Goal: Complete application form: Complete application form

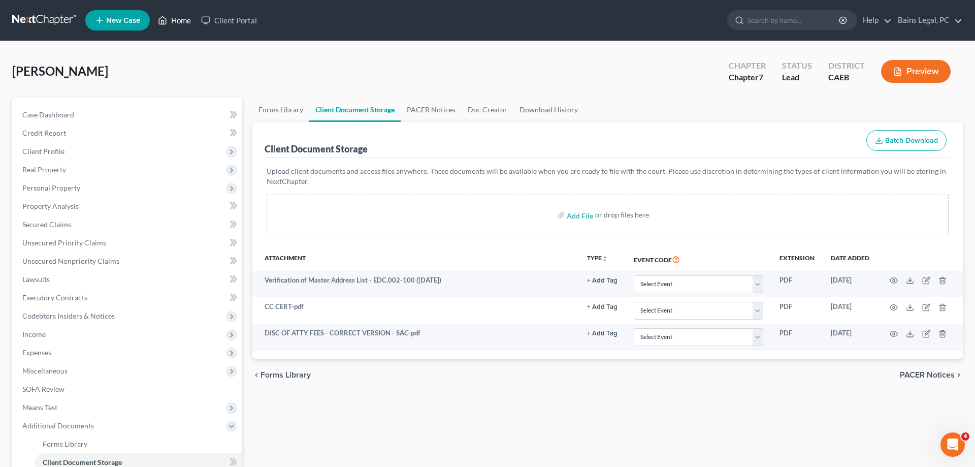
drag, startPoint x: 184, startPoint y: 21, endPoint x: 213, endPoint y: 31, distance: 30.2
click at [184, 22] on link "Home" at bounding box center [174, 20] width 43 height 18
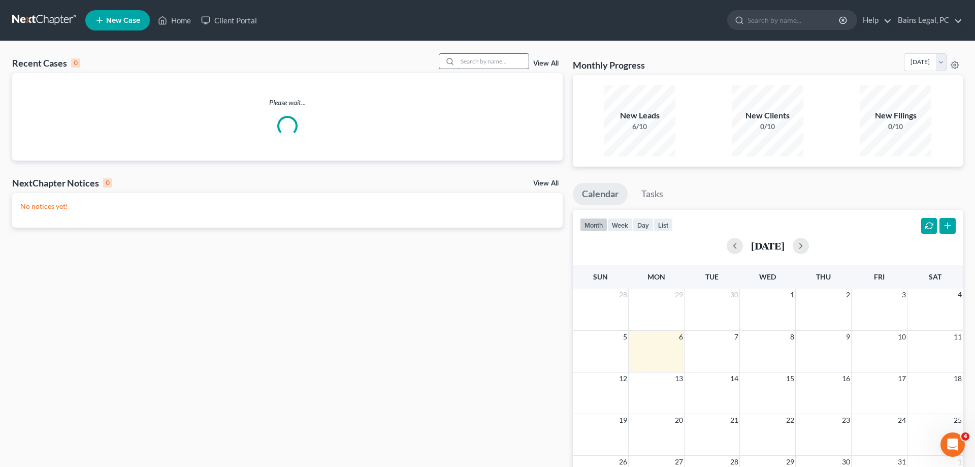
click at [463, 63] on input "search" at bounding box center [492, 61] width 71 height 15
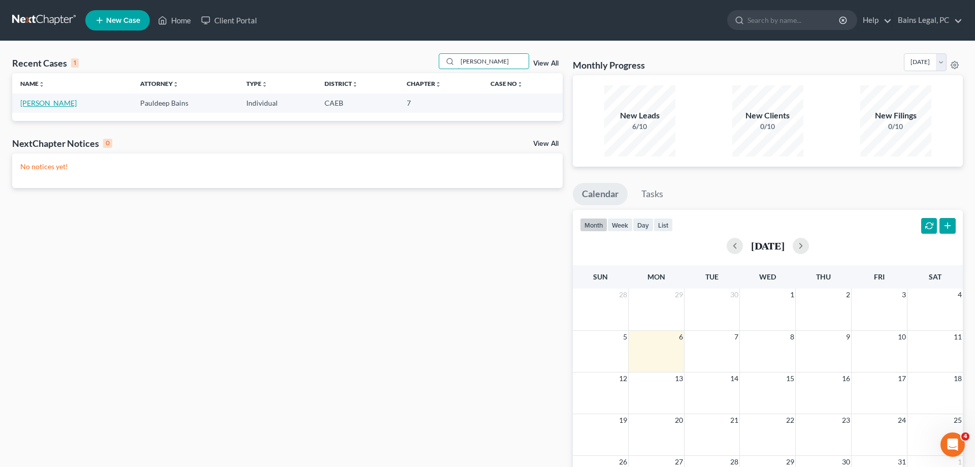
type input "MERRICK"
click at [37, 104] on link "[PERSON_NAME]" at bounding box center [48, 102] width 56 height 9
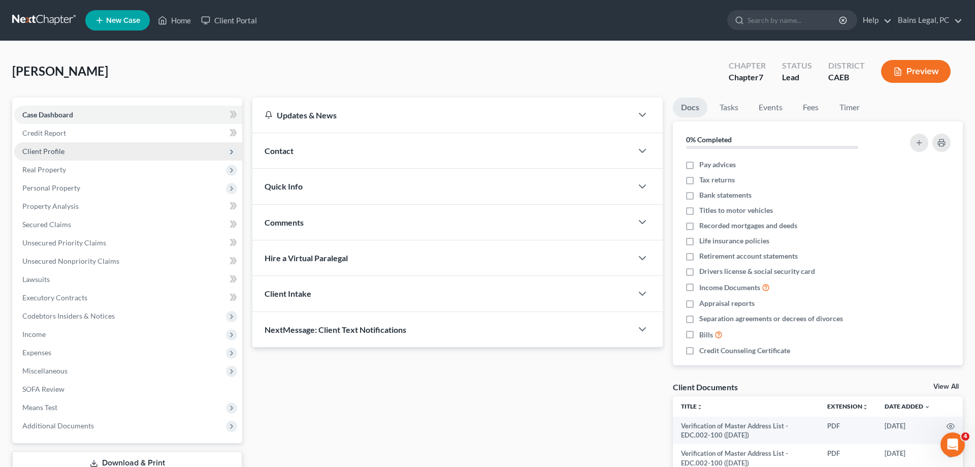
click at [61, 151] on span "Client Profile" at bounding box center [43, 151] width 42 height 9
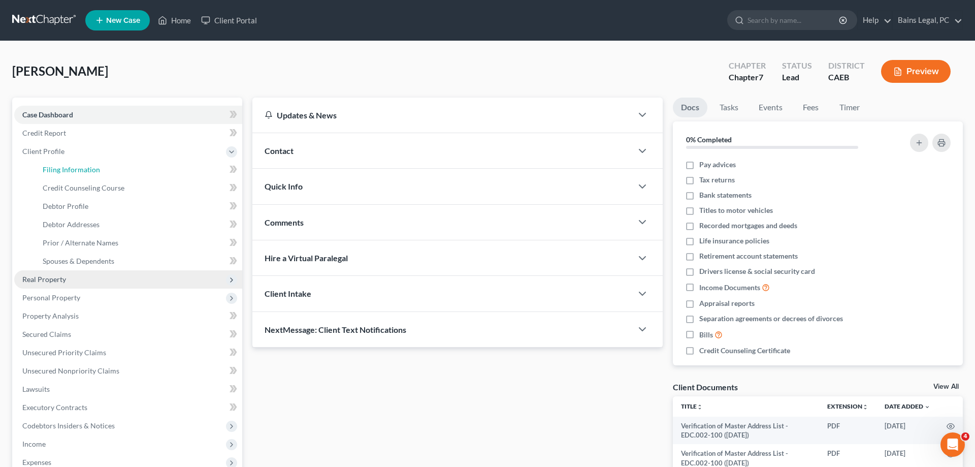
click at [70, 172] on span "Filing Information" at bounding box center [71, 169] width 57 height 9
select select "1"
select select "0"
select select "8"
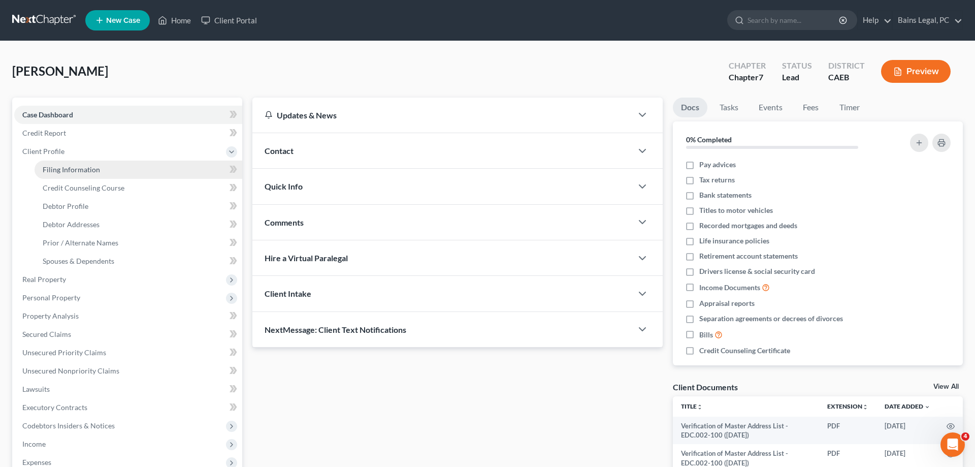
select select "4"
select select "0"
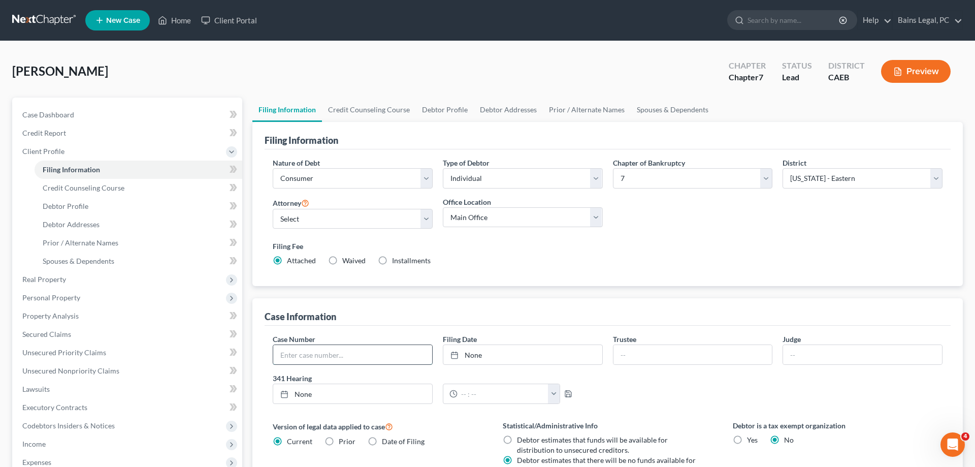
click at [308, 356] on input "text" at bounding box center [352, 354] width 159 height 19
type input "25-25264"
click at [479, 352] on link "None" at bounding box center [522, 354] width 159 height 19
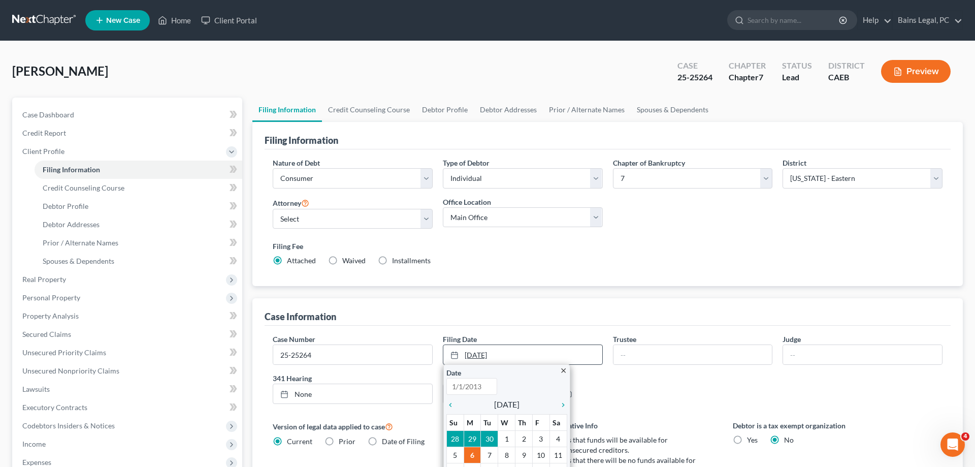
type input "10/6/2025"
click at [450, 403] on icon "chevron_left" at bounding box center [452, 405] width 13 height 8
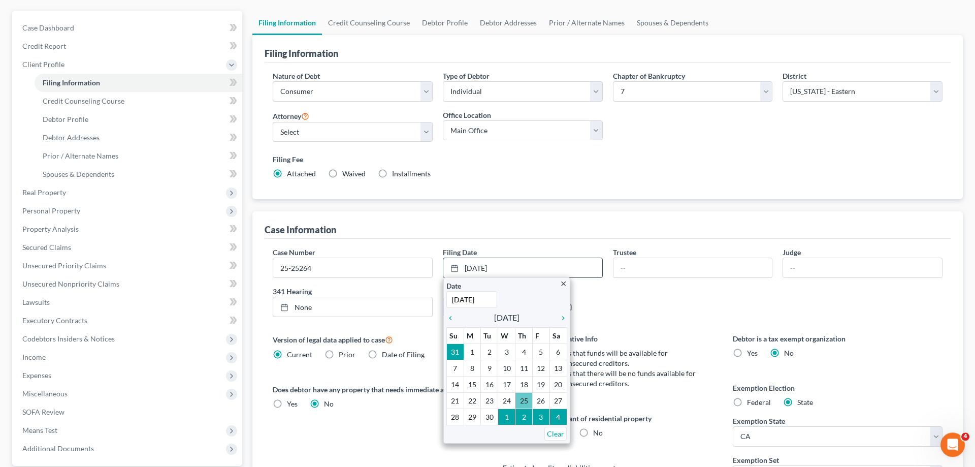
scroll to position [104, 0]
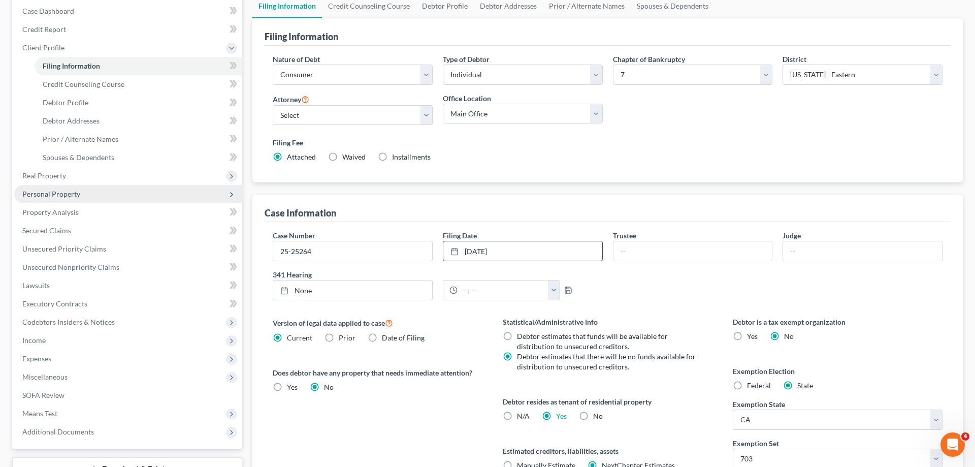
click at [50, 195] on span "Personal Property" at bounding box center [51, 193] width 58 height 9
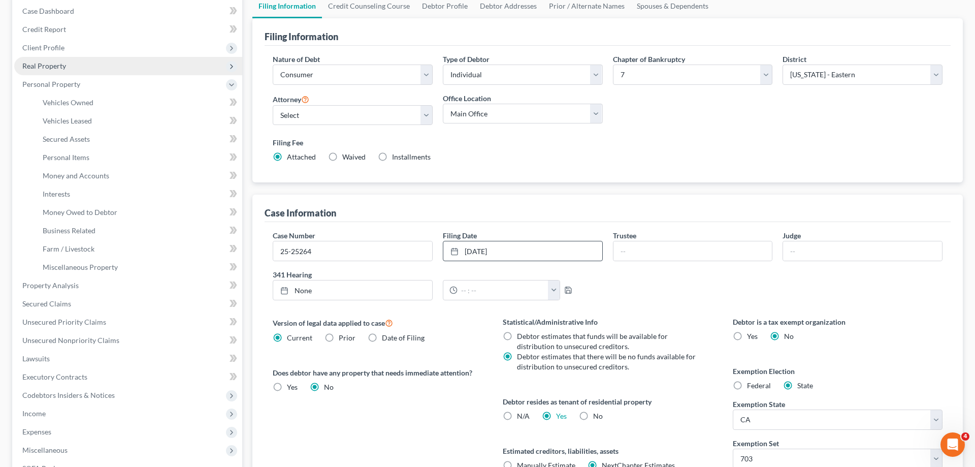
click at [55, 65] on span "Real Property" at bounding box center [44, 65] width 44 height 9
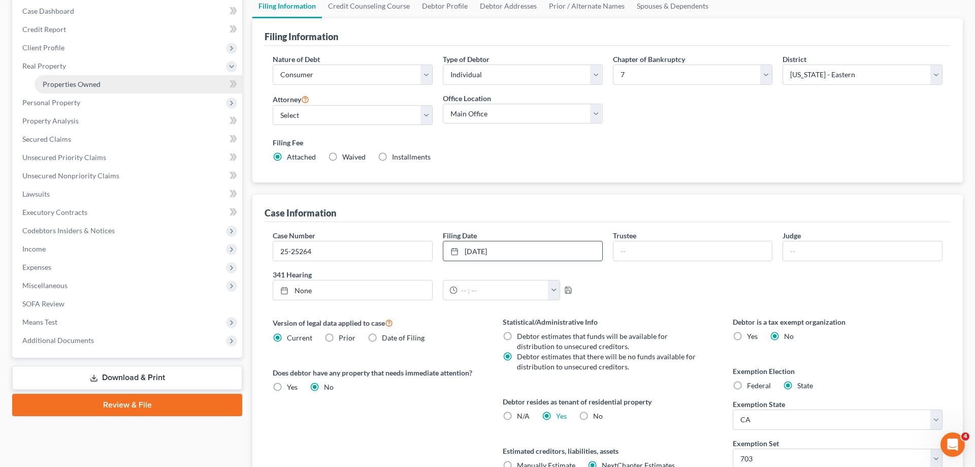
click at [92, 87] on span "Properties Owned" at bounding box center [72, 84] width 58 height 9
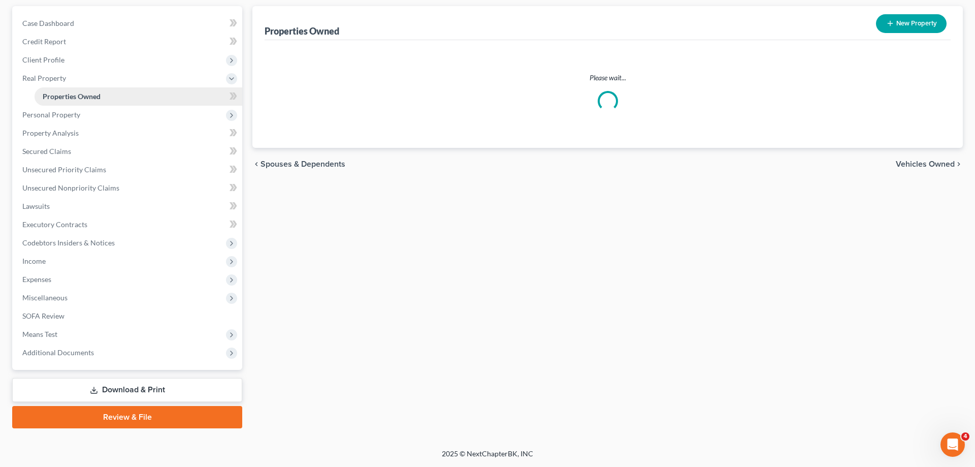
scroll to position [90, 0]
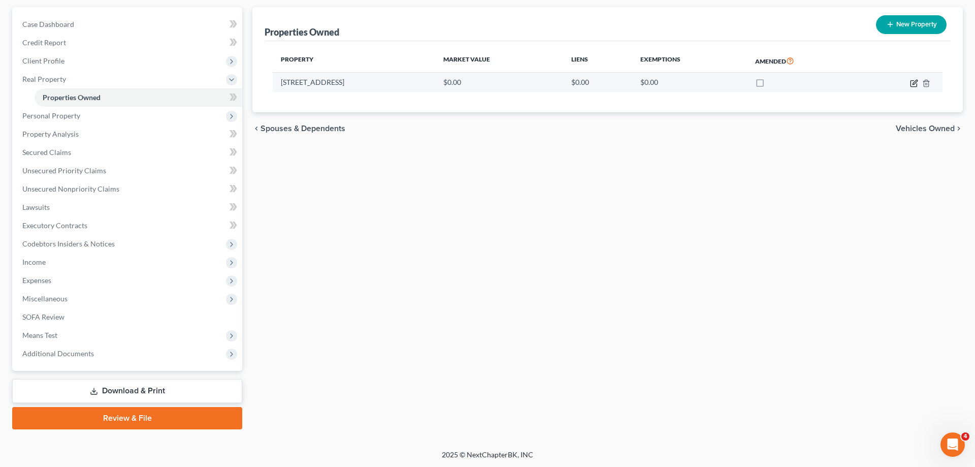
click at [911, 81] on icon "button" at bounding box center [914, 83] width 8 height 8
select select "4"
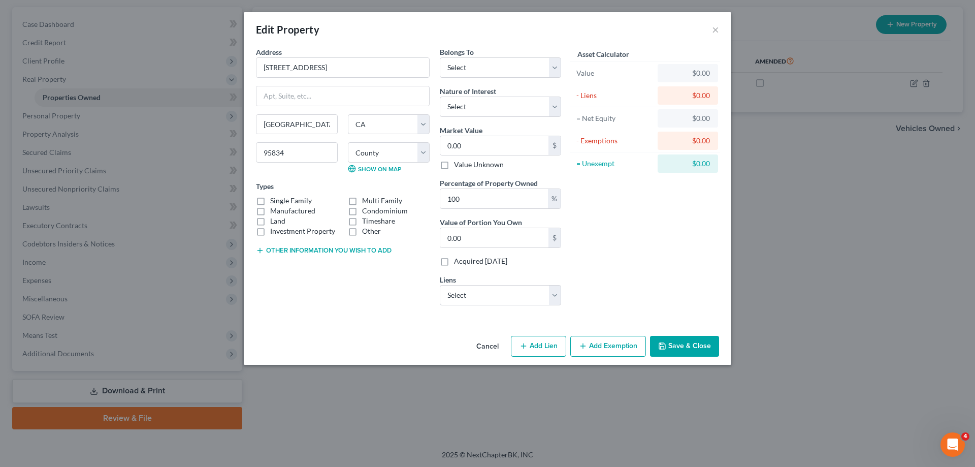
click at [296, 203] on label "Single Family" at bounding box center [291, 200] width 42 height 10
click at [281, 202] on input "Single Family" at bounding box center [277, 198] width 7 height 7
checkbox input "true"
click at [440, 57] on select "Select Debtor 1 Only Debtor 2 Only Debtor 1 And Debtor 2 Only At Least One Of T…" at bounding box center [500, 67] width 121 height 20
select select "4"
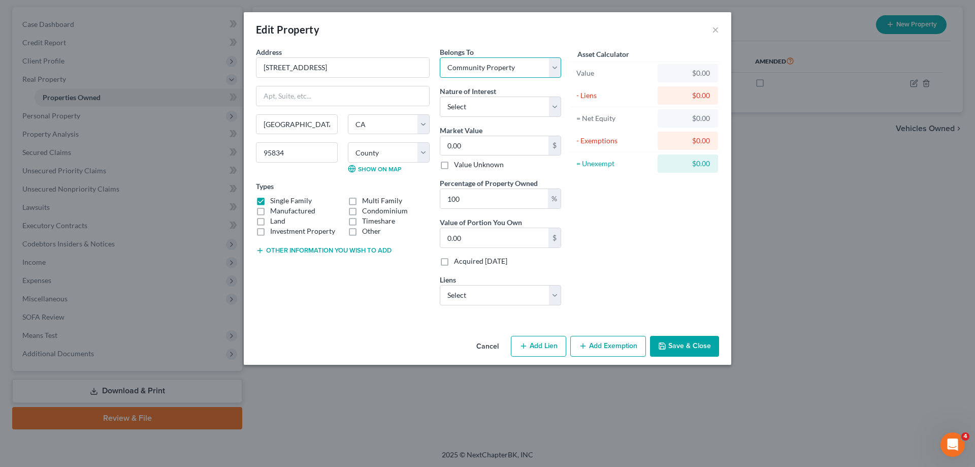
click option "Community Property" at bounding box center [0, 0] width 0 height 0
click at [273, 71] on input "38851 Terraview St" at bounding box center [342, 67] width 173 height 19
type input "[STREET_ADDRESS]"
select select "1"
click option "Joint Tenant" at bounding box center [0, 0] width 0 height 0
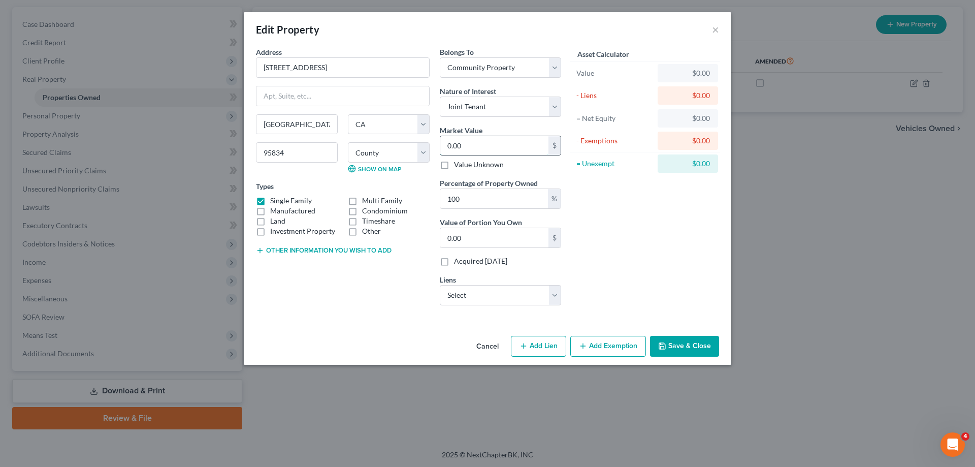
click at [482, 145] on input "0.00" at bounding box center [494, 145] width 108 height 19
type input "5"
type input "5.00"
type input "55"
type input "55.00"
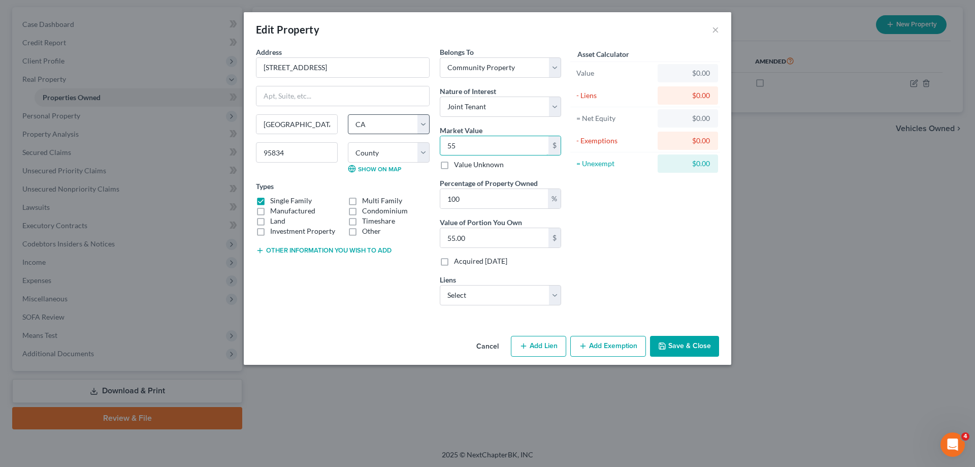
type input "551"
type input "551.00"
type input "5517"
type input "5,517.00"
type input "5,5171"
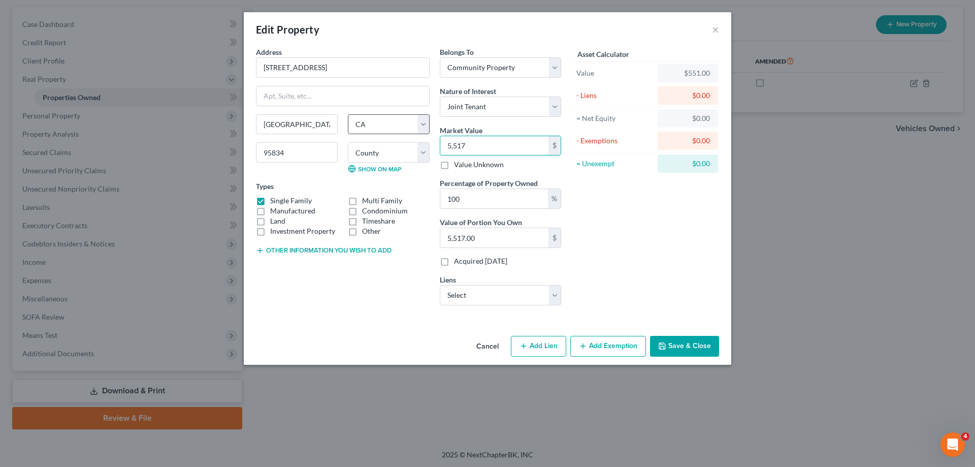
type input "55,171.00"
type input "55,1712"
type input "551,712.00"
type input "551,7122"
type input "5,517,122.00"
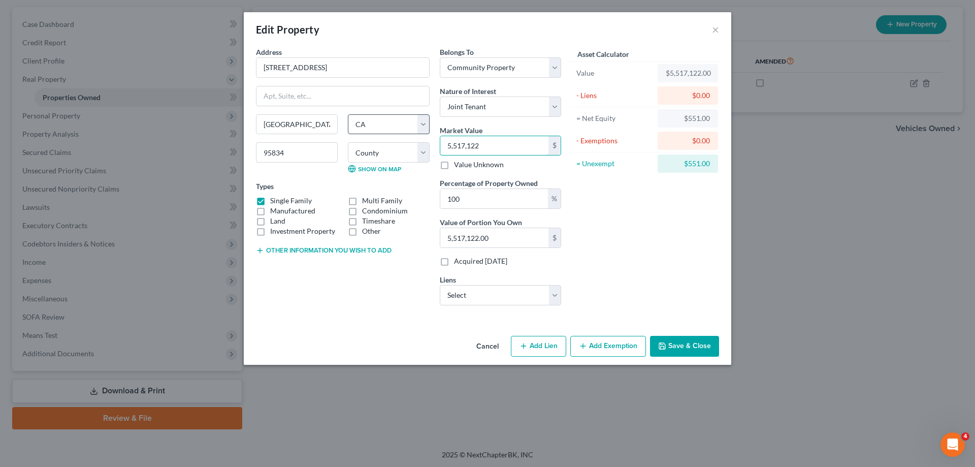
type input "5,517,12"
type input "551,712.00"
type input "5,517,1"
type input "55,171.00"
type input "5,517,"
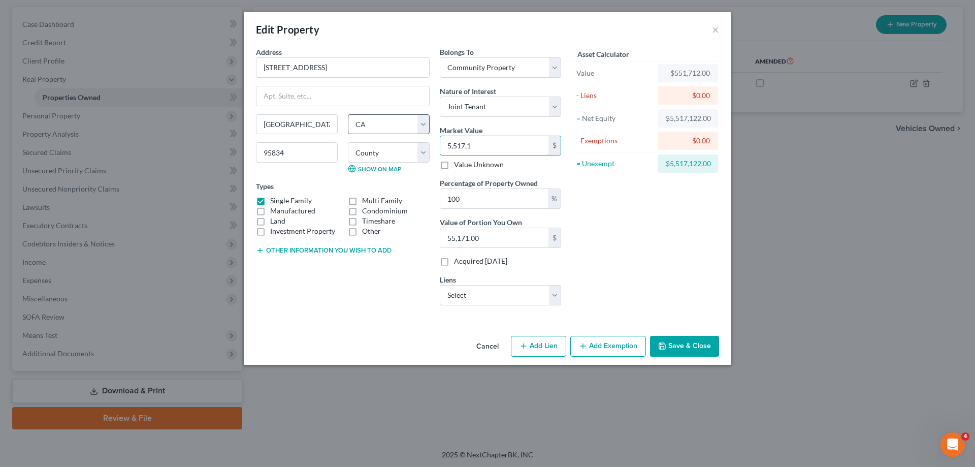
type input "5,517.00"
type input "5,51"
type input "551.00"
type input "5,5"
type input "55.00"
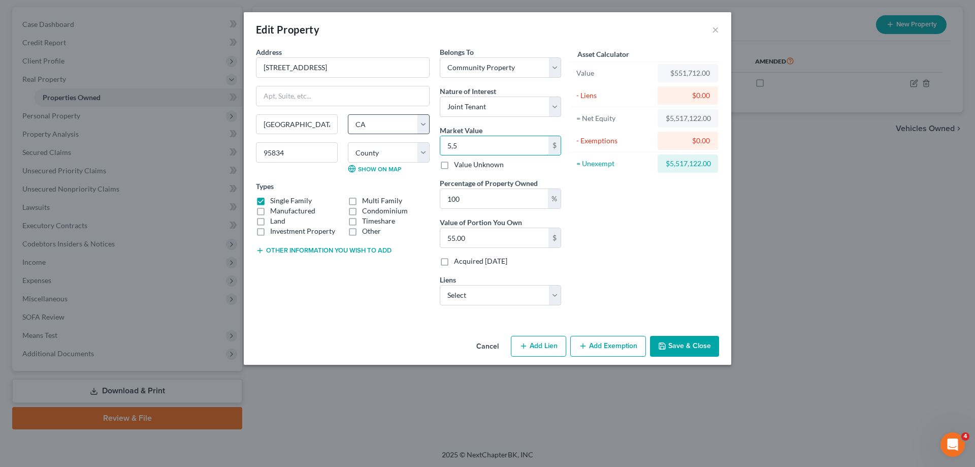
type input "5,"
type input "5.00"
type input "5"
type input "0"
type input "5"
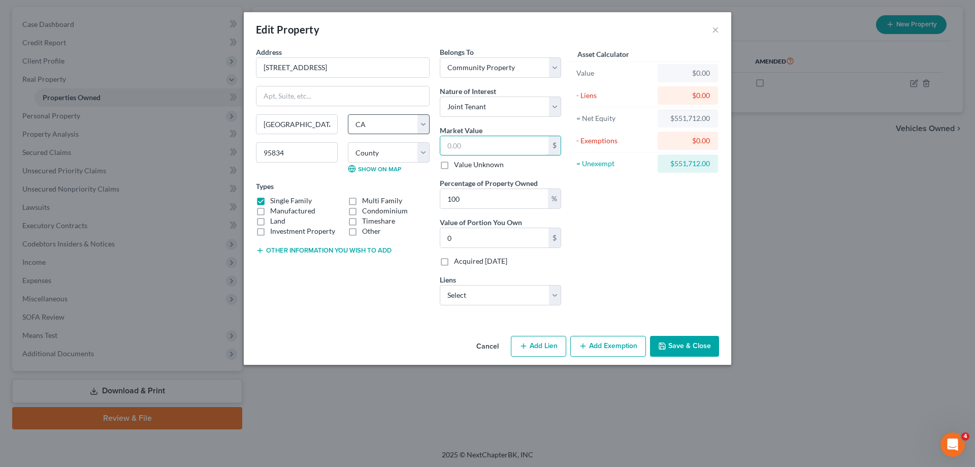
type input "5.00"
type input "55"
type input "55.00"
type input "551"
type input "551.00"
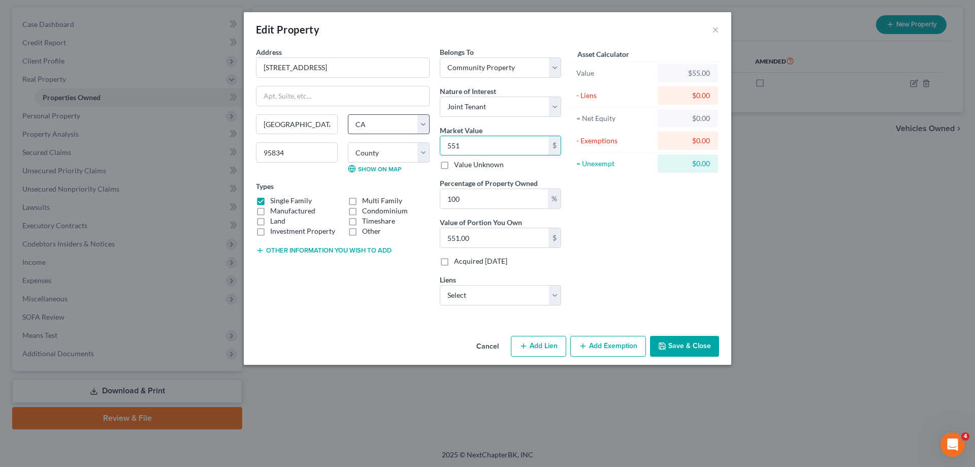
type input "5511"
type input "5,511.00"
type input "5,5112"
type input "55,112.00"
type input "55,1122"
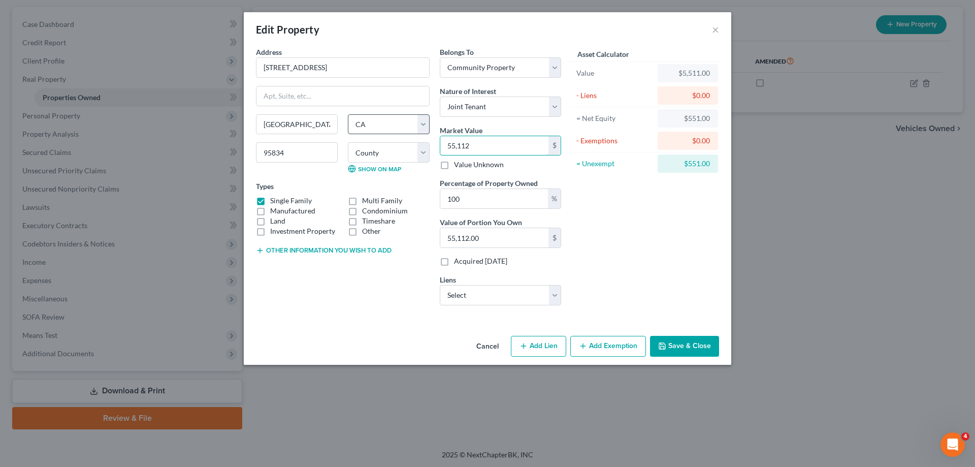
type input "551,122.00"
type input "551,122"
click at [312, 251] on button "Other information you wish to add" at bounding box center [324, 250] width 136 height 8
click at [332, 265] on textarea at bounding box center [343, 274] width 174 height 38
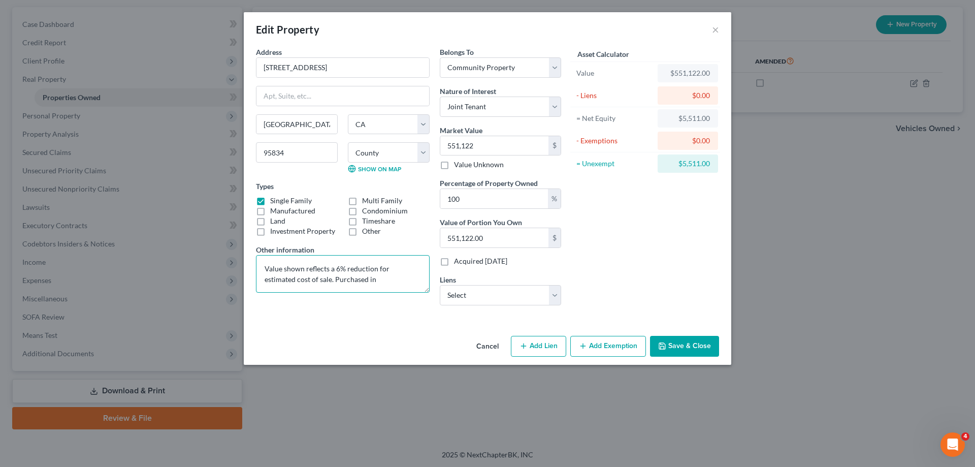
click at [354, 281] on textarea "Value shown reflects a 6% reduction for estimated cost of sale. Purchased in" at bounding box center [343, 274] width 174 height 38
type textarea "Value shown reflects a 6% reduction for estimated cost of sale. Purchased in 04…"
click at [688, 345] on button "Save & Close" at bounding box center [684, 346] width 69 height 21
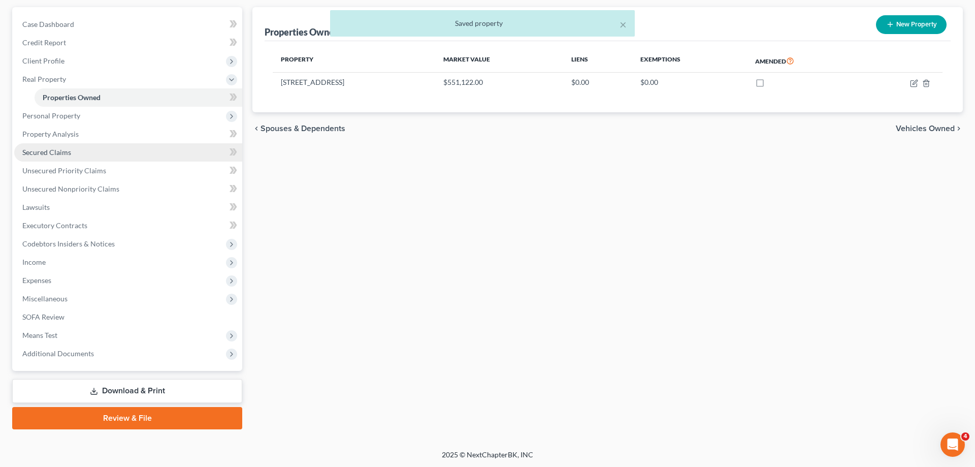
click at [63, 157] on link "Secured Claims" at bounding box center [128, 152] width 228 height 18
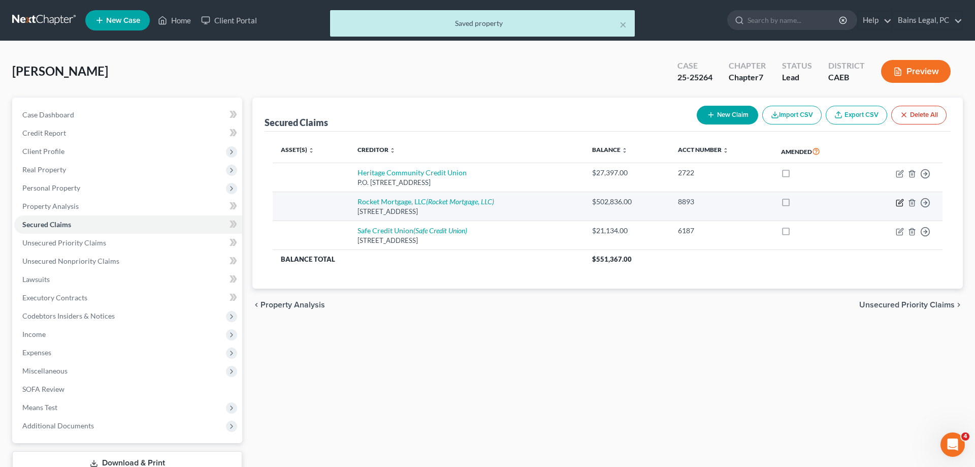
click at [898, 202] on icon "button" at bounding box center [900, 203] width 8 height 8
select select "14"
select select "0"
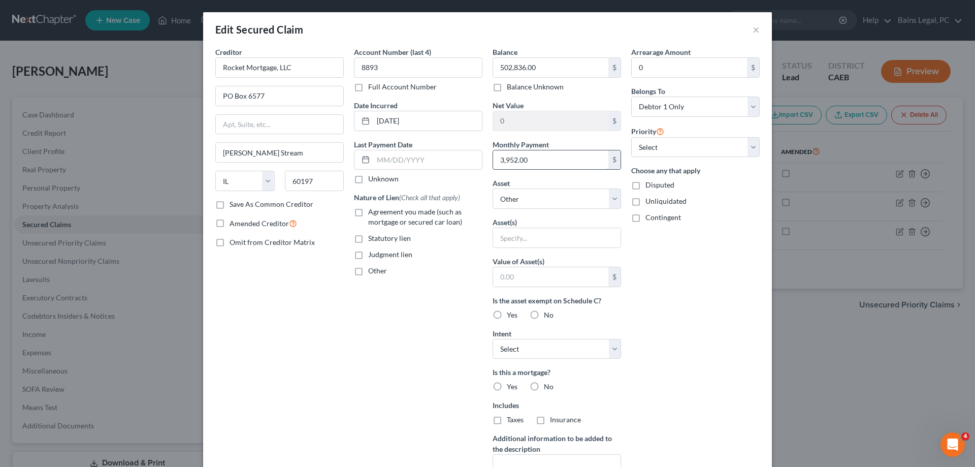
click at [555, 159] on input "3,952.00" at bounding box center [550, 159] width 115 height 19
click at [548, 159] on input "3,952.00" at bounding box center [550, 159] width 115 height 19
type input "3,952.92"
click at [648, 62] on input "0" at bounding box center [689, 67] width 115 height 19
type input "28,070.97"
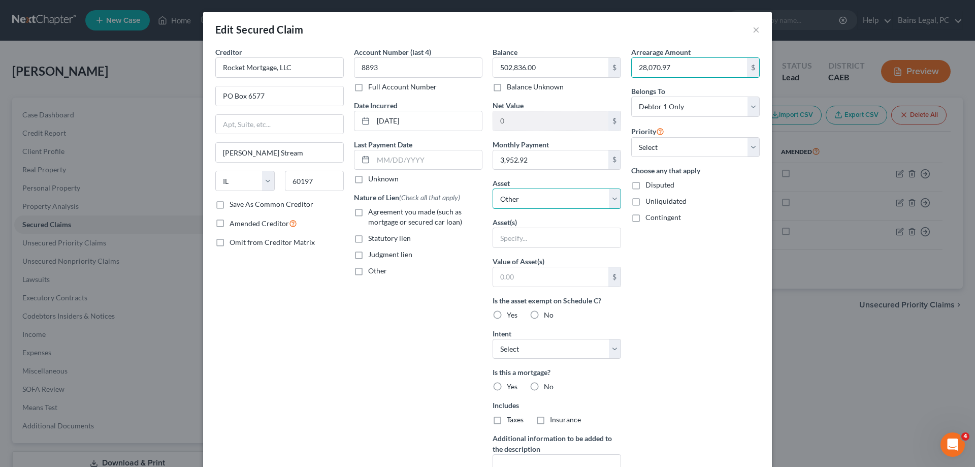
click at [492, 188] on select "Select Other Multiple Assets 3851 Terraview St - $551122.0" at bounding box center [556, 198] width 128 height 20
select select "2"
click option "3851 Terraview St - $551122.0" at bounding box center [0, 0] width 0 height 0
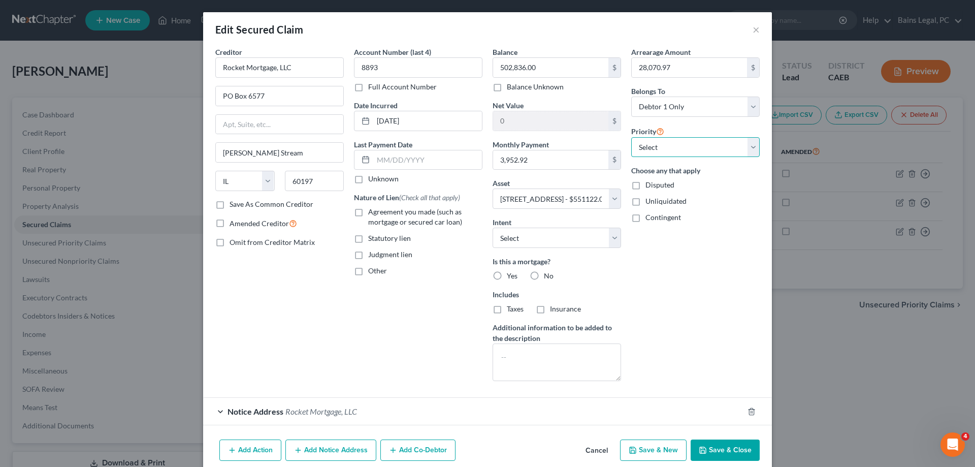
click at [631, 137] on select "Select 1st 2nd 3rd 4th 5th 6th 7th 8th 9th 10th 11th 12th 13th 14th 15th 16th 1…" at bounding box center [695, 147] width 128 height 20
select select "0"
click option "1st" at bounding box center [0, 0] width 0 height 0
click at [492, 227] on select "Select Surrender Redeem Reaffirm Avoid Other" at bounding box center [556, 237] width 128 height 20
select select "0"
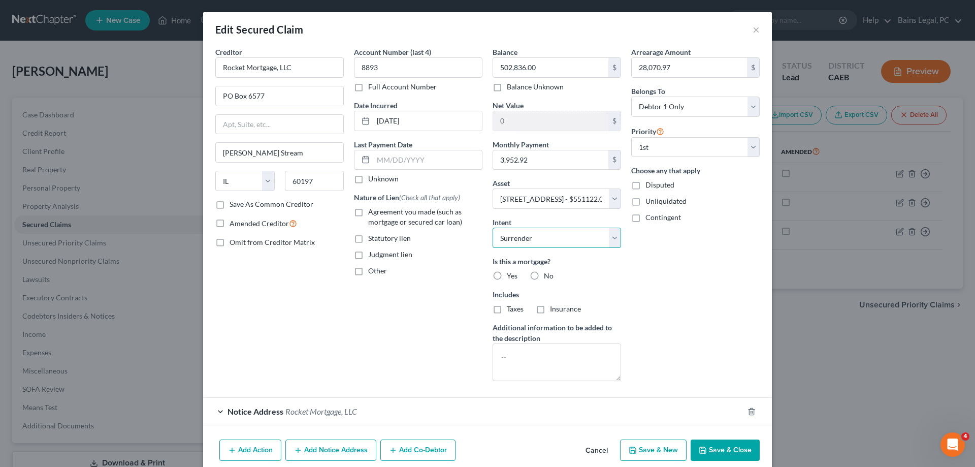
click option "Surrender" at bounding box center [0, 0] width 0 height 0
click at [507, 277] on span "Yes" at bounding box center [512, 275] width 11 height 9
click at [511, 277] on input "Yes" at bounding box center [514, 274] width 7 height 7
radio input "true"
drag, startPoint x: 500, startPoint y: 310, endPoint x: 533, endPoint y: 313, distance: 33.6
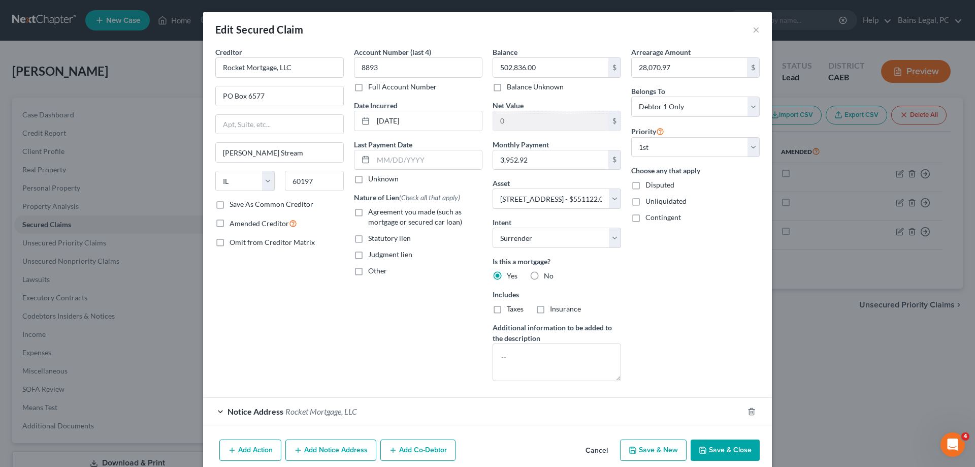
click at [507, 310] on label "Taxes" at bounding box center [515, 309] width 17 height 10
click at [511, 310] on input "Taxes" at bounding box center [514, 307] width 7 height 7
checkbox input "true"
click at [550, 310] on label "Insurance" at bounding box center [565, 309] width 31 height 10
click at [554, 310] on input "Insurance" at bounding box center [557, 307] width 7 height 7
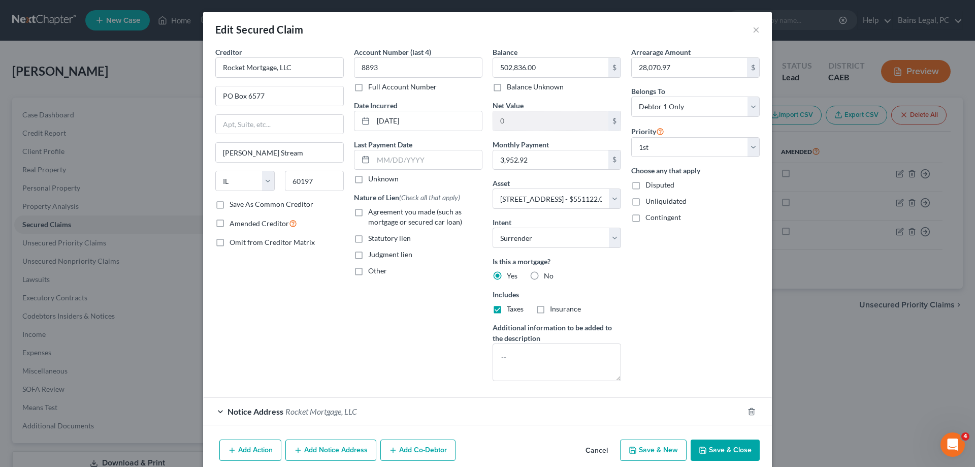
checkbox input "true"
click at [417, 208] on span "Agreement you made (such as mortgage or secured car loan)" at bounding box center [415, 216] width 94 height 19
click at [379, 208] on input "Agreement you made (such as mortgage or secured car loan)" at bounding box center [375, 210] width 7 height 7
checkbox input "true"
click at [719, 452] on button "Save & Close" at bounding box center [724, 449] width 69 height 21
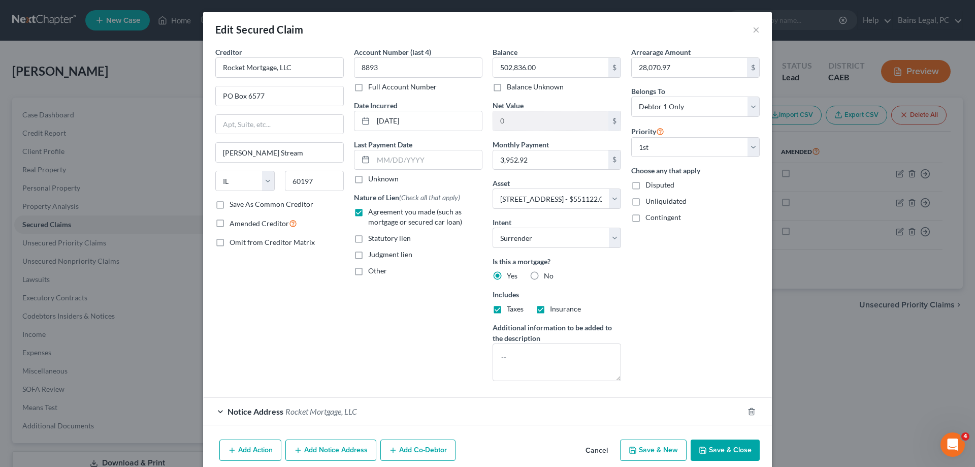
select select
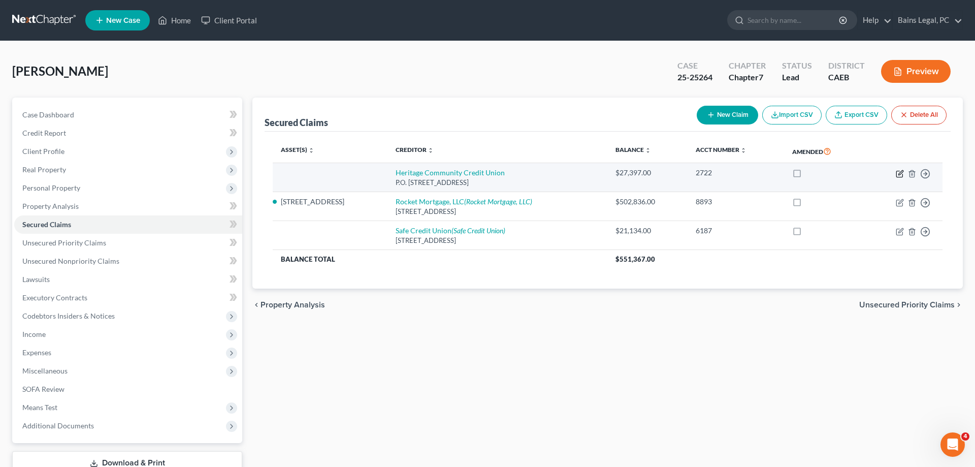
click at [897, 174] on icon "button" at bounding box center [900, 174] width 8 height 8
select select "4"
select select "0"
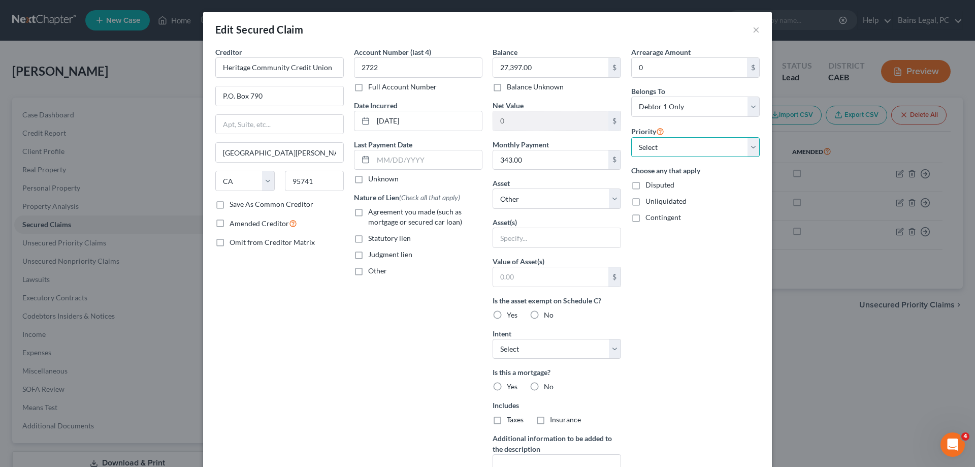
click at [631, 137] on select "Select 1st 2nd 3rd 4th 5th 6th 7th 8th 9th 10th 11th 12th 13th 14th 15th 16th 1…" at bounding box center [695, 147] width 128 height 20
select select "1"
click option "2nd" at bounding box center [0, 0] width 0 height 0
click at [492, 188] on select "Select Other Multiple Assets 3851 Terraview St - $551122.0" at bounding box center [556, 198] width 128 height 20
select select "2"
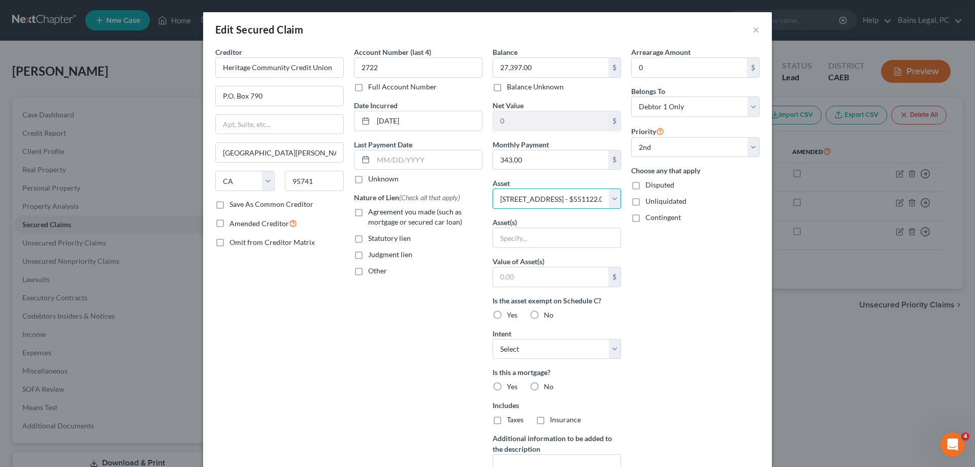
click option "3851 Terraview St - $551122.0" at bounding box center [0, 0] width 0 height 0
select select "0"
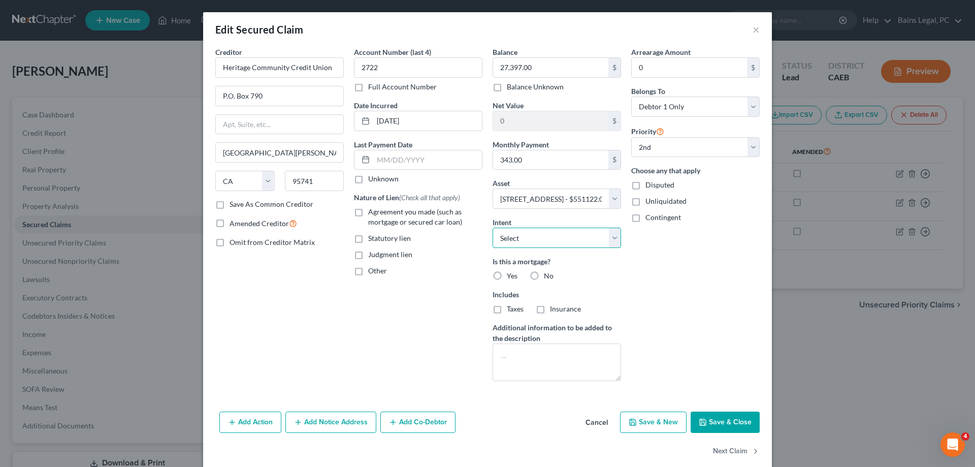
click at [492, 227] on select "Select Surrender Redeem Reaffirm Avoid Other" at bounding box center [556, 237] width 128 height 20
select select "0"
click option "Surrender" at bounding box center [0, 0] width 0 height 0
click at [544, 275] on label "No" at bounding box center [549, 276] width 10 height 10
click at [548, 275] on input "No" at bounding box center [551, 274] width 7 height 7
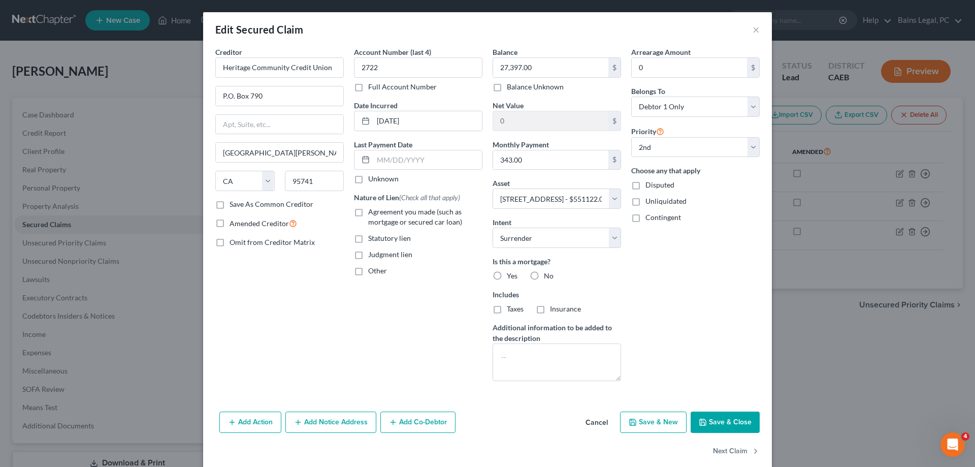
radio input "true"
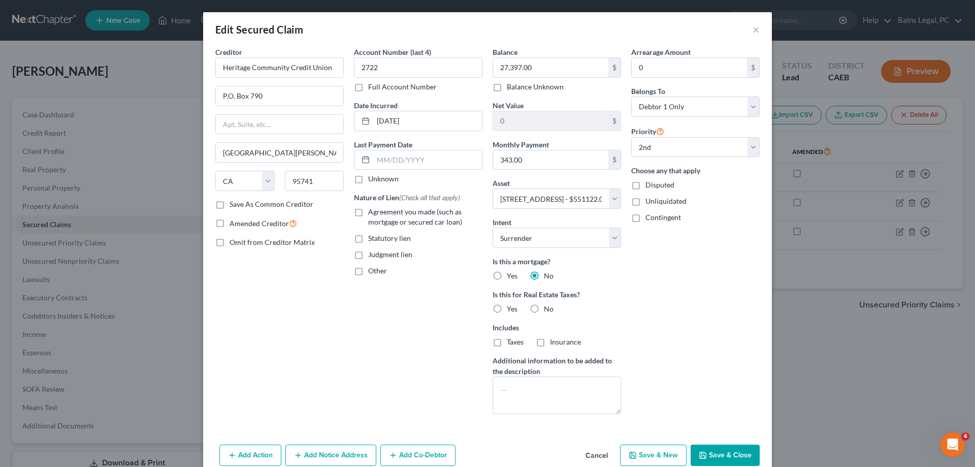
click at [544, 309] on label "No" at bounding box center [549, 309] width 10 height 10
click at [548, 309] on input "No" at bounding box center [551, 307] width 7 height 7
radio input "true"
click at [391, 212] on span "Agreement you made (such as mortgage or secured car loan)" at bounding box center [415, 216] width 94 height 19
click at [379, 212] on input "Agreement you made (such as mortgage or secured car loan)" at bounding box center [375, 210] width 7 height 7
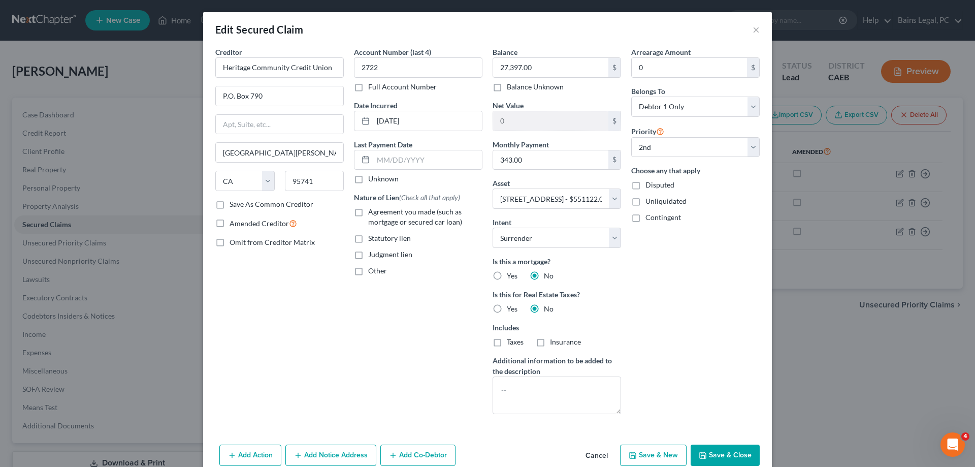
checkbox input "true"
click at [559, 404] on textarea at bounding box center [556, 395] width 128 height 38
type textarea "HELOC"
click at [725, 457] on button "Save & Close" at bounding box center [724, 454] width 69 height 21
select select
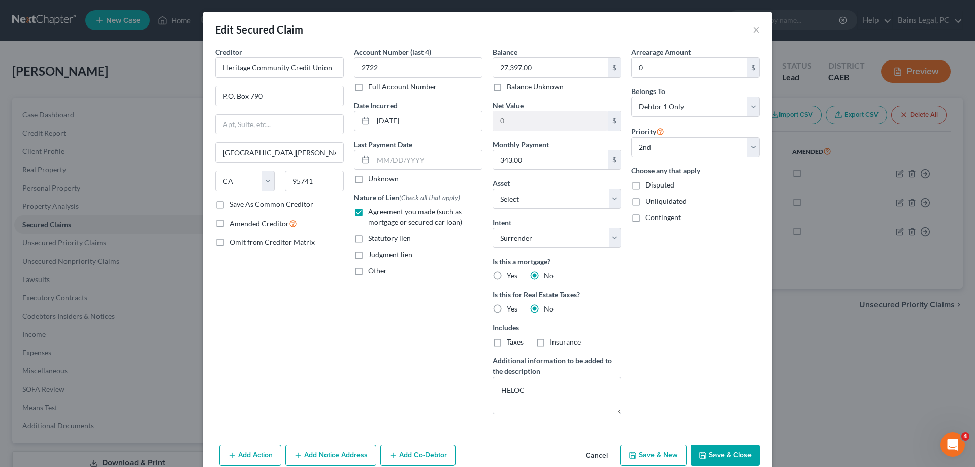
select select "1"
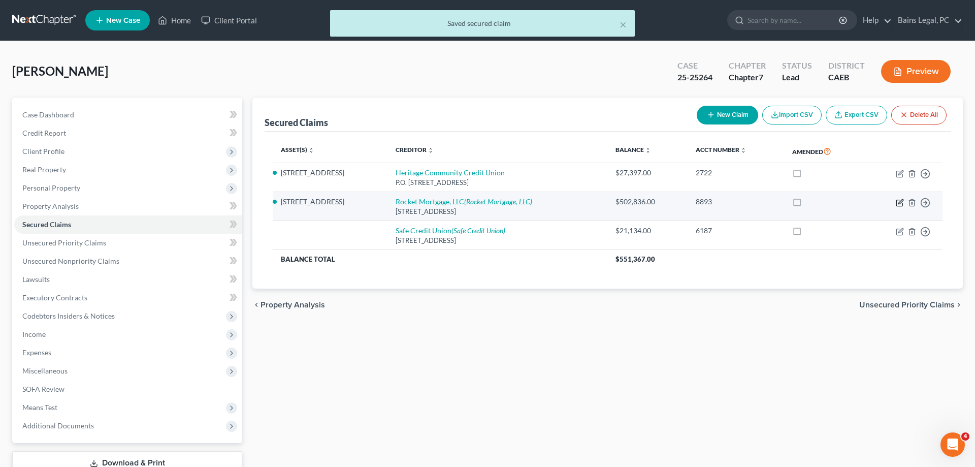
click at [899, 204] on icon "button" at bounding box center [900, 201] width 5 height 5
select select "14"
select select "2"
select select "0"
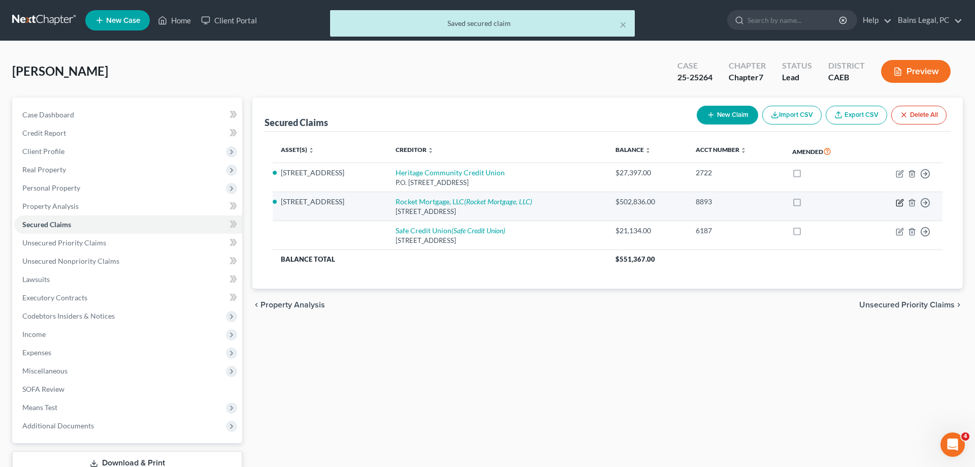
select select "0"
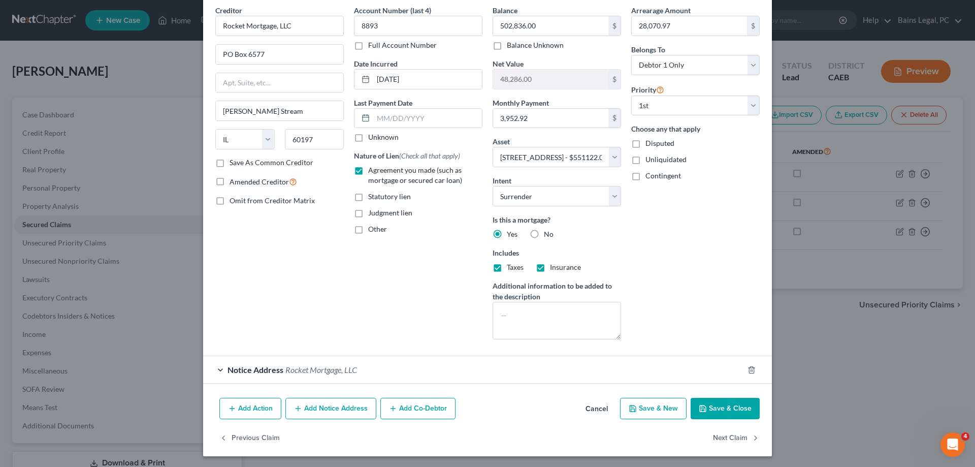
scroll to position [44, 0]
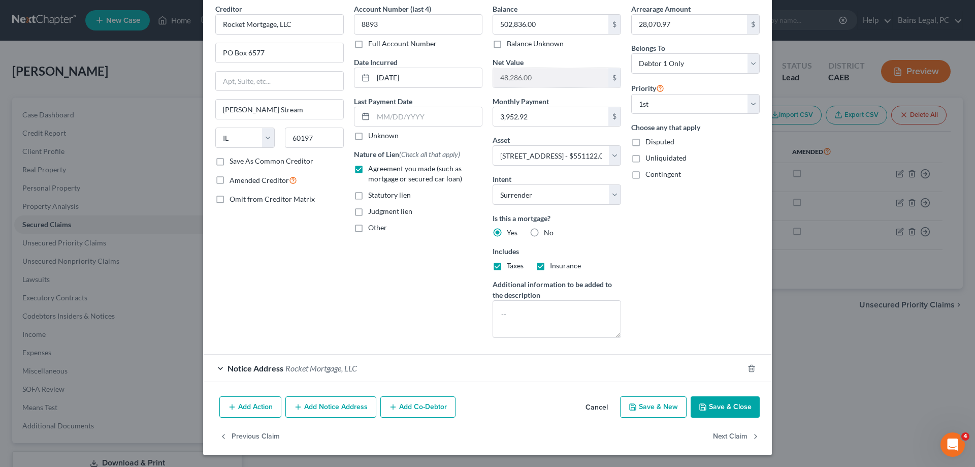
click at [743, 417] on div "Add Action Add Notice Address Add Co-Debtor Cancel Save & New Save & Close" at bounding box center [487, 409] width 569 height 34
click at [746, 404] on button "Save & Close" at bounding box center [724, 406] width 69 height 21
select select
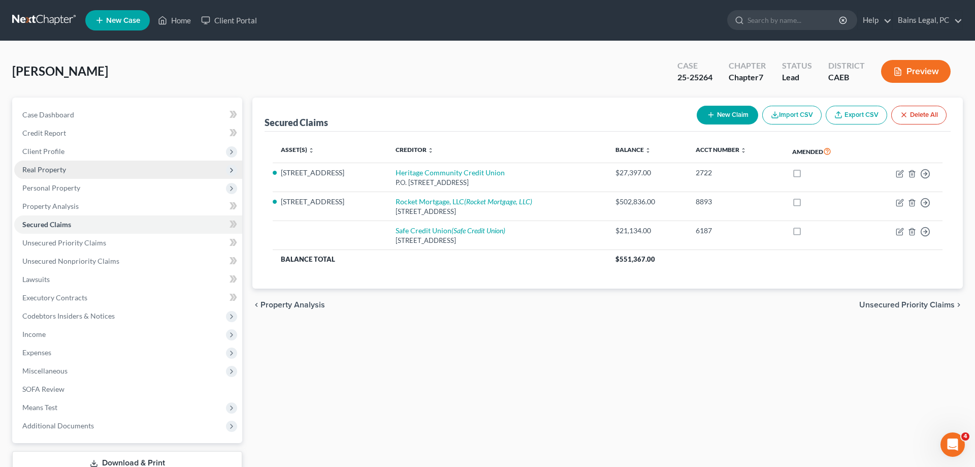
click at [117, 175] on span "Real Property" at bounding box center [128, 169] width 228 height 18
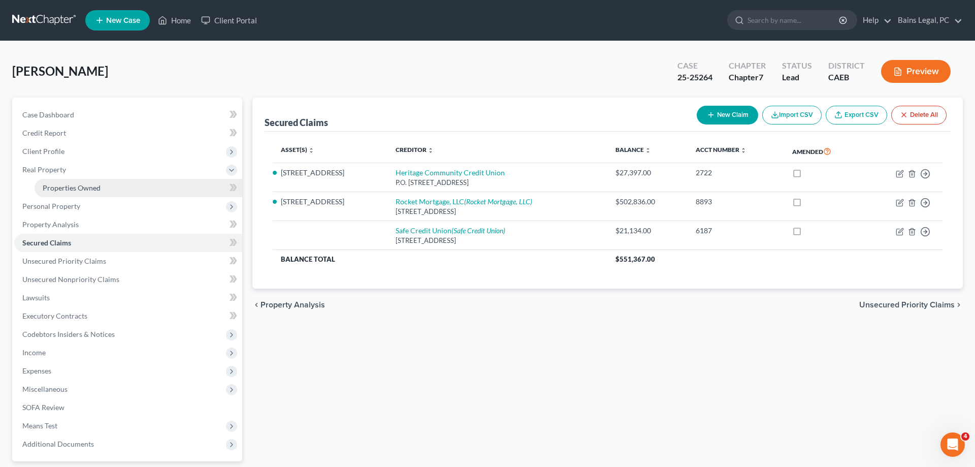
click at [116, 185] on link "Properties Owned" at bounding box center [139, 188] width 208 height 18
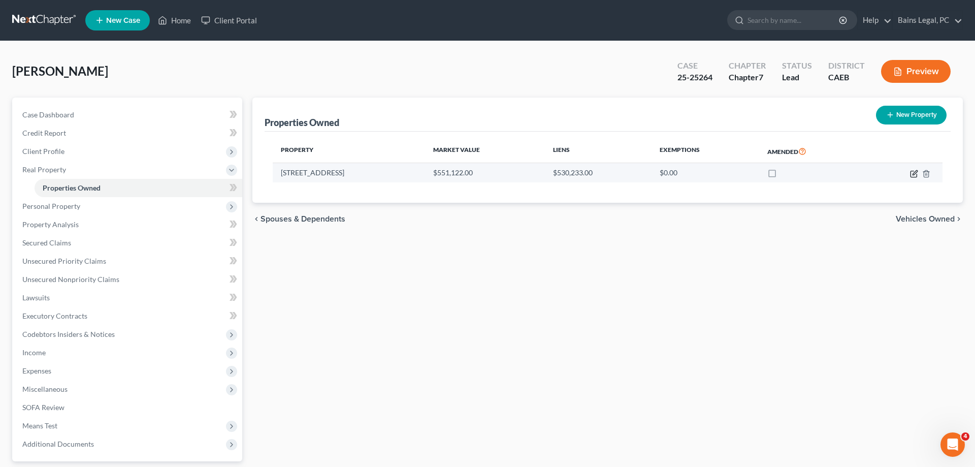
click at [915, 175] on icon "button" at bounding box center [914, 174] width 8 height 8
select select "4"
select select "33"
select select "4"
select select "1"
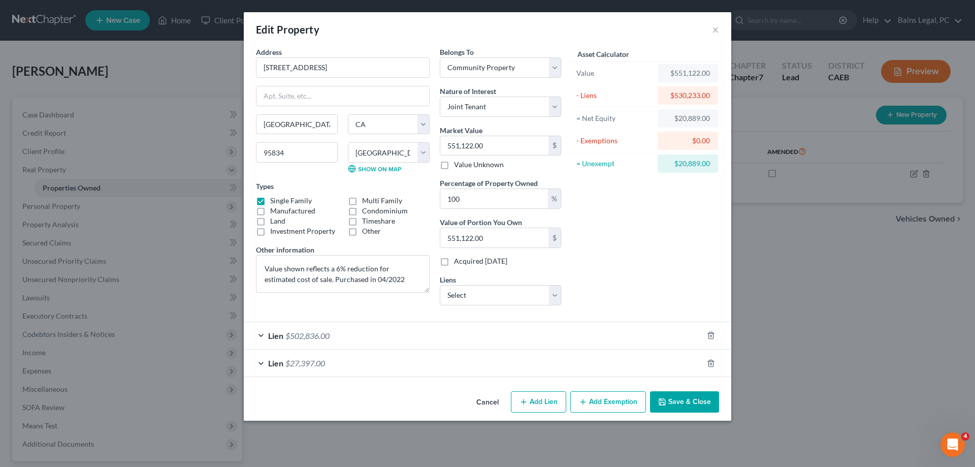
click at [601, 408] on button "Add Exemption" at bounding box center [608, 401] width 76 height 21
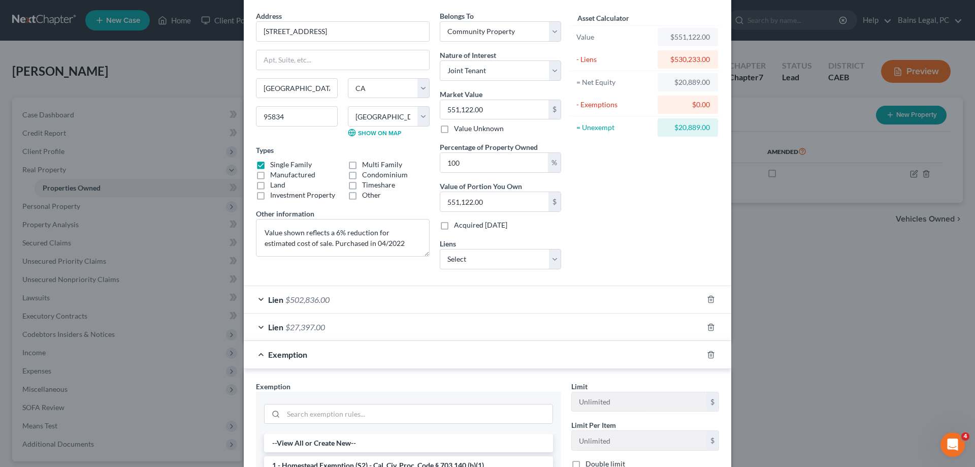
scroll to position [52, 0]
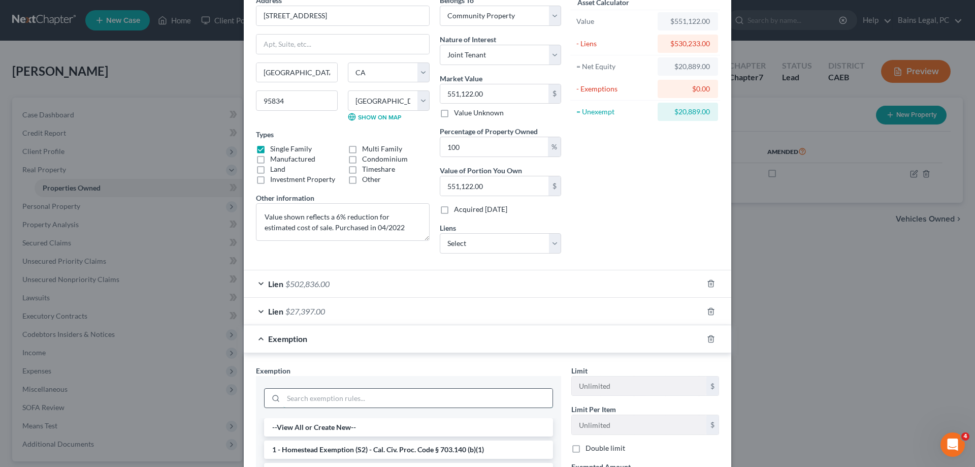
click at [349, 398] on input "search" at bounding box center [417, 397] width 269 height 19
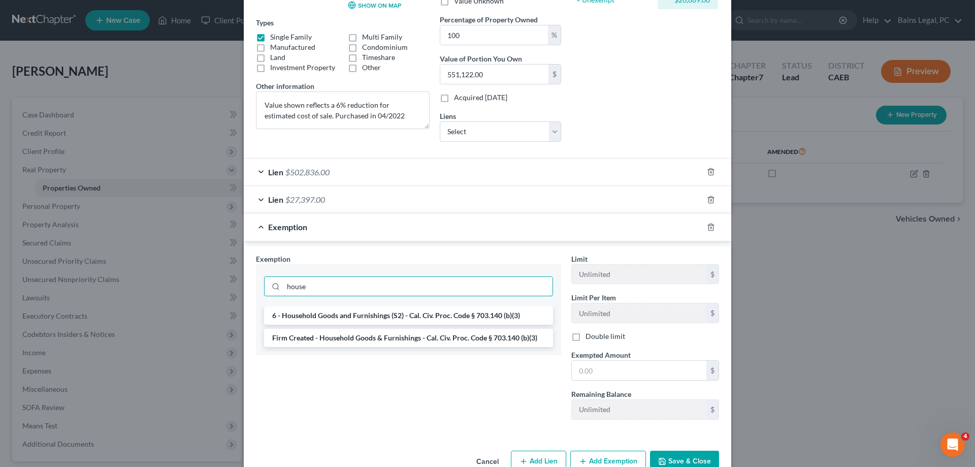
scroll to position [189, 0]
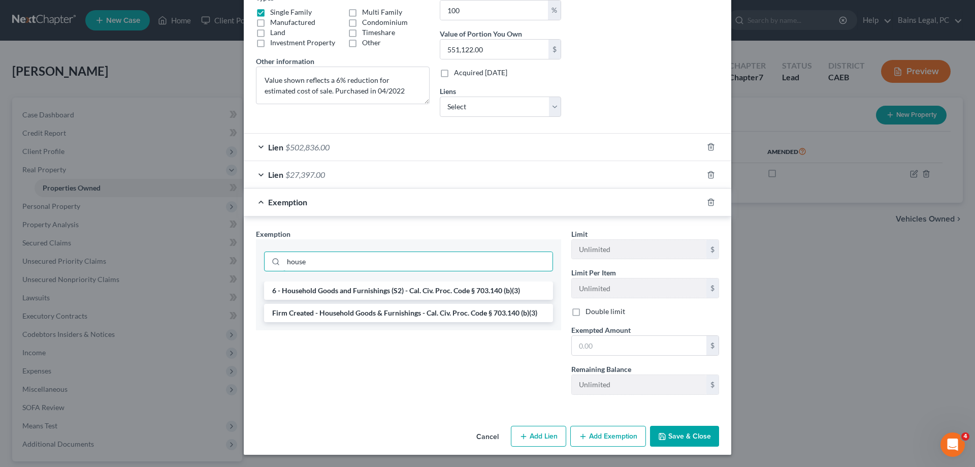
type input "house"
click at [398, 313] on li "Firm Created - Household Goods & Furnishings - Cal. Civ. Proc. Code § 703.140 (…" at bounding box center [408, 313] width 289 height 18
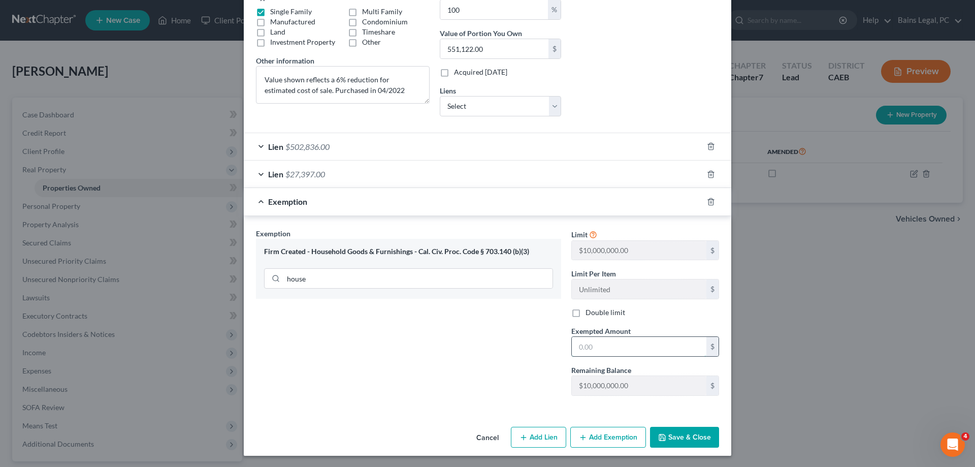
click at [664, 349] on input "text" at bounding box center [639, 346] width 135 height 19
type input "550,000"
drag, startPoint x: 674, startPoint y: 435, endPoint x: 882, endPoint y: 378, distance: 215.7
click at [674, 435] on button "Save & Close" at bounding box center [684, 436] width 69 height 21
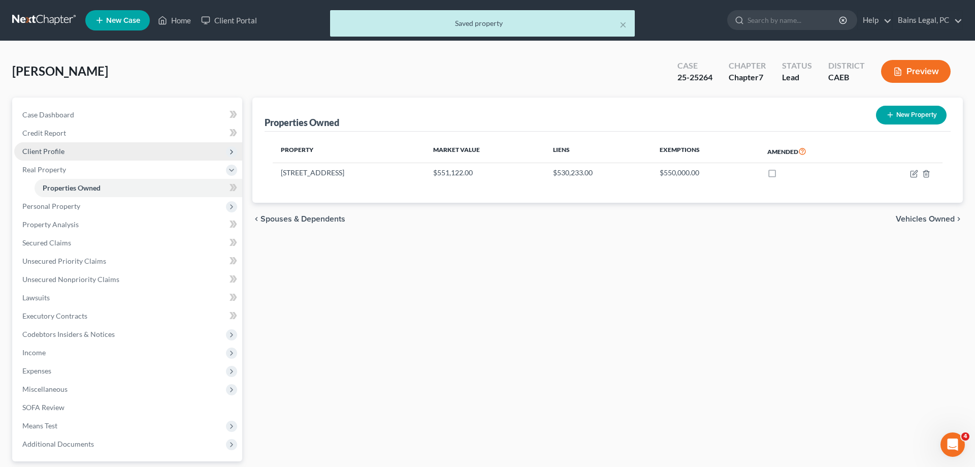
click at [77, 150] on span "Client Profile" at bounding box center [128, 151] width 228 height 18
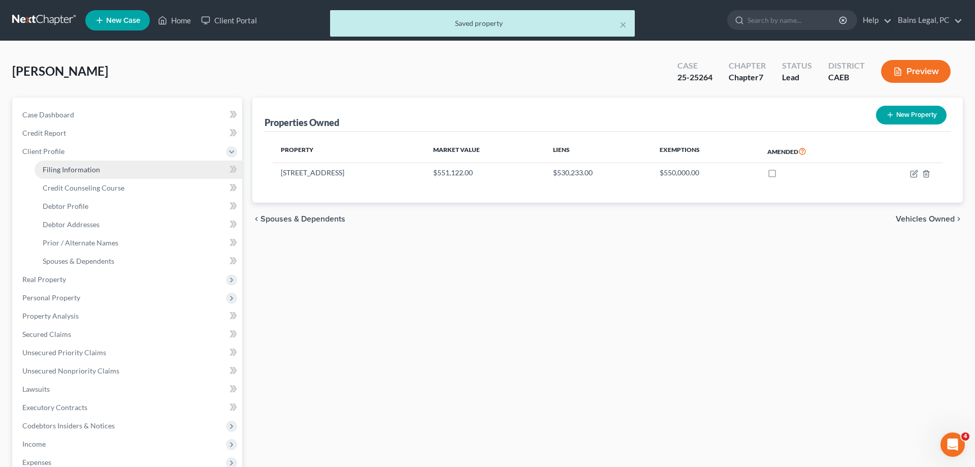
click at [95, 169] on span "Filing Information" at bounding box center [71, 169] width 57 height 9
select select "1"
select select "0"
select select "8"
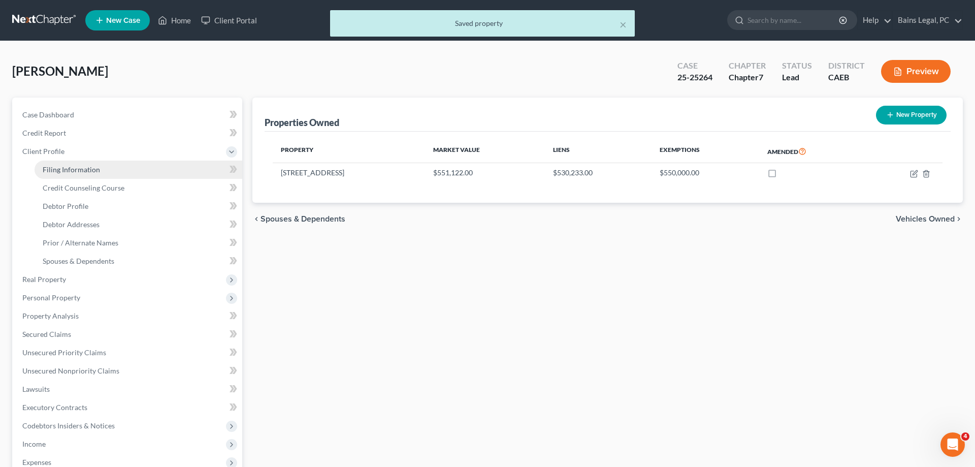
select select "0"
select select "4"
select select "0"
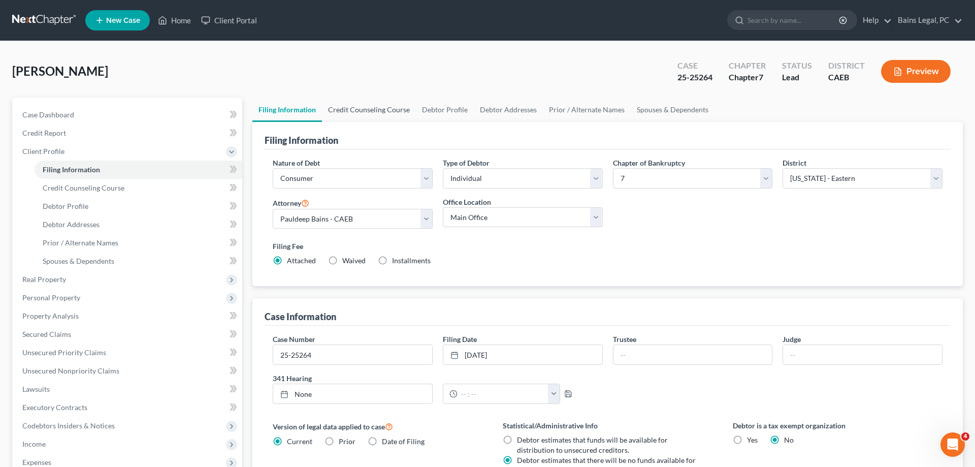
click at [368, 106] on link "Credit Counseling Course" at bounding box center [369, 109] width 94 height 24
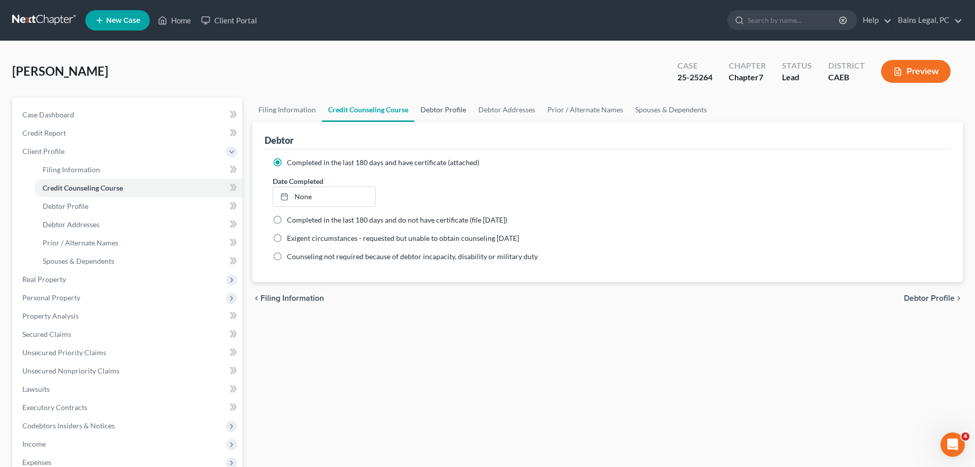
click at [440, 110] on link "Debtor Profile" at bounding box center [443, 109] width 58 height 24
select select "0"
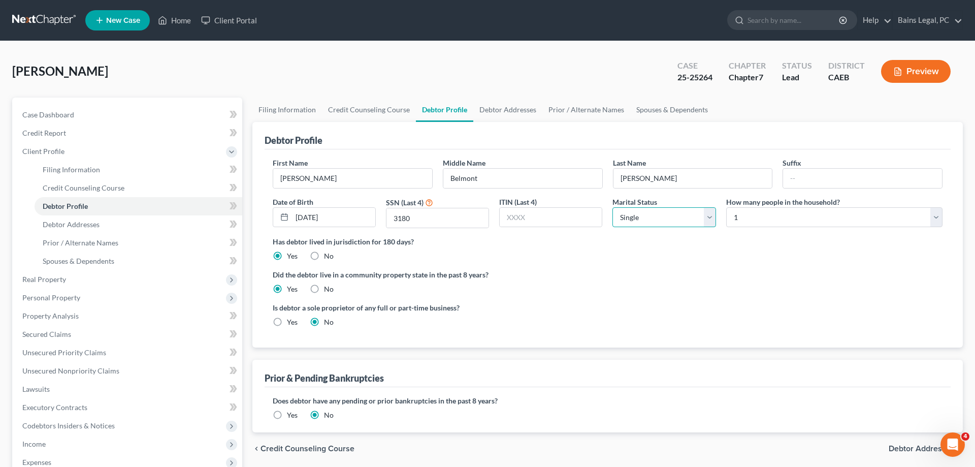
click at [612, 207] on select "Select Single Married Separated Divorced Widowed" at bounding box center [663, 217] width 103 height 20
select select "1"
click option "Married" at bounding box center [0, 0] width 0 height 0
click at [726, 207] on select "Select 1 2 3 4 5 6 7 8 9 10 11 12 13 14 15 16 17 18 19 20" at bounding box center [834, 217] width 216 height 20
select select "4"
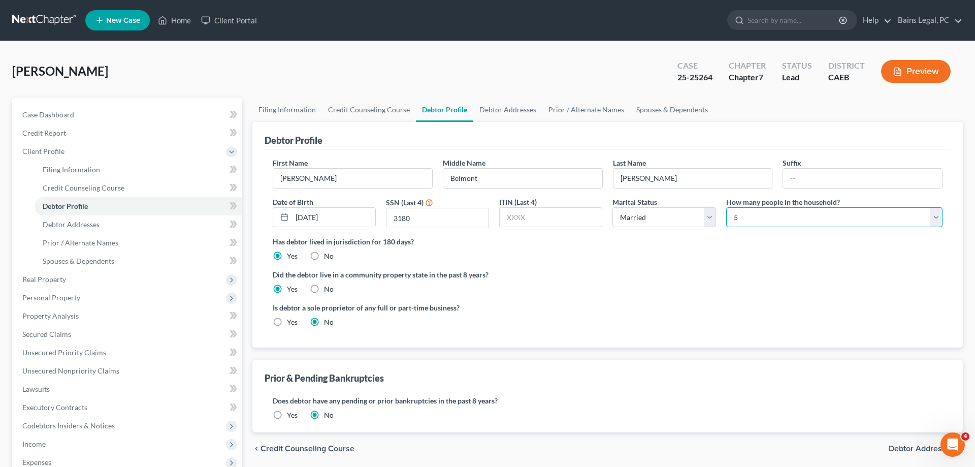
click option "5" at bounding box center [0, 0] width 0 height 0
click at [720, 291] on div "Did the debtor live in a community property state in the past 8 years? Yes No" at bounding box center [608, 281] width 670 height 25
click at [502, 112] on link "Debtor Addresses" at bounding box center [507, 109] width 69 height 24
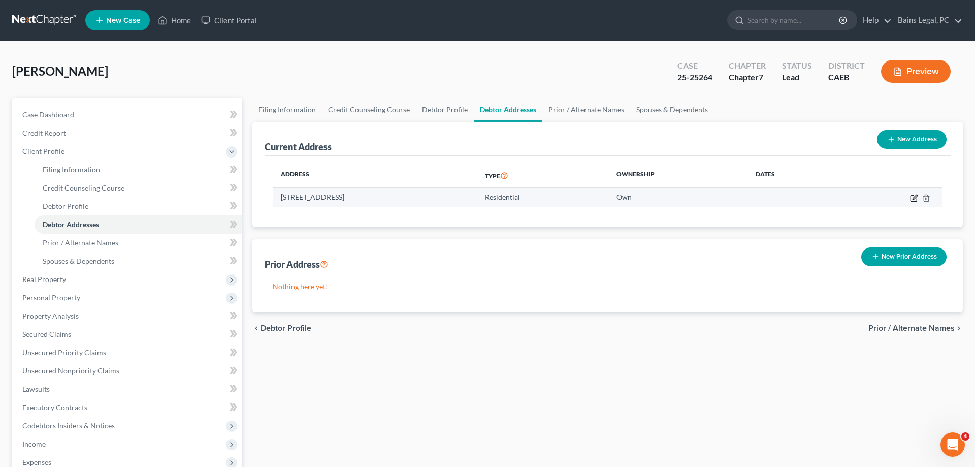
click at [914, 197] on icon "button" at bounding box center [914, 198] width 8 height 8
select select "4"
select select "33"
select select "0"
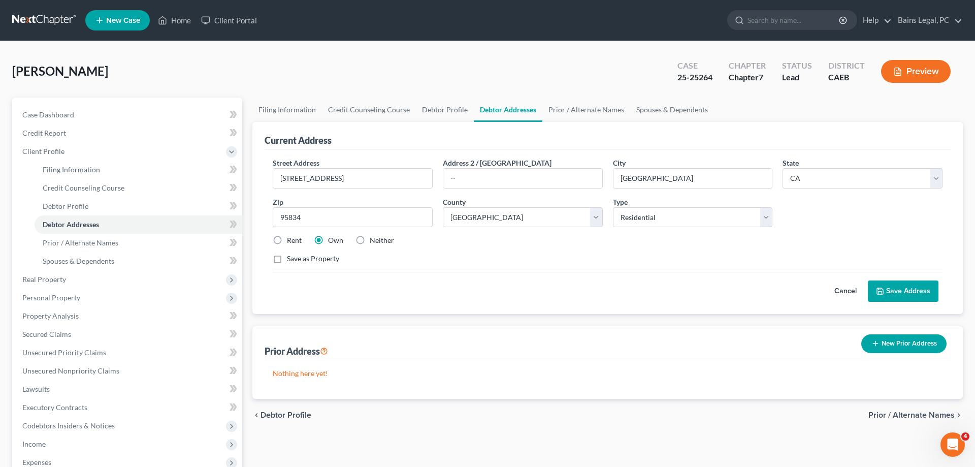
click at [848, 289] on button "Cancel" at bounding box center [845, 291] width 45 height 20
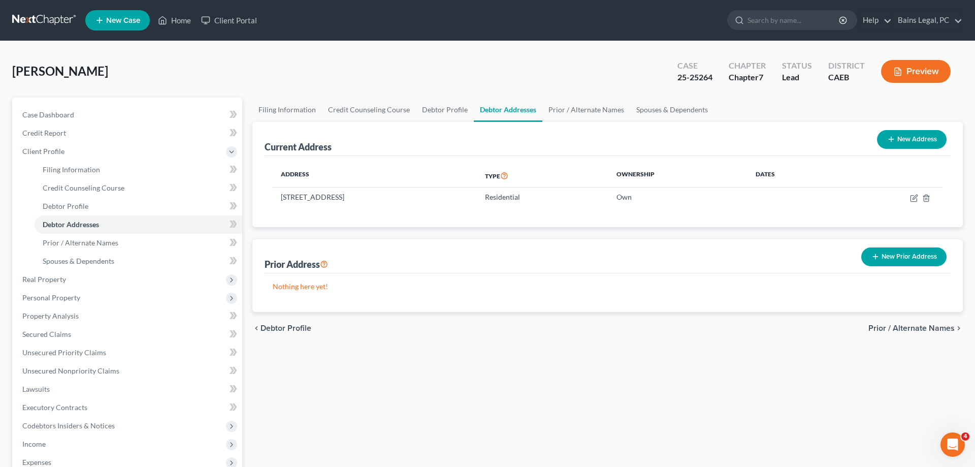
click at [910, 263] on button "New Prior Address" at bounding box center [903, 256] width 85 height 19
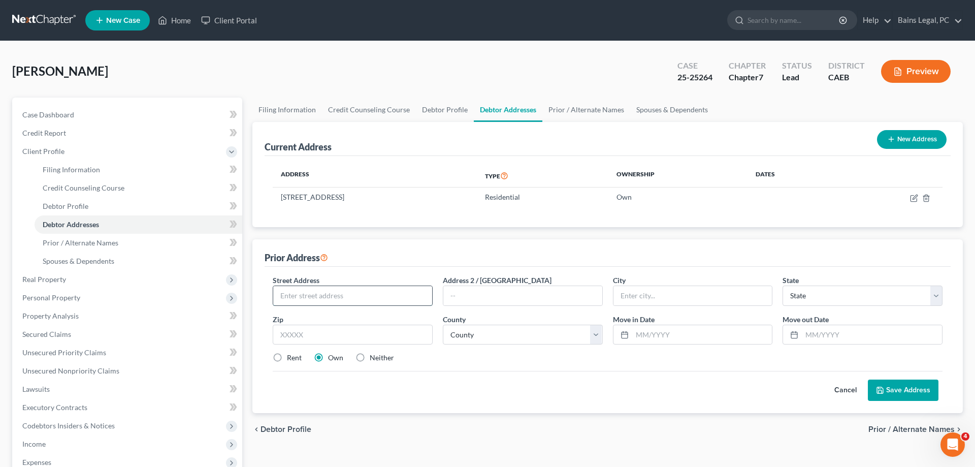
click at [351, 292] on input "text" at bounding box center [352, 295] width 159 height 19
type input "[STREET_ADDRESS]"
type input "95834"
type input "[GEOGRAPHIC_DATA]"
select select "4"
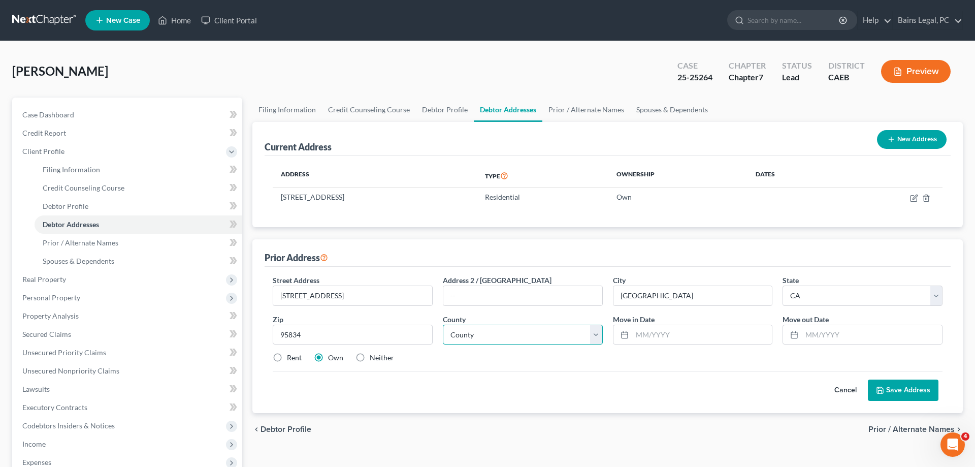
click at [443, 324] on select "County Alameda County Alpine County Amador County Butte County Calaveras County…" at bounding box center [523, 334] width 160 height 20
select select "33"
click option "Sacramento County" at bounding box center [0, 0] width 0 height 0
click at [646, 335] on input "text" at bounding box center [702, 334] width 140 height 19
type input "04/2022"
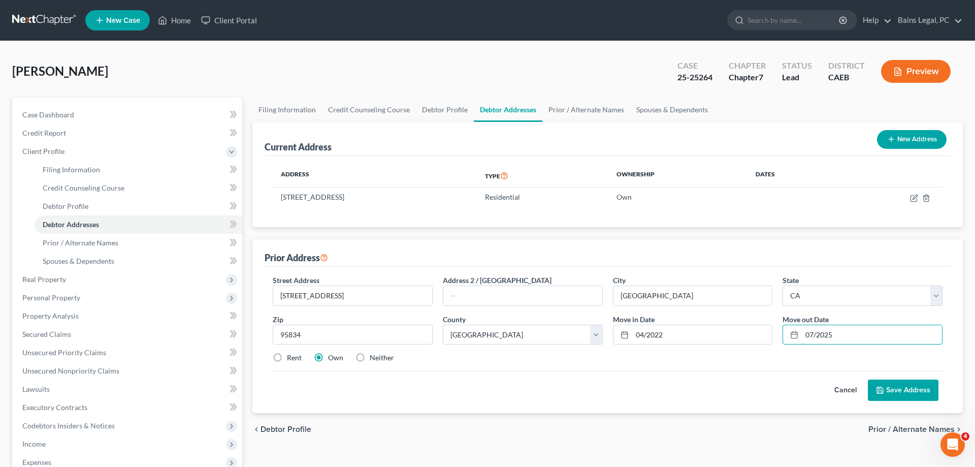
type input "07/2025"
click at [907, 396] on button "Save Address" at bounding box center [903, 389] width 71 height 21
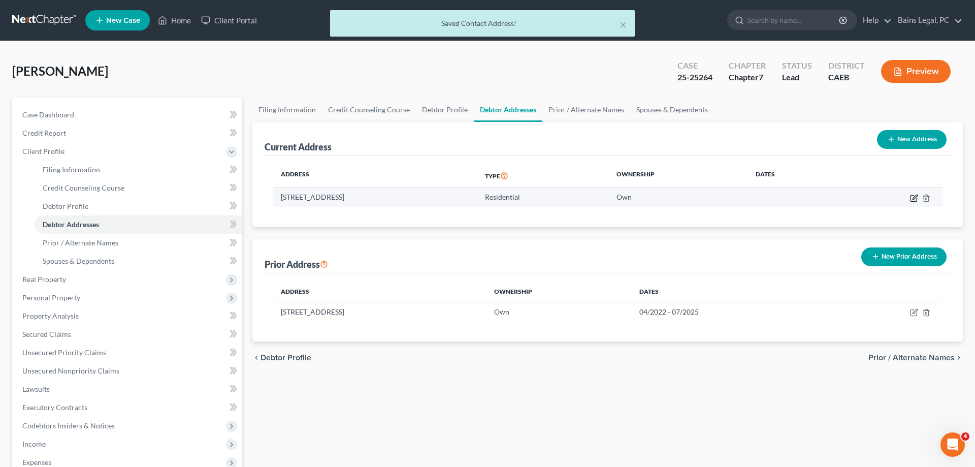
click at [915, 197] on icon "button" at bounding box center [914, 198] width 8 height 8
select select "4"
select select "33"
select select "0"
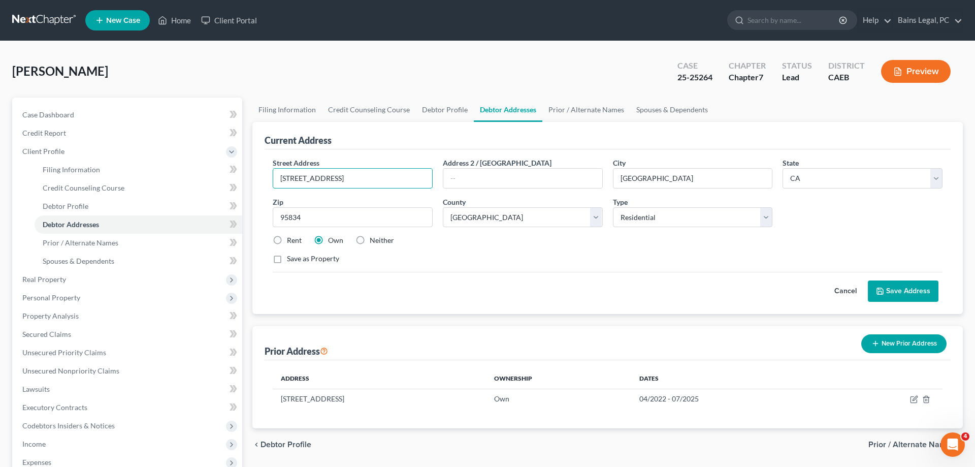
drag, startPoint x: 394, startPoint y: 183, endPoint x: 261, endPoint y: 163, distance: 134.5
click at [261, 163] on div "Current Address Street Address * 38851 Terraview St Address 2 / PO Box City * S…" at bounding box center [607, 218] width 710 height 192
drag, startPoint x: 373, startPoint y: 185, endPoint x: 254, endPoint y: 178, distance: 119.0
click at [273, 178] on input "38851 Terraview St" at bounding box center [352, 178] width 159 height 19
type input "724 W 7th St"
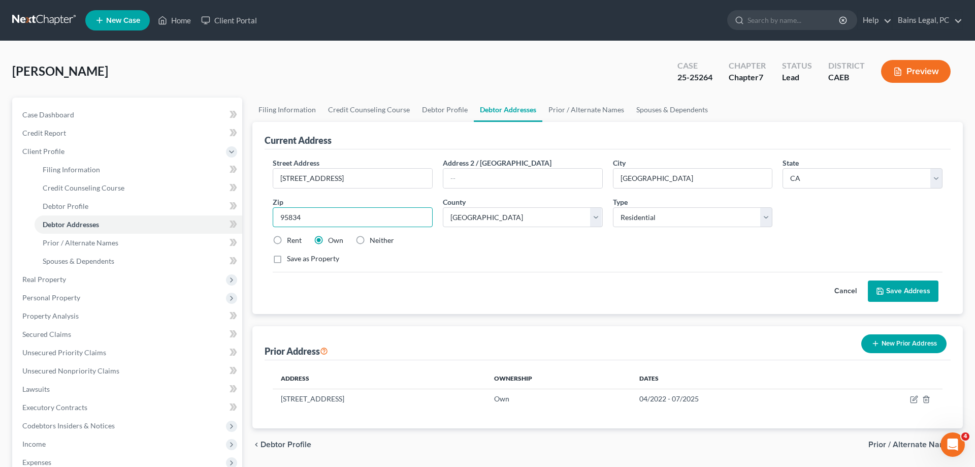
drag, startPoint x: 350, startPoint y: 219, endPoint x: 238, endPoint y: 202, distance: 113.4
click at [273, 207] on input "95834" at bounding box center [353, 217] width 160 height 20
type input "83352"
type input "Shoshone"
select select "13"
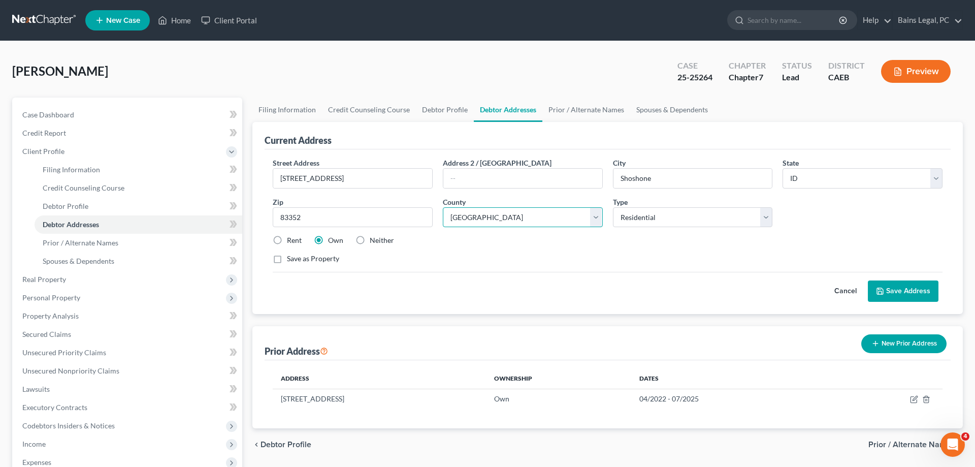
select select
click at [289, 242] on label "Rent" at bounding box center [294, 240] width 15 height 10
click at [291, 242] on input "Rent" at bounding box center [294, 238] width 7 height 7
radio input "true"
drag, startPoint x: 678, startPoint y: 176, endPoint x: 598, endPoint y: 186, distance: 81.4
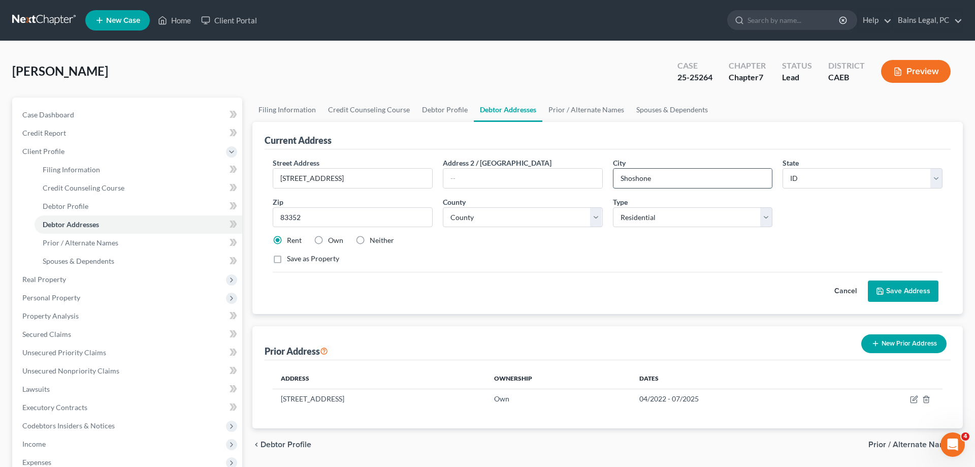
click at [613, 186] on input "Shoshone" at bounding box center [692, 178] width 159 height 19
click at [443, 207] on select "County Ada County Adams County Bannock County Bear Lake County Benewah County B…" at bounding box center [523, 217] width 160 height 20
select select "31"
click option "Lincoln County" at bounding box center [0, 0] width 0 height 0
click at [896, 289] on button "Save Address" at bounding box center [903, 290] width 71 height 21
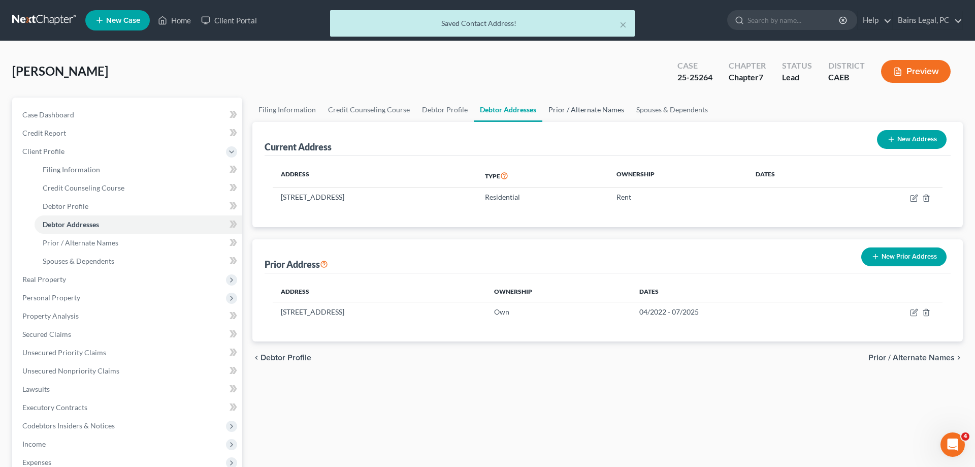
click at [577, 112] on link "Prior / Alternate Names" at bounding box center [586, 109] width 88 height 24
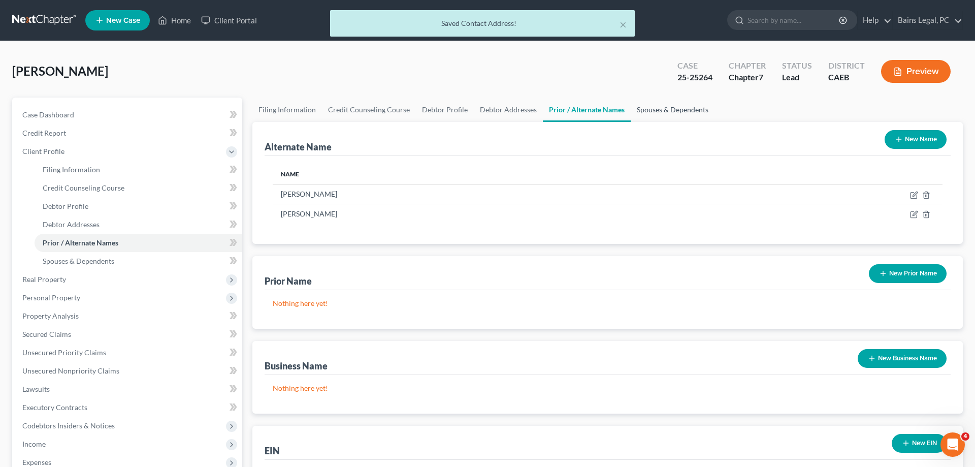
click at [657, 110] on link "Spouses & Dependents" at bounding box center [673, 109] width 84 height 24
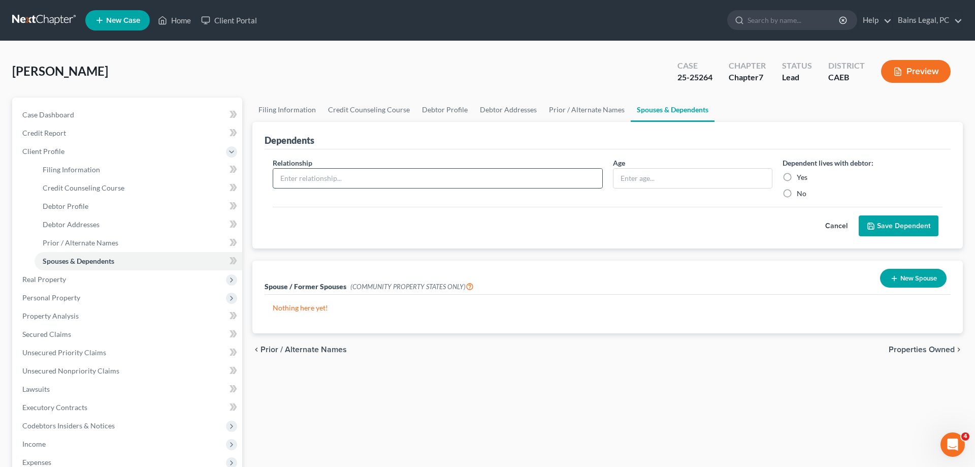
click at [396, 185] on input "text" at bounding box center [437, 178] width 329 height 19
click at [398, 184] on input "text" at bounding box center [437, 178] width 329 height 19
type input "Non-Filing Spouse"
click at [796, 175] on div "Yes" at bounding box center [862, 177] width 160 height 10
click at [797, 181] on label "Yes" at bounding box center [802, 177] width 11 height 10
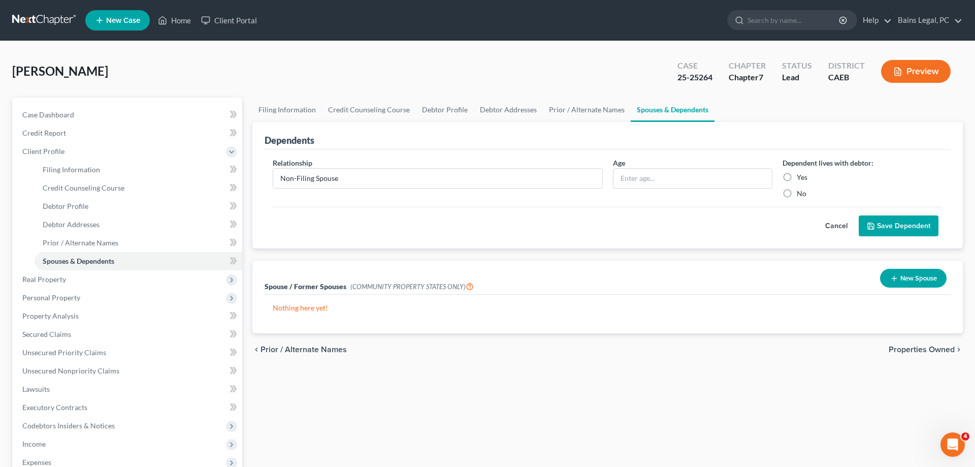
click at [801, 179] on input "Yes" at bounding box center [804, 175] width 7 height 7
radio input "true"
click at [879, 223] on button "Save Dependent" at bounding box center [899, 225] width 80 height 21
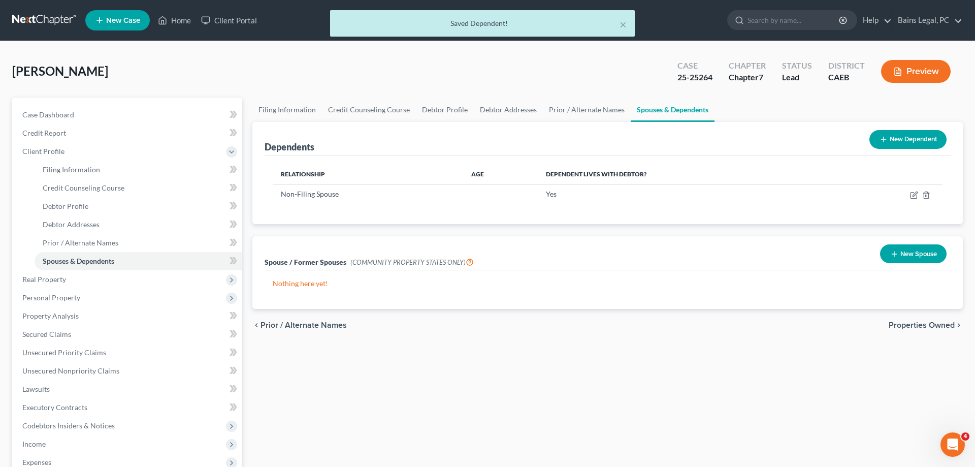
drag, startPoint x: 922, startPoint y: 143, endPoint x: 757, endPoint y: 148, distance: 165.1
click at [921, 143] on button "New Dependent" at bounding box center [907, 139] width 77 height 19
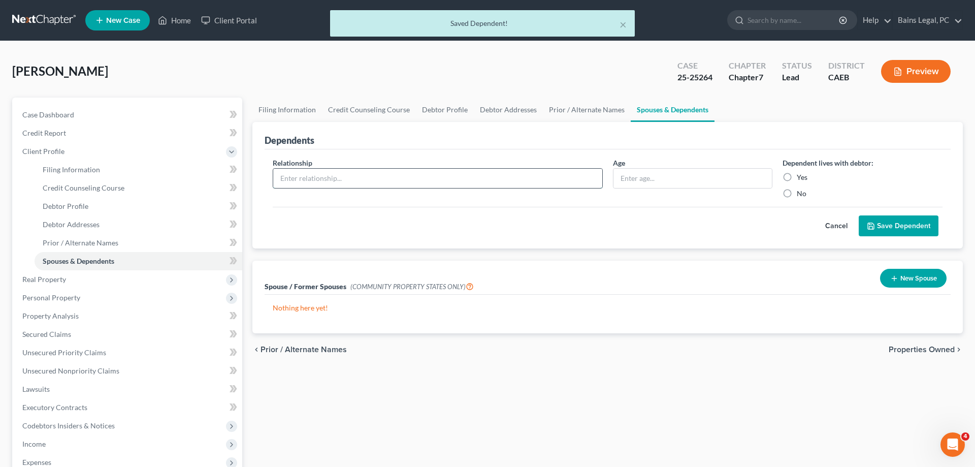
click at [322, 173] on input "text" at bounding box center [437, 178] width 329 height 19
type input "Step-Son"
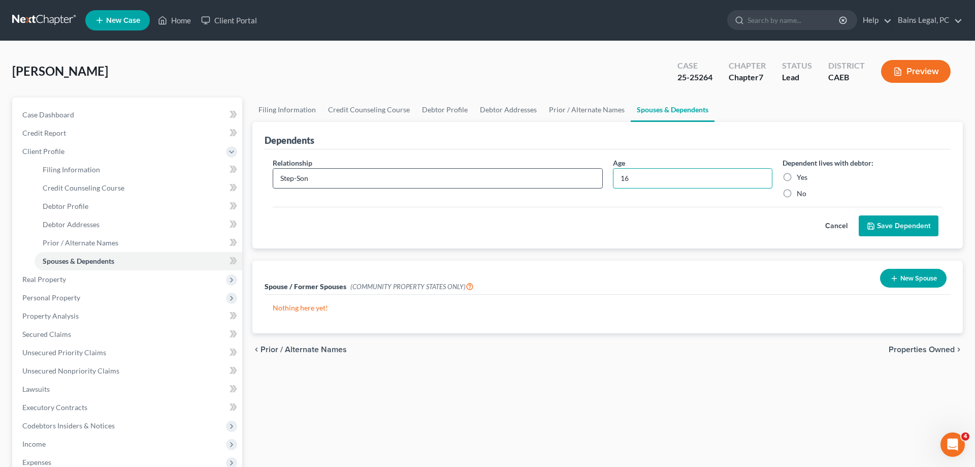
type input "16"
click at [797, 174] on label "Yes" at bounding box center [802, 177] width 11 height 10
click at [801, 174] on input "Yes" at bounding box center [804, 175] width 7 height 7
radio input "true"
click at [919, 227] on button "Save Dependent" at bounding box center [899, 225] width 80 height 21
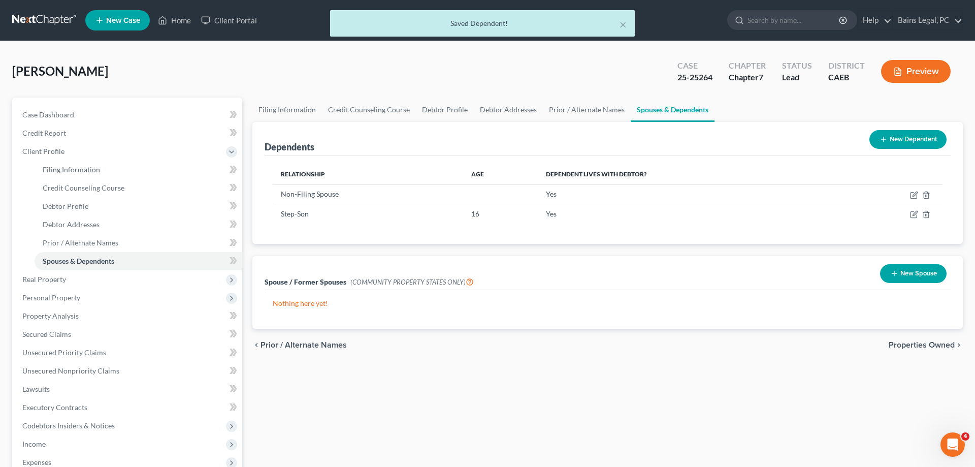
click at [902, 144] on button "New Dependent" at bounding box center [907, 139] width 77 height 19
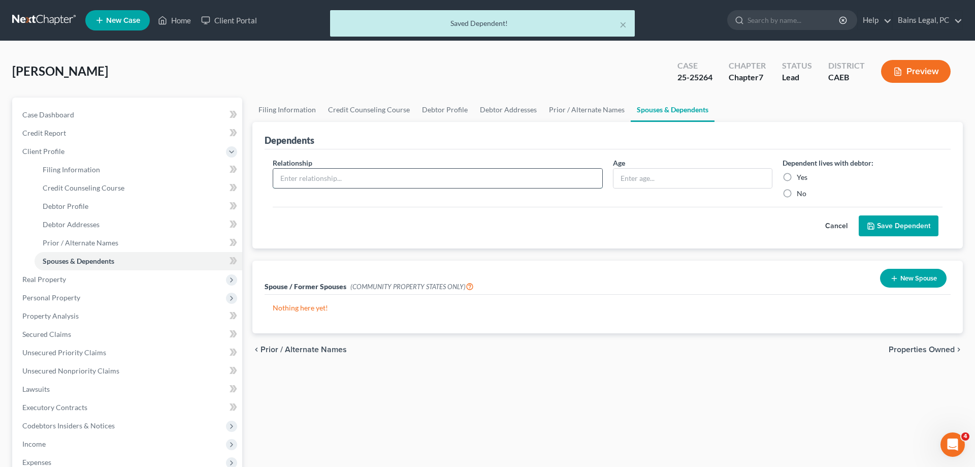
click at [398, 181] on input "text" at bounding box center [437, 178] width 329 height 19
type input "Daughter"
type input "7"
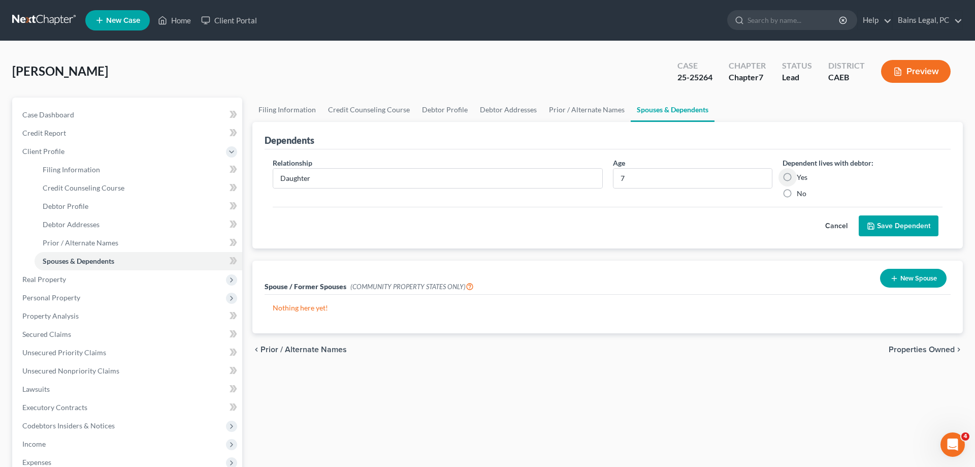
drag, startPoint x: 789, startPoint y: 178, endPoint x: 827, endPoint y: 193, distance: 39.9
click at [797, 178] on label "Yes" at bounding box center [802, 177] width 11 height 10
click at [801, 178] on input "Yes" at bounding box center [804, 175] width 7 height 7
radio input "true"
click at [901, 226] on button "Save Dependent" at bounding box center [899, 225] width 80 height 21
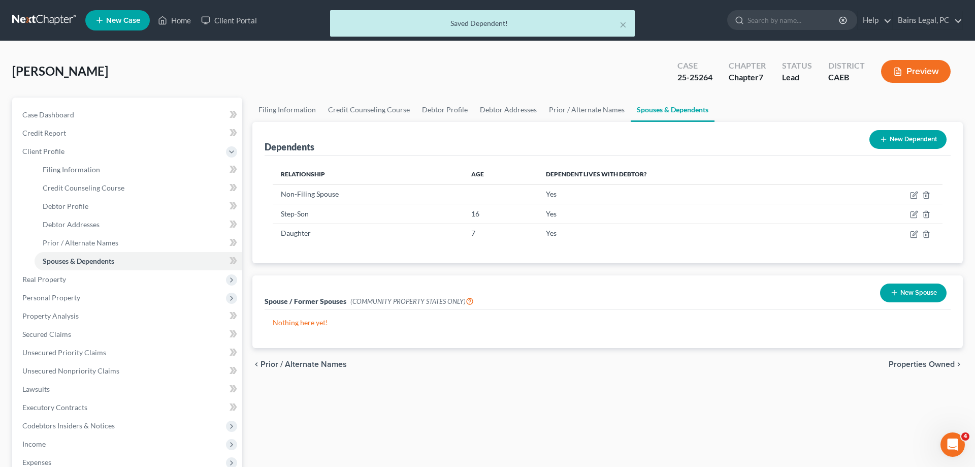
click at [911, 132] on button "New Dependent" at bounding box center [907, 139] width 77 height 19
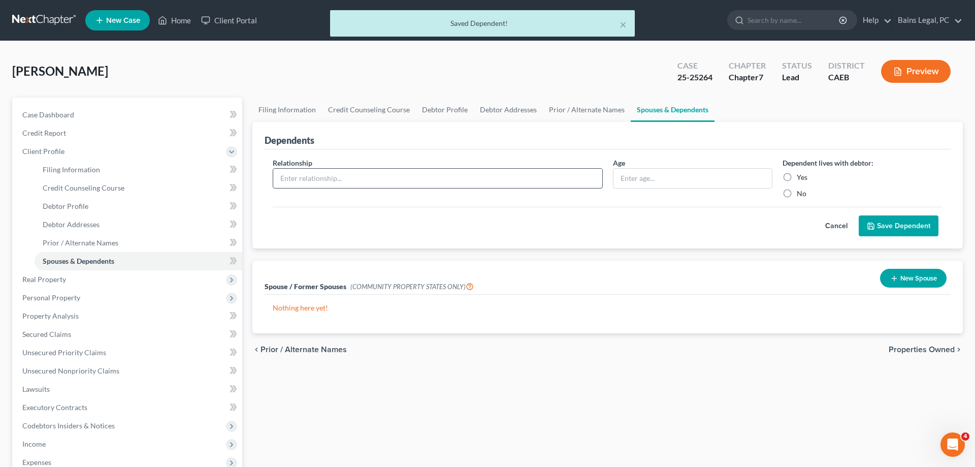
click at [347, 176] on input "text" at bounding box center [437, 178] width 329 height 19
type input "Daughter"
type input "5"
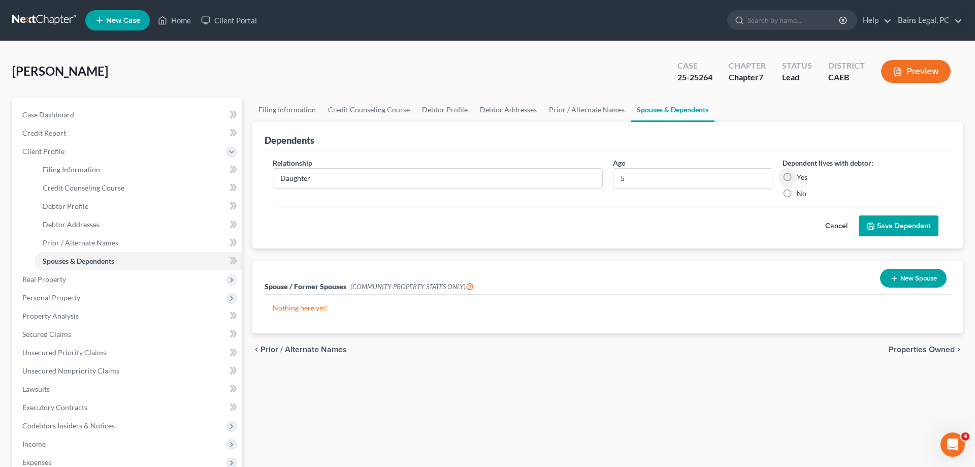
click at [797, 177] on label "Yes" at bounding box center [802, 177] width 11 height 10
click at [801, 177] on input "Yes" at bounding box center [804, 175] width 7 height 7
radio input "true"
click at [912, 222] on button "Save Dependent" at bounding box center [899, 225] width 80 height 21
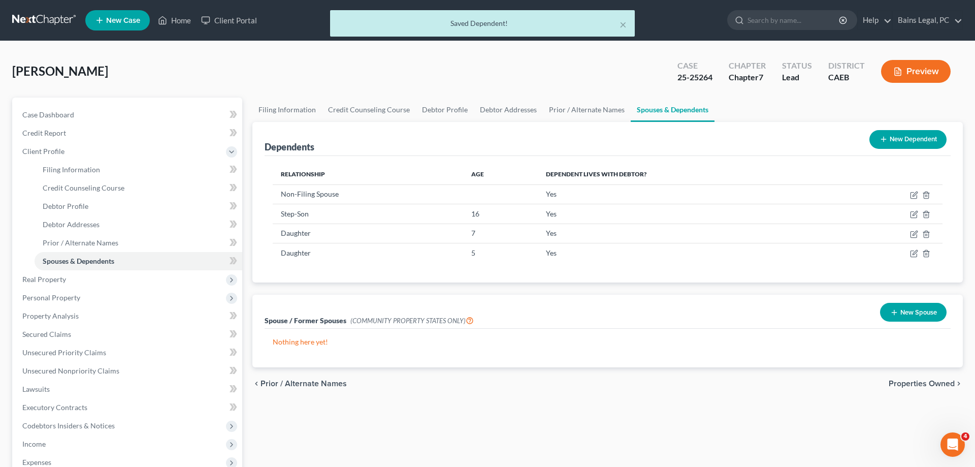
click at [914, 312] on button "New Spouse" at bounding box center [913, 312] width 67 height 19
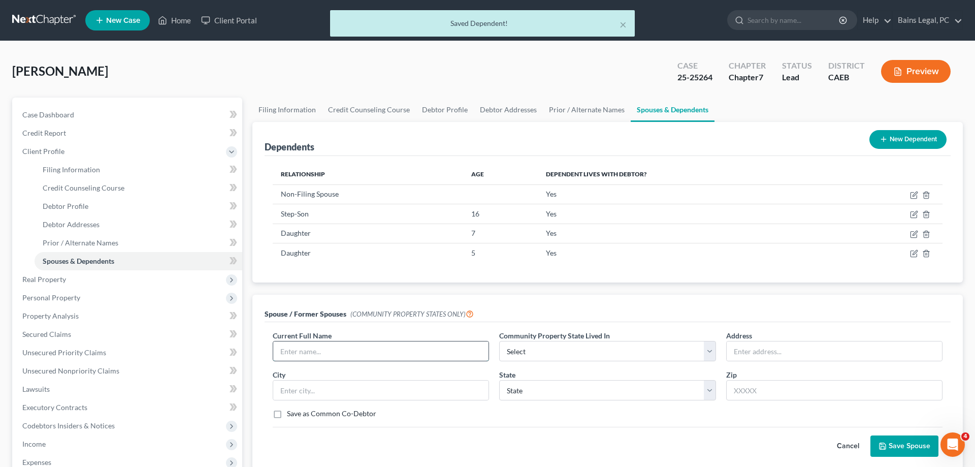
drag, startPoint x: 330, startPoint y: 354, endPoint x: 320, endPoint y: 346, distance: 12.3
click at [329, 354] on input "text" at bounding box center [380, 350] width 215 height 19
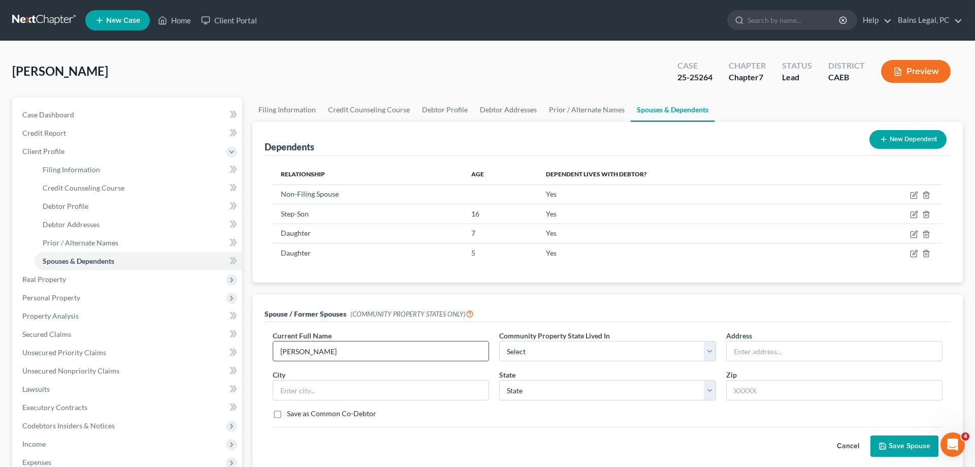
type input "Kate Ladene Merrick"
select select "1"
click at [782, 352] on input "text" at bounding box center [834, 350] width 215 height 19
click at [767, 356] on input "text" at bounding box center [834, 350] width 215 height 19
type input "724 W 7th St"
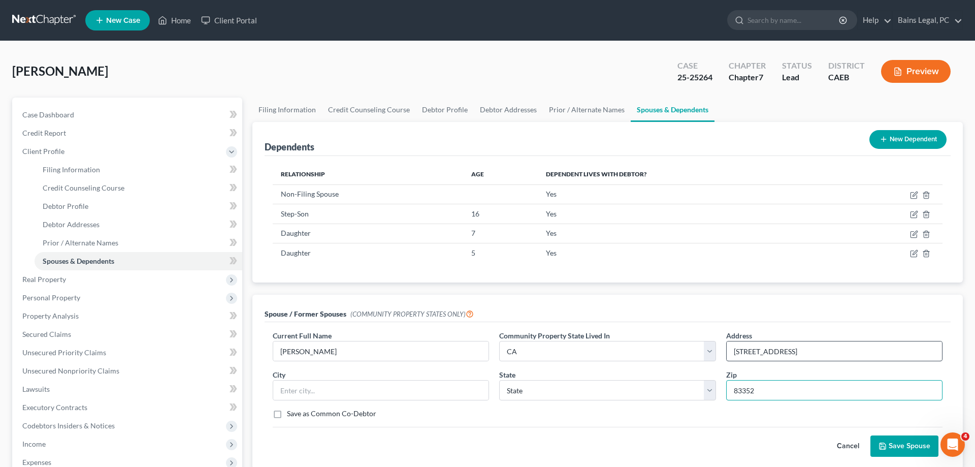
type input "83352"
type input "Shoshone"
select select "13"
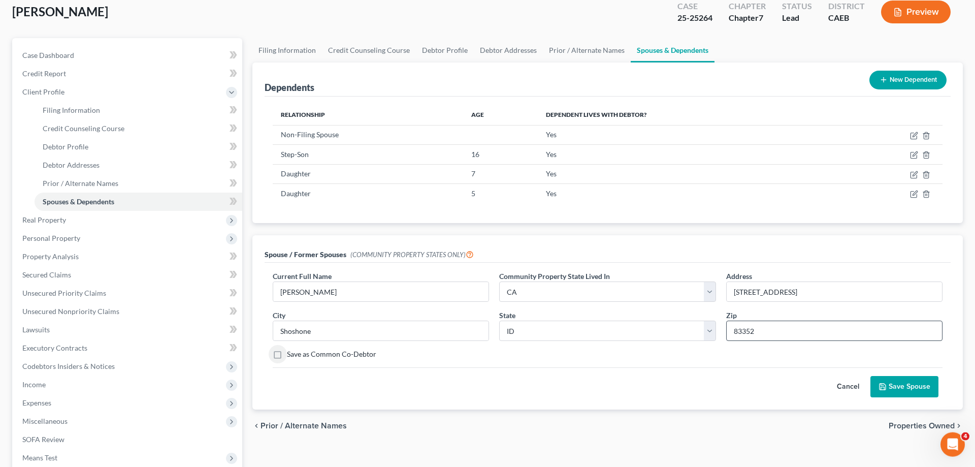
scroll to position [104, 0]
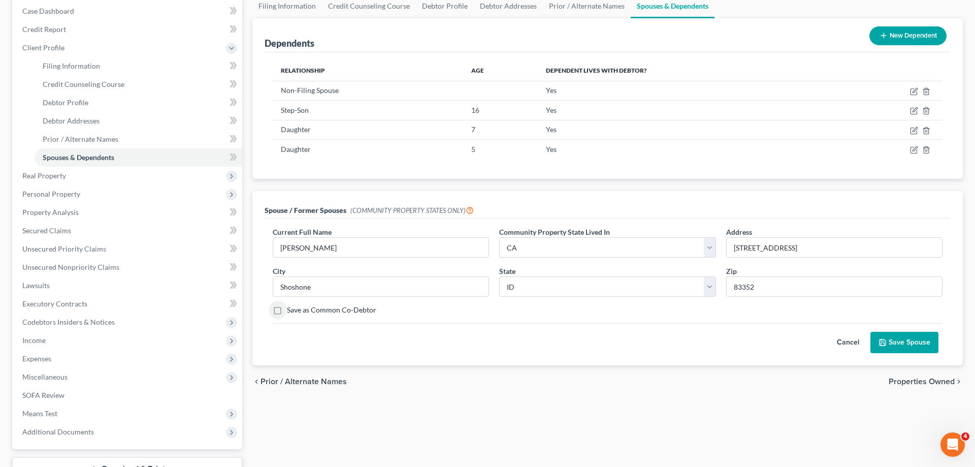
click at [893, 338] on button "Save Spouse" at bounding box center [904, 342] width 68 height 21
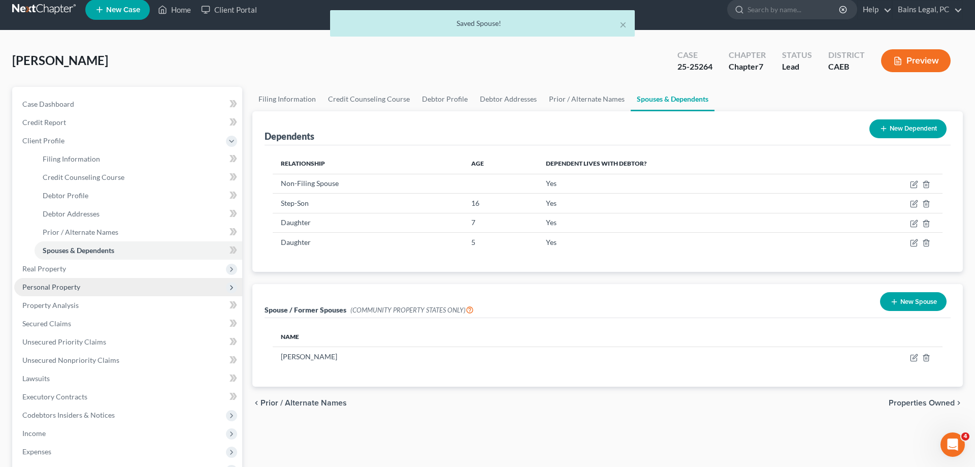
scroll to position [0, 0]
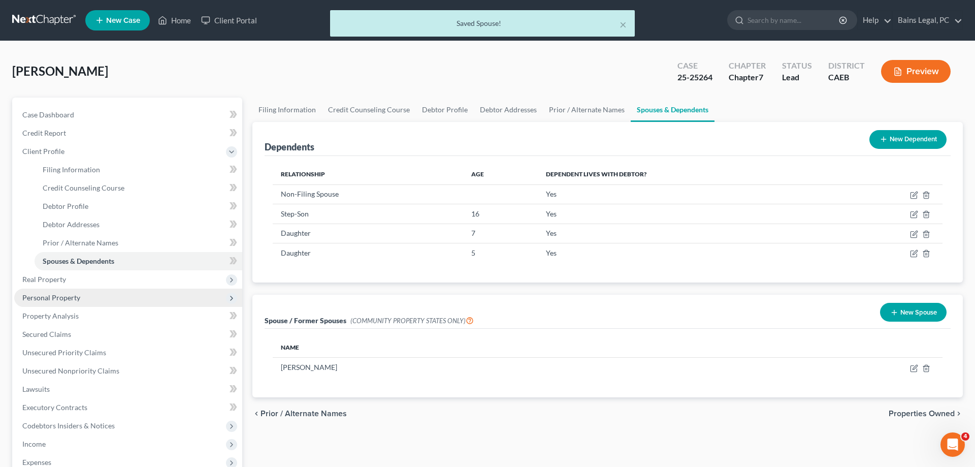
click at [65, 302] on span "Personal Property" at bounding box center [128, 297] width 228 height 18
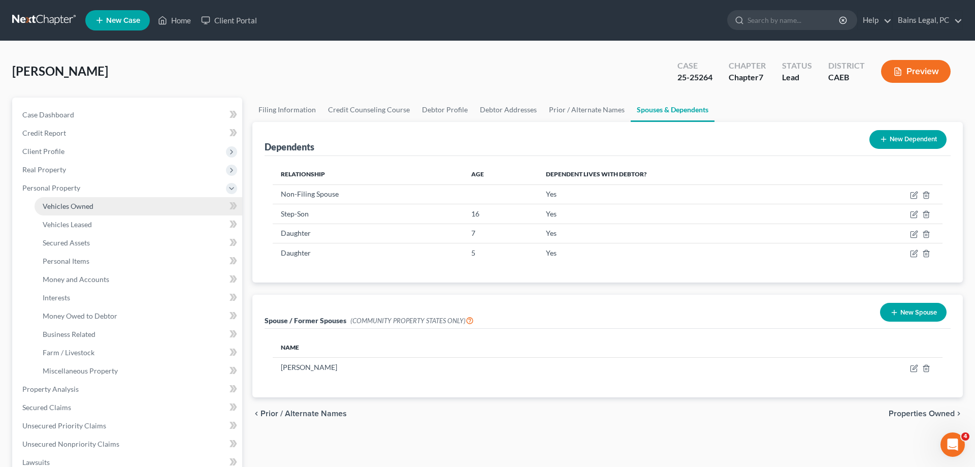
click at [97, 211] on link "Vehicles Owned" at bounding box center [139, 206] width 208 height 18
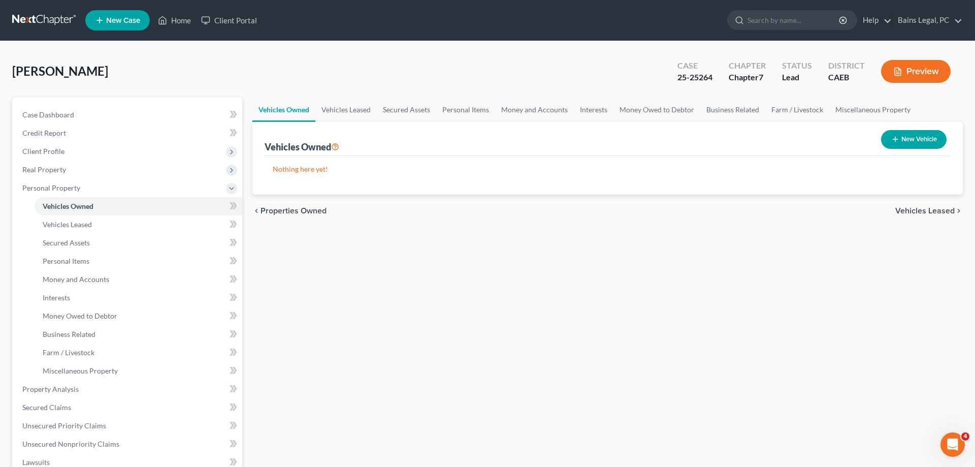
click at [919, 133] on button "New Vehicle" at bounding box center [913, 139] width 65 height 19
select select "0"
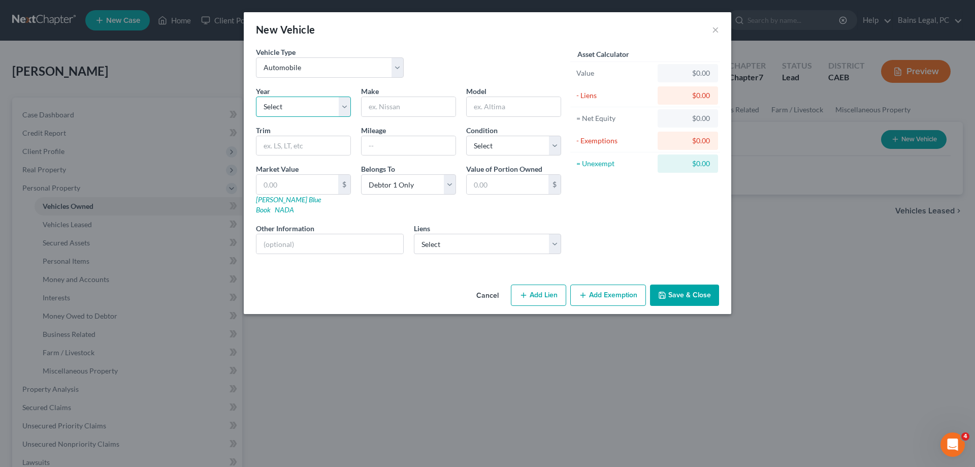
click at [256, 96] on select "Select 2026 2025 2024 2023 2022 2021 2020 2019 2018 2017 2016 2015 2014 2013 20…" at bounding box center [303, 106] width 95 height 20
select select "19"
click option "2007" at bounding box center [0, 0] width 0 height 0
click at [715, 29] on button "×" at bounding box center [715, 29] width 7 height 12
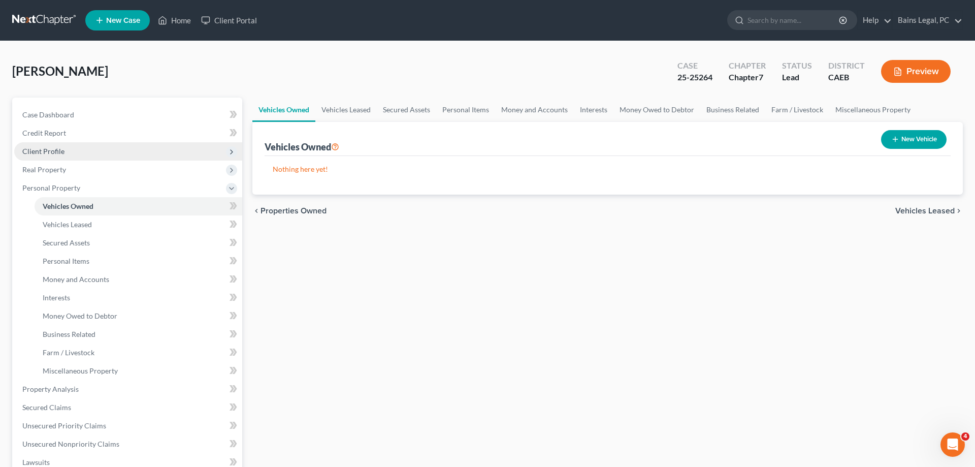
click at [77, 150] on span "Client Profile" at bounding box center [128, 151] width 228 height 18
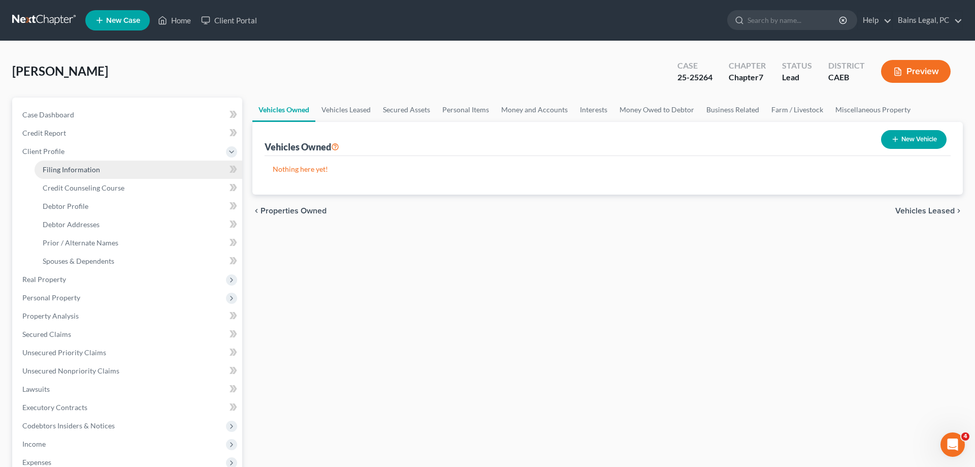
click at [94, 175] on link "Filing Information" at bounding box center [139, 169] width 208 height 18
select select "1"
select select "0"
select select "8"
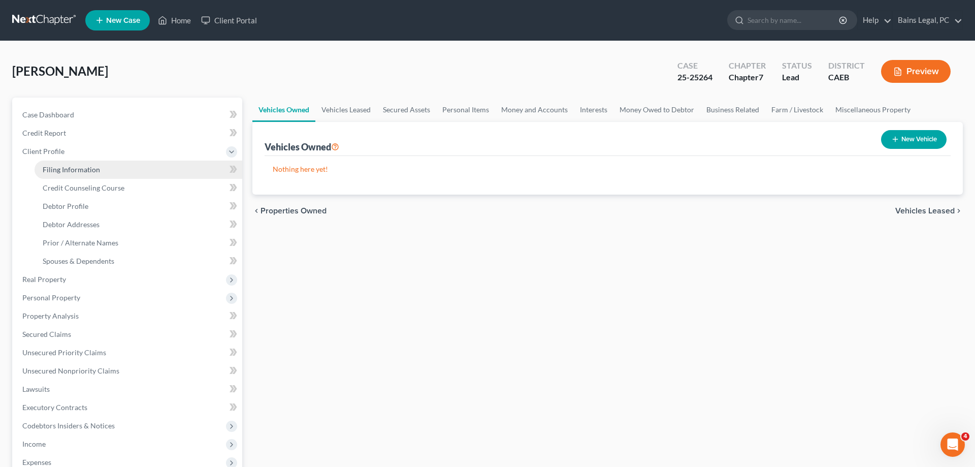
select select "0"
select select "4"
select select "0"
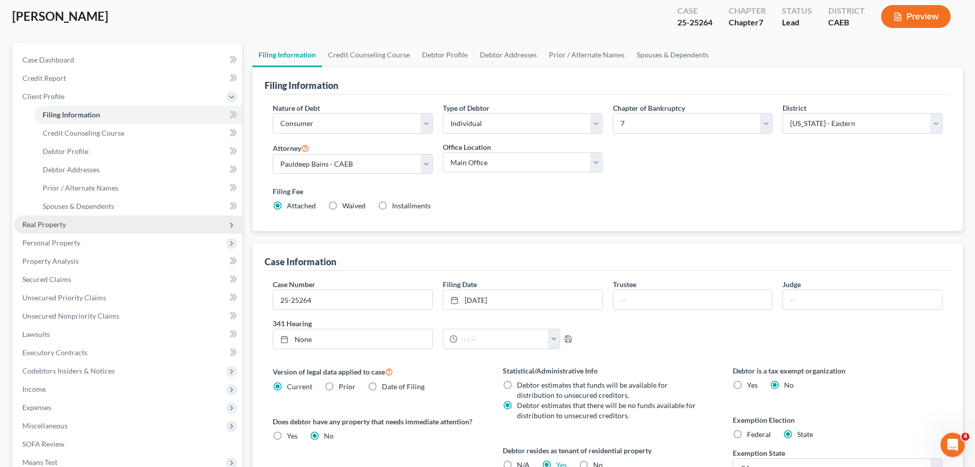
scroll to position [47, 0]
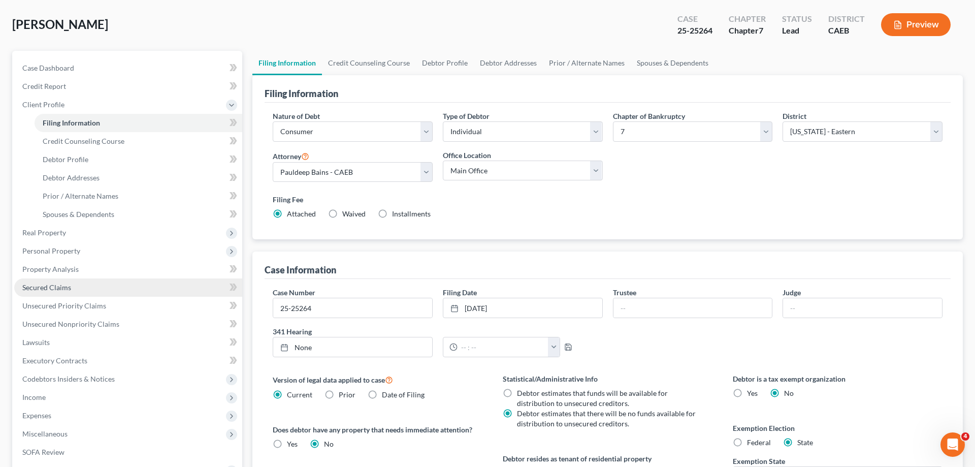
click at [46, 291] on span "Secured Claims" at bounding box center [46, 287] width 49 height 9
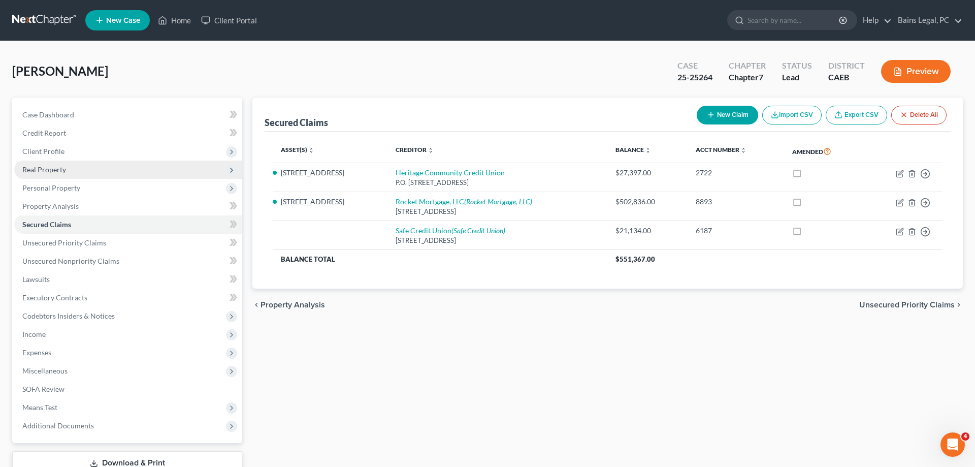
click at [59, 174] on span "Real Property" at bounding box center [128, 169] width 228 height 18
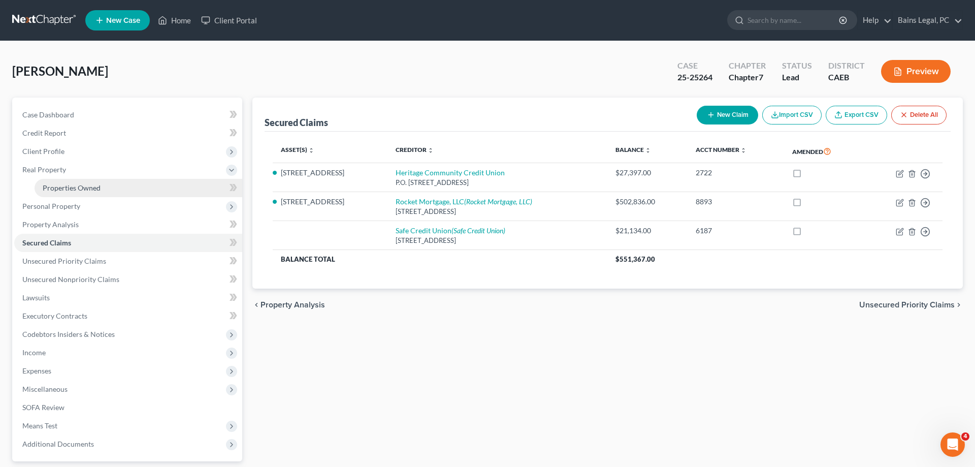
click at [74, 186] on span "Properties Owned" at bounding box center [72, 187] width 58 height 9
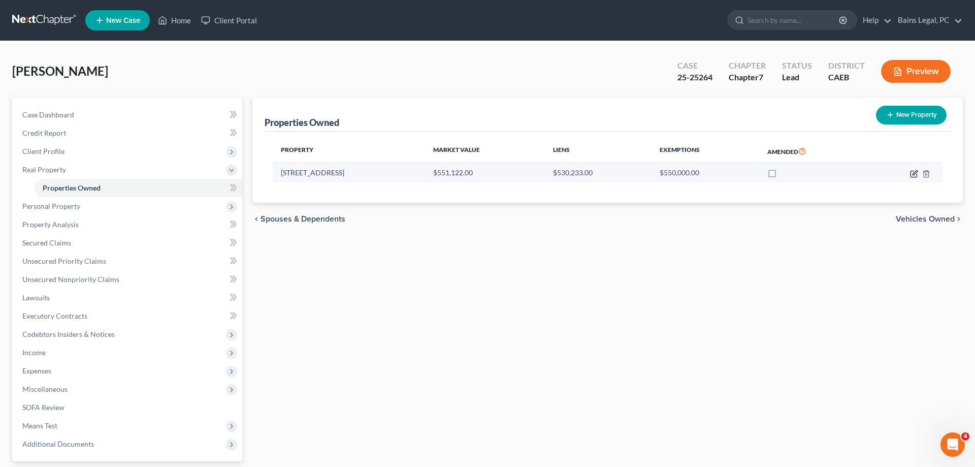
click at [912, 174] on icon "button" at bounding box center [914, 172] width 5 height 5
select select "4"
select select "33"
select select "4"
select select "1"
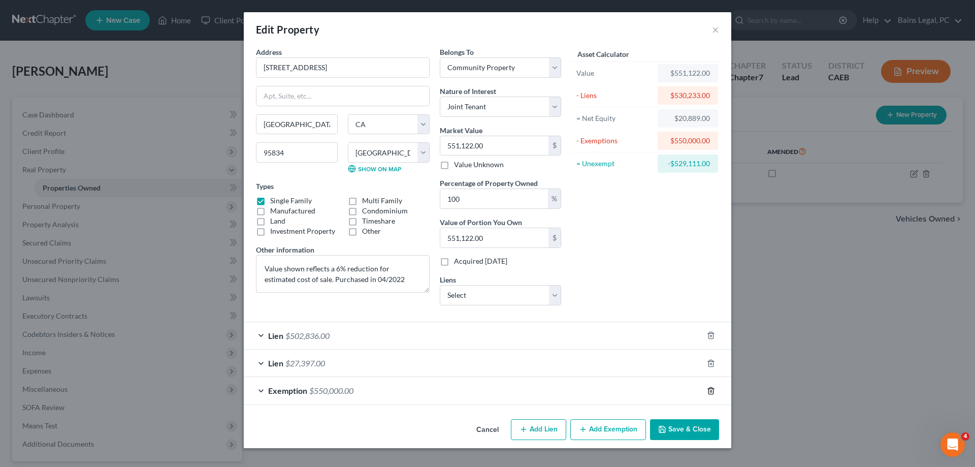
click at [709, 392] on icon "button" at bounding box center [711, 390] width 8 height 8
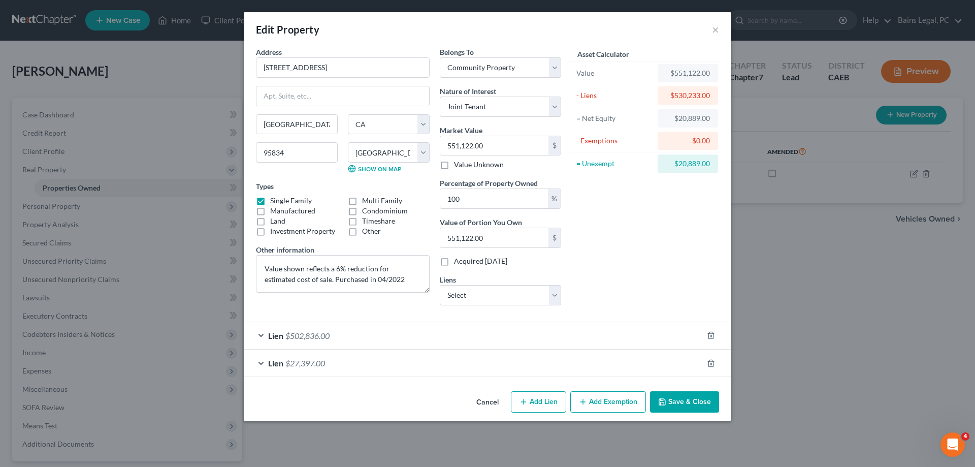
click at [614, 399] on button "Add Exemption" at bounding box center [608, 401] width 76 height 21
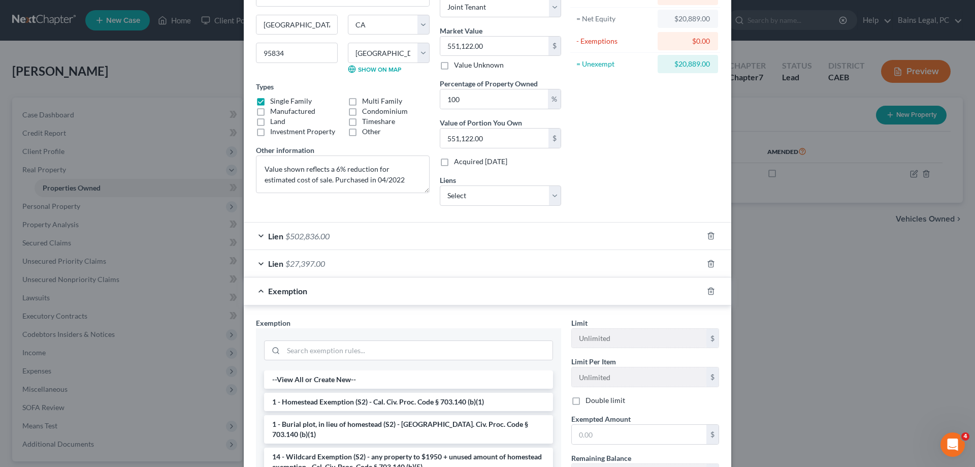
scroll to position [104, 0]
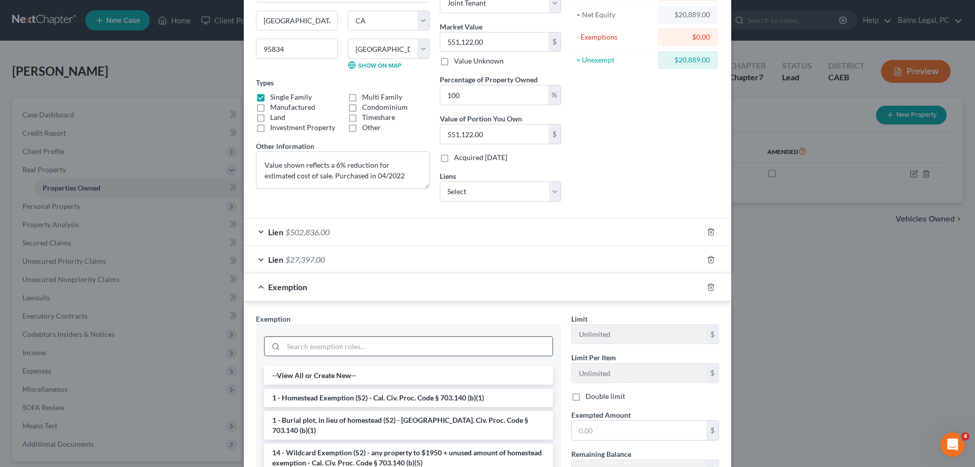
click at [349, 347] on input "search" at bounding box center [417, 346] width 269 height 19
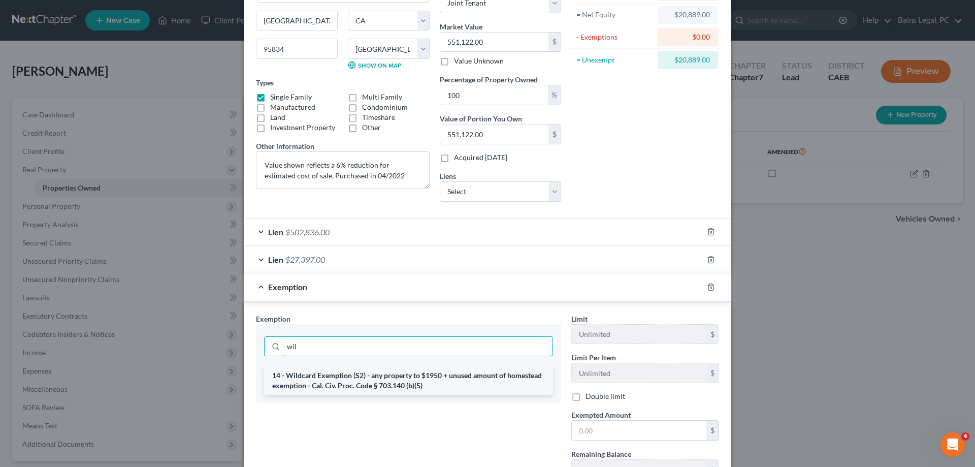
type input "wil"
click at [385, 377] on li "14 - Wildcard Exemption (S2) - any property to $1950 + unused amount of homeste…" at bounding box center [408, 380] width 289 height 28
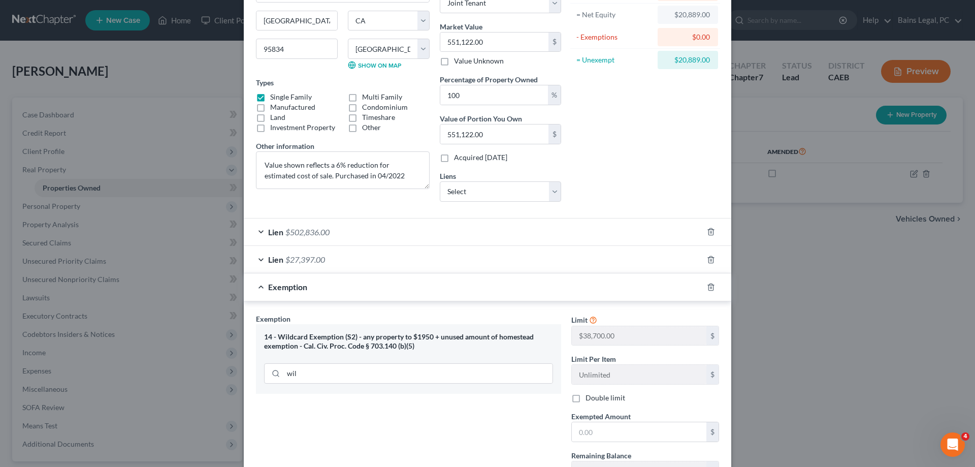
scroll to position [190, 0]
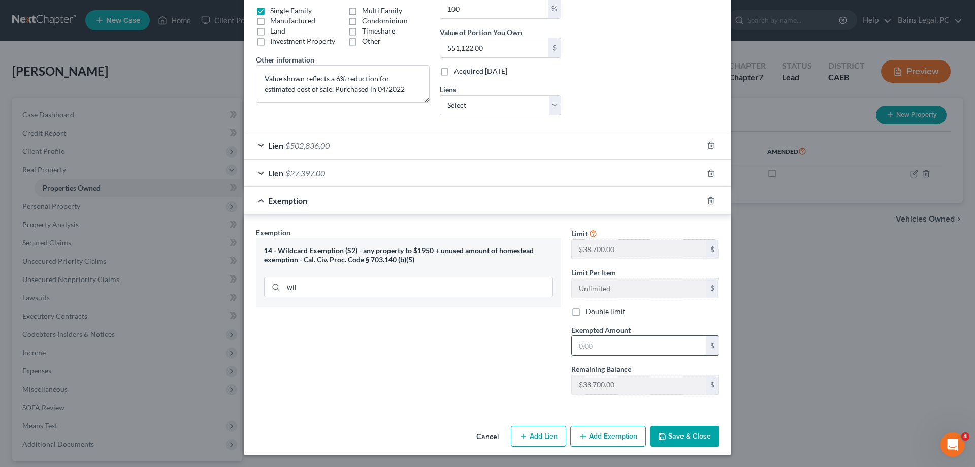
click at [611, 349] on input "text" at bounding box center [639, 345] width 135 height 19
type input "20,889"
click at [683, 438] on button "Save & Close" at bounding box center [684, 435] width 69 height 21
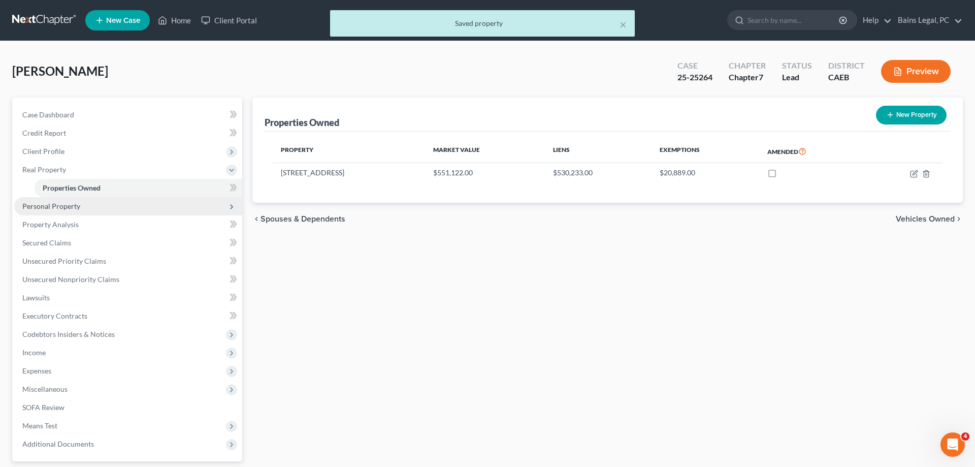
click at [39, 207] on span "Personal Property" at bounding box center [51, 206] width 58 height 9
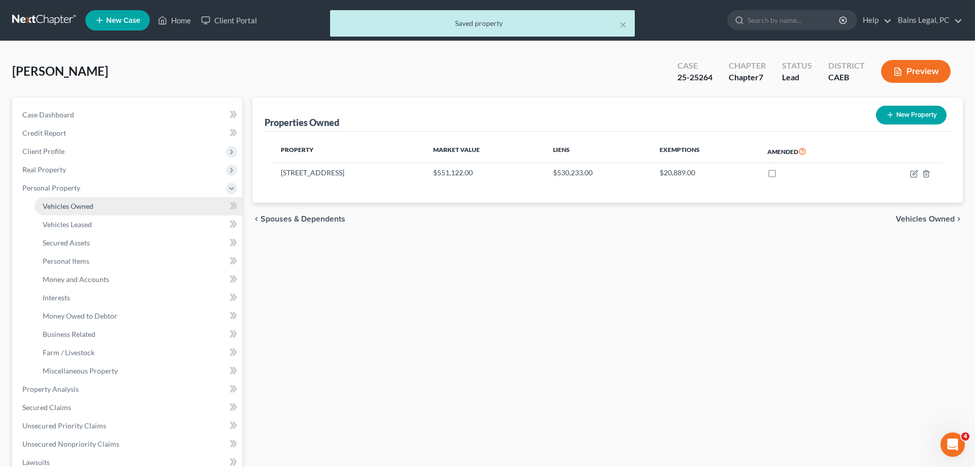
click at [49, 208] on span "Vehicles Owned" at bounding box center [68, 206] width 51 height 9
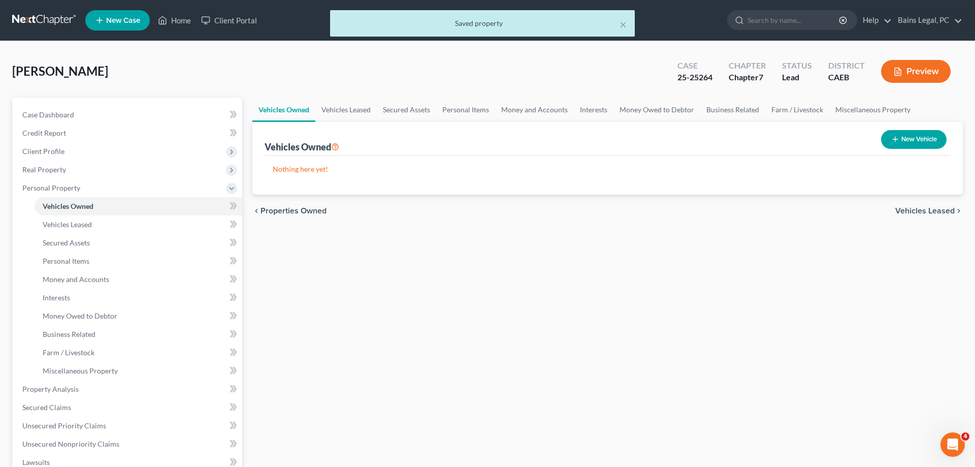
click at [906, 142] on button "New Vehicle" at bounding box center [913, 139] width 65 height 19
select select "0"
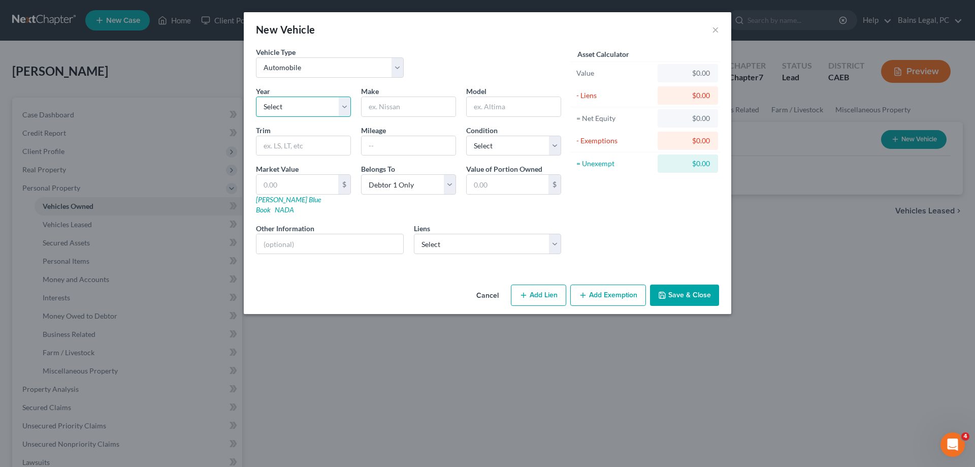
click at [256, 96] on select "Select 2026 2025 2024 2023 2022 2021 2020 2019 2018 2017 2016 2015 2014 2013 20…" at bounding box center [303, 106] width 95 height 20
select select "19"
click option "2007" at bounding box center [0, 0] width 0 height 0
click at [382, 106] on input "text" at bounding box center [408, 106] width 94 height 19
type input "Chrysler"
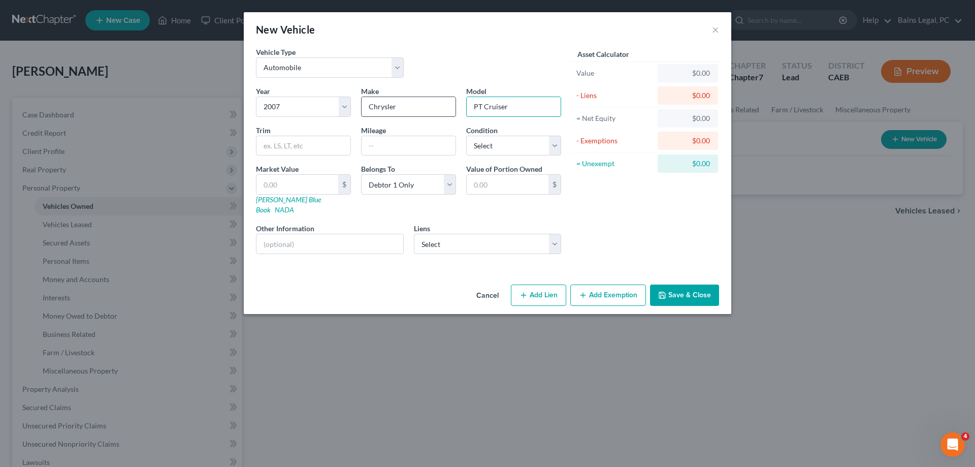
type input "PT Cruiser"
type input "130,000"
select select "3"
type input "2"
type input "2.00"
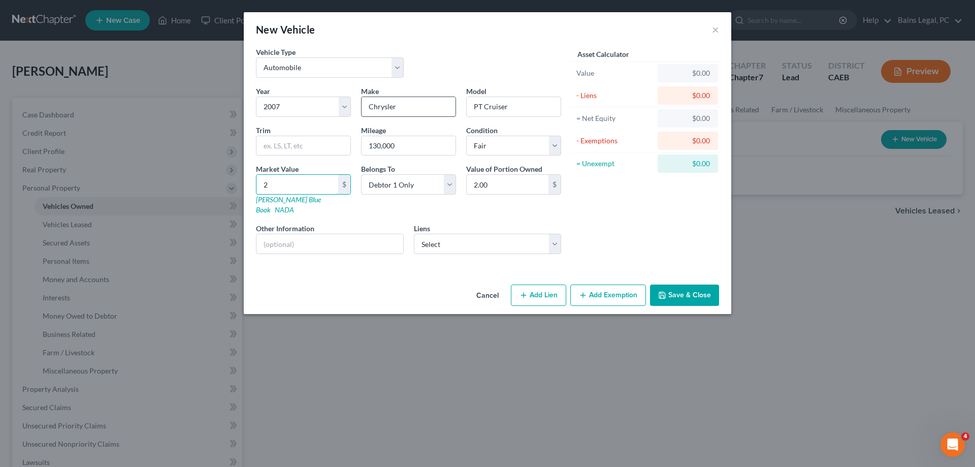
type input "20"
type input "20.00"
type input "207"
type input "207.00"
type input "2073"
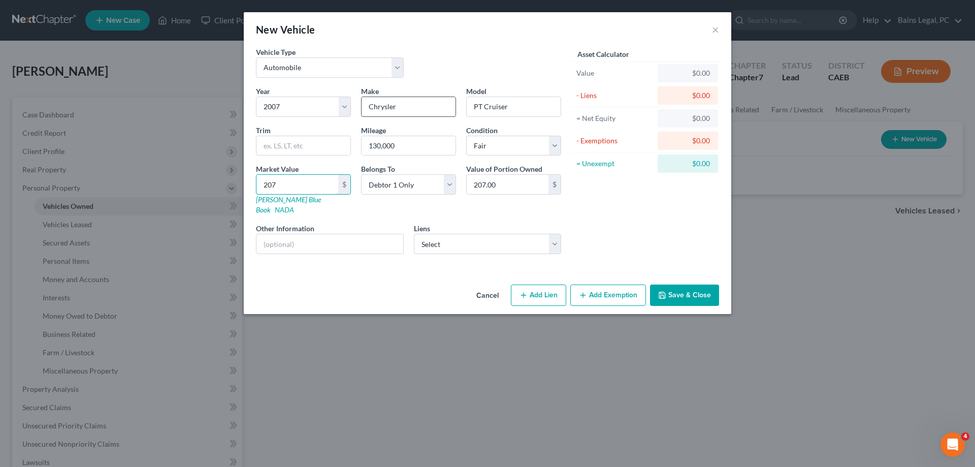
type input "2,073.00"
type input "2,073"
click at [361, 174] on select "Select Debtor 1 Only Debtor 2 Only Debtor 1 And Debtor 2 Only At Least One Of T…" at bounding box center [408, 184] width 95 height 20
select select "4"
click option "Community Property" at bounding box center [0, 0] width 0 height 0
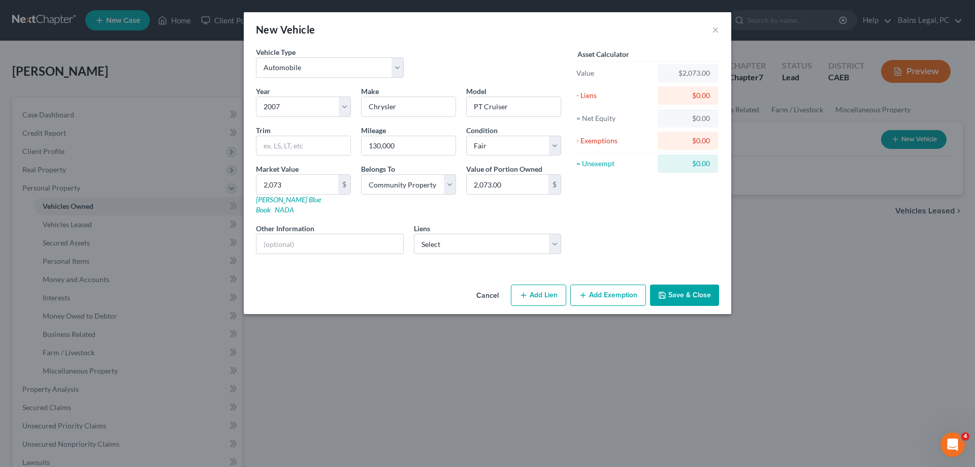
drag, startPoint x: 692, startPoint y: 282, endPoint x: 705, endPoint y: 278, distance: 13.3
click at [699, 284] on button "Save & Close" at bounding box center [684, 294] width 69 height 21
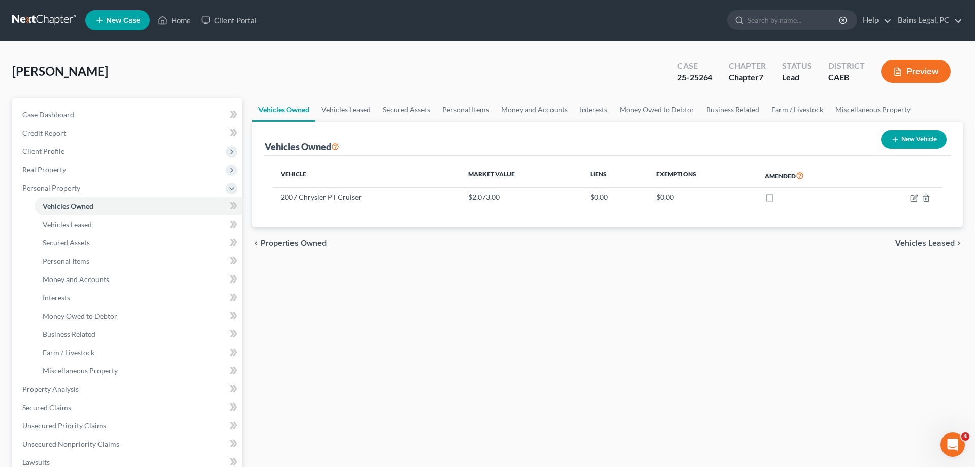
click at [909, 135] on button "New Vehicle" at bounding box center [913, 139] width 65 height 19
select select "0"
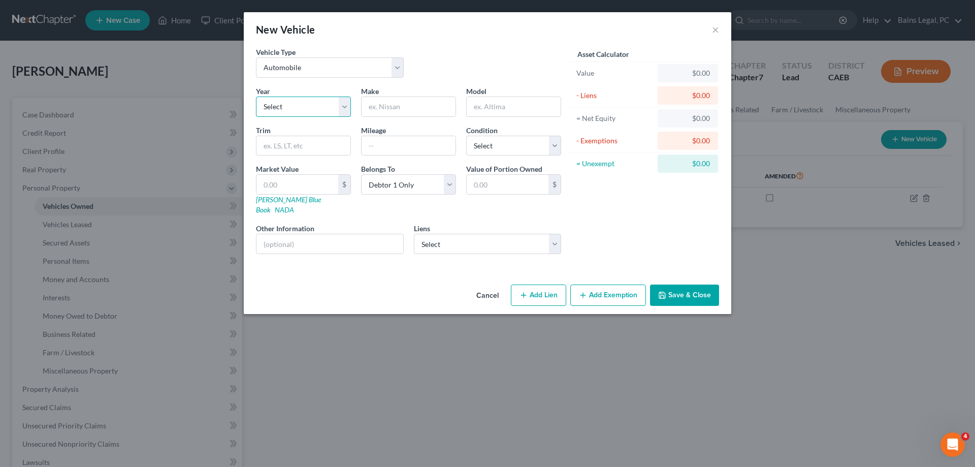
click at [256, 96] on select "Select 2026 2025 2024 2023 2022 2021 2020 2019 2018 2017 2016 2015 2014 2013 20…" at bounding box center [303, 106] width 95 height 20
select select "9"
click option "2017" at bounding box center [0, 0] width 0 height 0
click at [408, 108] on input "text" at bounding box center [408, 106] width 94 height 19
type input "Honda"
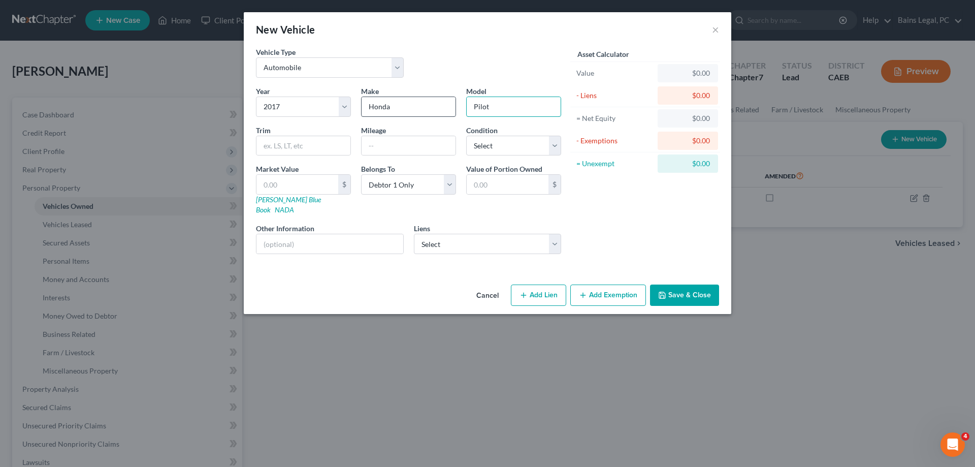
type input "Pilot"
type input "99,000"
select select "2"
type input "1"
type input "1.00"
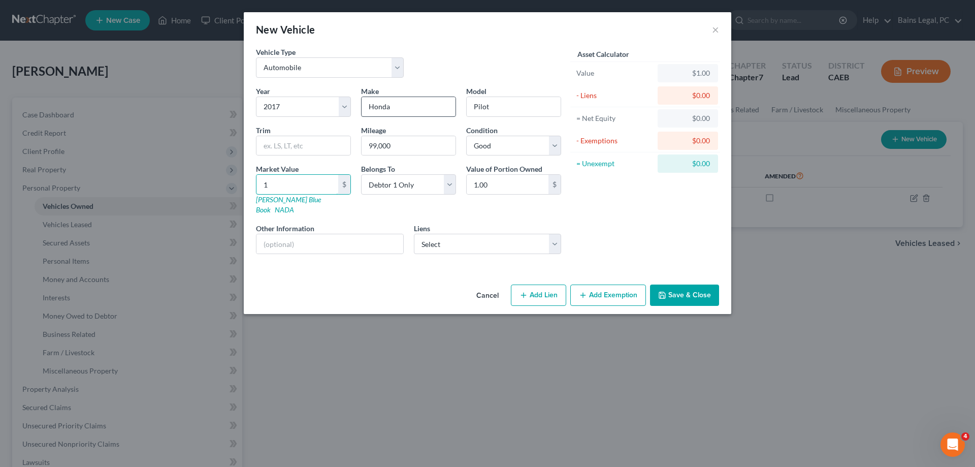
type input "17"
type input "17.00"
type input "176"
type input "176.00"
type input "1760"
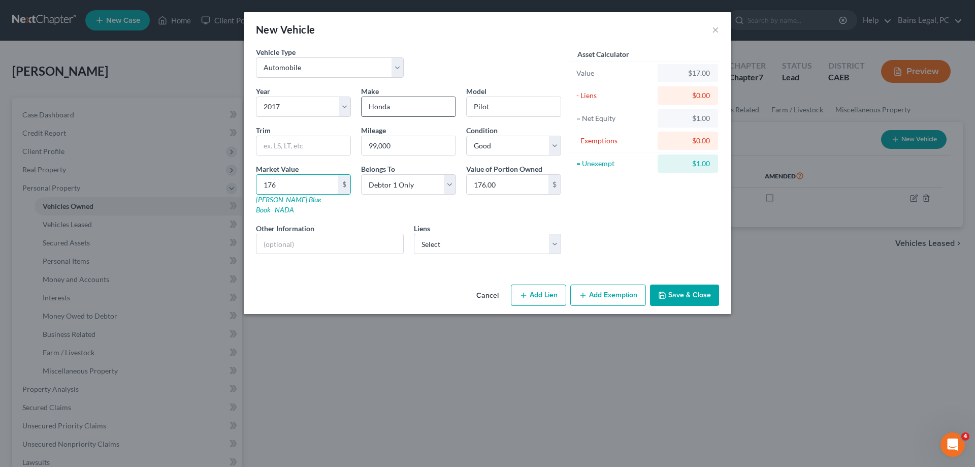
type input "1,760.00"
type input "1,7609"
type input "17,609.00"
type input "17,609"
click at [361, 174] on select "Select Debtor 1 Only Debtor 2 Only Debtor 1 And Debtor 2 Only At Least One Of T…" at bounding box center [408, 184] width 95 height 20
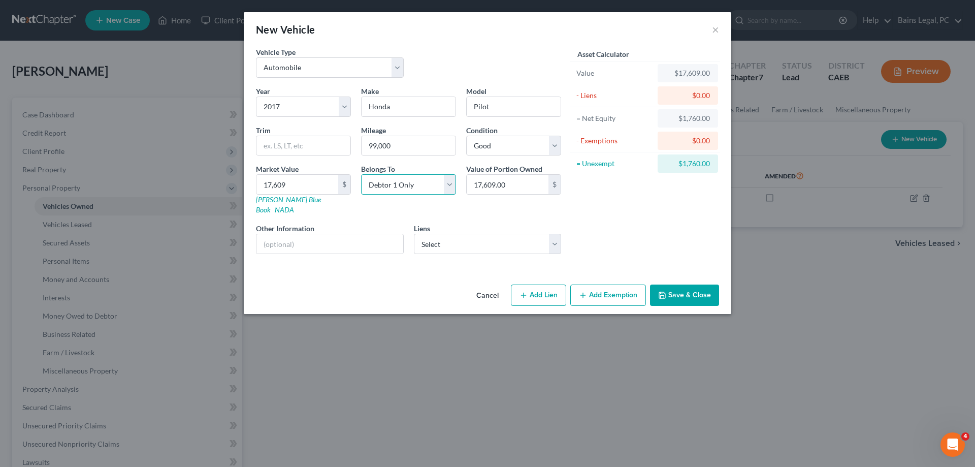
select select "4"
click option "Community Property" at bounding box center [0, 0] width 0 height 0
click at [687, 286] on button "Save & Close" at bounding box center [684, 294] width 69 height 21
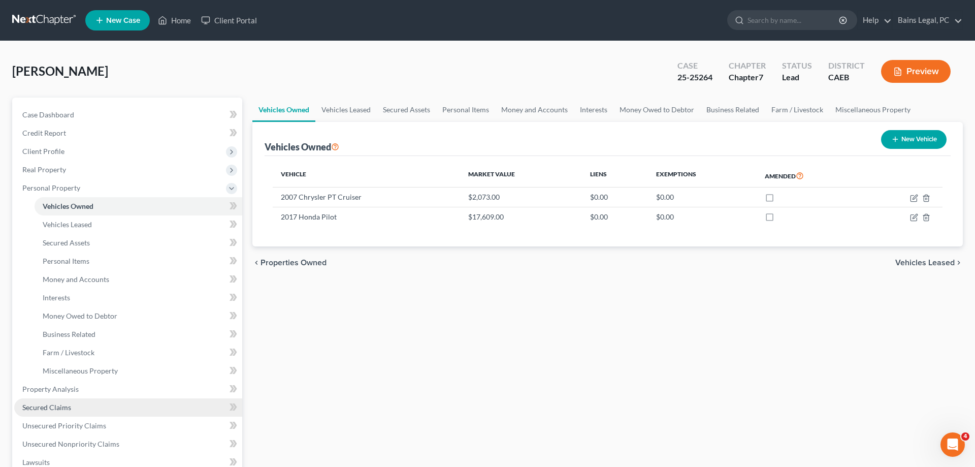
click at [75, 399] on link "Secured Claims" at bounding box center [128, 407] width 228 height 18
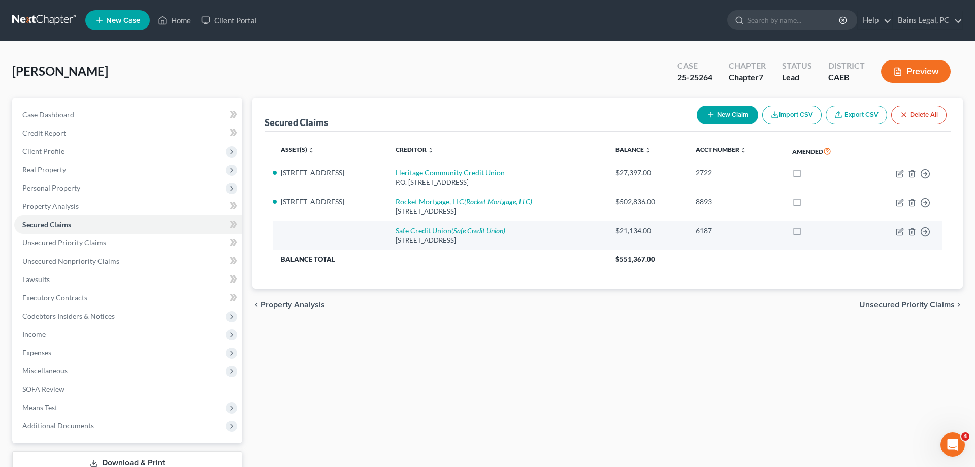
click at [895, 225] on td "Move to E Move to F Move to G Move to Notice Only" at bounding box center [903, 235] width 79 height 29
click at [895, 229] on td "Move to E Move to F Move to G Move to Notice Only" at bounding box center [903, 235] width 79 height 29
click at [895, 230] on td "Move to E Move to F Move to G Move to Notice Only" at bounding box center [903, 235] width 79 height 29
click at [897, 229] on icon "button" at bounding box center [900, 231] width 8 height 8
select select "4"
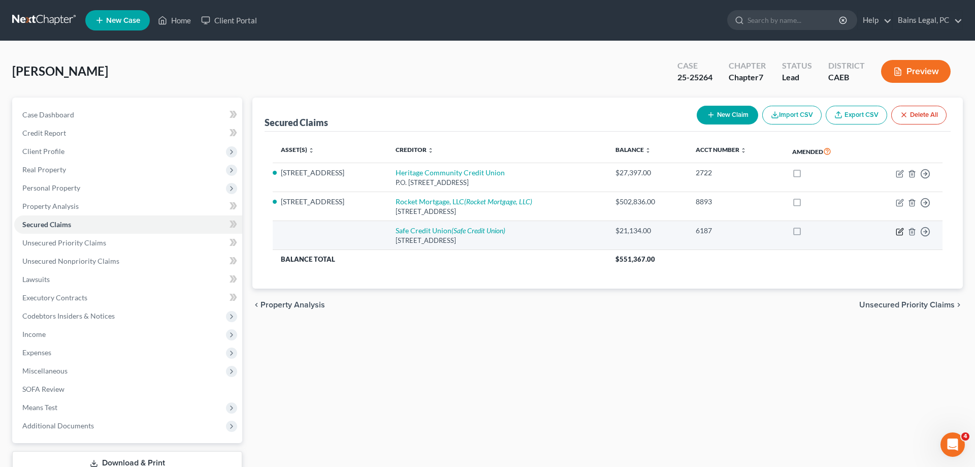
select select "0"
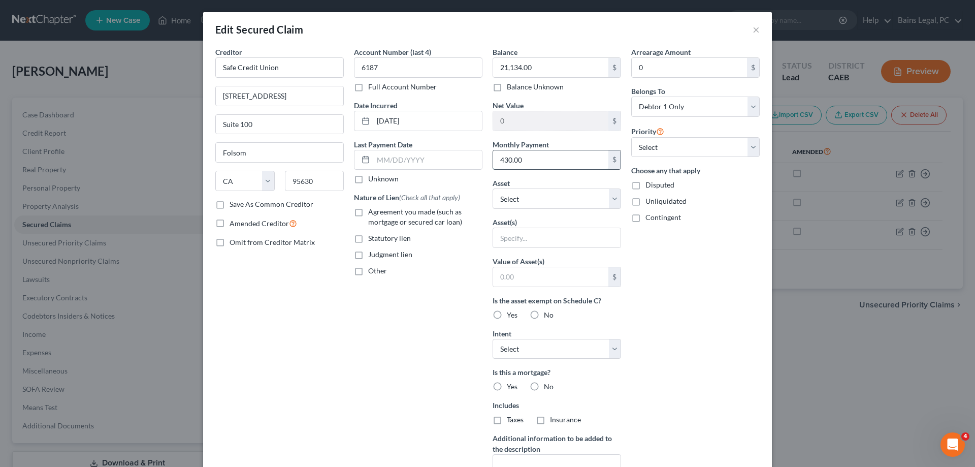
click at [534, 160] on input "430.00" at bounding box center [550, 159] width 115 height 19
type input "429.60"
click at [492, 188] on select "Select Other Multiple Assets 3851 Terraview St - $551122.0 2017 Honda Pilot - $…" at bounding box center [556, 198] width 128 height 20
select select "3"
click option "2017 Honda Pilot - $17609.0" at bounding box center [0, 0] width 0 height 0
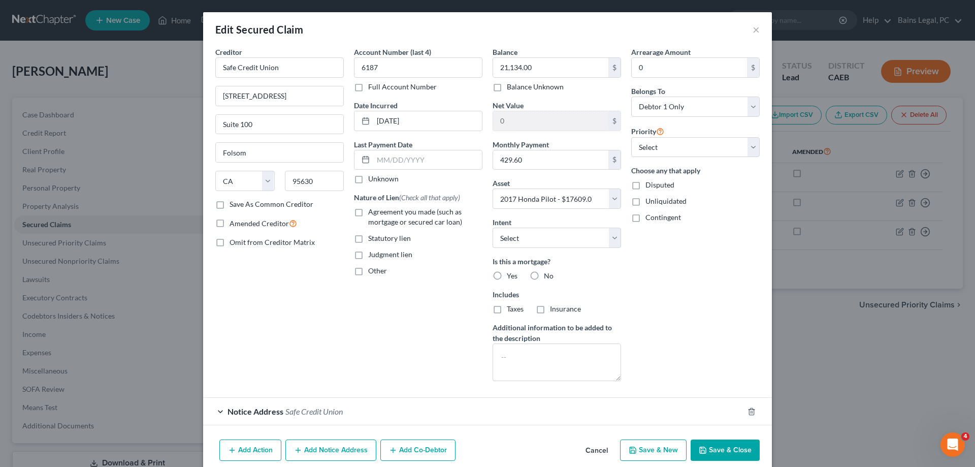
click at [543, 248] on div "Balance 21,134.00 $ Balance Unknown Balance Undetermined 21,134.00 $ Balance Un…" at bounding box center [556, 218] width 139 height 342
click at [492, 227] on select "Select Surrender Redeem Reaffirm Avoid Other" at bounding box center [556, 237] width 128 height 20
select select "2"
click option "Reaffirm" at bounding box center [0, 0] width 0 height 0
click at [544, 277] on label "No" at bounding box center [549, 276] width 10 height 10
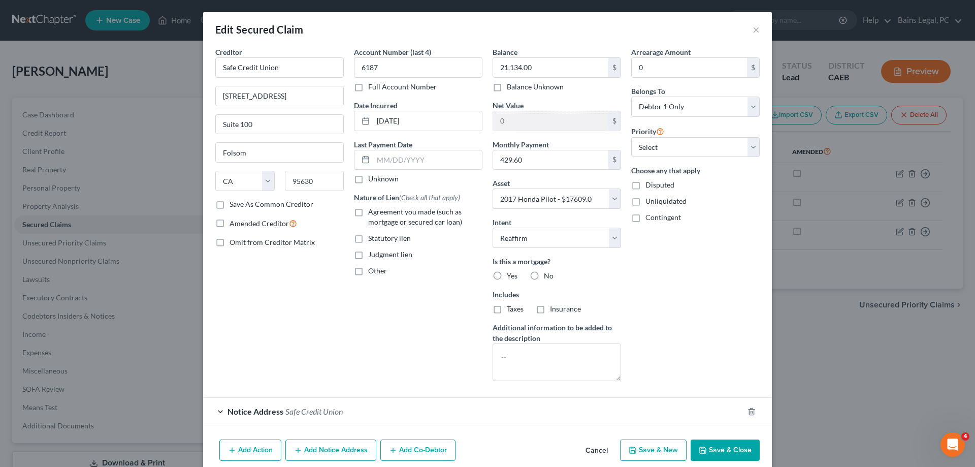
click at [548, 277] on input "No" at bounding box center [551, 274] width 7 height 7
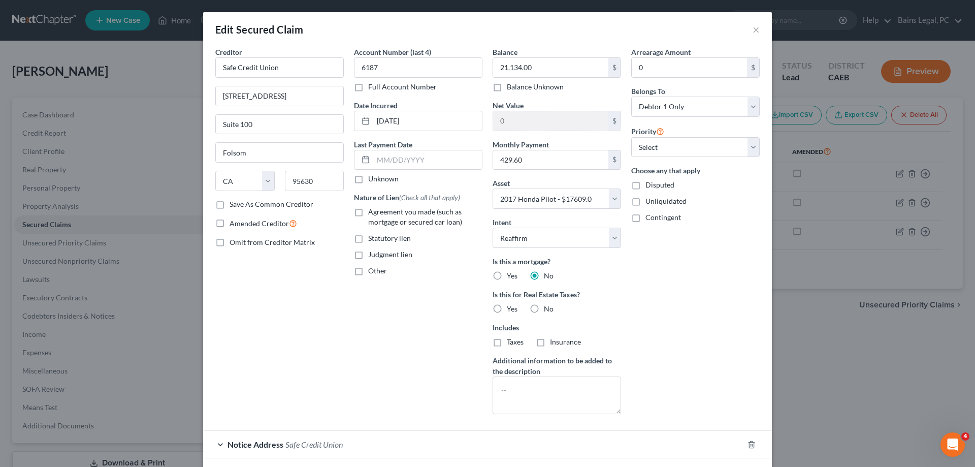
drag, startPoint x: 537, startPoint y: 307, endPoint x: 505, endPoint y: 292, distance: 35.0
click at [544, 308] on label "No" at bounding box center [549, 309] width 10 height 10
click at [548, 308] on input "No" at bounding box center [551, 307] width 7 height 7
click at [410, 225] on span "Agreement you made (such as mortgage or secured car loan)" at bounding box center [415, 216] width 94 height 19
click at [379, 213] on input "Agreement you made (such as mortgage or secured car loan)" at bounding box center [375, 210] width 7 height 7
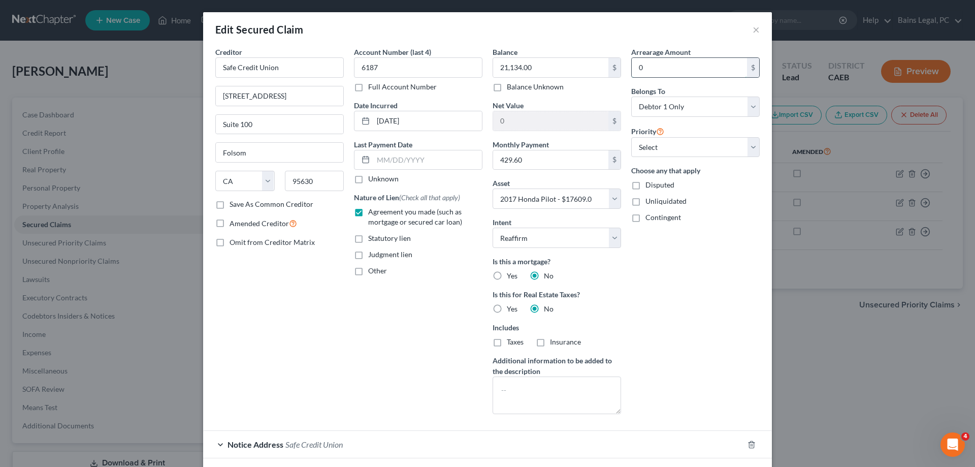
click at [664, 72] on input "0" at bounding box center [689, 67] width 115 height 19
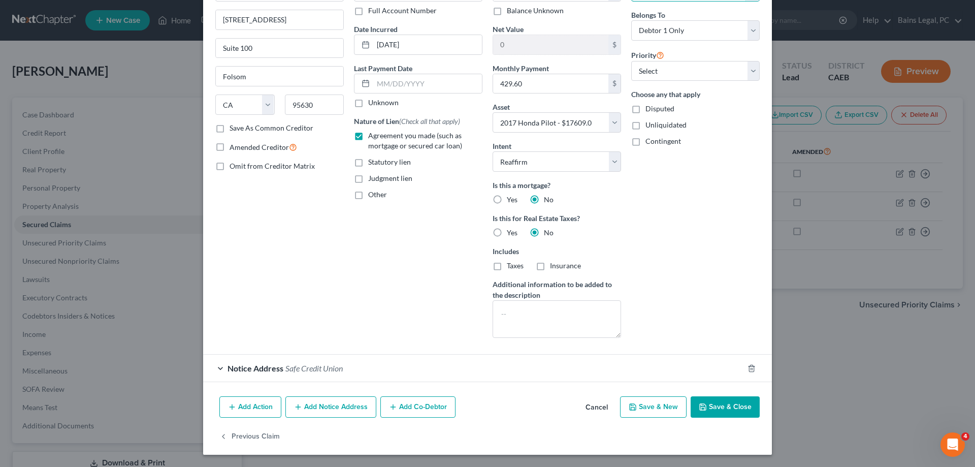
scroll to position [77, 0]
click at [717, 411] on button "Save & Close" at bounding box center [724, 406] width 69 height 21
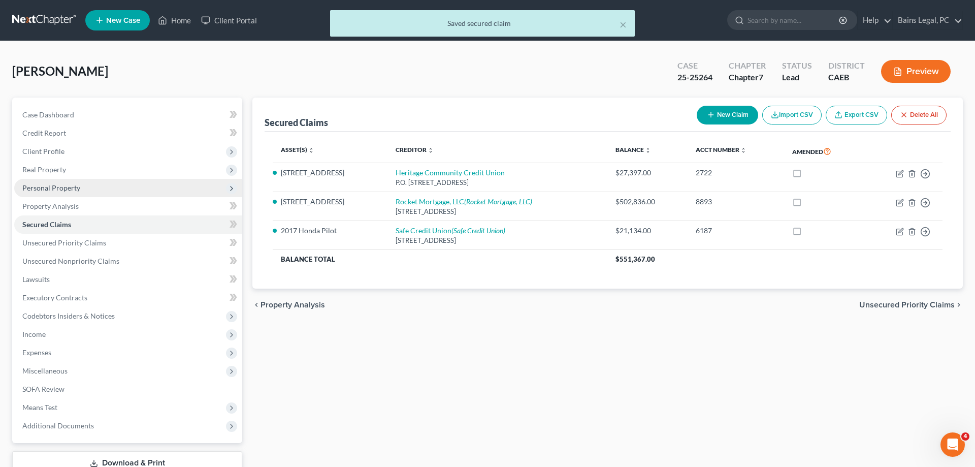
click at [69, 188] on span "Personal Property" at bounding box center [51, 187] width 58 height 9
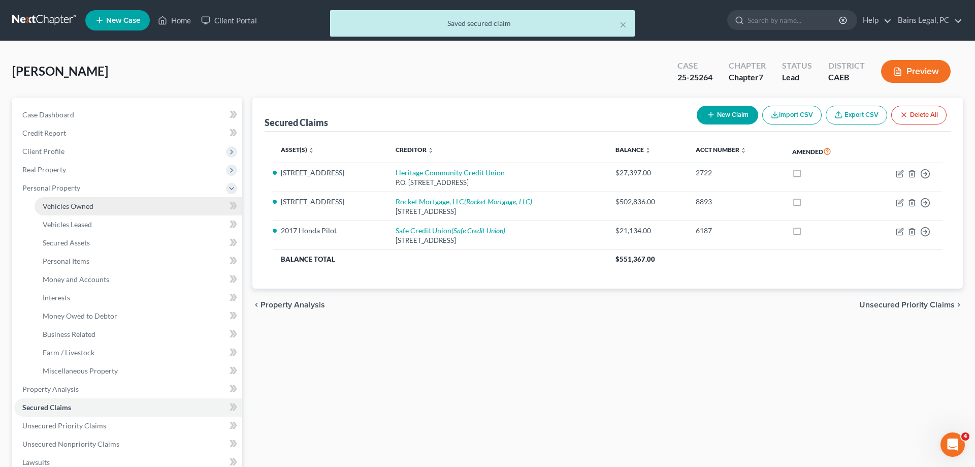
click at [73, 207] on span "Vehicles Owned" at bounding box center [68, 206] width 51 height 9
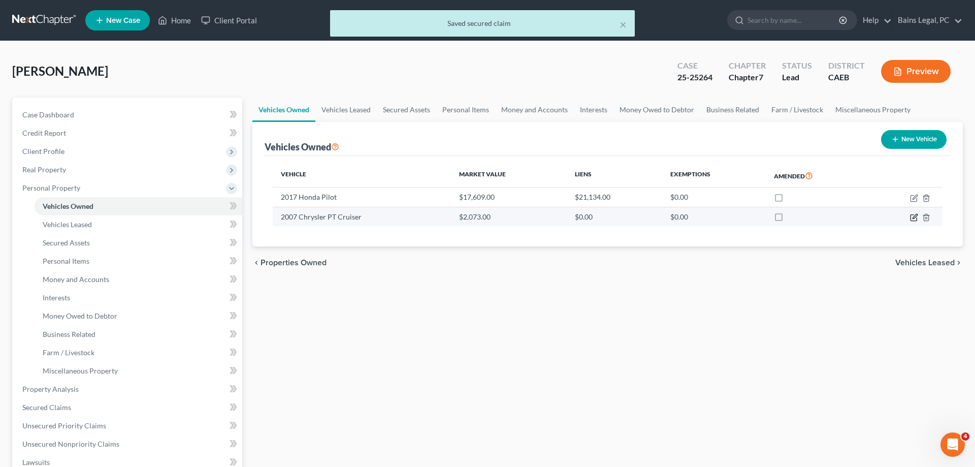
click at [912, 217] on icon "button" at bounding box center [914, 217] width 8 height 8
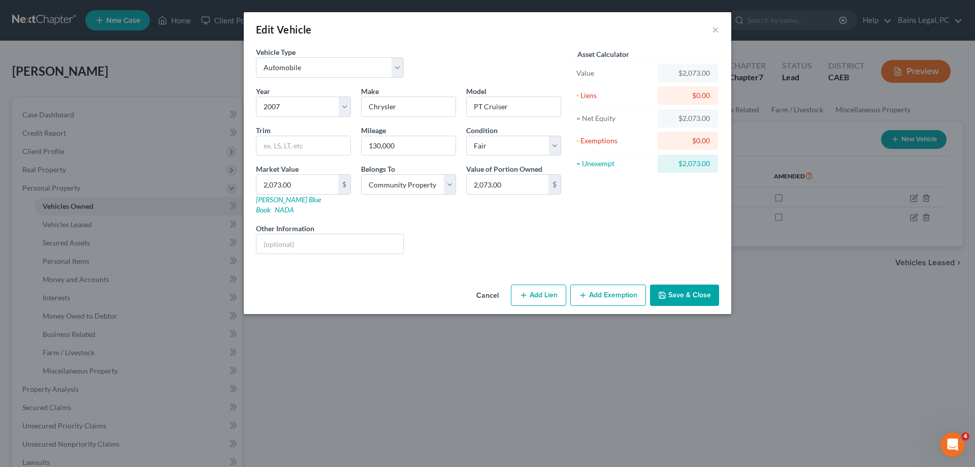
click at [597, 285] on button "Add Exemption" at bounding box center [608, 294] width 76 height 21
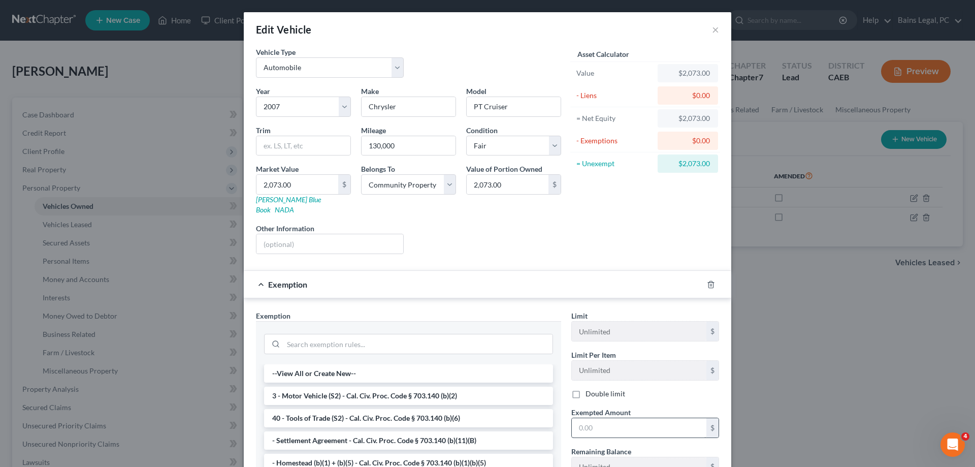
drag, startPoint x: 392, startPoint y: 387, endPoint x: 648, endPoint y: 426, distance: 258.9
click at [393, 387] on li "3 - Motor Vehicle (S2) - Cal. Civ. Proc. Code § 703.140 (b)(2)" at bounding box center [408, 395] width 289 height 18
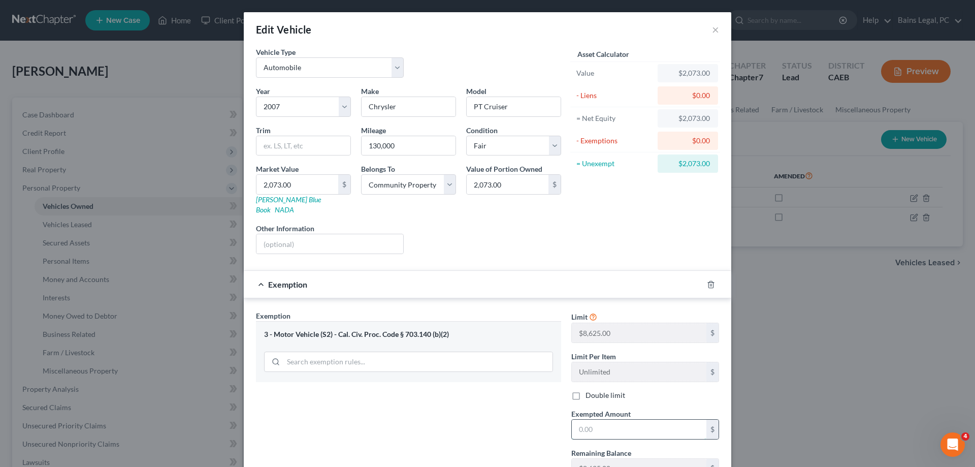
click at [650, 426] on input "text" at bounding box center [639, 428] width 135 height 19
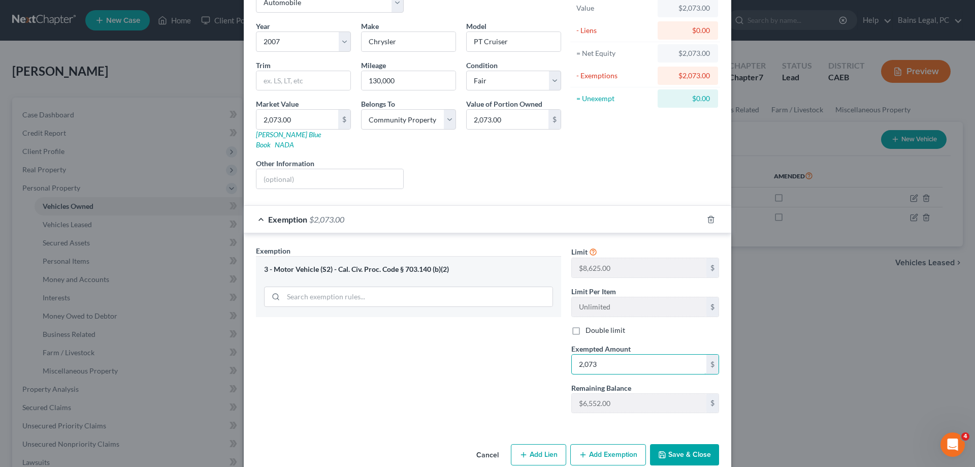
scroll to position [74, 0]
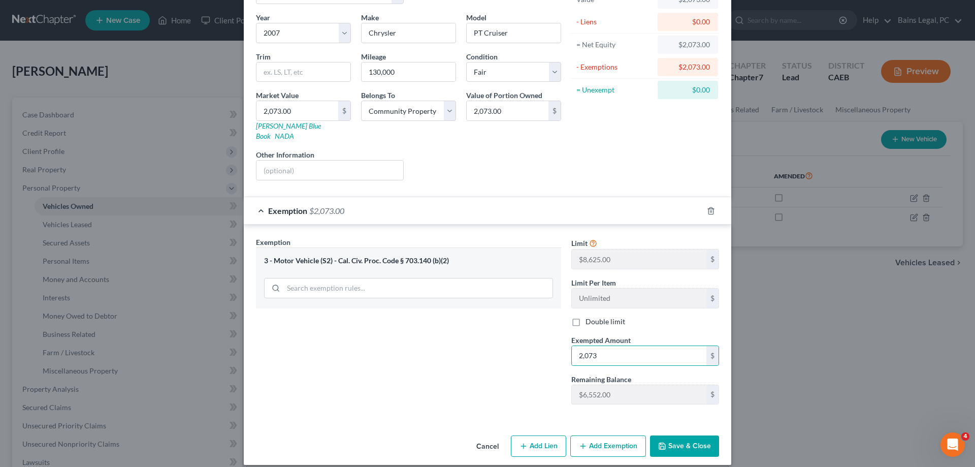
click at [693, 442] on button "Save & Close" at bounding box center [684, 445] width 69 height 21
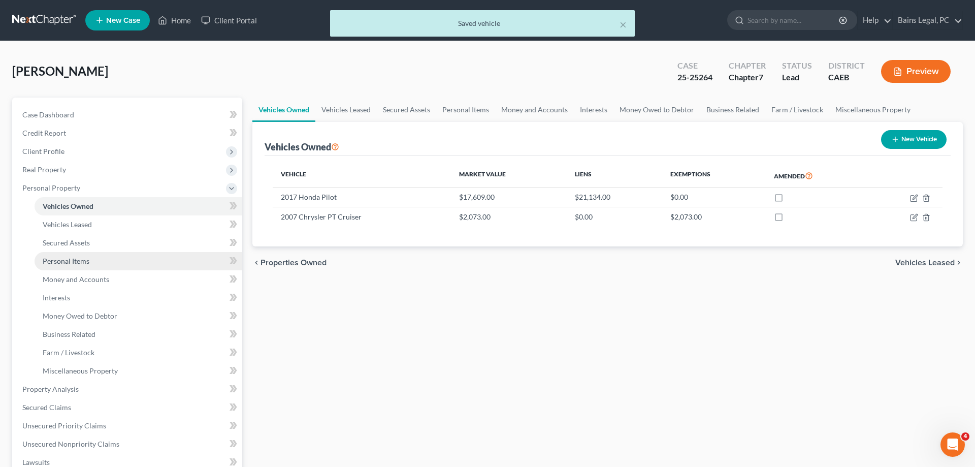
click at [107, 258] on link "Personal Items" at bounding box center [139, 261] width 208 height 18
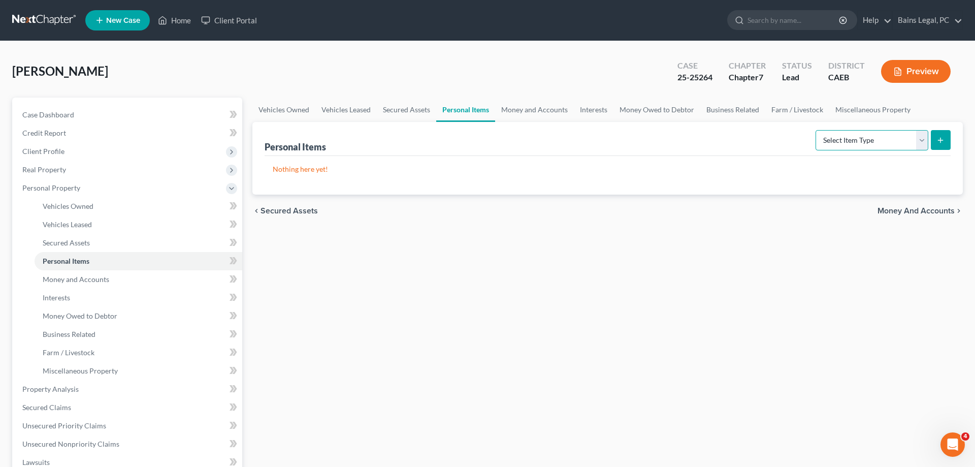
click at [815, 130] on select "Select Item Type Clothing Collectibles Of Value Electronics Firearms Household …" at bounding box center [871, 140] width 113 height 20
click option "Clothing" at bounding box center [0, 0] width 0 height 0
drag, startPoint x: 944, startPoint y: 137, endPoint x: 825, endPoint y: 139, distance: 119.8
click at [945, 137] on button "submit" at bounding box center [941, 140] width 20 height 20
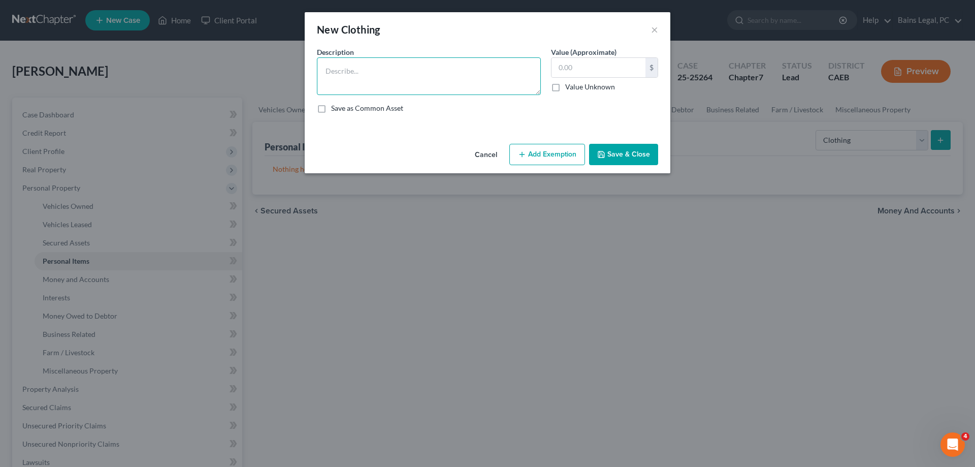
click at [369, 68] on textarea at bounding box center [429, 76] width 224 height 38
click at [548, 156] on button "Add Exemption" at bounding box center [547, 154] width 76 height 21
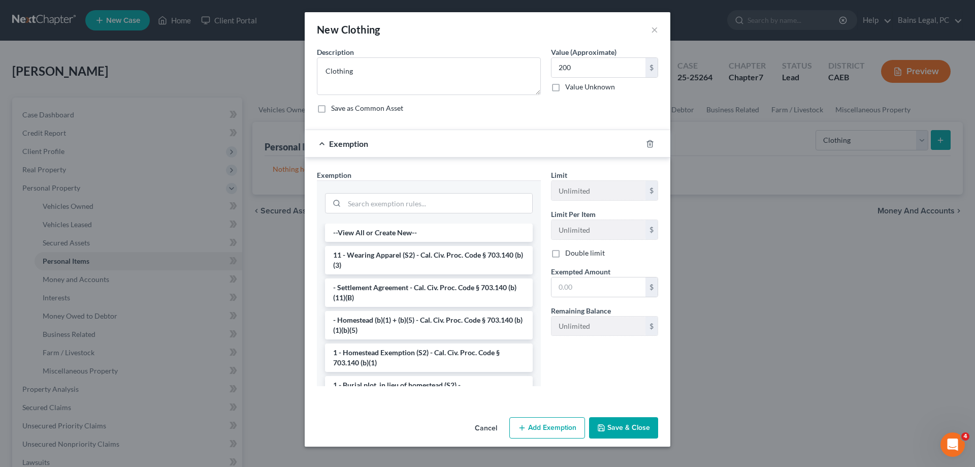
drag, startPoint x: 430, startPoint y: 254, endPoint x: 671, endPoint y: 308, distance: 247.7
click at [432, 255] on li "11 - Wearing Apparel (S2) - Cal. Civ. Proc. Code § 703.140 (b)(3)" at bounding box center [429, 260] width 208 height 28
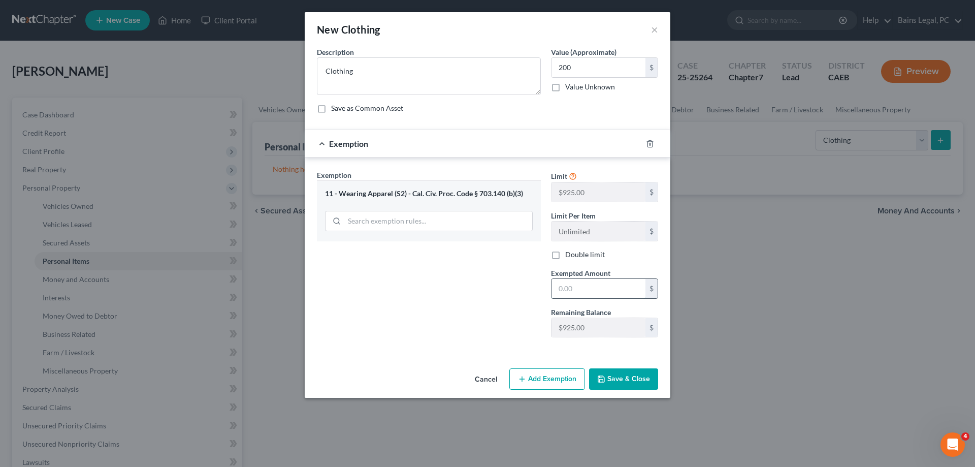
click at [624, 291] on input "text" at bounding box center [598, 288] width 94 height 19
click at [627, 384] on button "Save & Close" at bounding box center [623, 378] width 69 height 21
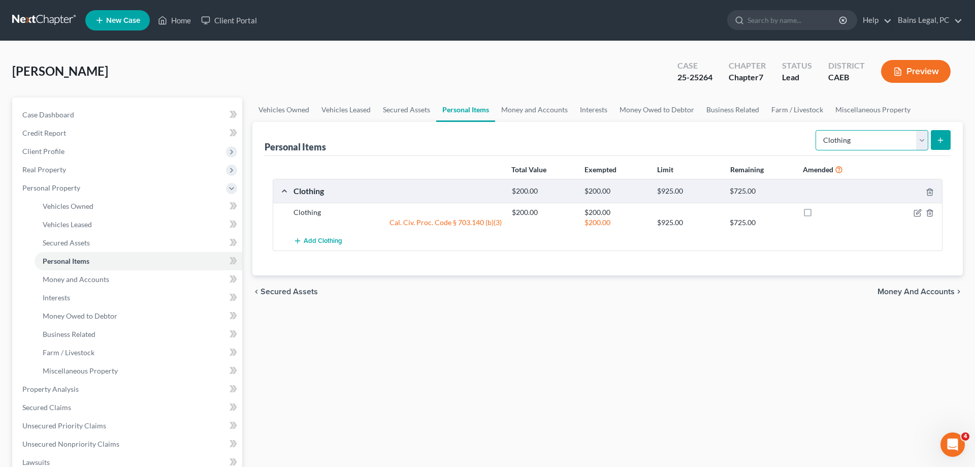
click at [815, 130] on select "Select Item Type Clothing Collectibles Of Value Electronics Firearms Household …" at bounding box center [871, 140] width 113 height 20
click option "Other" at bounding box center [0, 0] width 0 height 0
click at [938, 147] on button "submit" at bounding box center [941, 140] width 20 height 20
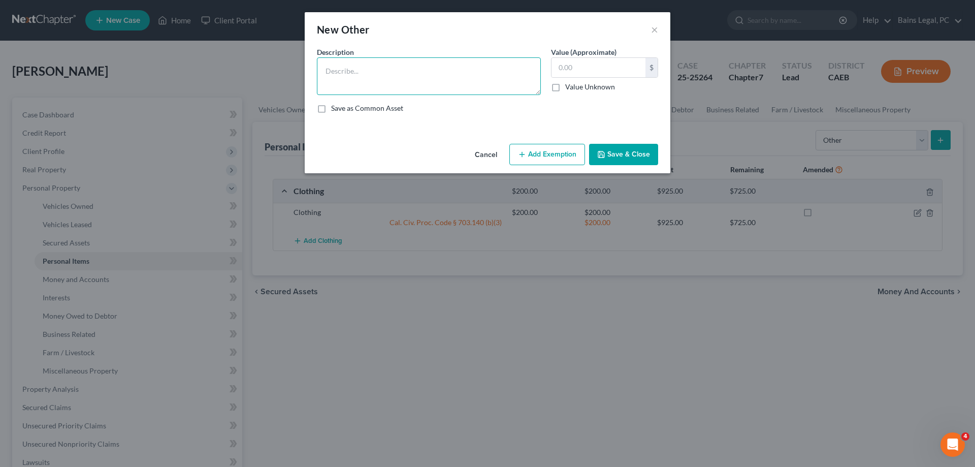
click at [393, 85] on textarea at bounding box center [429, 76] width 224 height 38
click at [539, 155] on button "Add Exemption" at bounding box center [547, 154] width 76 height 21
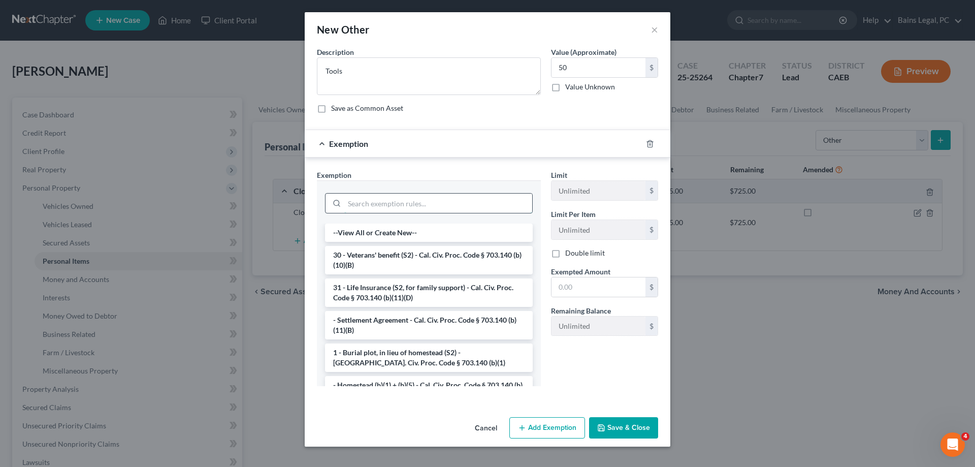
click at [393, 199] on input "search" at bounding box center [438, 202] width 188 height 19
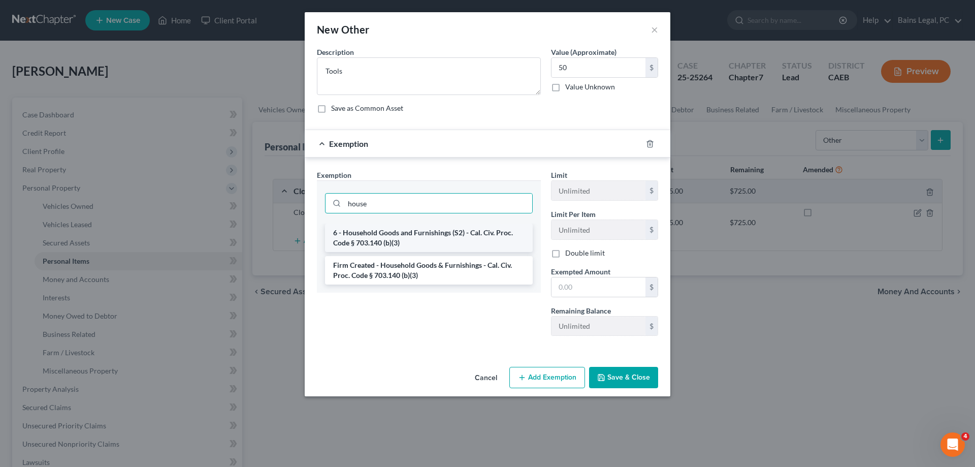
click at [387, 234] on li "6 - Household Goods and Furnishings (S2) - Cal. Civ. Proc. Code § 703.140 (b)(3)" at bounding box center [429, 237] width 208 height 28
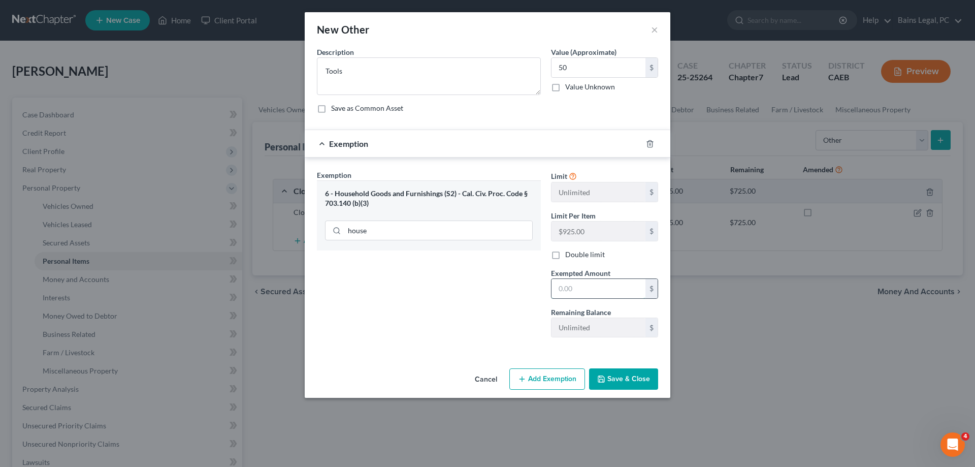
click at [597, 292] on input "text" at bounding box center [598, 288] width 94 height 19
click at [618, 375] on button "Save & Close" at bounding box center [623, 378] width 69 height 21
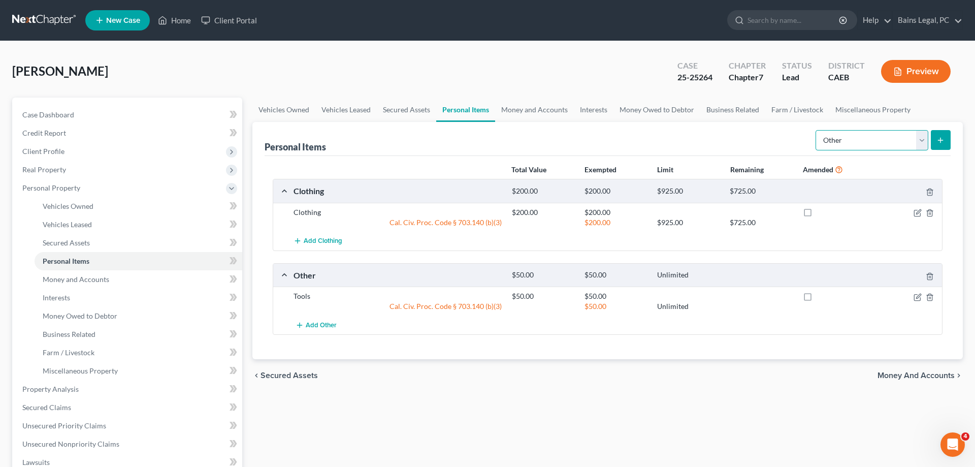
click at [815, 130] on select "Select Item Type Clothing Collectibles Of Value Electronics Firearms Household …" at bounding box center [871, 140] width 113 height 20
click option "Electronics" at bounding box center [0, 0] width 0 height 0
click at [938, 142] on icon "submit" at bounding box center [940, 140] width 8 height 8
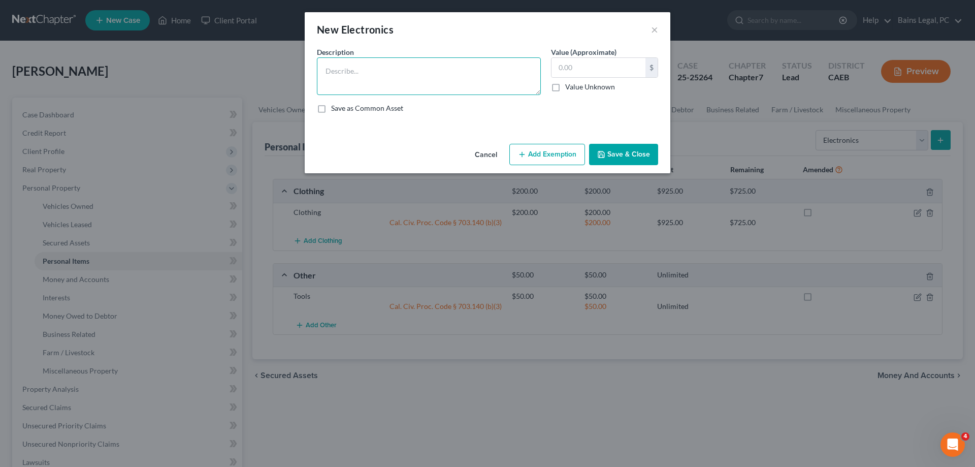
click at [473, 91] on textarea at bounding box center [429, 76] width 224 height 38
click at [539, 163] on button "Add Exemption" at bounding box center [547, 154] width 76 height 21
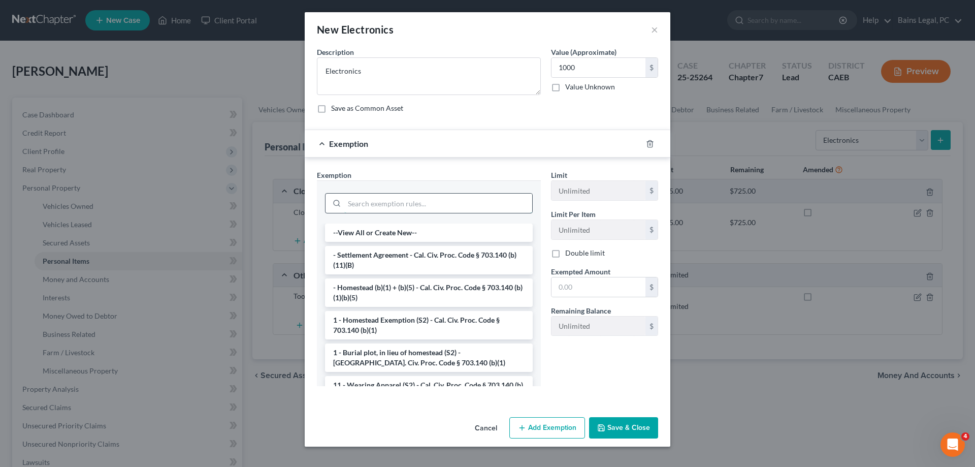
click at [458, 205] on input "search" at bounding box center [438, 202] width 188 height 19
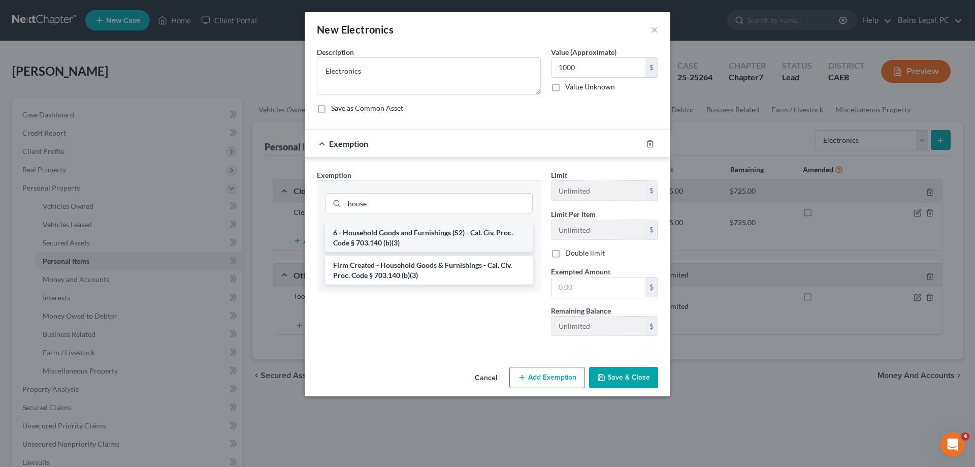
click at [444, 233] on li "6 - Household Goods and Furnishings (S2) - Cal. Civ. Proc. Code § 703.140 (b)(3)" at bounding box center [429, 237] width 208 height 28
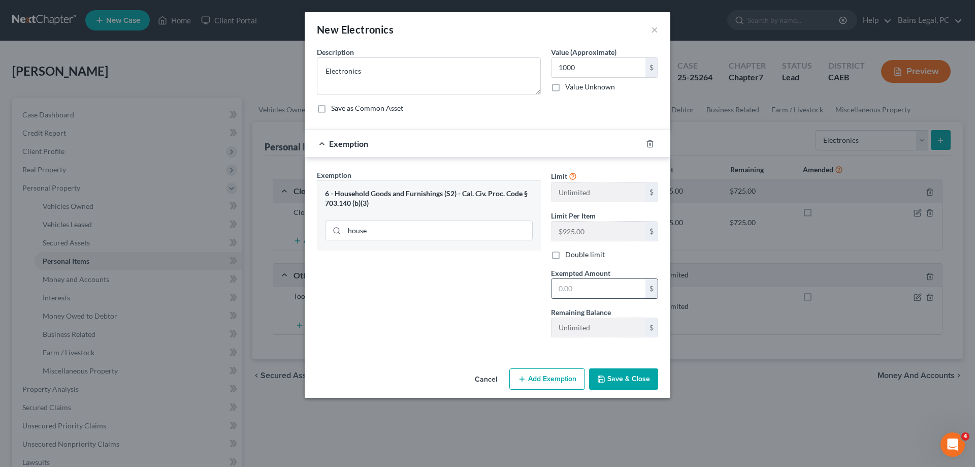
click at [582, 292] on input "text" at bounding box center [598, 288] width 94 height 19
click at [623, 380] on button "Save & Close" at bounding box center [623, 378] width 69 height 21
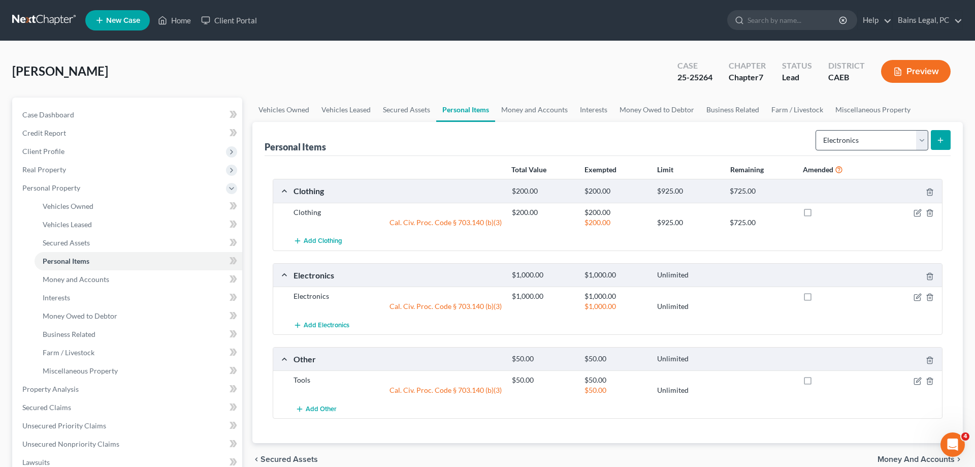
click at [855, 143] on div "Select Item Type Clothing Collectibles Of Value Electronics Firearms Household …" at bounding box center [880, 139] width 139 height 27
click at [815, 130] on select "Select Item Type Clothing Collectibles Of Value Electronics Firearms Household …" at bounding box center [871, 140] width 113 height 20
click option "Household Goods" at bounding box center [0, 0] width 0 height 0
click at [938, 138] on icon "submit" at bounding box center [940, 140] width 8 height 8
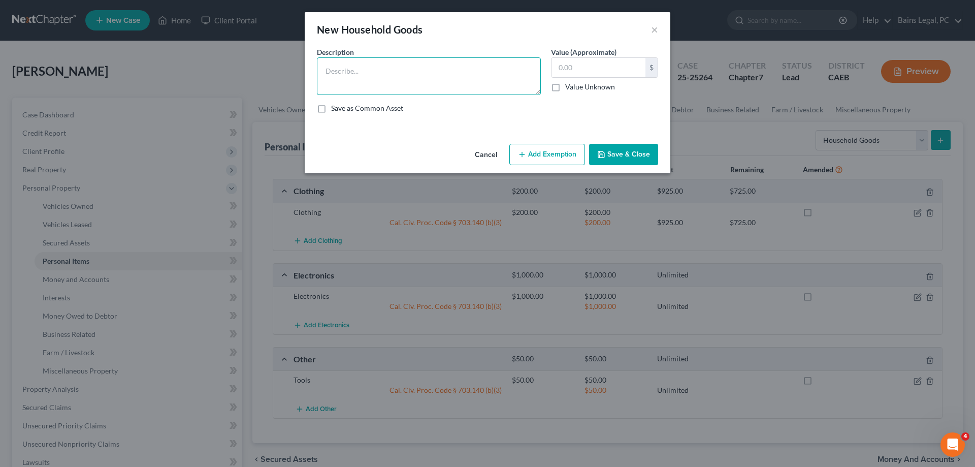
click at [473, 78] on textarea at bounding box center [429, 76] width 224 height 38
drag, startPoint x: 532, startPoint y: 148, endPoint x: 523, endPoint y: 182, distance: 35.6
click at [533, 152] on button "Add Exemption" at bounding box center [547, 154] width 76 height 21
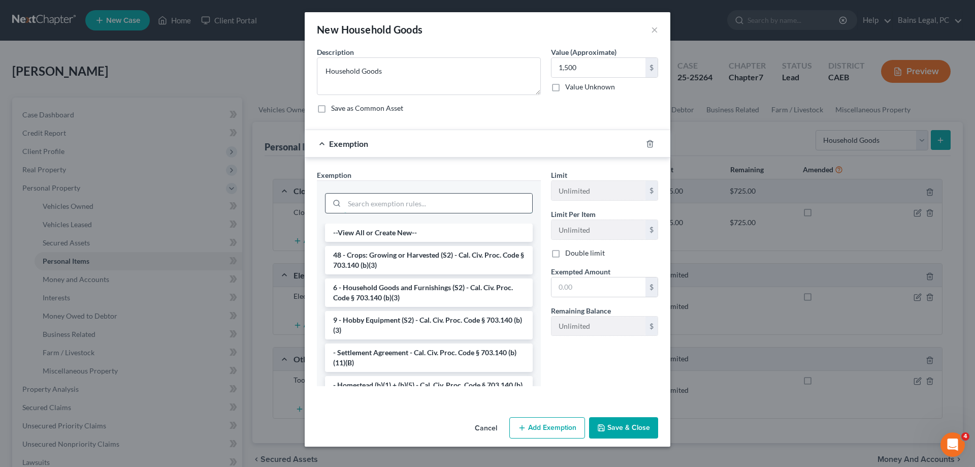
click at [443, 208] on input "search" at bounding box center [438, 202] width 188 height 19
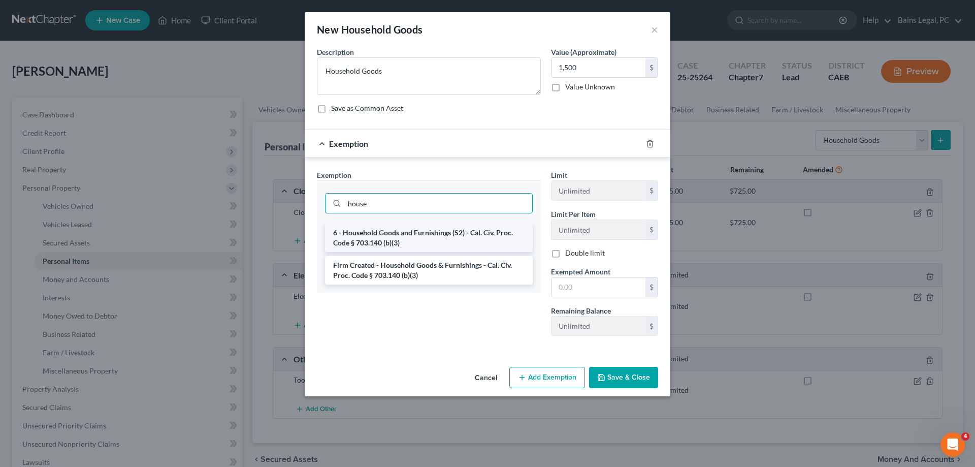
click at [432, 244] on li "6 - Household Goods and Furnishings (S2) - Cal. Civ. Proc. Code § 703.140 (b)(3)" at bounding box center [429, 237] width 208 height 28
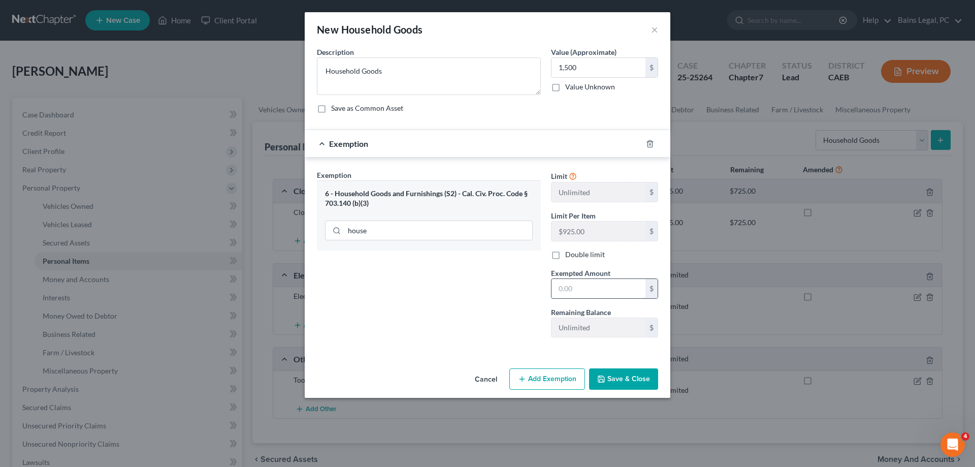
click at [568, 286] on input "text" at bounding box center [598, 288] width 94 height 19
click at [630, 375] on button "Save & Close" at bounding box center [623, 378] width 69 height 21
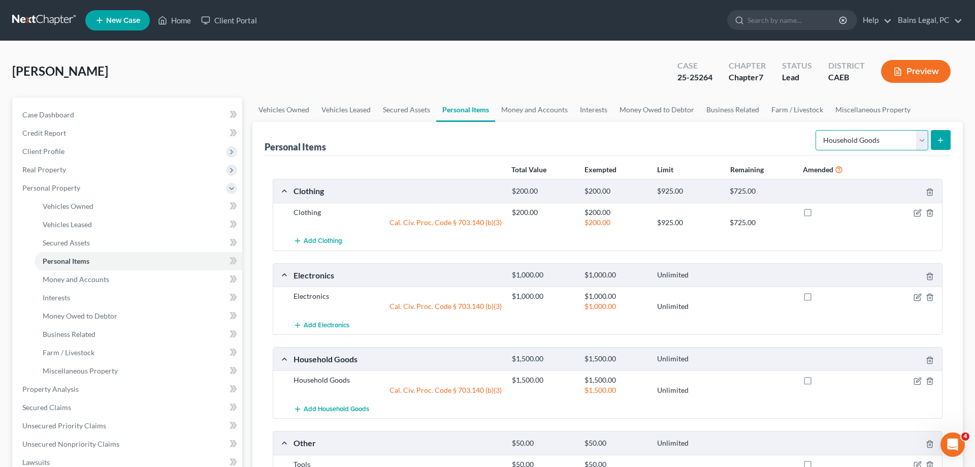
click at [815, 130] on select "Select Item Type Clothing Collectibles Of Value Electronics Firearms Household …" at bounding box center [871, 140] width 113 height 20
click option "Jewelry" at bounding box center [0, 0] width 0 height 0
click at [940, 135] on button "submit" at bounding box center [941, 140] width 20 height 20
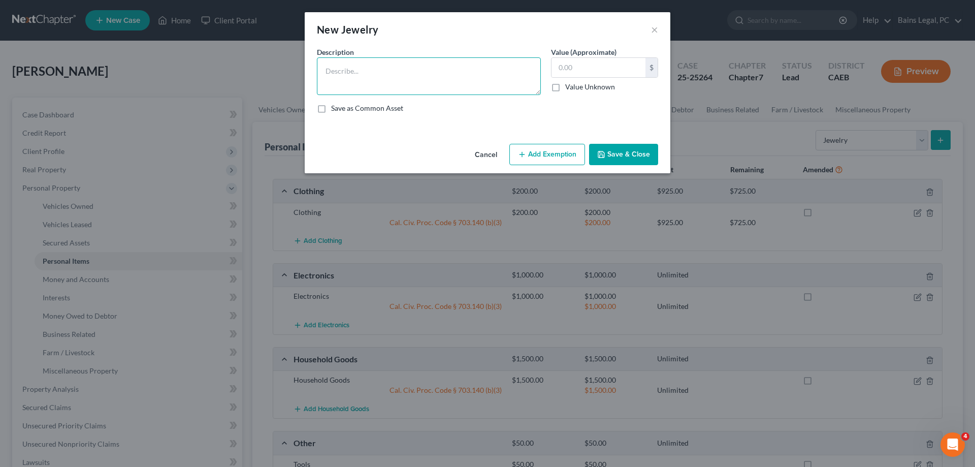
click at [433, 80] on textarea at bounding box center [429, 76] width 224 height 38
drag, startPoint x: 613, startPoint y: 151, endPoint x: 690, endPoint y: 176, distance: 81.4
click at [613, 152] on button "Save & Close" at bounding box center [623, 154] width 69 height 21
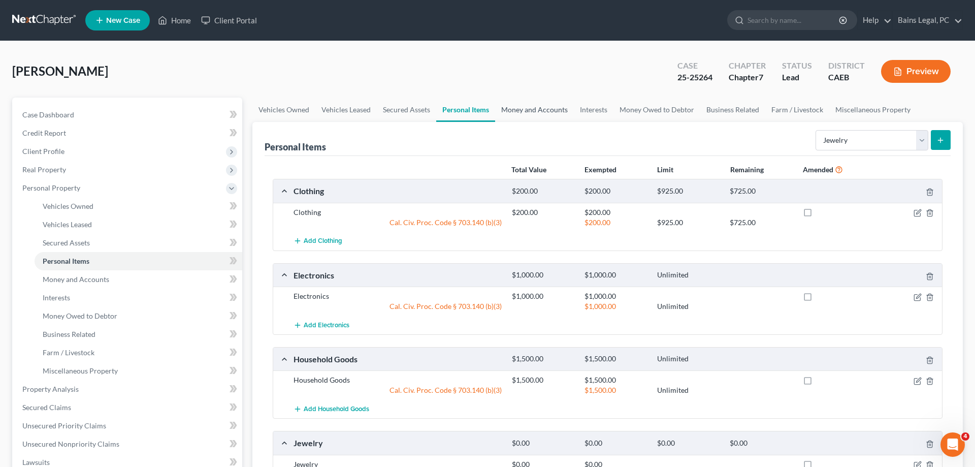
click at [514, 104] on link "Money and Accounts" at bounding box center [534, 109] width 79 height 24
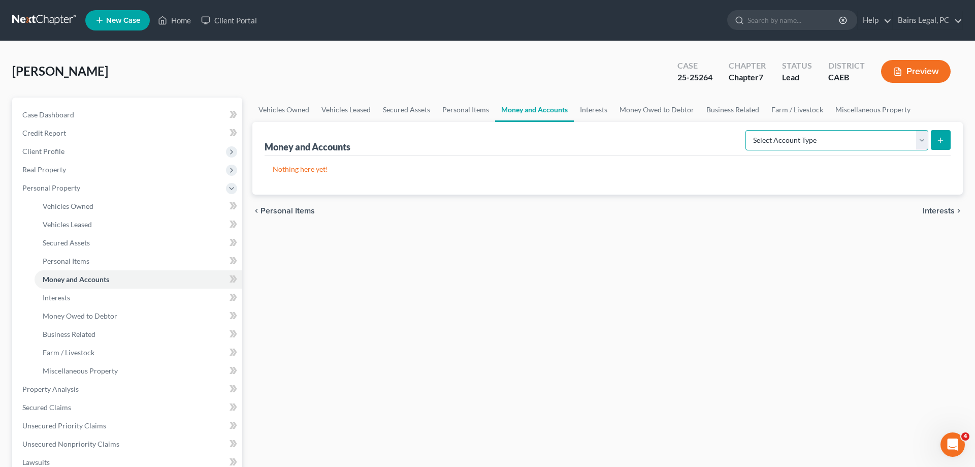
click at [745, 130] on select "Select Account Type Brokerage Cash on Hand Certificates of Deposit Checking Acc…" at bounding box center [836, 140] width 183 height 20
click option "Cash on Hand" at bounding box center [0, 0] width 0 height 0
click at [941, 142] on icon "submit" at bounding box center [940, 140] width 8 height 8
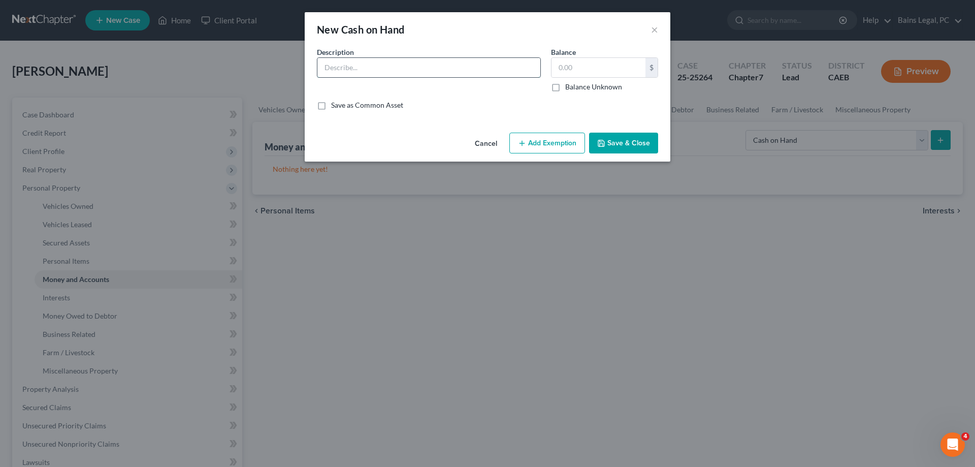
click at [370, 65] on input "text" at bounding box center [428, 67] width 223 height 19
click at [524, 142] on icon "button" at bounding box center [522, 143] width 8 height 8
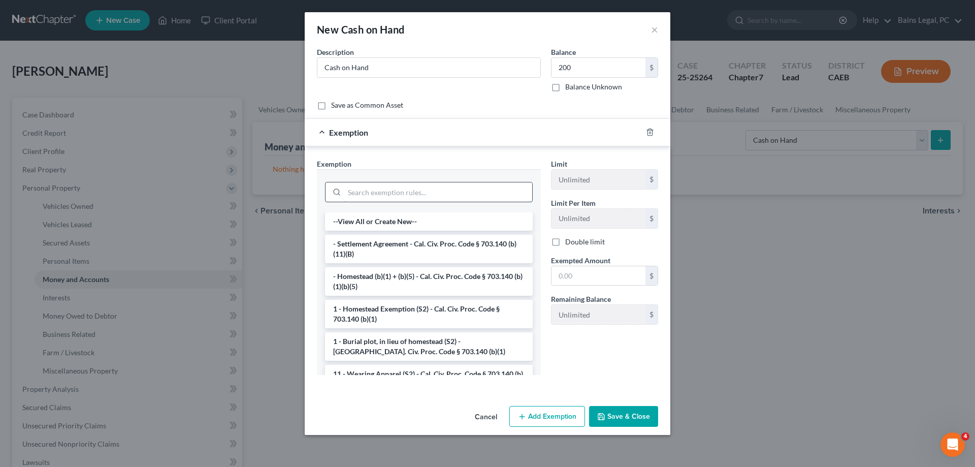
click at [397, 198] on input "search" at bounding box center [438, 191] width 188 height 19
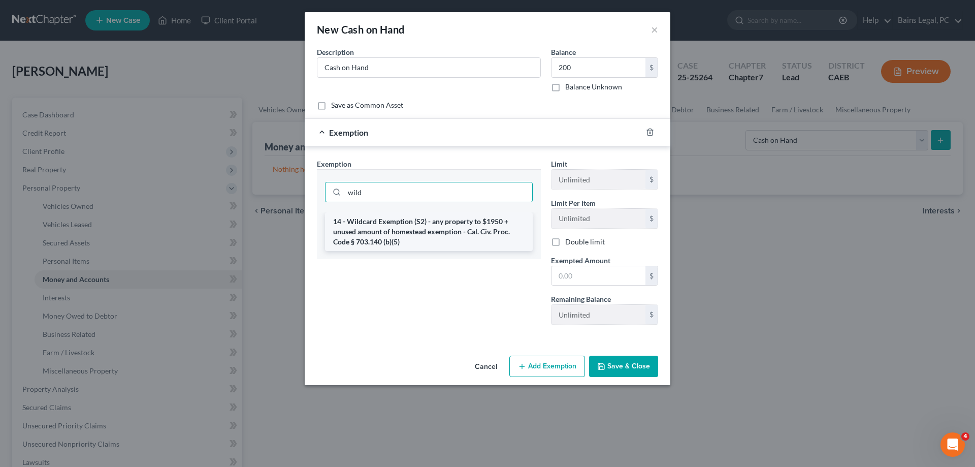
click at [378, 229] on li "14 - Wildcard Exemption (S2) - any property to $1950 + unused amount of homeste…" at bounding box center [429, 231] width 208 height 39
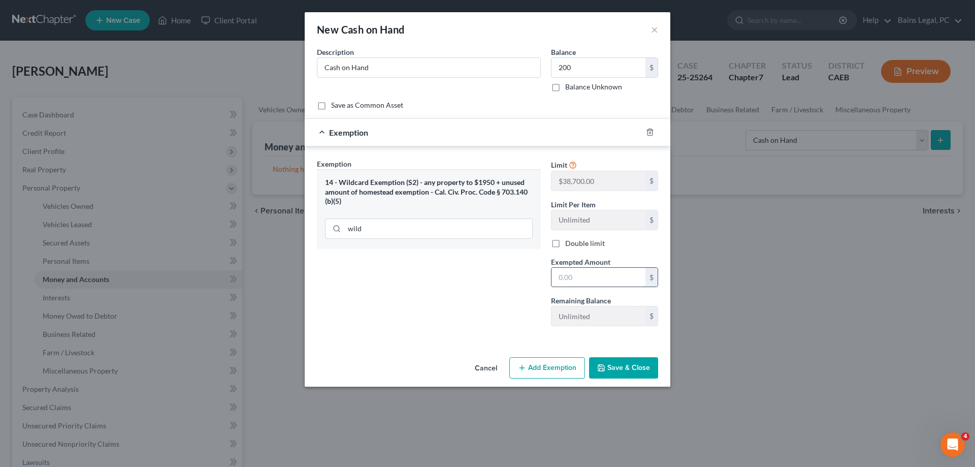
click at [609, 278] on input "text" at bounding box center [598, 277] width 94 height 19
click at [633, 368] on button "Save & Close" at bounding box center [623, 367] width 69 height 21
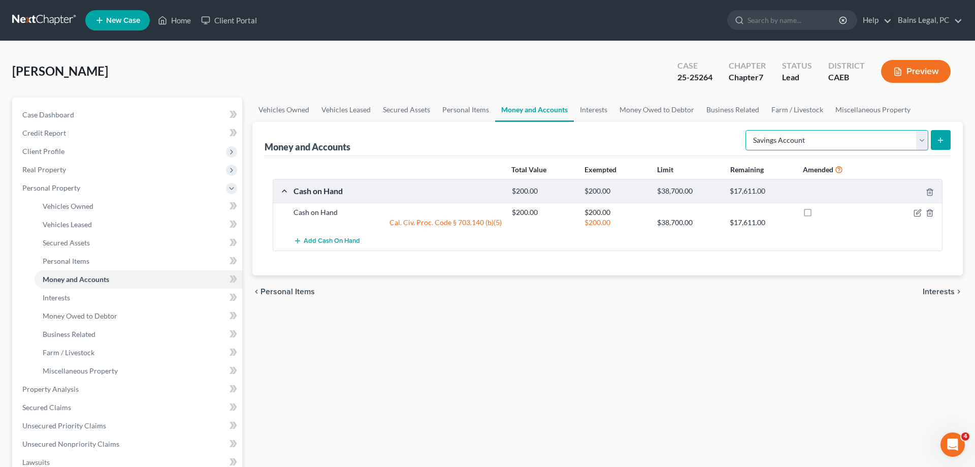
click option "Savings Account" at bounding box center [0, 0] width 0 height 0
click at [942, 136] on icon "submit" at bounding box center [940, 140] width 8 height 8
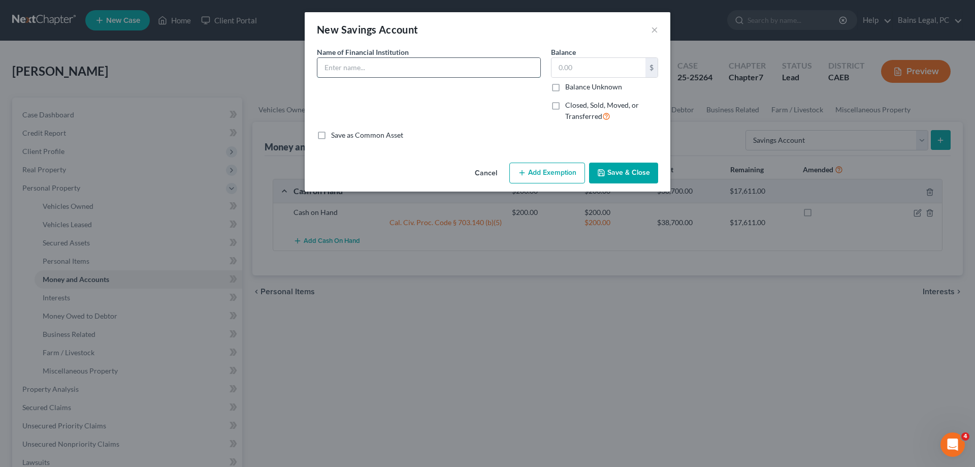
click at [402, 69] on input "text" at bounding box center [428, 67] width 223 height 19
drag, startPoint x: 442, startPoint y: 70, endPoint x: 302, endPoint y: 73, distance: 140.1
click at [317, 73] on input "Heritage Community CU...39-08" at bounding box center [428, 67] width 223 height 19
click at [641, 176] on button "Save & Close" at bounding box center [623, 172] width 69 height 21
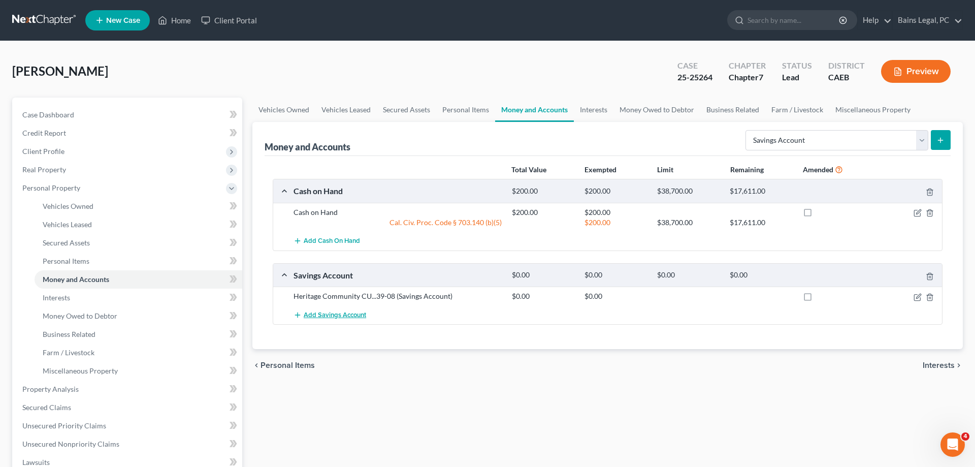
click at [345, 316] on span "Add Savings Account" at bounding box center [335, 315] width 62 height 8
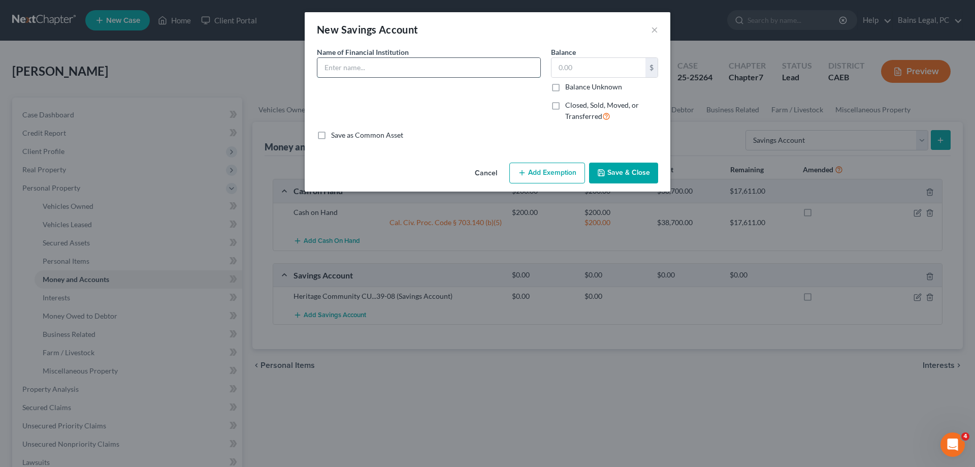
click at [379, 70] on input "text" at bounding box center [428, 67] width 223 height 19
paste input "Heritage Community CU...39-08"
click at [637, 178] on button "Save & Close" at bounding box center [623, 172] width 69 height 21
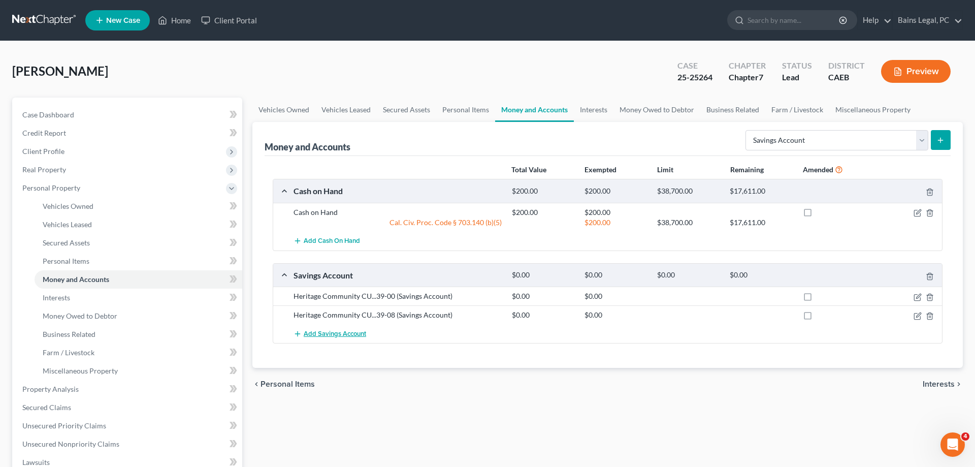
click at [354, 337] on span "Add Savings Account" at bounding box center [335, 334] width 62 height 8
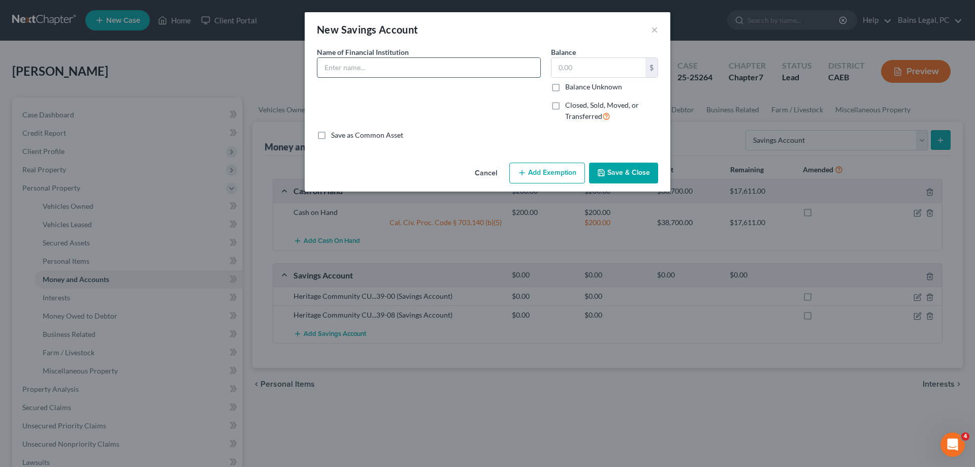
click at [391, 71] on input "text" at bounding box center [428, 67] width 223 height 19
paste input "Heritage Community CU...39-08"
drag, startPoint x: 531, startPoint y: 171, endPoint x: 534, endPoint y: 193, distance: 23.1
click at [531, 172] on button "Add Exemption" at bounding box center [547, 172] width 76 height 21
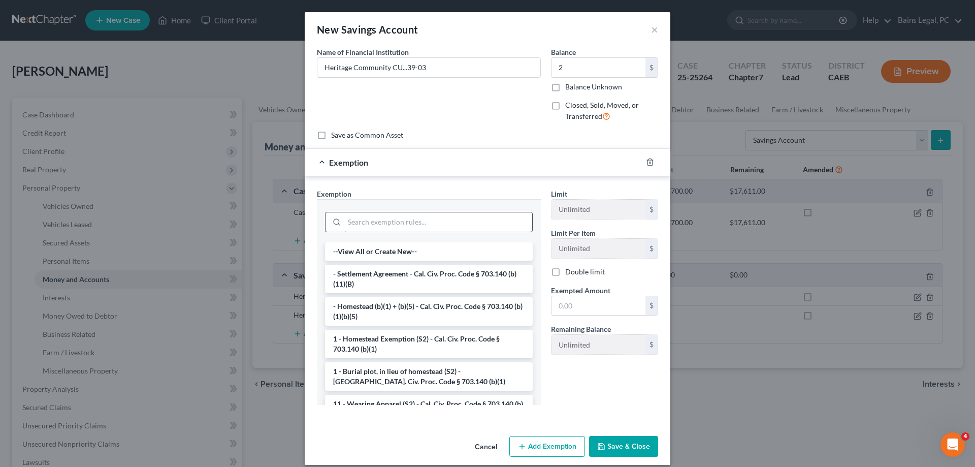
click at [425, 216] on input "search" at bounding box center [438, 221] width 188 height 19
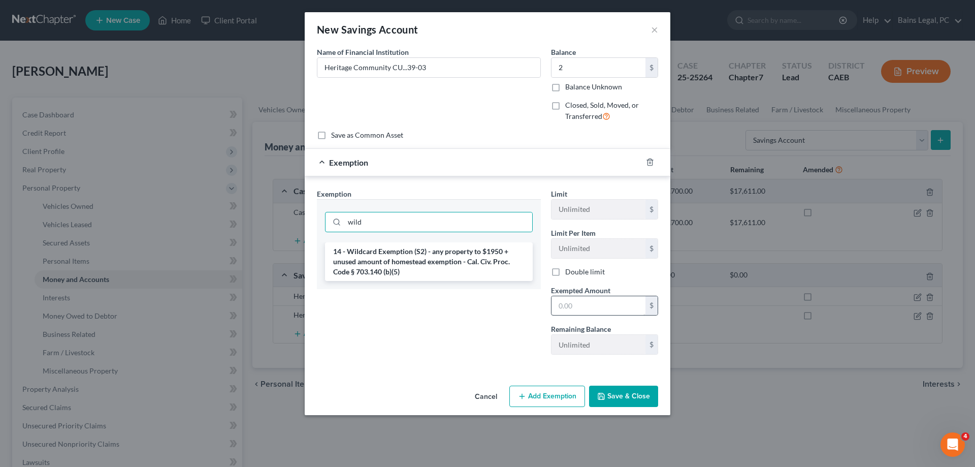
click at [422, 266] on li "14 - Wildcard Exemption (S2) - any property to $1950 + unused amount of homeste…" at bounding box center [429, 261] width 208 height 39
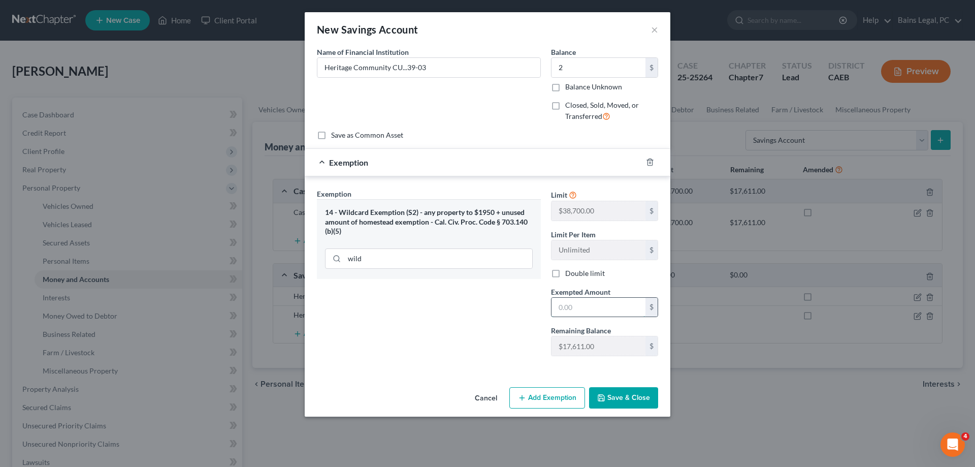
click at [611, 311] on input "text" at bounding box center [598, 307] width 94 height 19
click at [629, 393] on button "Save & Close" at bounding box center [623, 397] width 69 height 21
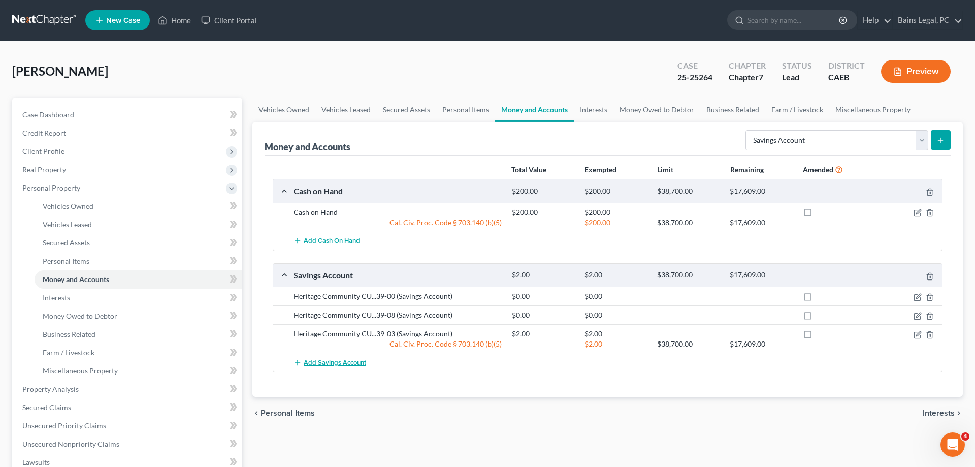
click at [341, 359] on span "Add Savings Account" at bounding box center [335, 362] width 62 height 8
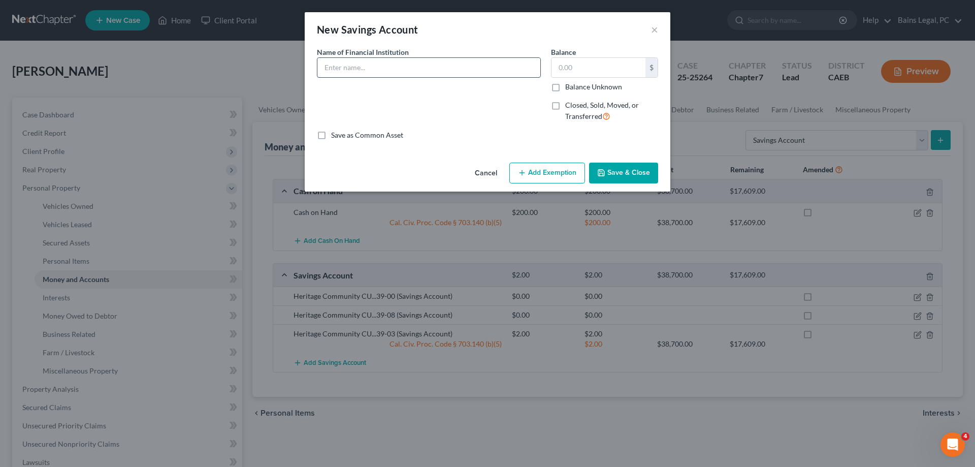
click at [508, 73] on input "text" at bounding box center [428, 67] width 223 height 19
drag, startPoint x: 396, startPoint y: 73, endPoint x: 290, endPoint y: 70, distance: 105.7
click at [317, 70] on input "ICCU...0297" at bounding box center [428, 67] width 223 height 19
click at [600, 64] on input "text" at bounding box center [598, 67] width 94 height 19
click at [549, 187] on div "Cancel Add Exemption Save & Close" at bounding box center [488, 175] width 366 height 34
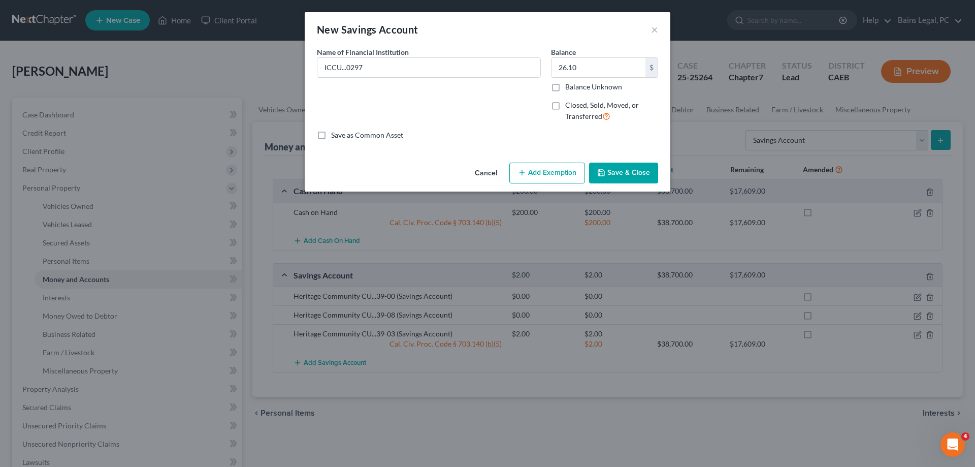
drag, startPoint x: 551, startPoint y: 179, endPoint x: 467, endPoint y: 187, distance: 84.6
click at [549, 180] on button "Add Exemption" at bounding box center [547, 172] width 76 height 21
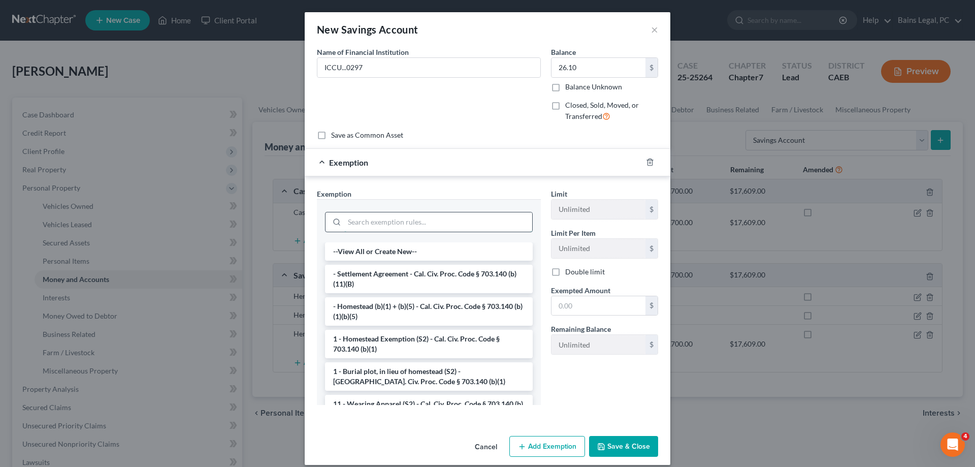
click at [381, 227] on input "search" at bounding box center [438, 221] width 188 height 19
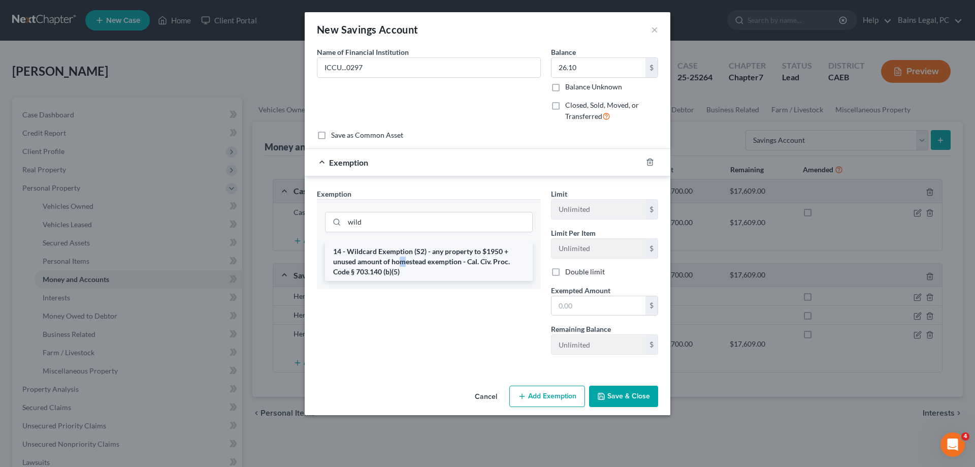
click at [403, 258] on li "14 - Wildcard Exemption (S2) - any property to $1950 + unused amount of homeste…" at bounding box center [429, 261] width 208 height 39
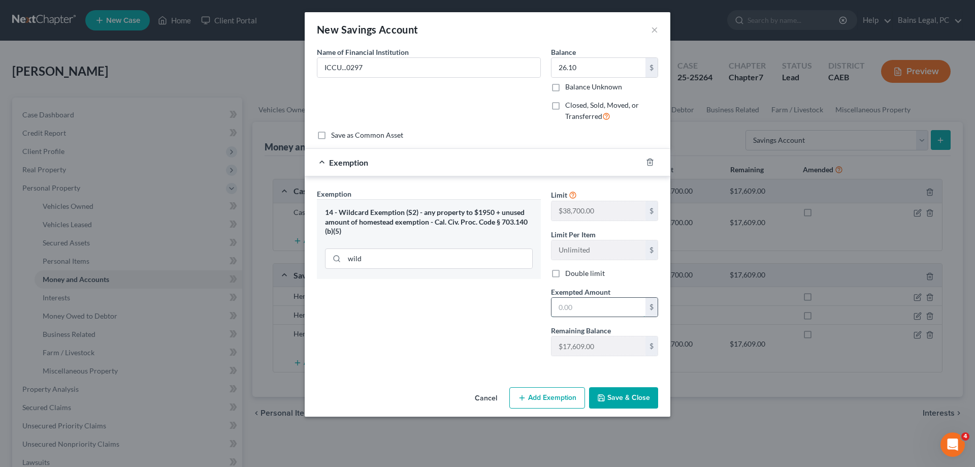
click at [621, 313] on input "text" at bounding box center [598, 307] width 94 height 19
drag, startPoint x: 638, startPoint y: 392, endPoint x: 731, endPoint y: 212, distance: 202.5
click at [638, 388] on button "Save & Close" at bounding box center [623, 397] width 69 height 21
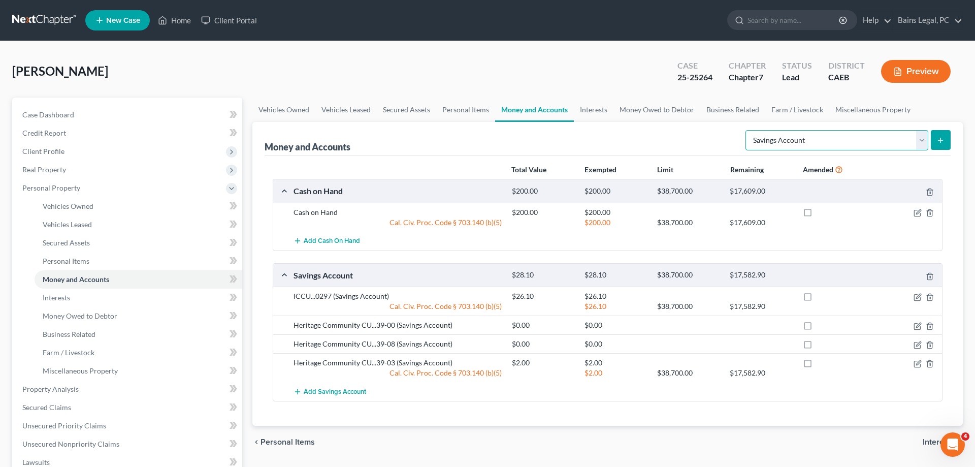
click at [745, 130] on select "Select Account Type Brokerage Cash on Hand Certificates of Deposit Checking Acc…" at bounding box center [836, 140] width 183 height 20
click option "Checking Account" at bounding box center [0, 0] width 0 height 0
click at [942, 143] on icon "submit" at bounding box center [940, 140] width 8 height 8
click at [400, 108] on link "Secured Assets" at bounding box center [406, 109] width 59 height 24
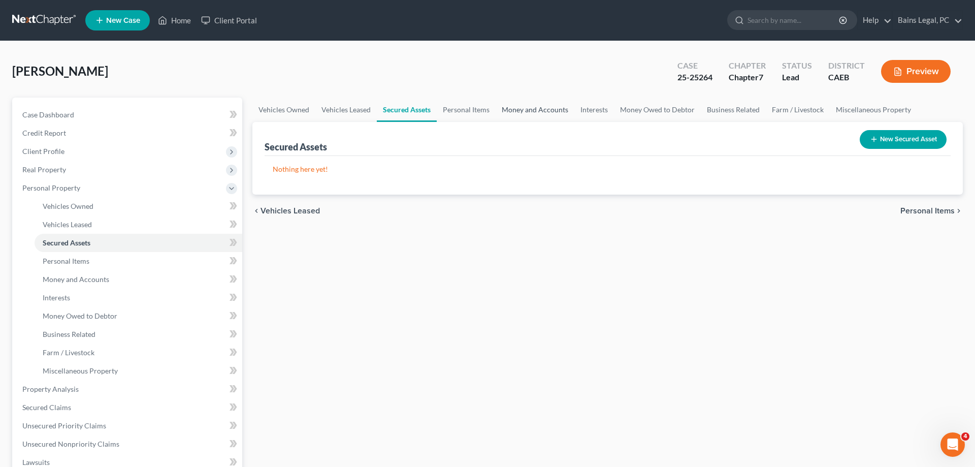
click at [552, 113] on link "Money and Accounts" at bounding box center [535, 109] width 79 height 24
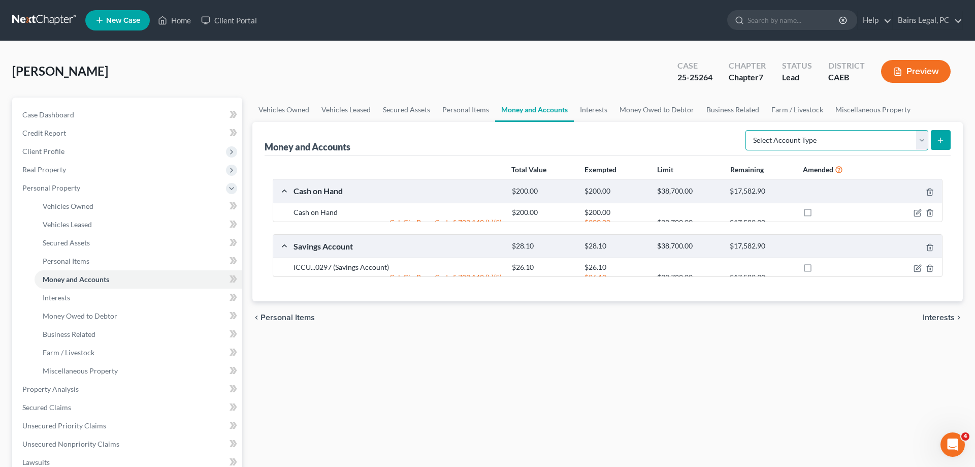
click at [745, 130] on select "Select Account Type Brokerage Cash on Hand Certificates of Deposit Checking Acc…" at bounding box center [836, 140] width 183 height 20
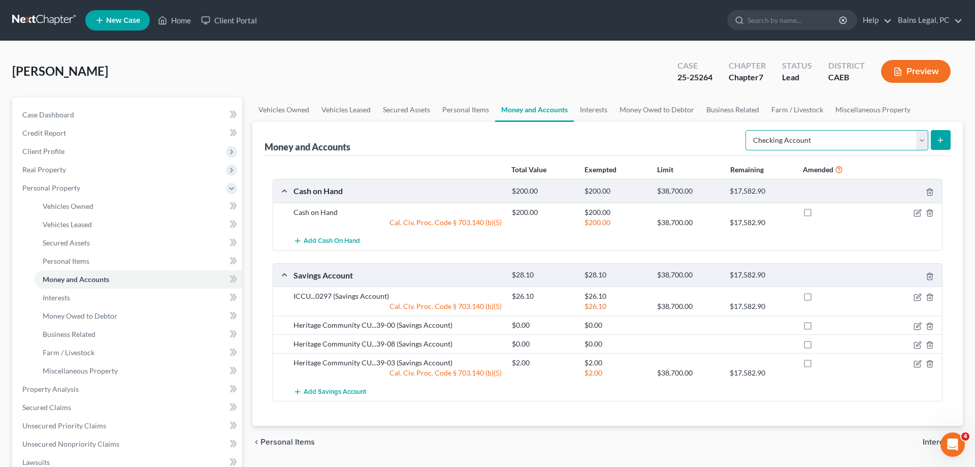
click option "Checking Account" at bounding box center [0, 0] width 0 height 0
click at [943, 145] on button "submit" at bounding box center [941, 140] width 20 height 20
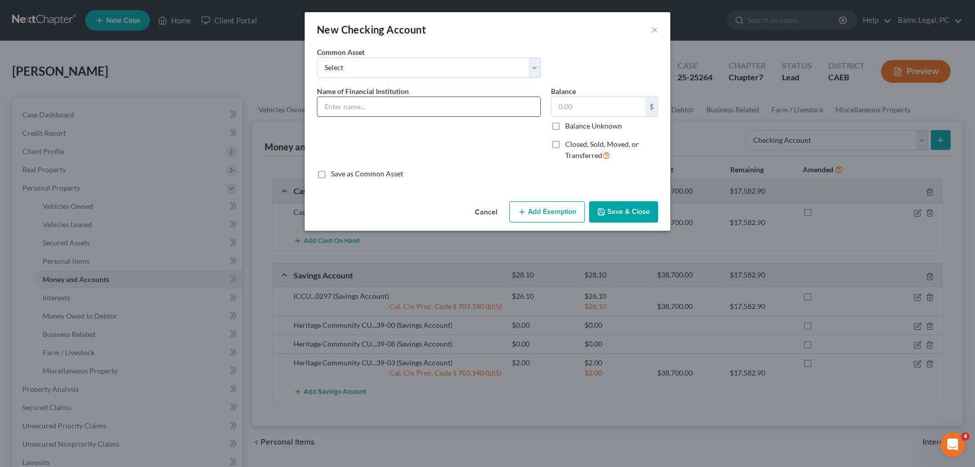
click at [409, 104] on input "text" at bounding box center [428, 106] width 223 height 19
paste input "ICCU...0297"
click at [579, 111] on input "text" at bounding box center [598, 106] width 94 height 19
click at [559, 218] on button "Add Exemption" at bounding box center [547, 211] width 76 height 21
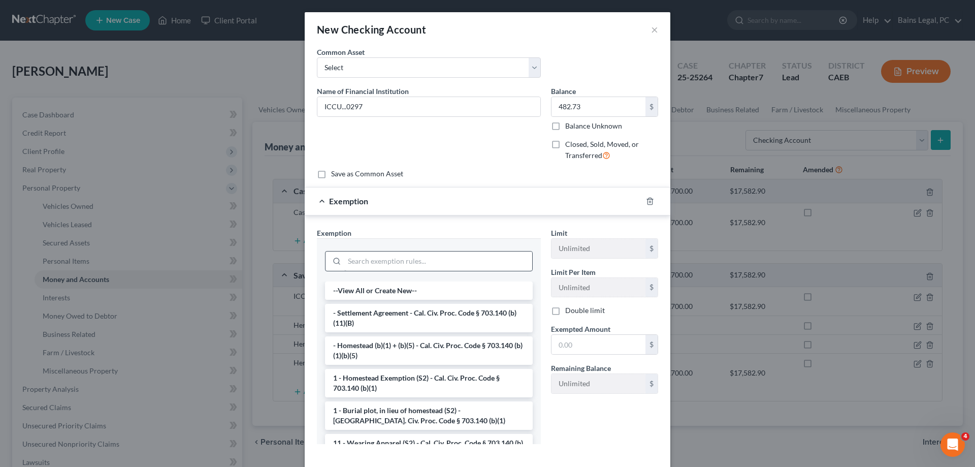
click at [455, 249] on div at bounding box center [429, 260] width 208 height 26
click at [455, 254] on input "search" at bounding box center [438, 260] width 188 height 19
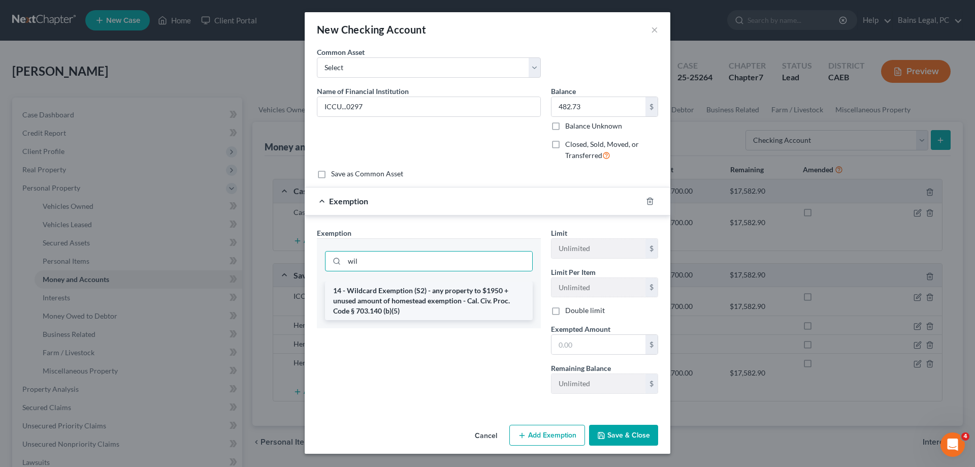
click at [439, 295] on li "14 - Wildcard Exemption (S2) - any property to $1950 + unused amount of homeste…" at bounding box center [429, 300] width 208 height 39
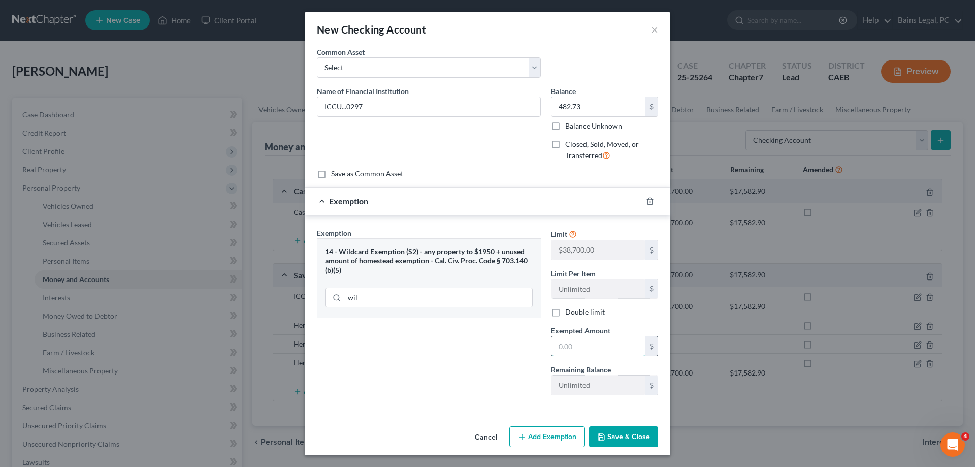
click at [595, 343] on input "text" at bounding box center [598, 345] width 94 height 19
drag, startPoint x: 633, startPoint y: 441, endPoint x: 933, endPoint y: 226, distance: 368.7
click at [634, 438] on button "Save & Close" at bounding box center [623, 436] width 69 height 21
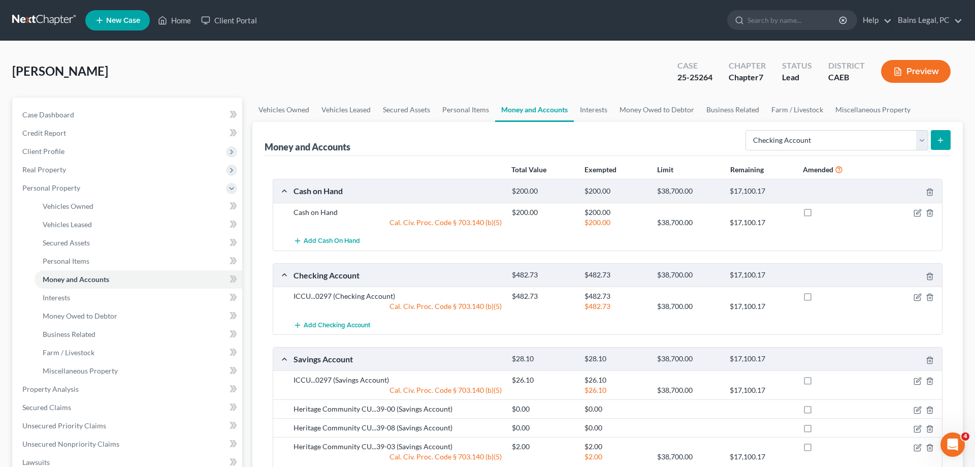
scroll to position [155, 0]
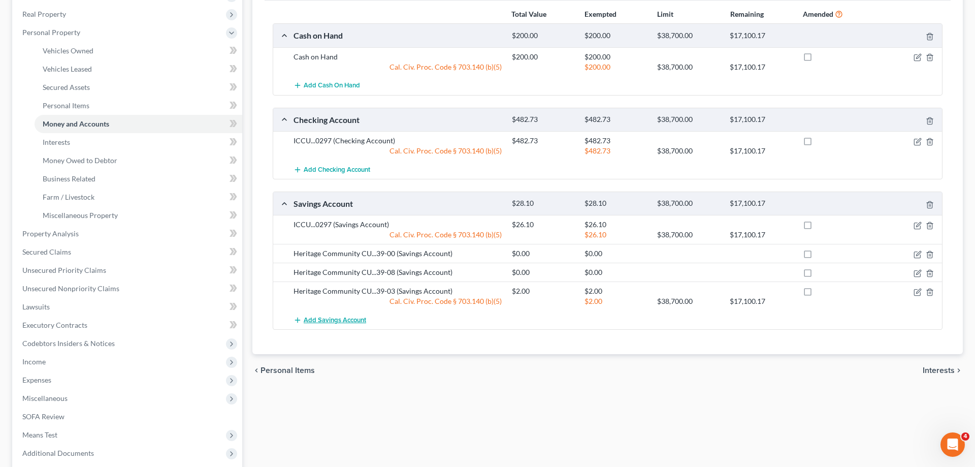
click at [336, 318] on span "Add Savings Account" at bounding box center [335, 320] width 62 height 8
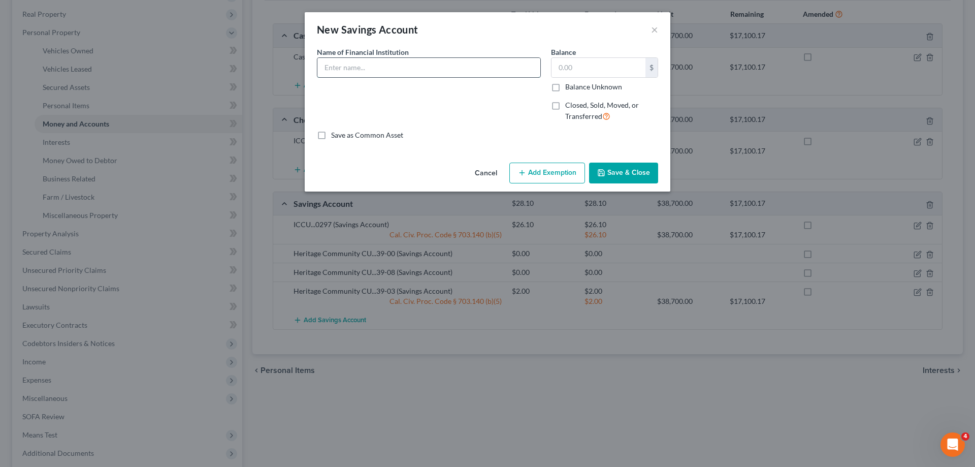
click at [438, 63] on input "text" at bounding box center [428, 67] width 223 height 19
drag, startPoint x: 416, startPoint y: 73, endPoint x: 279, endPoint y: 72, distance: 137.1
click at [317, 73] on input "ICCU...3599" at bounding box center [428, 67] width 223 height 19
click at [588, 66] on input "text" at bounding box center [598, 67] width 94 height 19
click at [560, 175] on button "Add Exemption" at bounding box center [547, 172] width 76 height 21
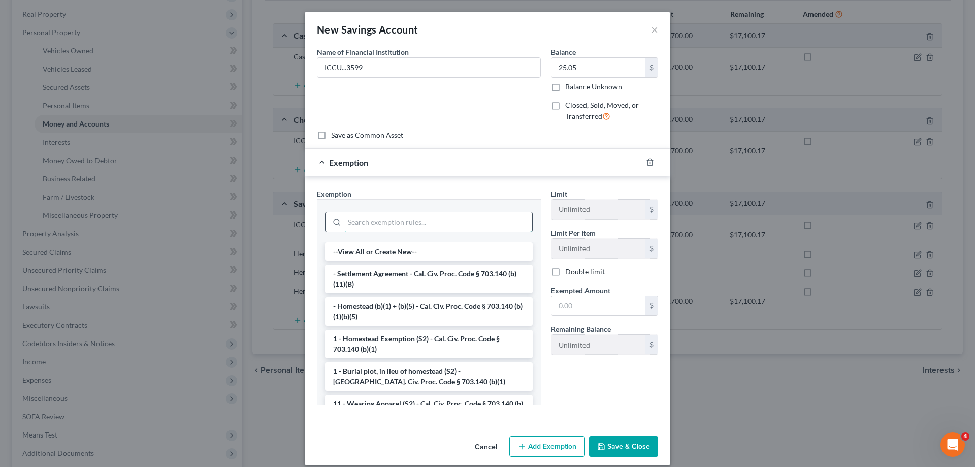
click at [418, 221] on input "search" at bounding box center [438, 221] width 188 height 19
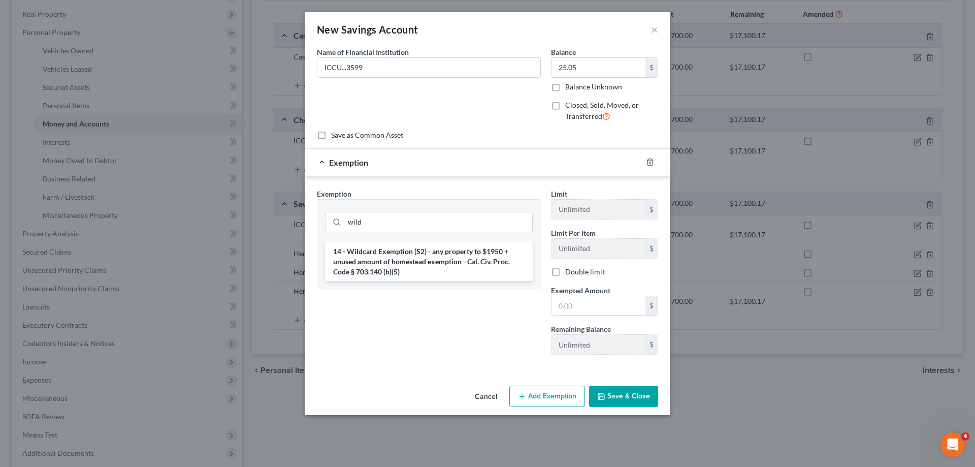
drag, startPoint x: 433, startPoint y: 257, endPoint x: 518, endPoint y: 283, distance: 89.6
click at [433, 258] on li "14 - Wildcard Exemption (S2) - any property to $1950 + unused amount of homeste…" at bounding box center [429, 261] width 208 height 39
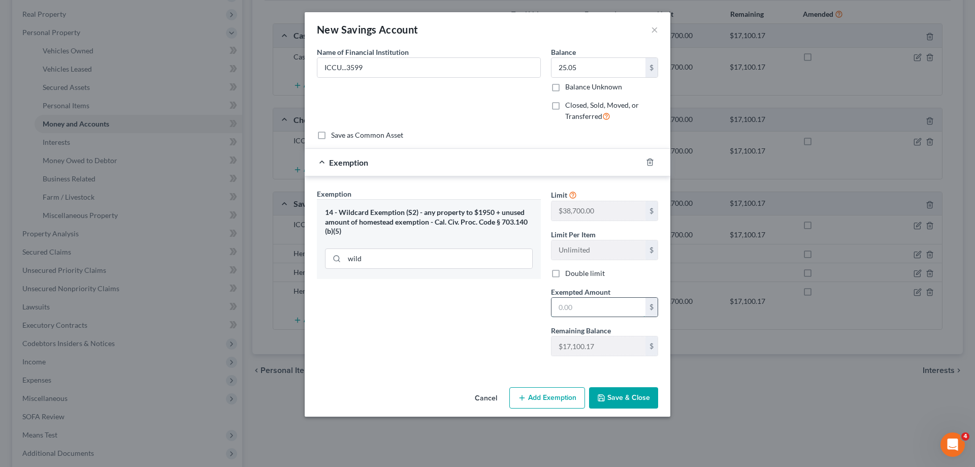
click at [591, 305] on input "text" at bounding box center [598, 307] width 94 height 19
click at [628, 376] on div "An exemption set must first be selected from the Filing Information section. Co…" at bounding box center [488, 215] width 366 height 336
drag, startPoint x: 622, startPoint y: 377, endPoint x: 625, endPoint y: 391, distance: 14.4
click at [622, 377] on div "An exemption set must first be selected from the Filing Information section. Co…" at bounding box center [488, 215] width 366 height 336
click at [624, 392] on button "Save & Close" at bounding box center [623, 397] width 69 height 21
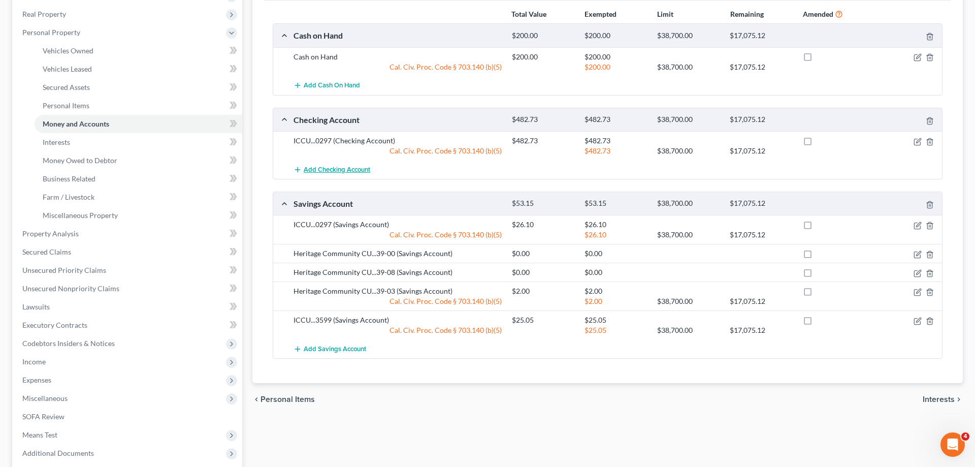
click at [340, 170] on span "Add Checking Account" at bounding box center [337, 170] width 67 height 8
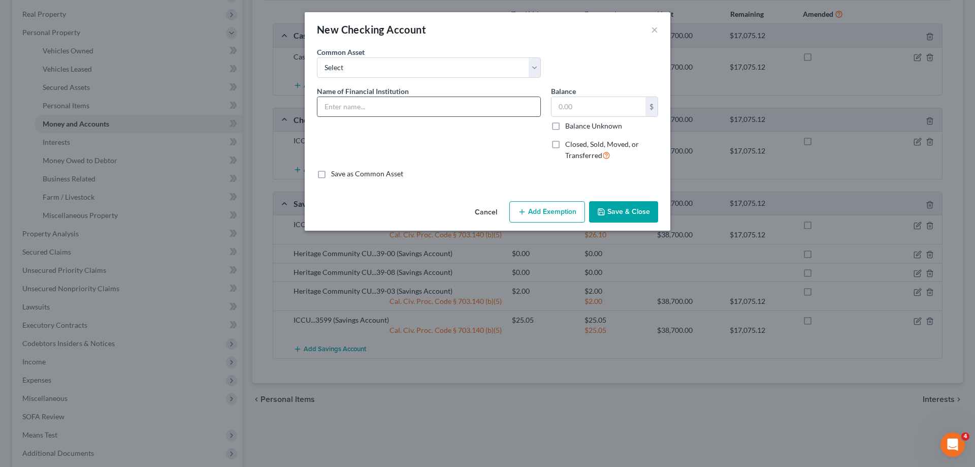
drag, startPoint x: 371, startPoint y: 109, endPoint x: 387, endPoint y: 113, distance: 16.3
click at [372, 110] on input "text" at bounding box center [428, 106] width 223 height 19
paste input "ICCU...3599"
click at [623, 106] on input "text" at bounding box center [598, 106] width 94 height 19
click at [638, 215] on button "Save & Close" at bounding box center [623, 211] width 69 height 21
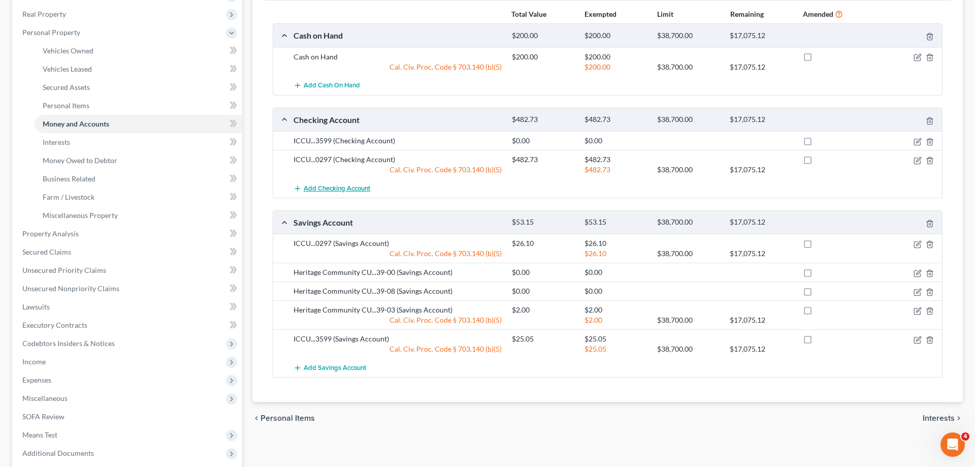
click at [348, 190] on span "Add Checking Account" at bounding box center [337, 188] width 67 height 8
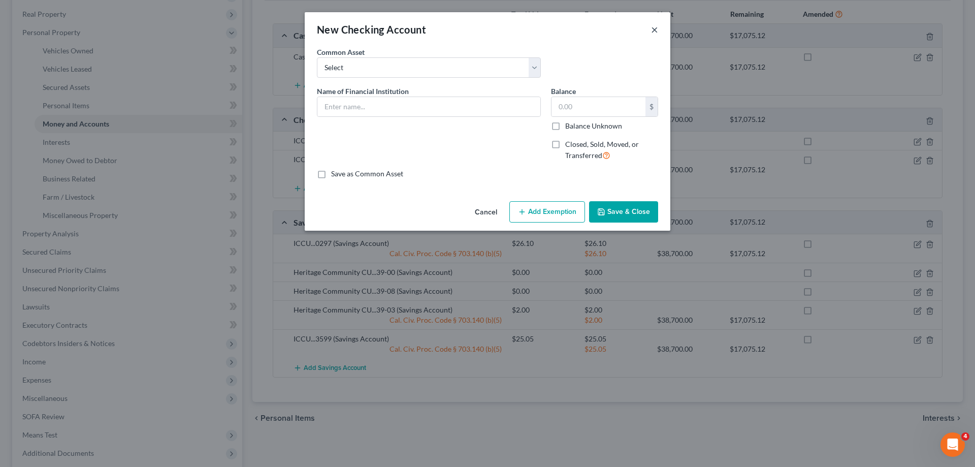
click at [657, 30] on button "×" at bounding box center [654, 29] width 7 height 12
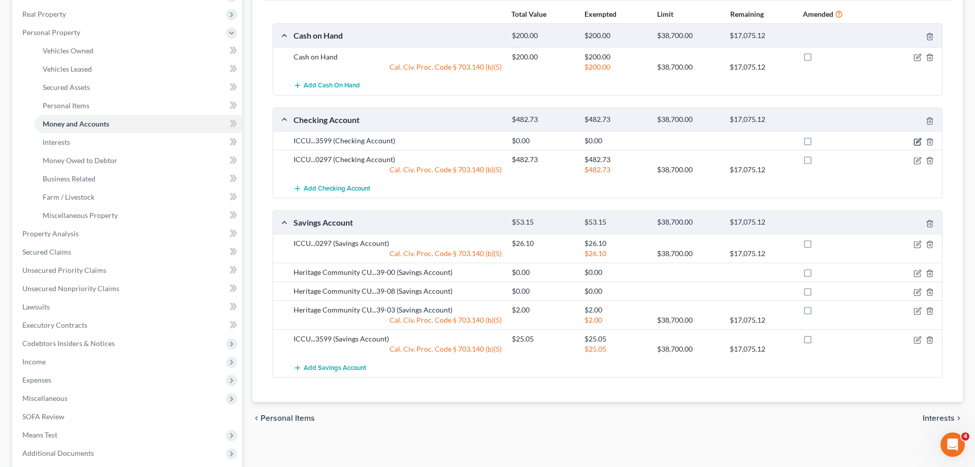
click at [919, 142] on icon "button" at bounding box center [917, 142] width 8 height 8
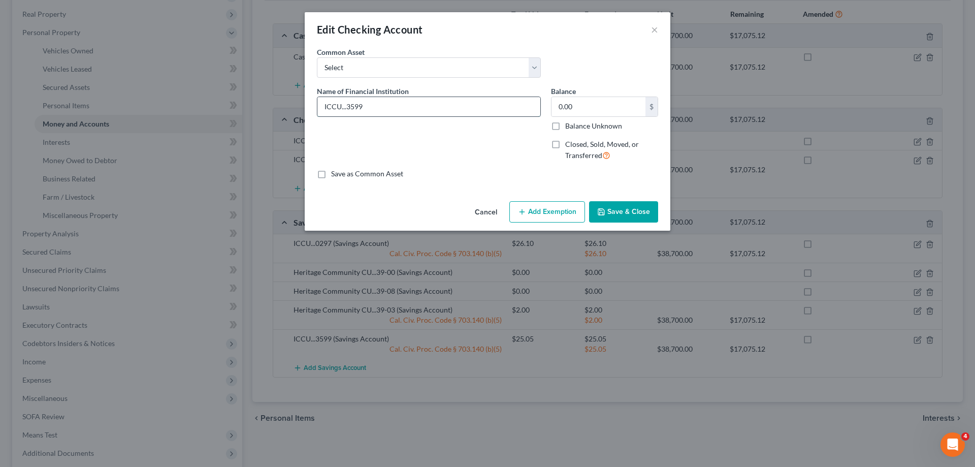
click at [419, 110] on input "ICCU...3599" at bounding box center [428, 106] width 223 height 19
drag, startPoint x: 349, startPoint y: 106, endPoint x: 407, endPoint y: 109, distance: 57.5
click at [407, 109] on input "ICCU...3599-" at bounding box center [428, 106] width 223 height 19
click at [638, 218] on button "Save & Close" at bounding box center [623, 211] width 69 height 21
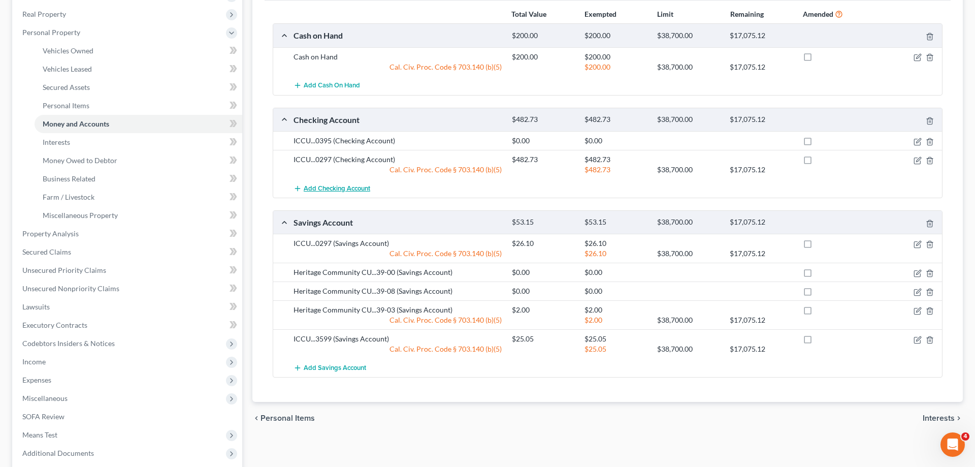
click at [345, 183] on button "Add Checking Account" at bounding box center [331, 188] width 77 height 19
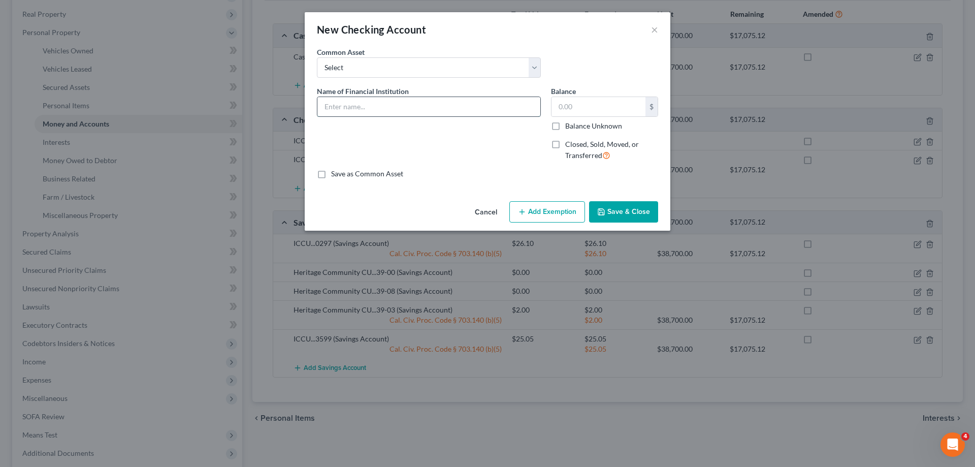
click at [386, 108] on input "text" at bounding box center [428, 106] width 223 height 19
click at [538, 212] on button "Add Exemption" at bounding box center [547, 211] width 76 height 21
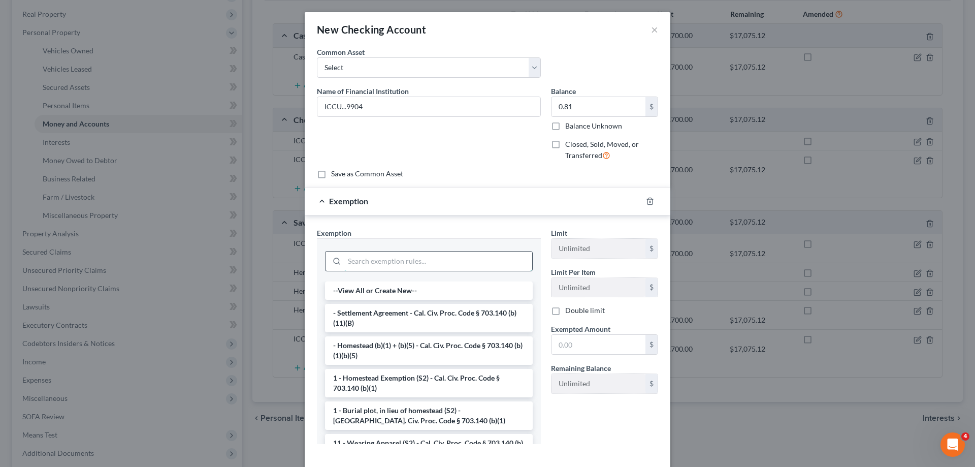
click at [370, 258] on input "search" at bounding box center [438, 260] width 188 height 19
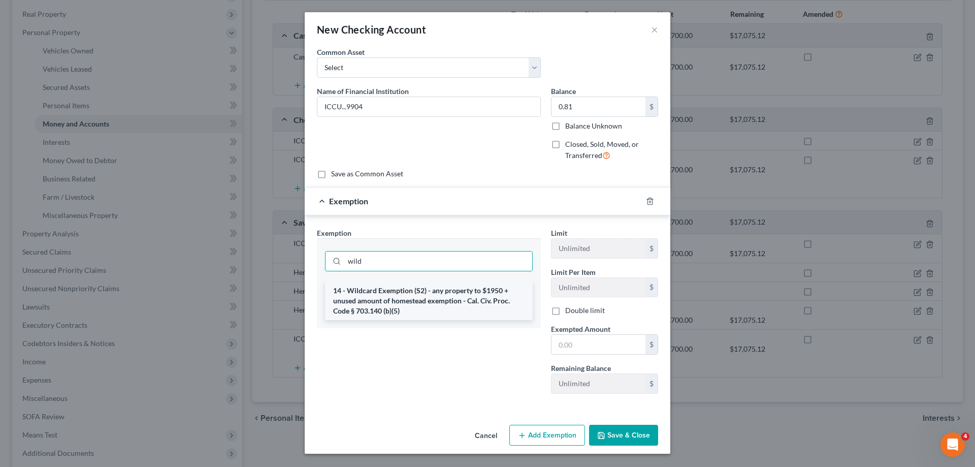
click at [357, 310] on li "14 - Wildcard Exemption (S2) - any property to $1950 + unused amount of homeste…" at bounding box center [429, 300] width 208 height 39
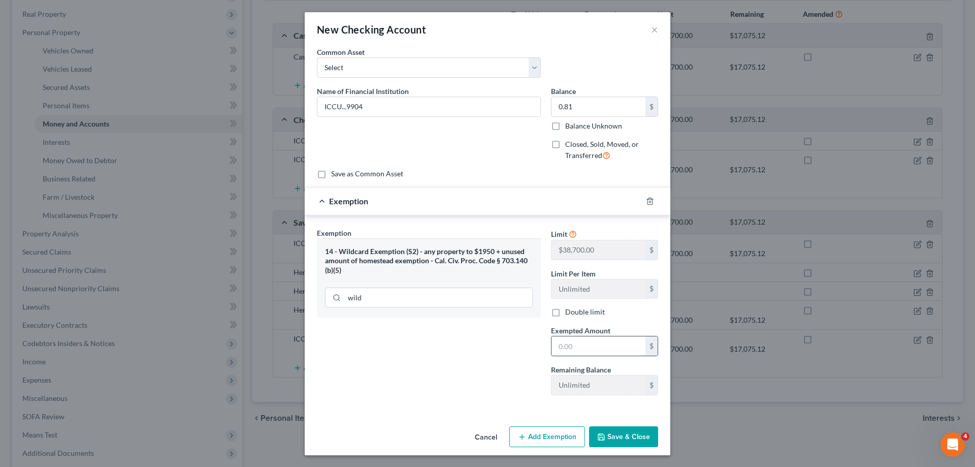
click at [578, 351] on input "text" at bounding box center [598, 345] width 94 height 19
click at [614, 443] on button "Save & Close" at bounding box center [623, 436] width 69 height 21
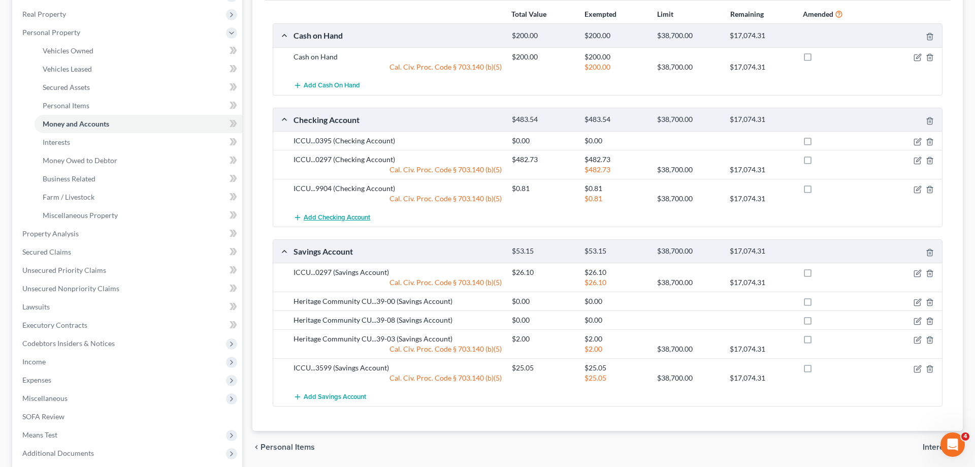
click at [366, 220] on span "Add Checking Account" at bounding box center [337, 217] width 67 height 8
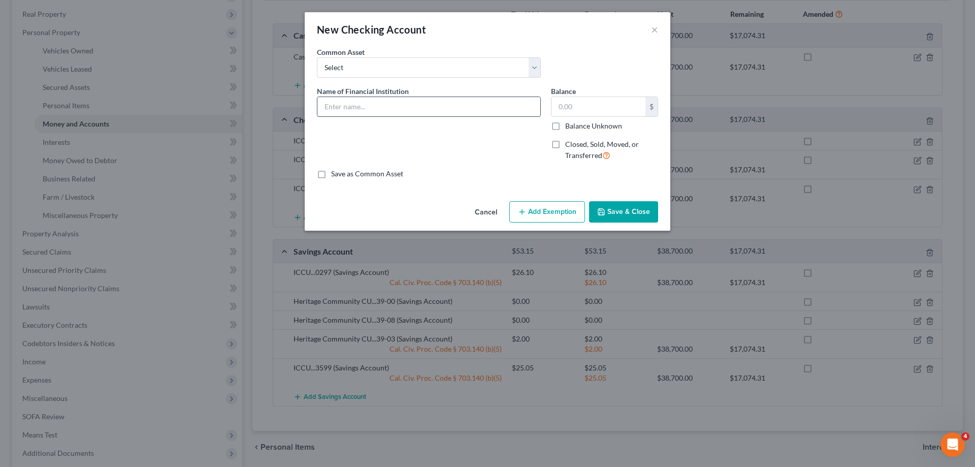
click at [449, 105] on input "text" at bounding box center [428, 106] width 223 height 19
click at [537, 210] on button "Add Exemption" at bounding box center [547, 211] width 76 height 21
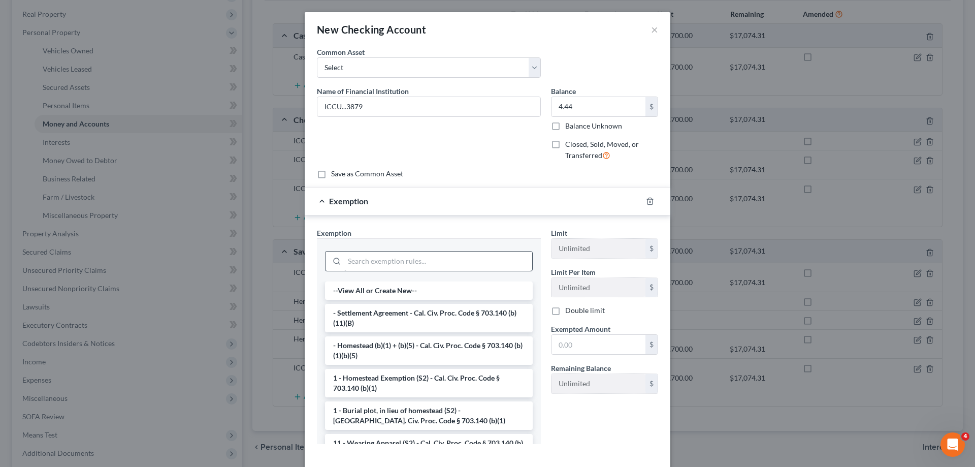
drag, startPoint x: 364, startPoint y: 249, endPoint x: 364, endPoint y: 257, distance: 8.6
click at [364, 250] on div at bounding box center [429, 260] width 208 height 26
click at [364, 258] on input "search" at bounding box center [438, 260] width 188 height 19
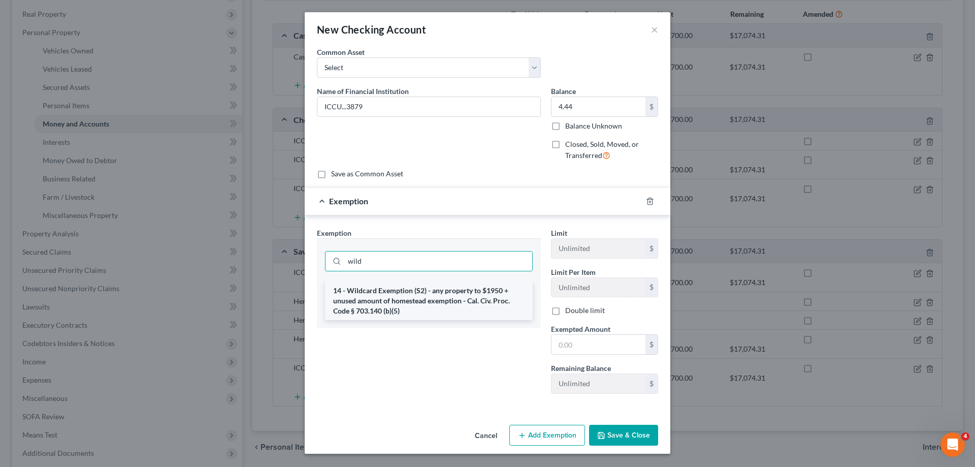
click at [368, 305] on li "14 - Wildcard Exemption (S2) - any property to $1950 + unused amount of homeste…" at bounding box center [429, 300] width 208 height 39
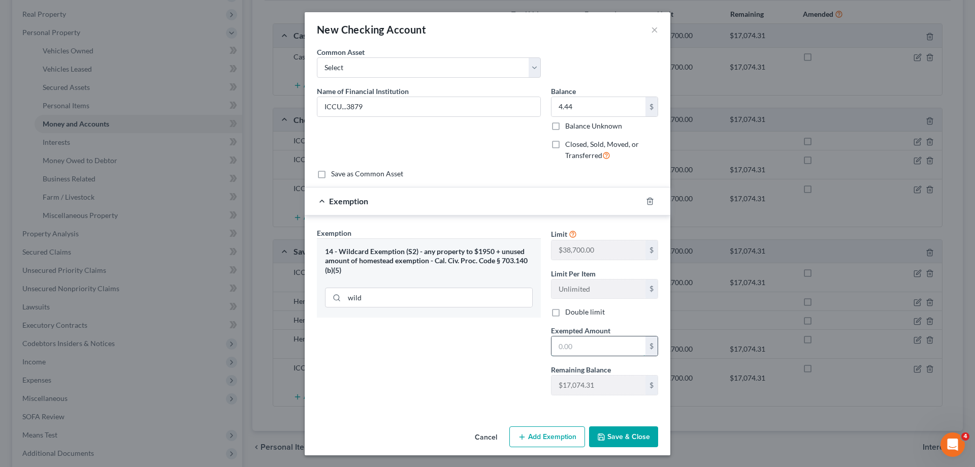
click at [592, 338] on input "text" at bounding box center [598, 345] width 94 height 19
click at [628, 435] on button "Save & Close" at bounding box center [623, 436] width 69 height 21
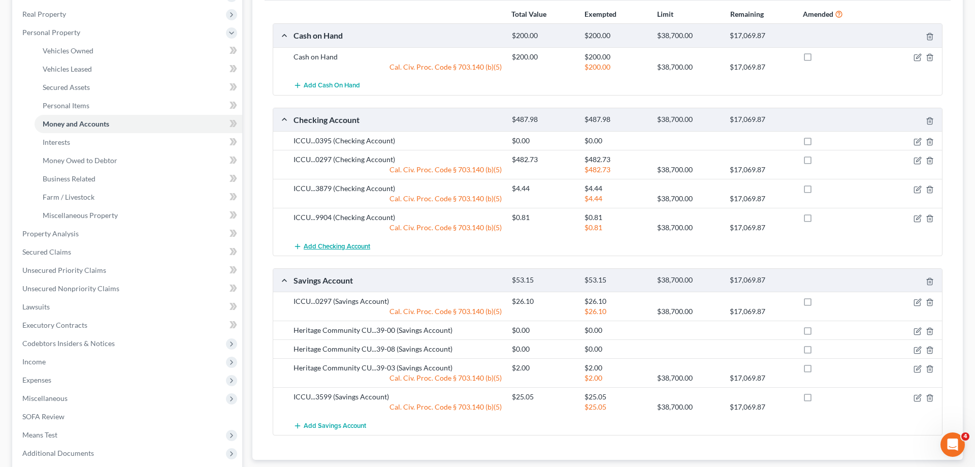
click at [360, 247] on span "Add Checking Account" at bounding box center [337, 246] width 67 height 8
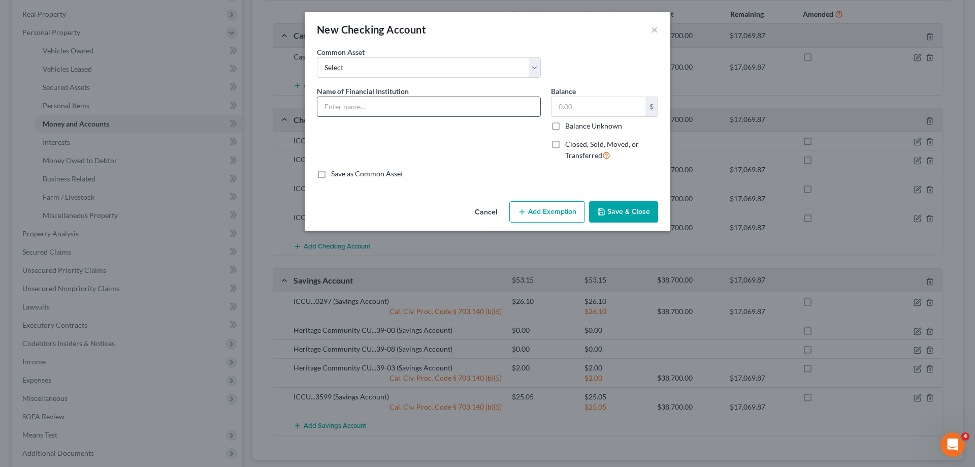
click at [414, 112] on input "text" at bounding box center [428, 106] width 223 height 19
click at [640, 221] on button "Save & Close" at bounding box center [623, 211] width 69 height 21
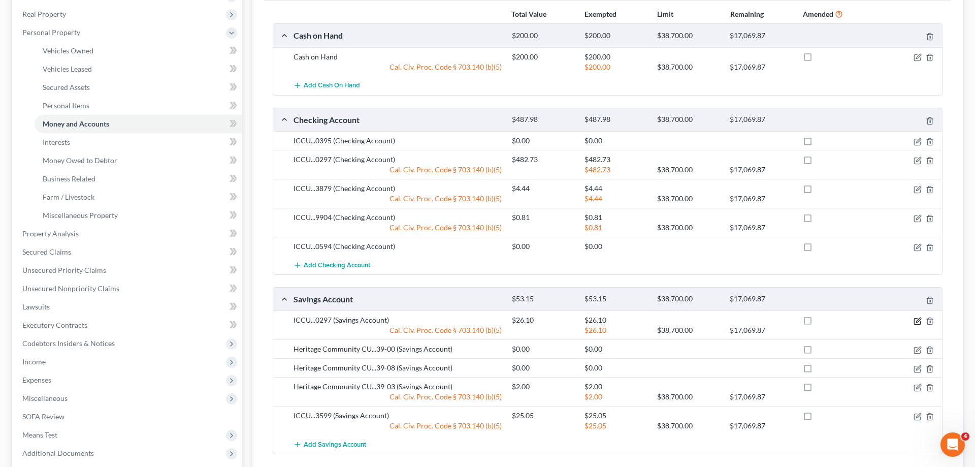
click at [915, 318] on icon "button" at bounding box center [917, 321] width 6 height 6
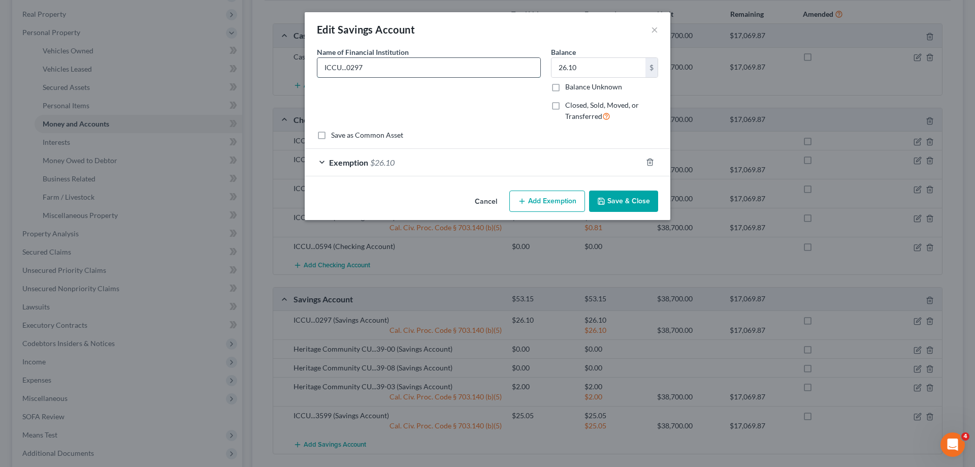
drag, startPoint x: 374, startPoint y: 67, endPoint x: 347, endPoint y: 74, distance: 27.7
click at [347, 74] on input "ICCU...0297" at bounding box center [428, 67] width 223 height 19
click at [622, 200] on button "Save & Close" at bounding box center [623, 200] width 69 height 21
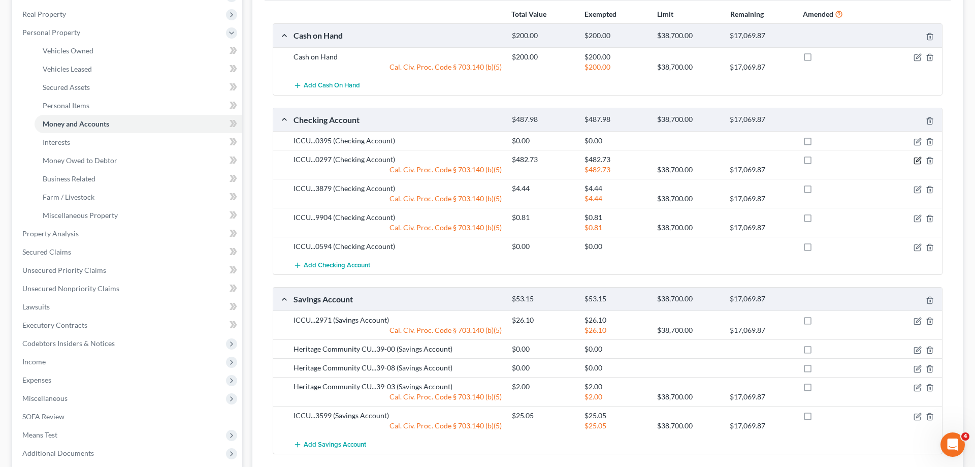
click at [918, 159] on icon "button" at bounding box center [917, 160] width 8 height 8
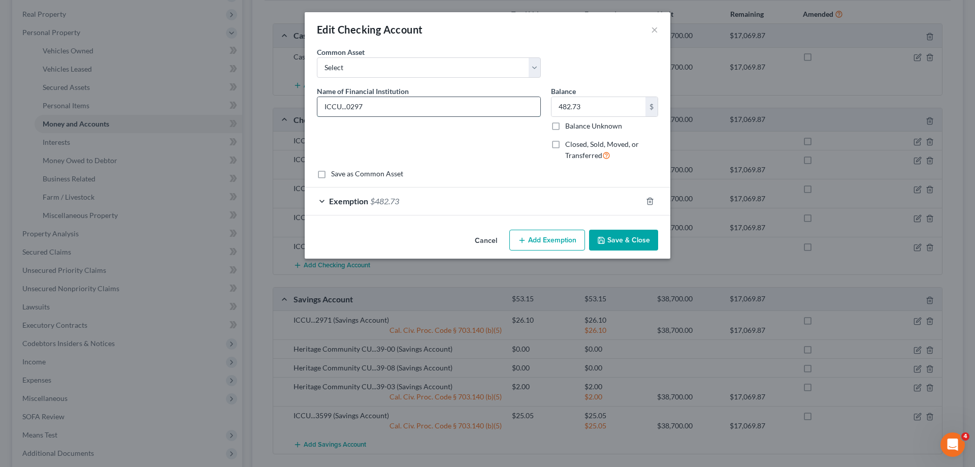
drag, startPoint x: 348, startPoint y: 107, endPoint x: 409, endPoint y: 111, distance: 61.1
click at [409, 111] on input "ICCU...0297" at bounding box center [428, 106] width 223 height 19
click at [631, 239] on button "Save & Close" at bounding box center [623, 239] width 69 height 21
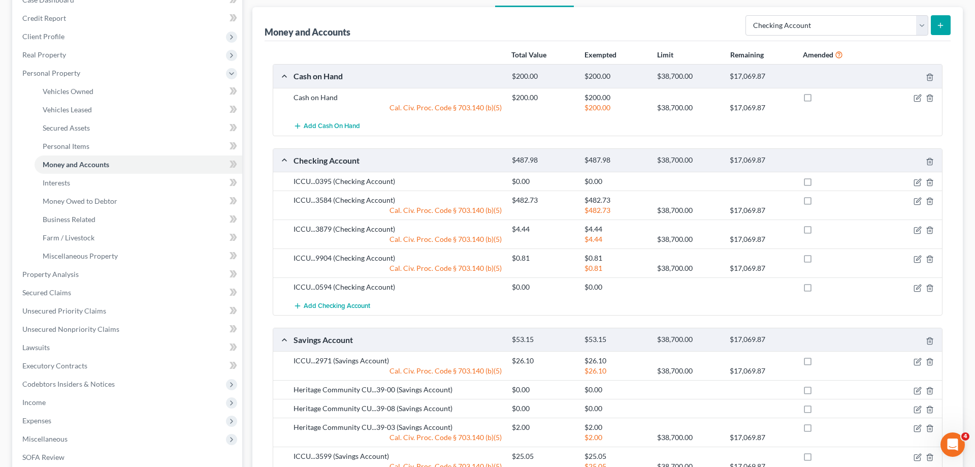
scroll to position [48, 0]
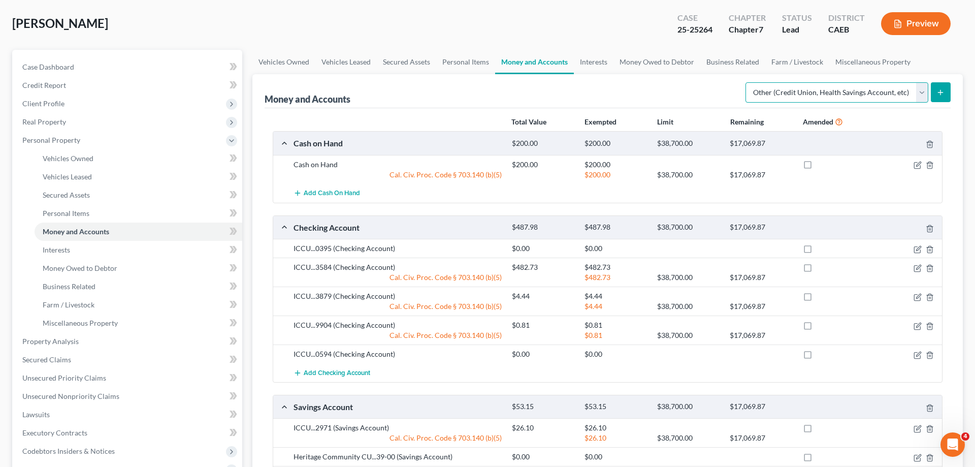
click option "Other (Credit Union, Health Savings Account, etc)" at bounding box center [0, 0] width 0 height 0
click at [942, 93] on icon "submit" at bounding box center [940, 92] width 8 height 8
click at [458, 55] on link "Personal Items" at bounding box center [465, 62] width 59 height 24
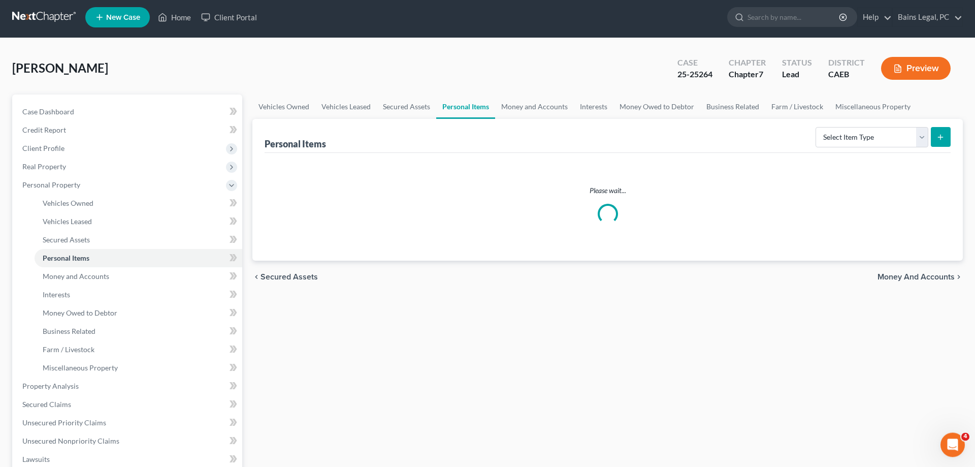
click at [520, 64] on div "Merrick, Rob Upgraded Case 25-25264 Chapter Chapter 7 Status Lead District CAEB…" at bounding box center [487, 72] width 950 height 44
click at [522, 100] on link "Money and Accounts" at bounding box center [534, 107] width 79 height 24
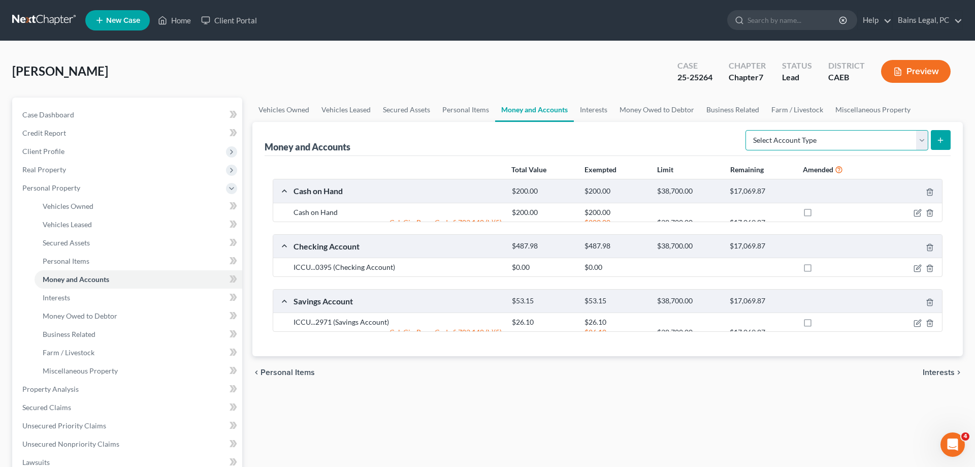
click at [745, 130] on select "Select Account Type Brokerage Cash on Hand Certificates of Deposit Checking Acc…" at bounding box center [836, 140] width 183 height 20
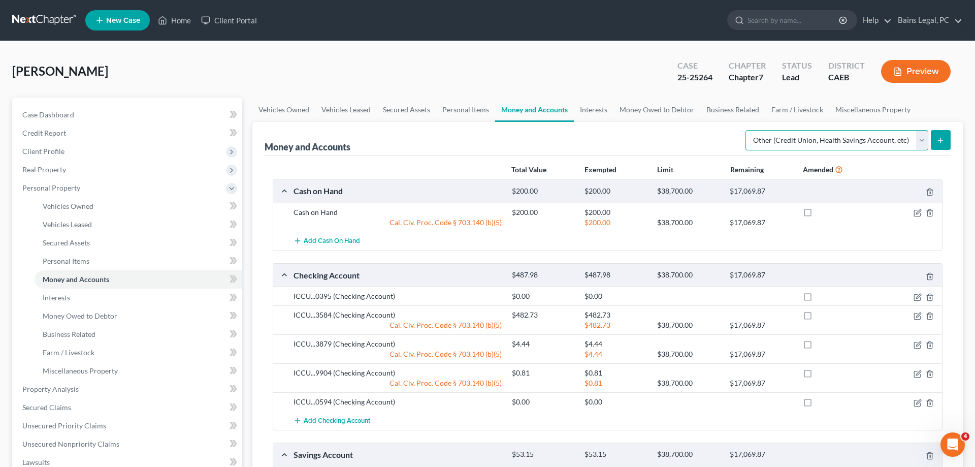
click option "Other (Credit Union, Health Savings Account, etc)" at bounding box center [0, 0] width 0 height 0
drag, startPoint x: 937, startPoint y: 131, endPoint x: 783, endPoint y: 137, distance: 154.4
click at [938, 131] on button "submit" at bounding box center [941, 140] width 20 height 20
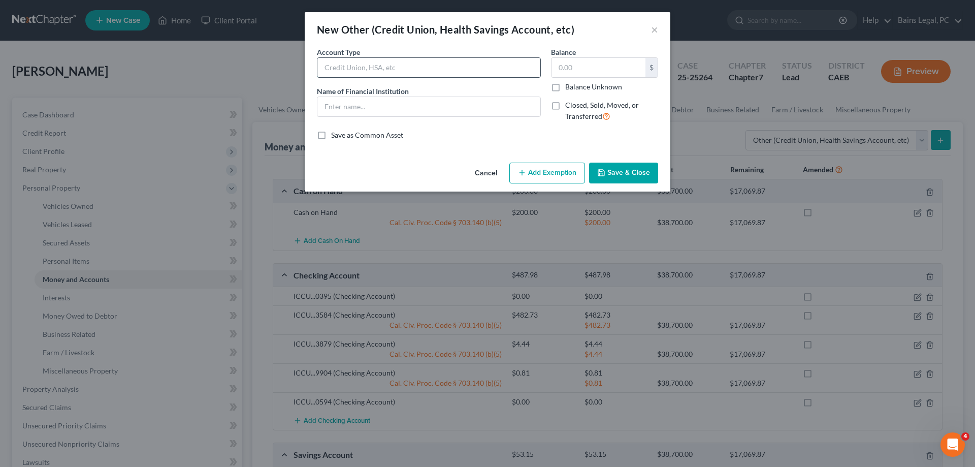
click at [325, 72] on input "text" at bounding box center [428, 67] width 223 height 19
drag, startPoint x: 629, startPoint y: 182, endPoint x: 588, endPoint y: 207, distance: 47.6
click at [629, 182] on button "Save & Close" at bounding box center [623, 172] width 69 height 21
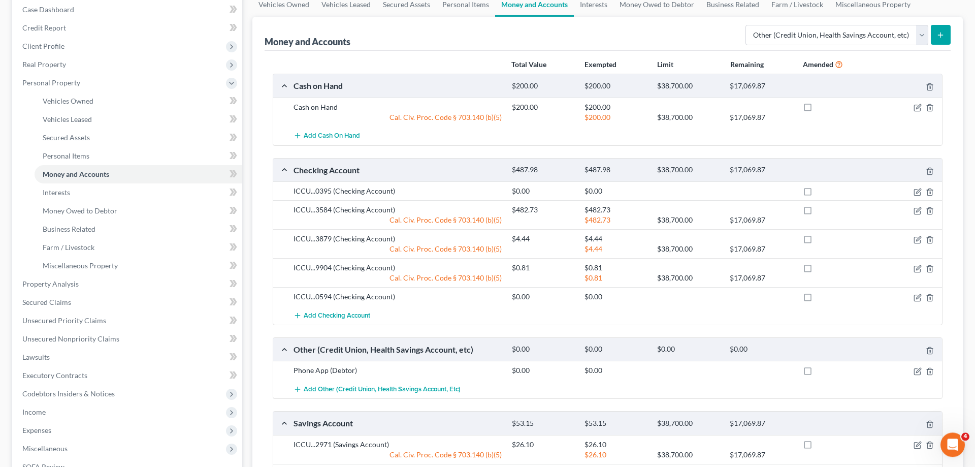
scroll to position [155, 0]
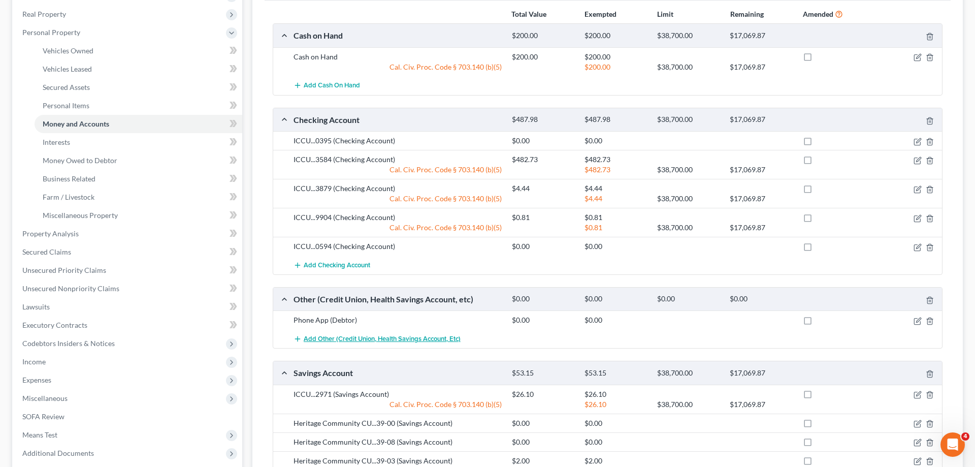
click at [337, 339] on span "Add Other (Credit Union, Health Savings Account, etc)" at bounding box center [382, 339] width 157 height 8
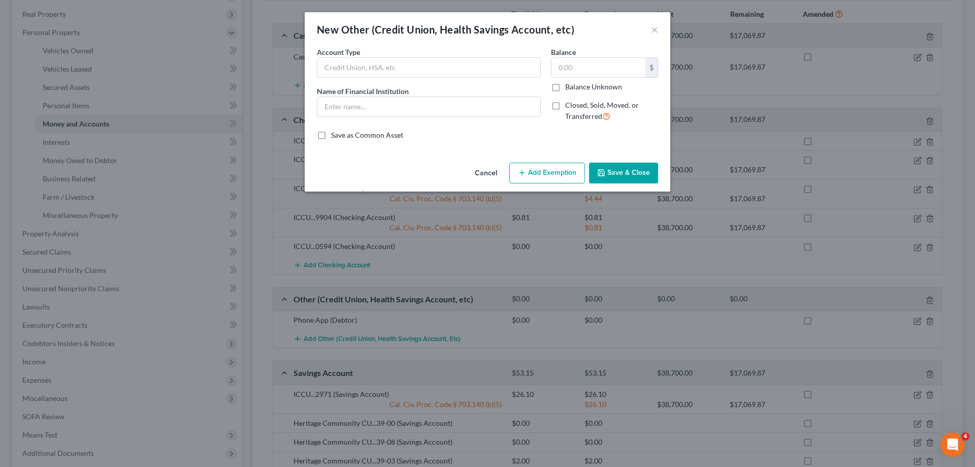
drag, startPoint x: 440, startPoint y: 81, endPoint x: 442, endPoint y: 74, distance: 6.8
click at [440, 80] on div "Account Type Name of Financial Institution *" at bounding box center [429, 88] width 234 height 83
click at [442, 74] on input "text" at bounding box center [428, 67] width 223 height 19
click at [382, 101] on input "text" at bounding box center [428, 106] width 223 height 19
click at [629, 179] on button "Save & Close" at bounding box center [623, 172] width 69 height 21
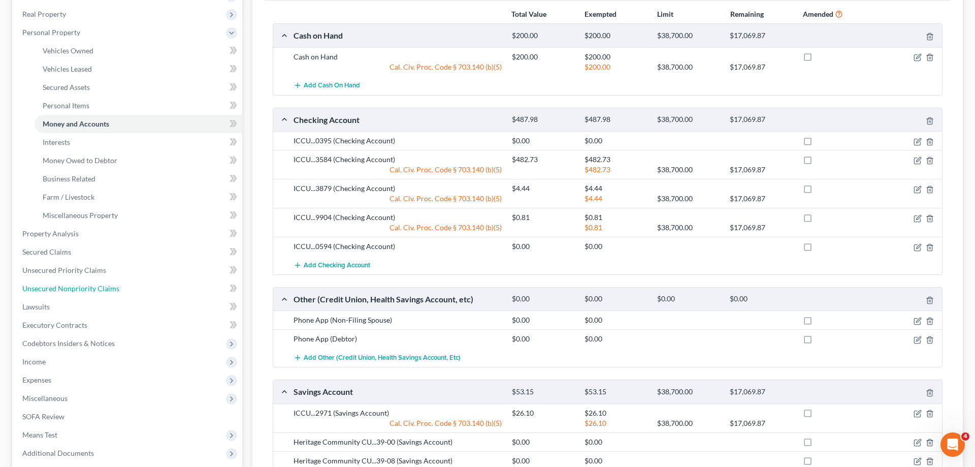
click at [81, 287] on span "Unsecured Nonpriority Claims" at bounding box center [70, 288] width 97 height 9
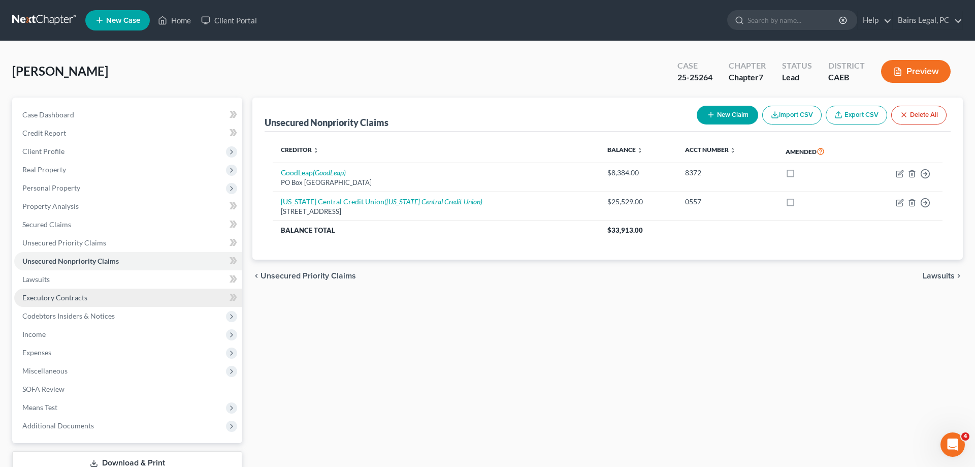
click at [73, 299] on span "Executory Contracts" at bounding box center [54, 297] width 65 height 9
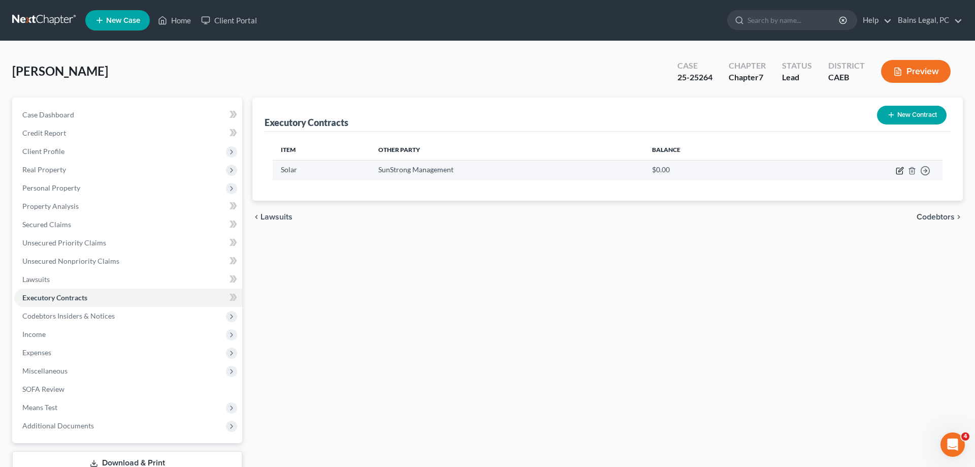
click at [898, 169] on icon "button" at bounding box center [900, 171] width 8 height 8
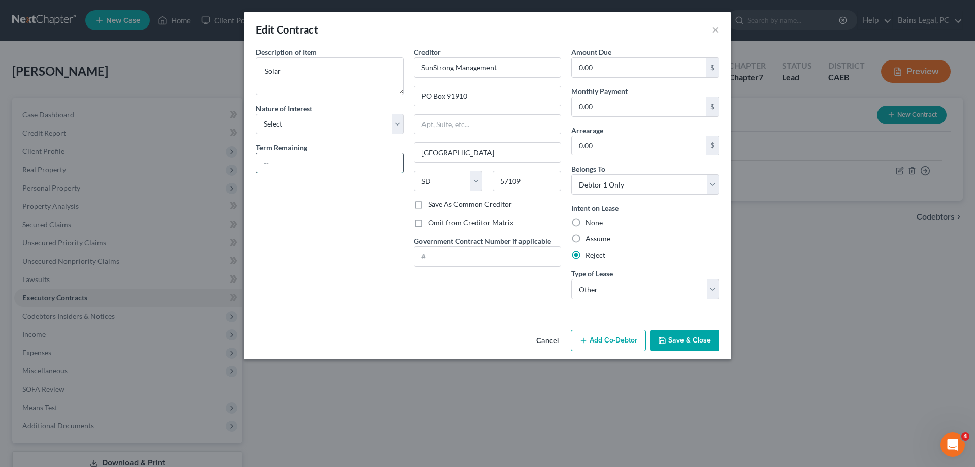
click at [279, 168] on input "text" at bounding box center [329, 162] width 147 height 19
click at [627, 60] on input "0.00" at bounding box center [639, 67] width 135 height 19
drag, startPoint x: 611, startPoint y: 145, endPoint x: 633, endPoint y: 154, distance: 23.9
click at [633, 154] on input "110.72" at bounding box center [639, 145] width 135 height 19
click at [256, 114] on select "Select Purchaser Agent Lessor Lessee" at bounding box center [330, 124] width 148 height 20
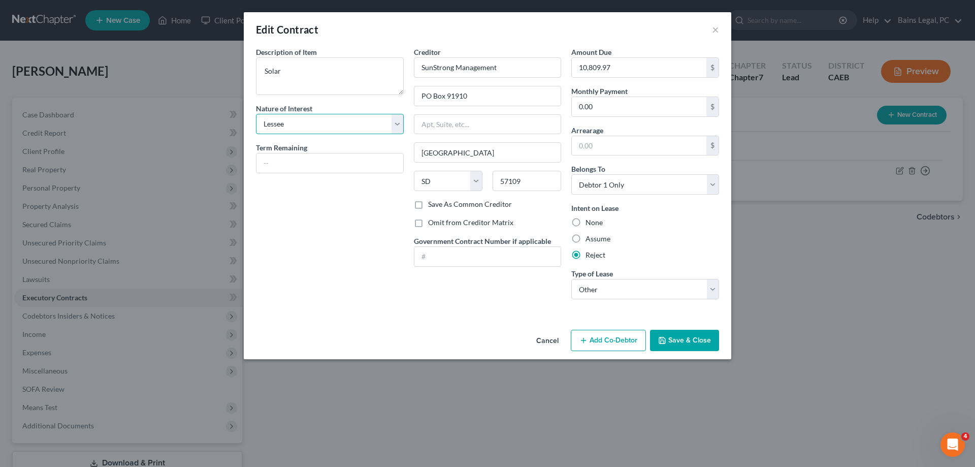
click option "Lessee" at bounding box center [0, 0] width 0 height 0
click at [674, 339] on button "Save & Close" at bounding box center [684, 340] width 69 height 21
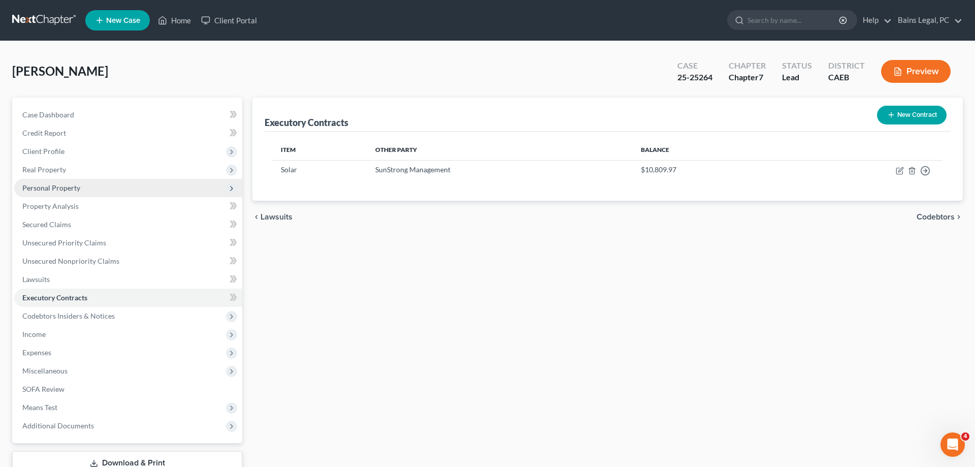
click at [119, 186] on span "Personal Property" at bounding box center [128, 188] width 228 height 18
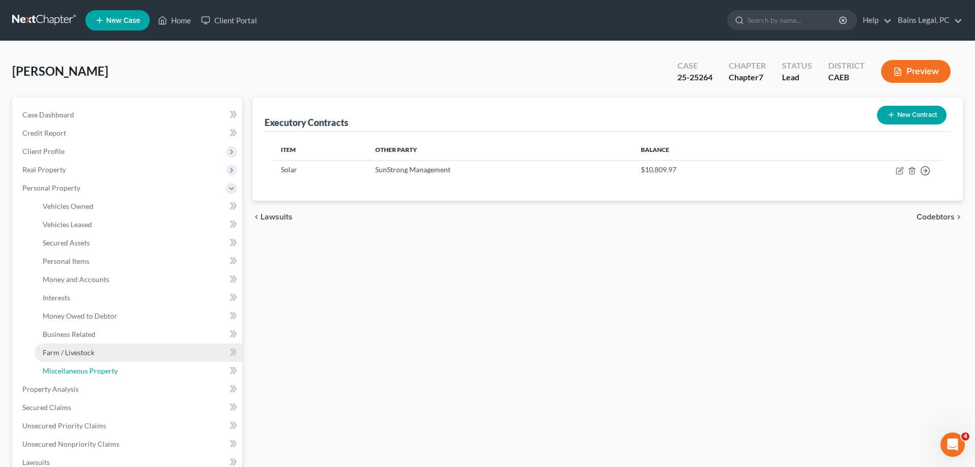
click at [102, 373] on span "Miscellaneous Property" at bounding box center [80, 370] width 75 height 9
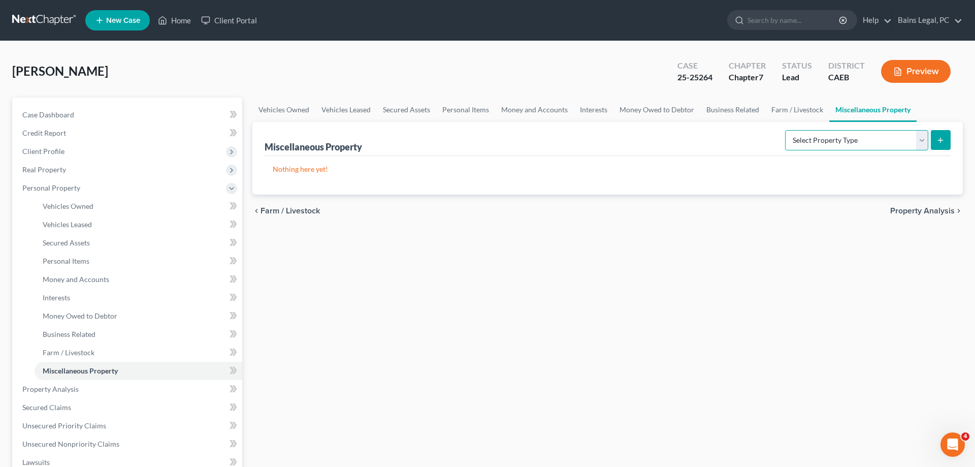
click at [785, 130] on select "Select Property Type Assigned for Creditor Benefit Within 1 Year Holding for An…" at bounding box center [856, 140] width 143 height 20
click option "Stored Within 1 Year" at bounding box center [0, 0] width 0 height 0
click at [945, 139] on button "submit" at bounding box center [941, 140] width 20 height 20
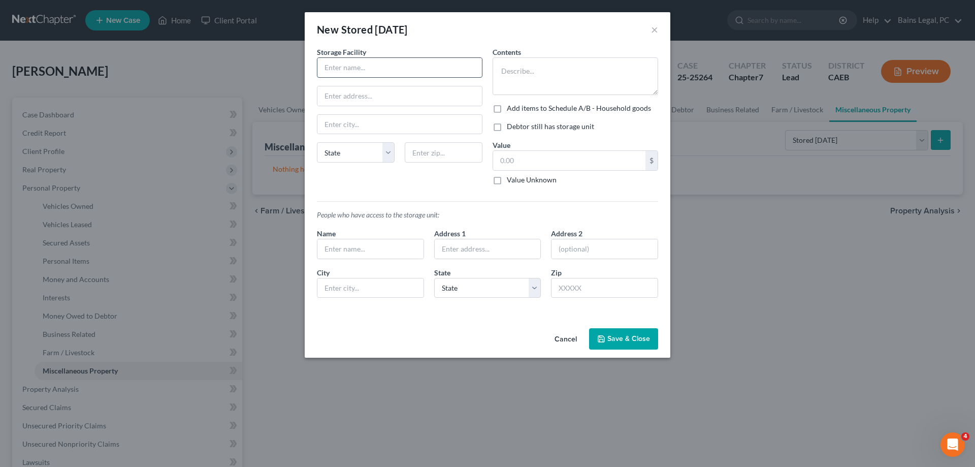
click at [349, 63] on input "text" at bounding box center [399, 67] width 164 height 19
click at [404, 96] on input "318 S Cherry" at bounding box center [399, 95] width 164 height 19
click at [445, 158] on input "text" at bounding box center [444, 152] width 78 height 20
click at [497, 59] on textarea at bounding box center [575, 76] width 166 height 38
click at [521, 108] on label "Add items to Schedule A/B - Household goods" at bounding box center [579, 108] width 144 height 10
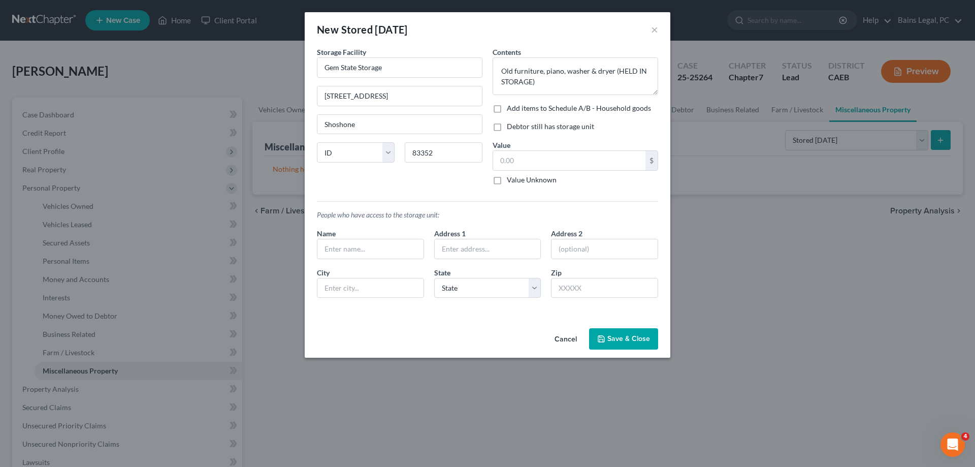
click at [517, 108] on input "Add items to Schedule A/B - Household goods" at bounding box center [514, 106] width 7 height 7
click at [525, 126] on label "Debtor still has storage unit" at bounding box center [550, 126] width 87 height 10
click at [517, 126] on input "Debtor still has storage unit" at bounding box center [514, 124] width 7 height 7
click at [528, 153] on input "text" at bounding box center [569, 160] width 152 height 19
click at [547, 333] on button "Add Exemption" at bounding box center [547, 338] width 76 height 21
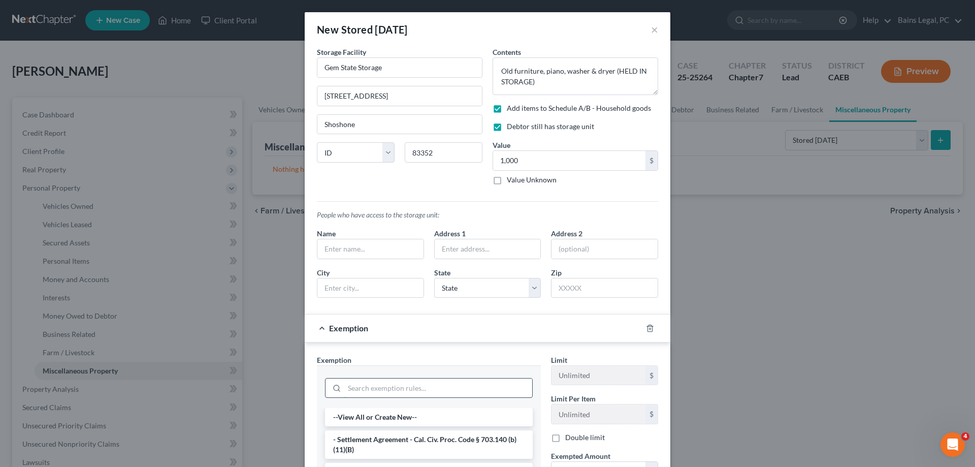
click at [395, 386] on input "search" at bounding box center [438, 387] width 188 height 19
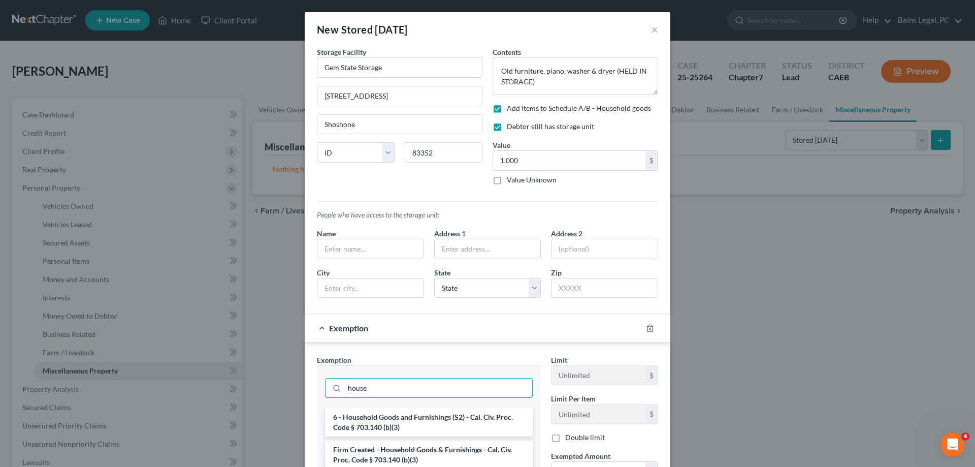
scroll to position [104, 0]
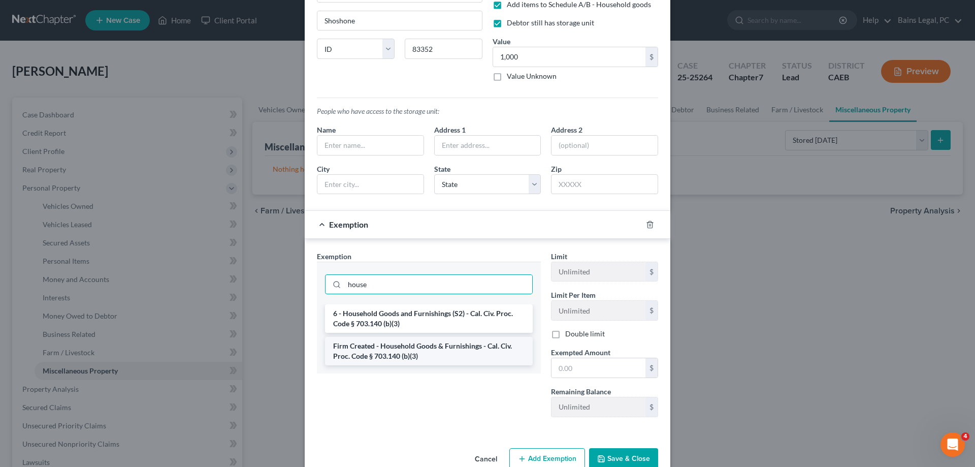
click at [400, 354] on li "Firm Created - Household Goods & Furnishings - Cal. Civ. Proc. Code § 703.140 (…" at bounding box center [429, 351] width 208 height 28
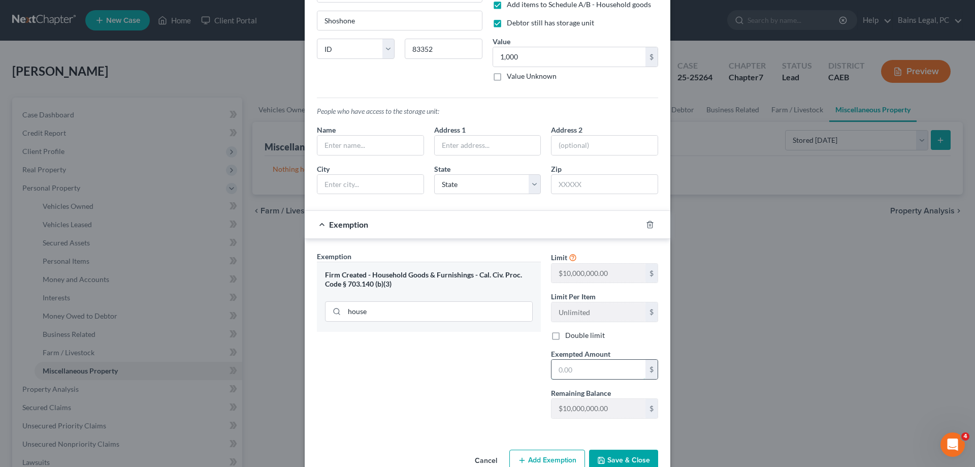
click at [576, 377] on input "text" at bounding box center [598, 368] width 94 height 19
click at [629, 454] on button "Save & Close" at bounding box center [623, 459] width 69 height 21
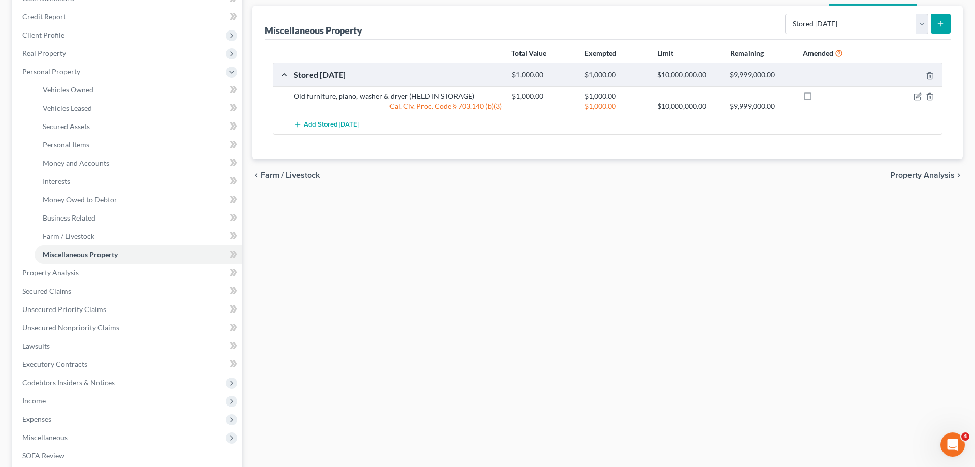
scroll to position [207, 0]
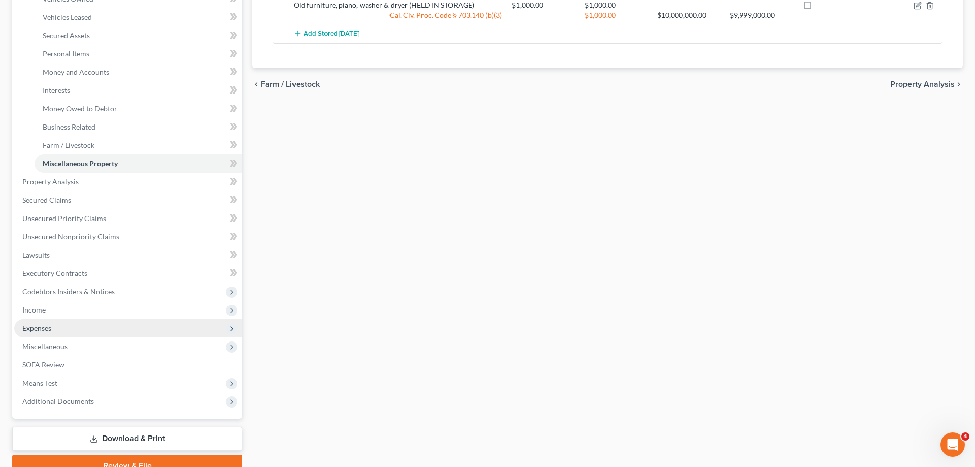
click at [49, 327] on span "Expenses" at bounding box center [36, 327] width 29 height 9
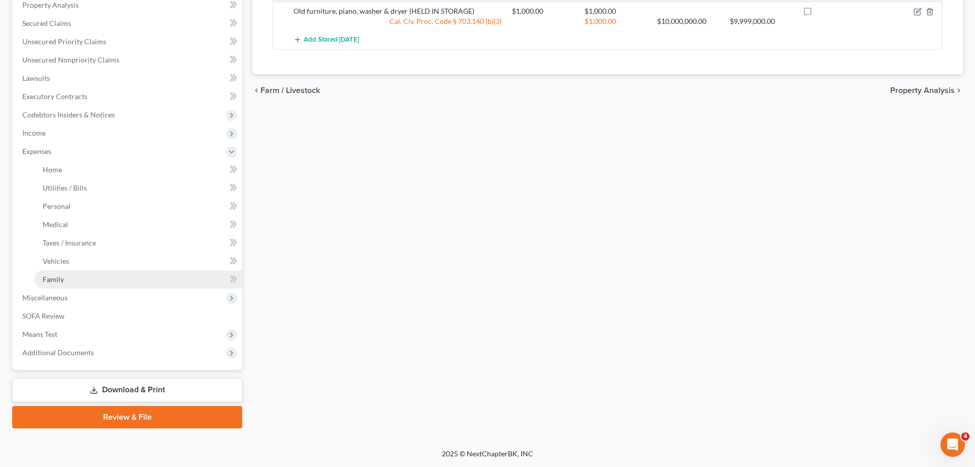
scroll to position [200, 0]
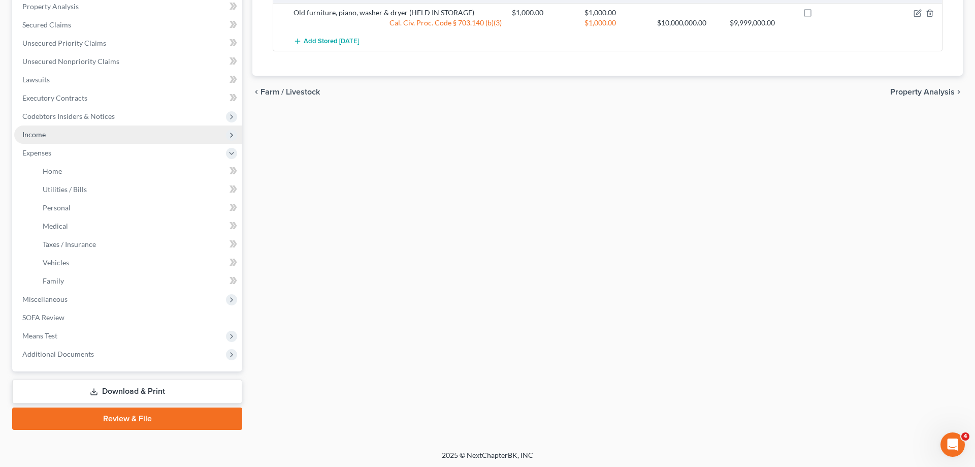
click at [56, 133] on span "Income" at bounding box center [128, 134] width 228 height 18
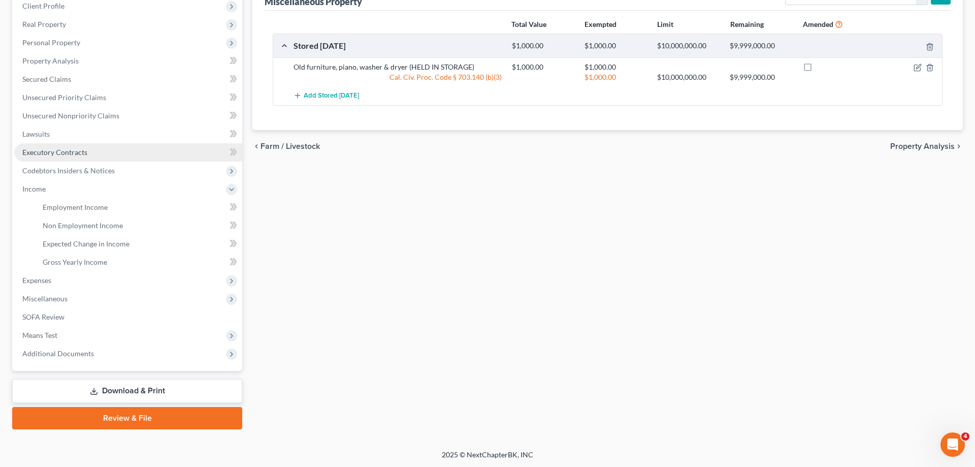
click at [81, 148] on span "Executory Contracts" at bounding box center [54, 152] width 65 height 9
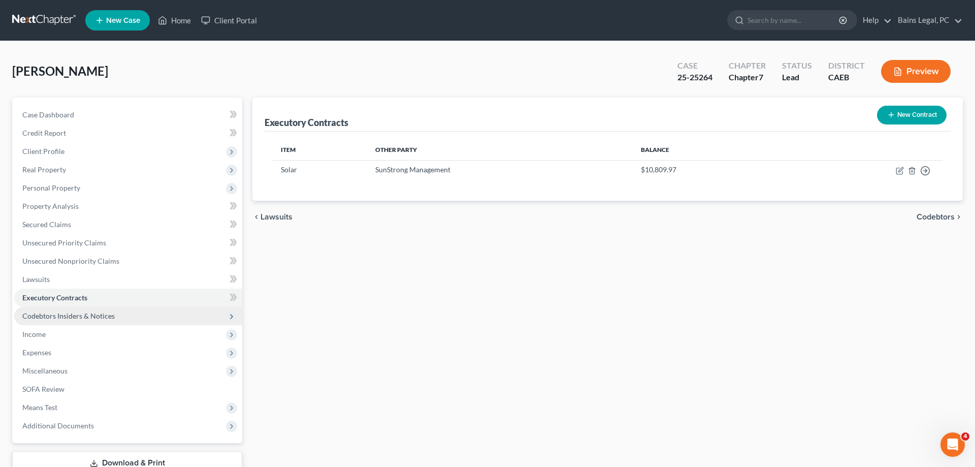
drag, startPoint x: 35, startPoint y: 334, endPoint x: 76, endPoint y: 316, distance: 44.8
click at [35, 334] on span "Income" at bounding box center [33, 334] width 23 height 9
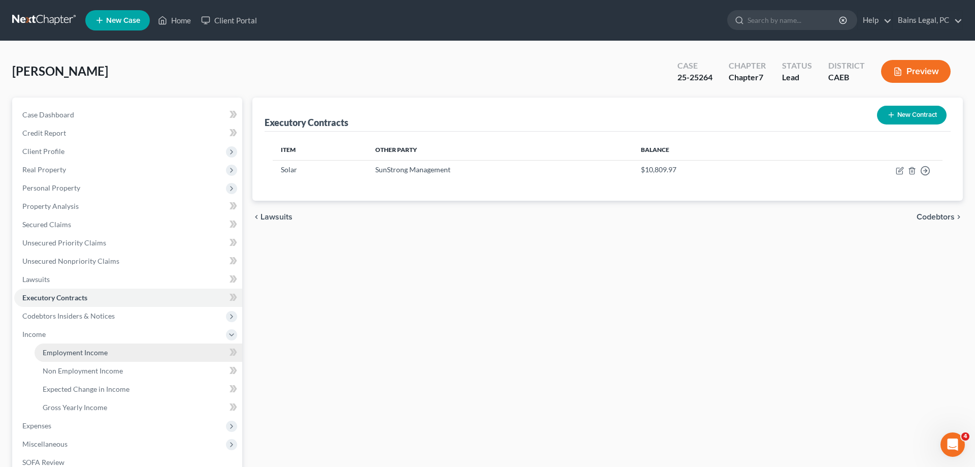
scroll to position [52, 0]
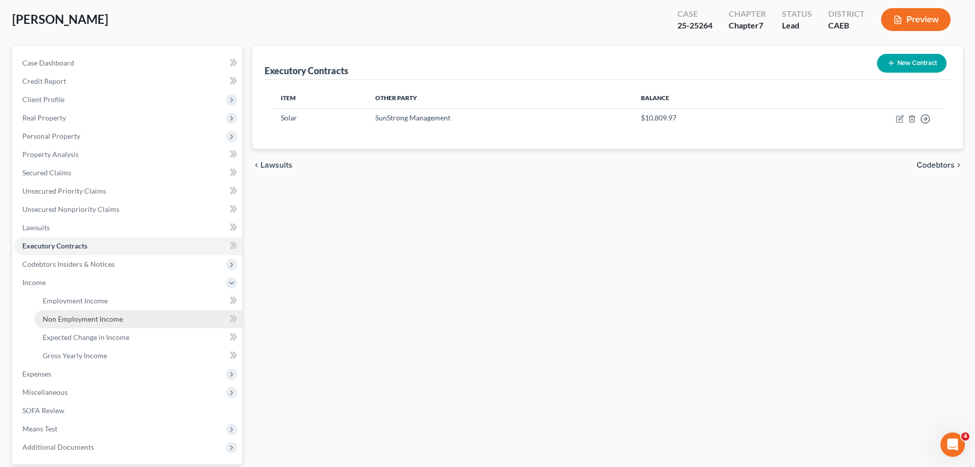
click at [103, 318] on span "Non Employment Income" at bounding box center [83, 318] width 80 height 9
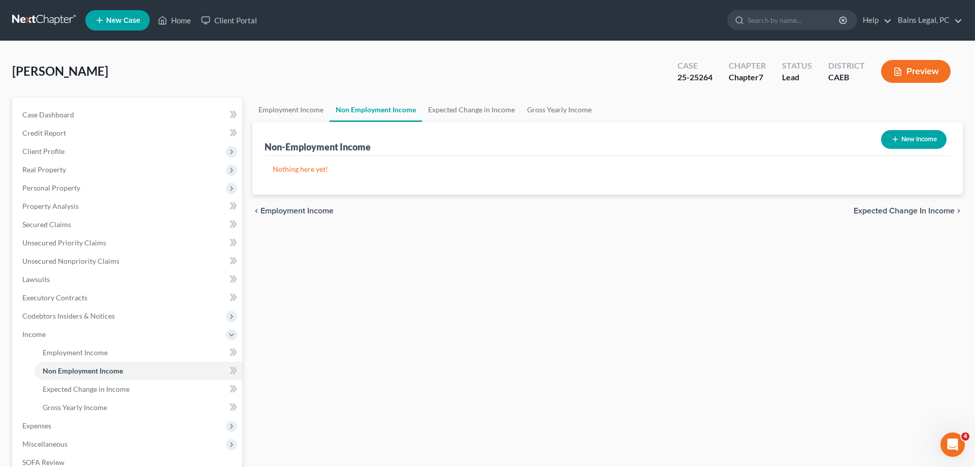
click at [899, 134] on button "New Income" at bounding box center [913, 139] width 65 height 19
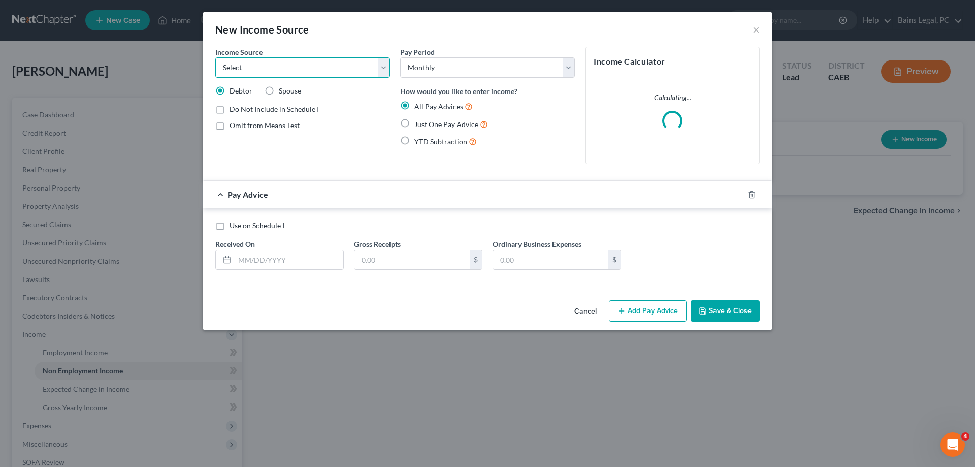
click at [215, 57] on select "Select Unemployment Disability (from employer) Pension Retirement Social Securi…" at bounding box center [302, 67] width 175 height 20
click option "Child / Family Support" at bounding box center [0, 0] width 0 height 0
click at [298, 95] on span "Spouse" at bounding box center [290, 90] width 22 height 9
click at [289, 92] on input "Spouse" at bounding box center [286, 89] width 7 height 7
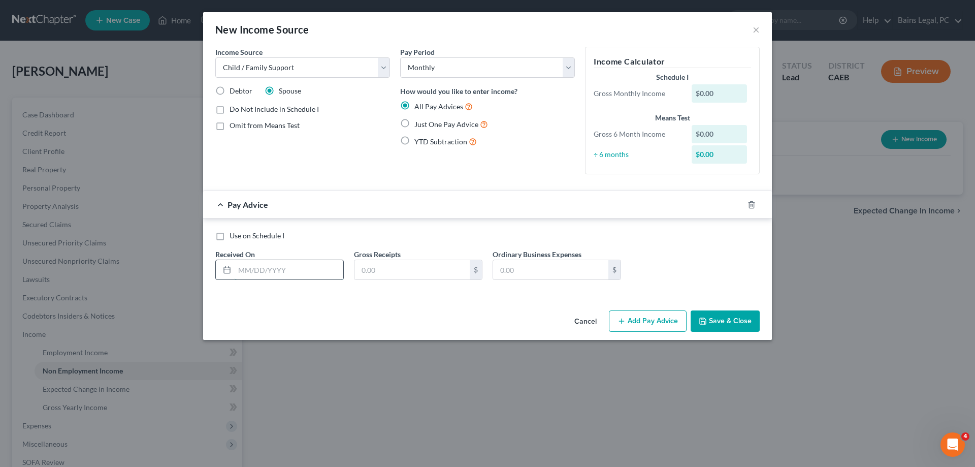
click at [270, 265] on input "text" at bounding box center [289, 269] width 109 height 19
click at [740, 203] on icon "button" at bounding box center [739, 205] width 8 height 8
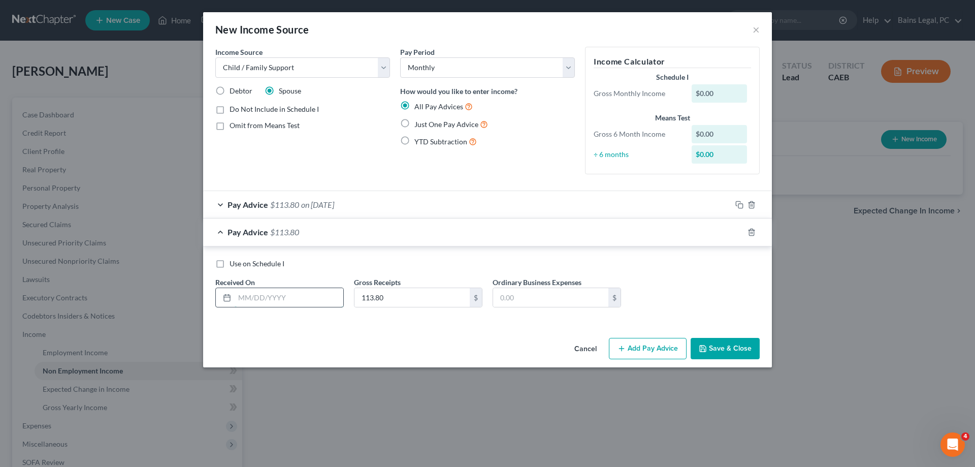
click at [280, 304] on input "text" at bounding box center [289, 297] width 109 height 19
click at [739, 227] on div at bounding box center [751, 232] width 41 height 16
click at [740, 233] on icon "button" at bounding box center [739, 232] width 8 height 8
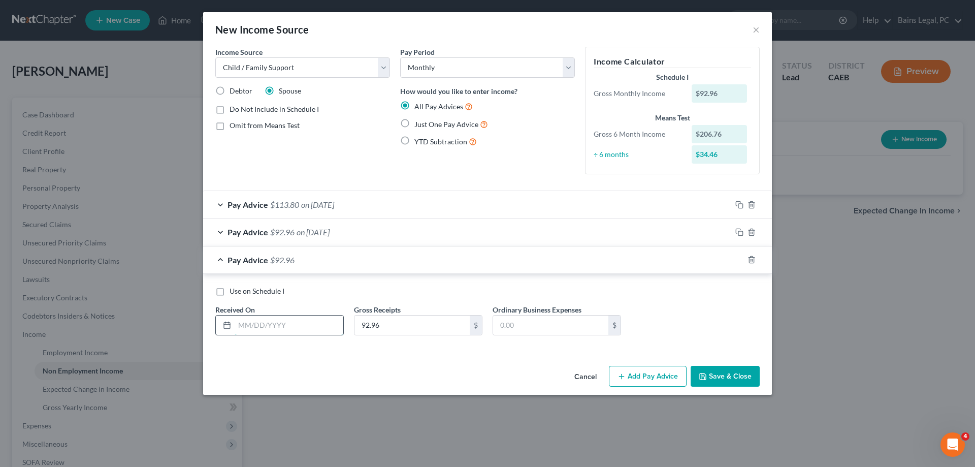
click at [315, 326] on input "text" at bounding box center [289, 324] width 109 height 19
click at [737, 254] on div at bounding box center [751, 259] width 41 height 16
click at [737, 260] on icon "button" at bounding box center [738, 258] width 5 height 5
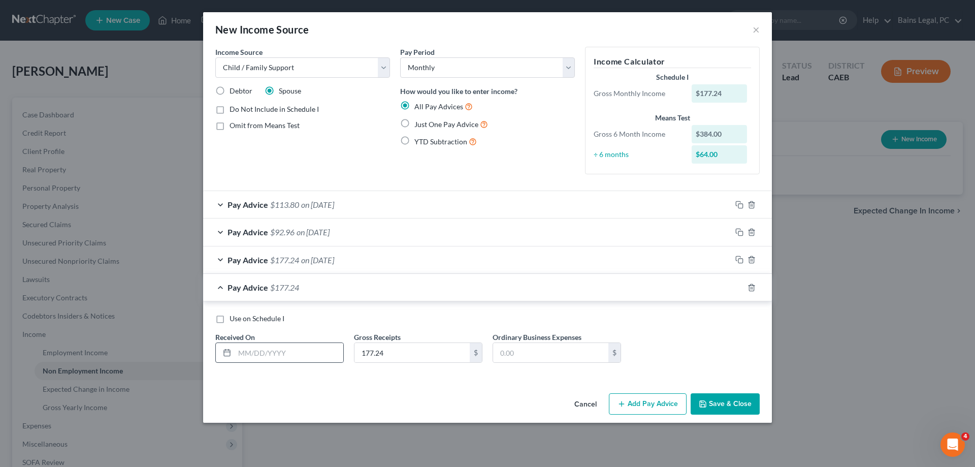
click at [284, 362] on div at bounding box center [279, 352] width 128 height 20
click at [306, 345] on input "text" at bounding box center [289, 352] width 109 height 19
click at [737, 287] on icon "button" at bounding box center [739, 287] width 8 height 8
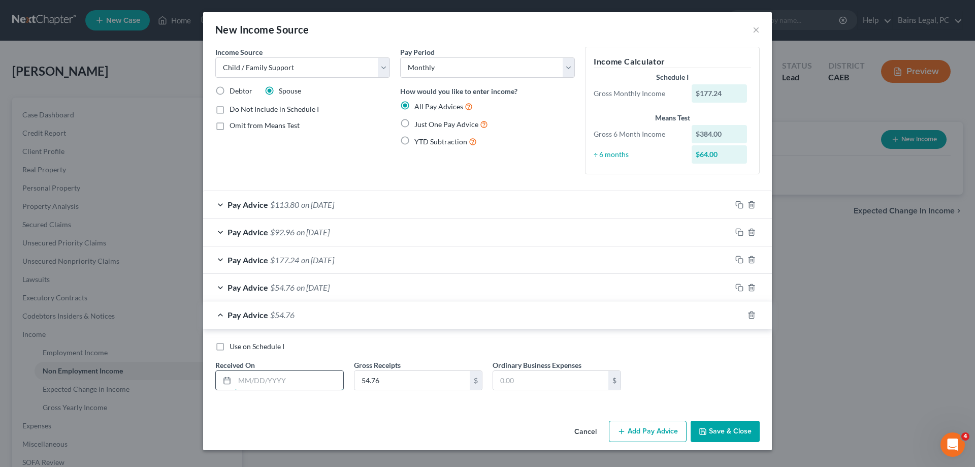
click at [322, 386] on input "text" at bounding box center [289, 380] width 109 height 19
click at [740, 311] on icon "button" at bounding box center [738, 313] width 5 height 5
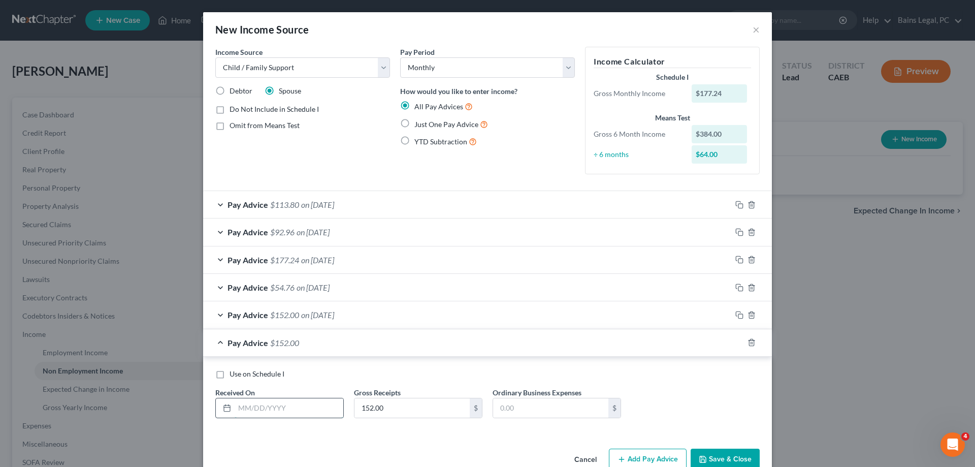
click at [285, 411] on input "text" at bounding box center [289, 407] width 109 height 19
click at [739, 345] on icon "button" at bounding box center [739, 342] width 8 height 8
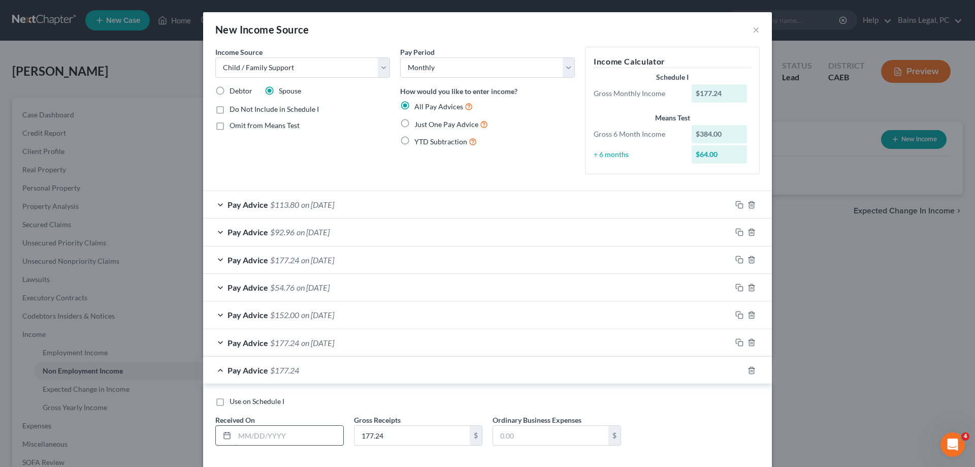
click at [320, 439] on input "text" at bounding box center [289, 434] width 109 height 19
click at [738, 369] on icon "button" at bounding box center [739, 370] width 8 height 8
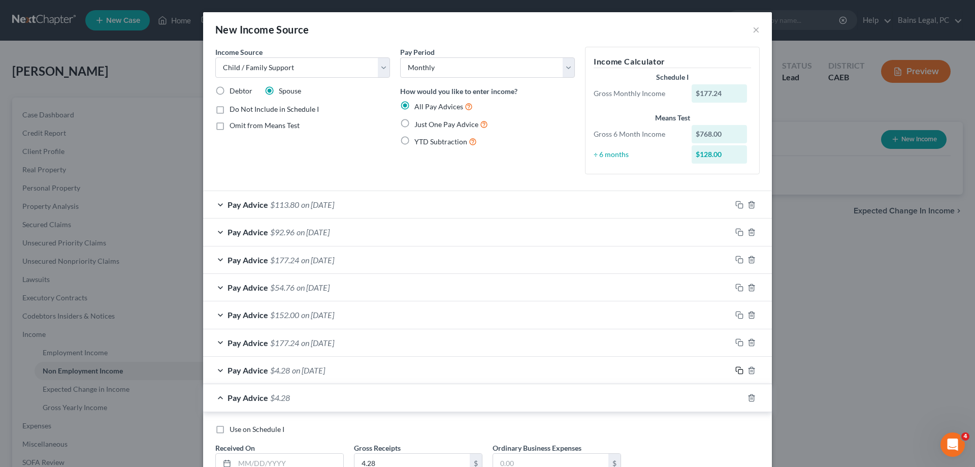
scroll to position [78, 0]
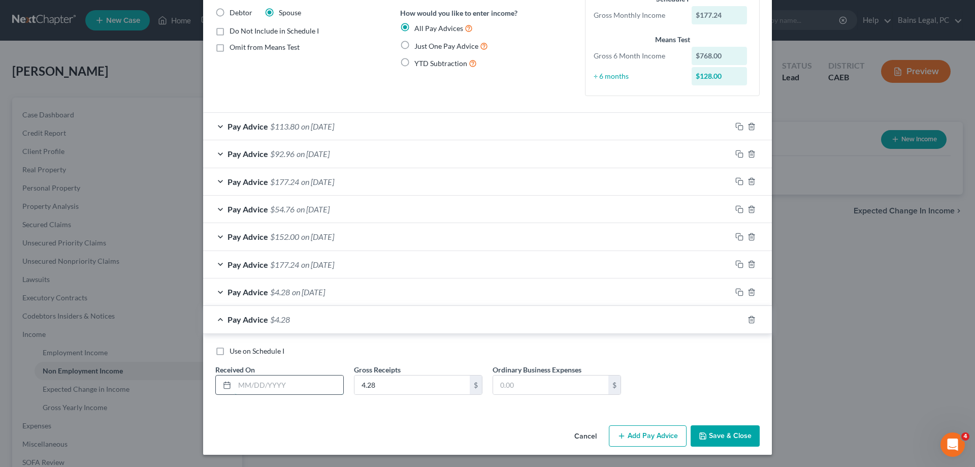
click at [299, 385] on input "text" at bounding box center [289, 384] width 109 height 19
click at [740, 320] on icon "button" at bounding box center [739, 319] width 8 height 8
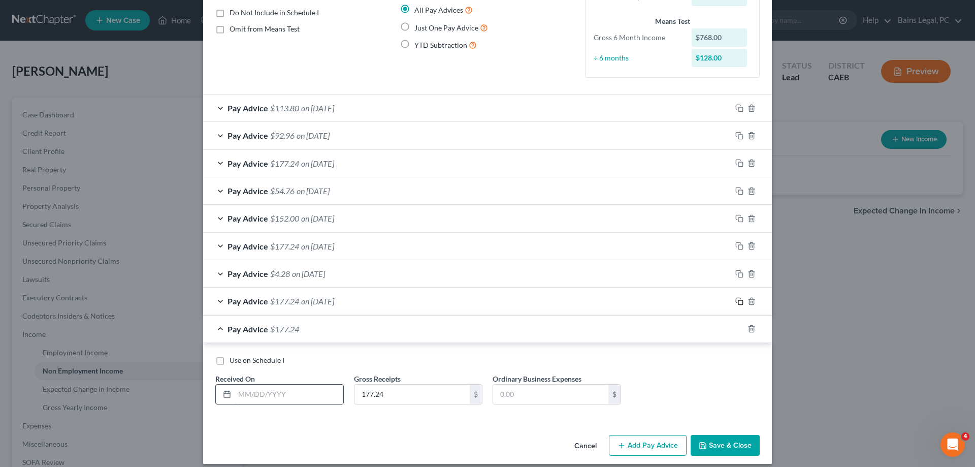
scroll to position [106, 0]
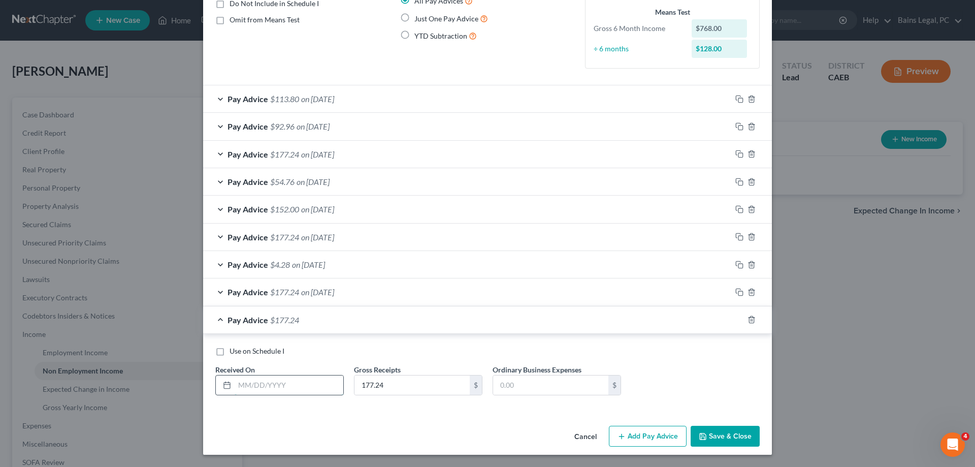
click at [291, 384] on input "text" at bounding box center [289, 384] width 109 height 19
drag, startPoint x: 738, startPoint y: 319, endPoint x: 720, endPoint y: 334, distance: 23.8
click at [738, 318] on rect "button" at bounding box center [740, 320] width 5 height 5
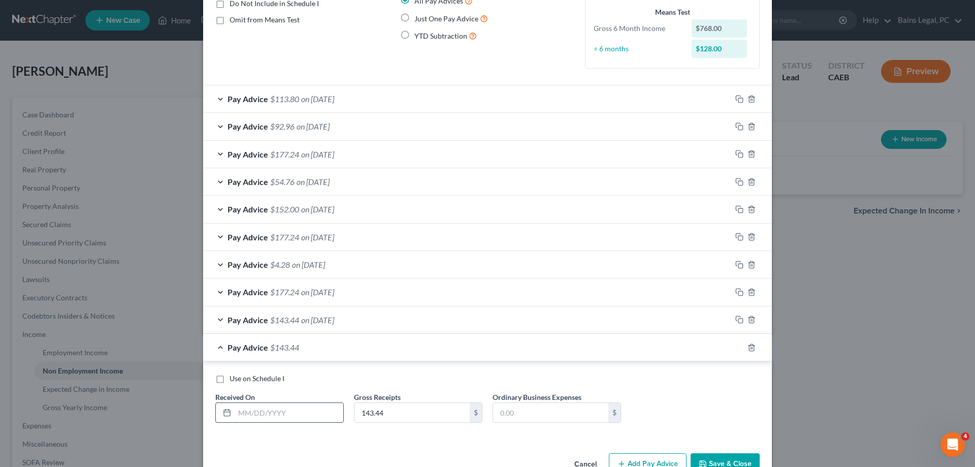
click at [309, 413] on input "text" at bounding box center [289, 412] width 109 height 19
click at [738, 344] on icon "button" at bounding box center [738, 346] width 5 height 5
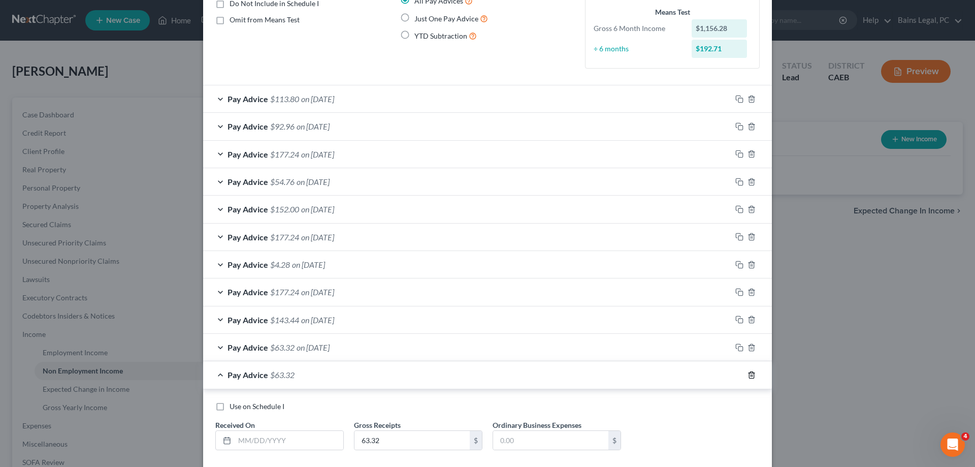
click at [751, 375] on icon "button" at bounding box center [751, 375] width 8 height 8
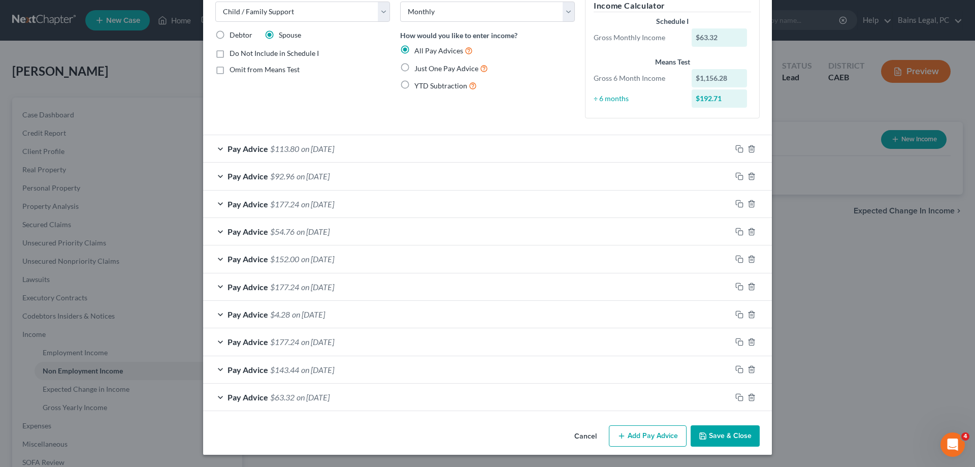
scroll to position [56, 0]
click at [630, 441] on button "Add Pay Advice" at bounding box center [648, 435] width 78 height 21
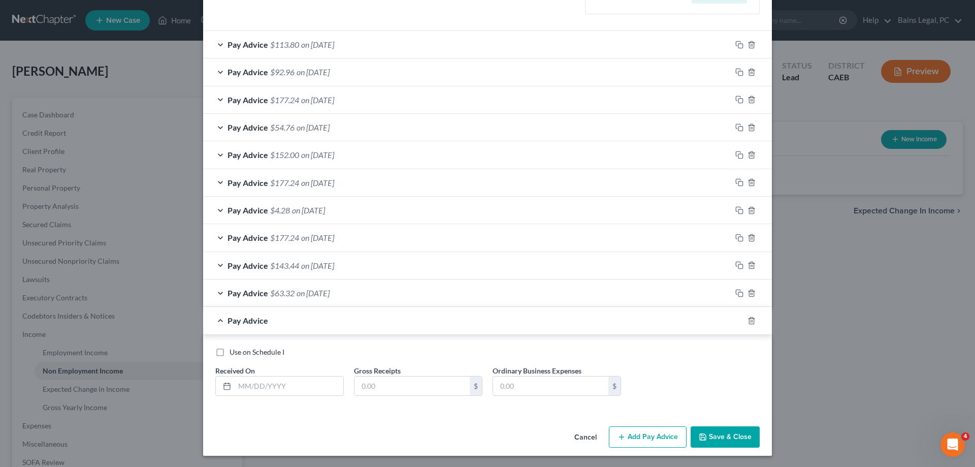
scroll to position [161, 0]
click at [303, 390] on input "text" at bounding box center [289, 384] width 109 height 19
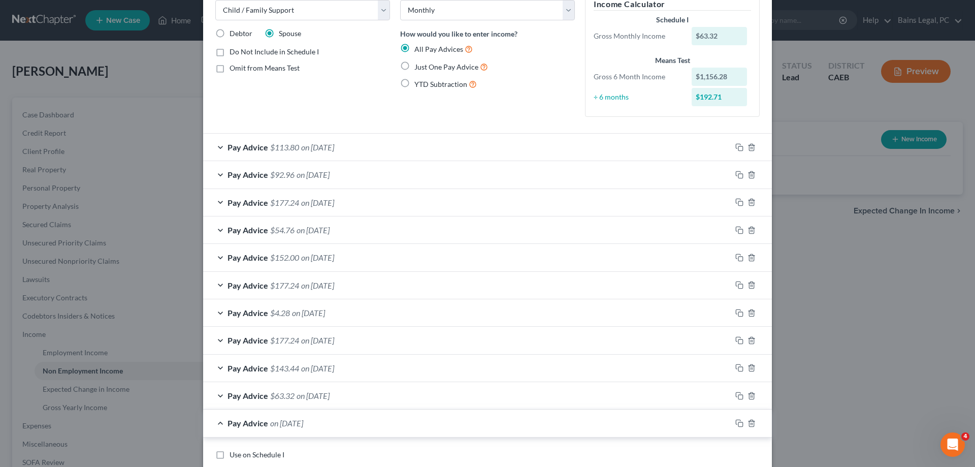
scroll to position [84, 0]
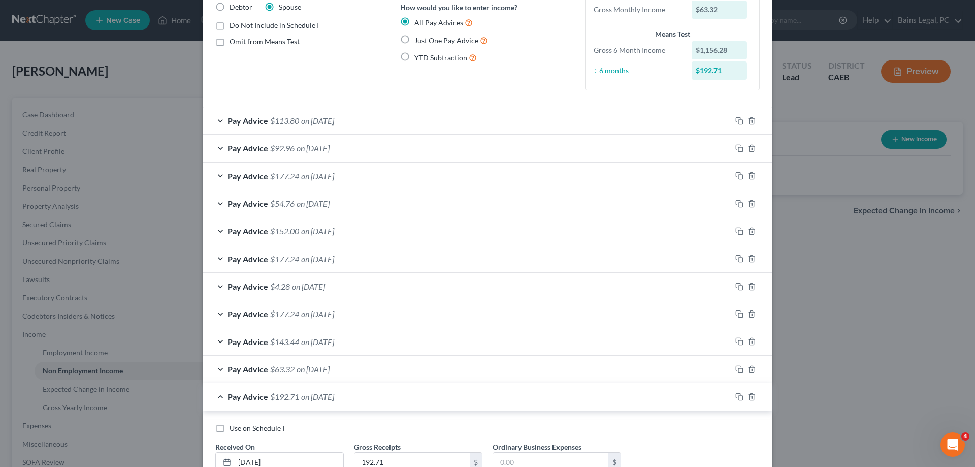
click at [229, 428] on label "Use on Schedule I" at bounding box center [256, 428] width 55 height 10
click at [234, 428] on input "Use on Schedule I" at bounding box center [237, 426] width 7 height 7
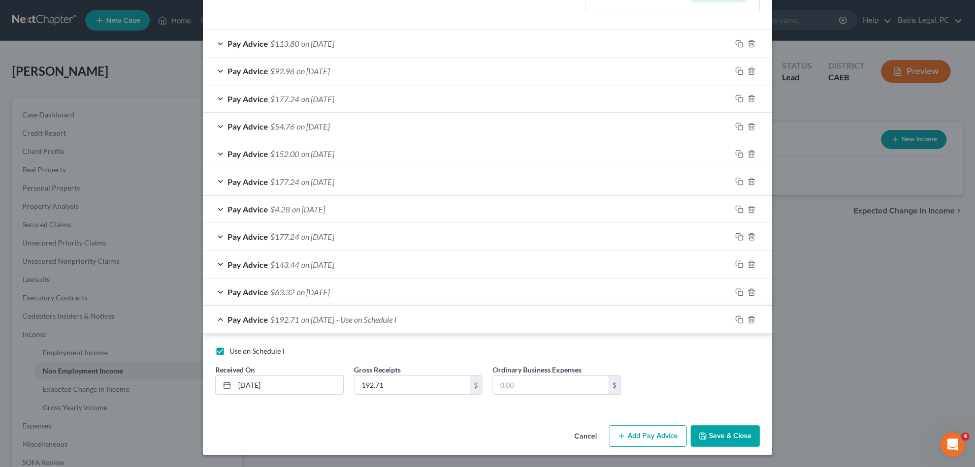
click at [719, 442] on button "Save & Close" at bounding box center [724, 435] width 69 height 21
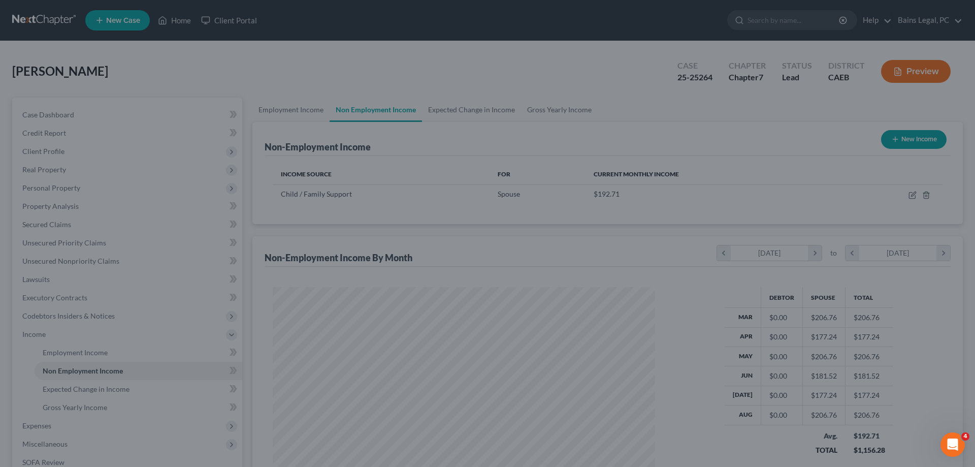
scroll to position [191, 403]
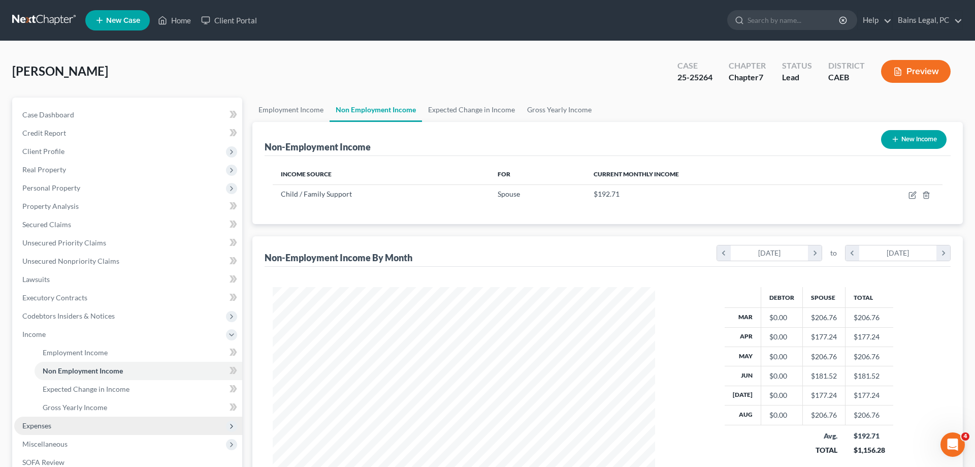
click at [47, 425] on span "Expenses" at bounding box center [36, 425] width 29 height 9
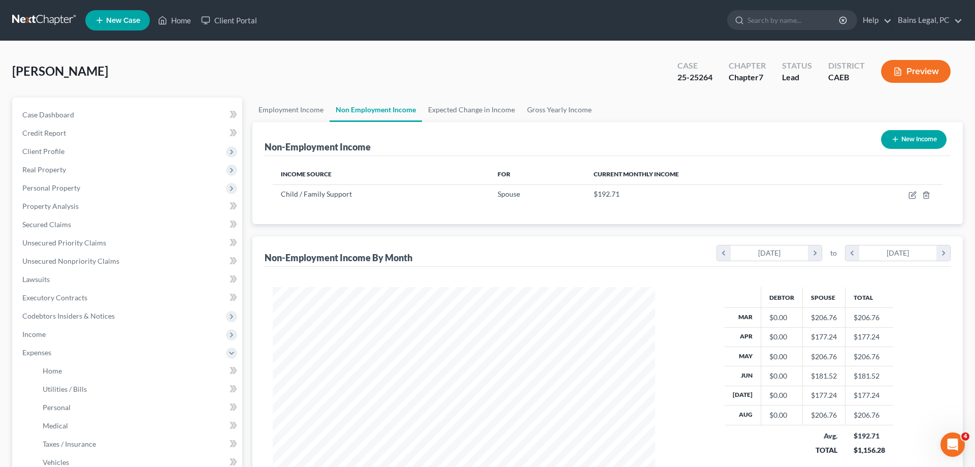
scroll to position [155, 0]
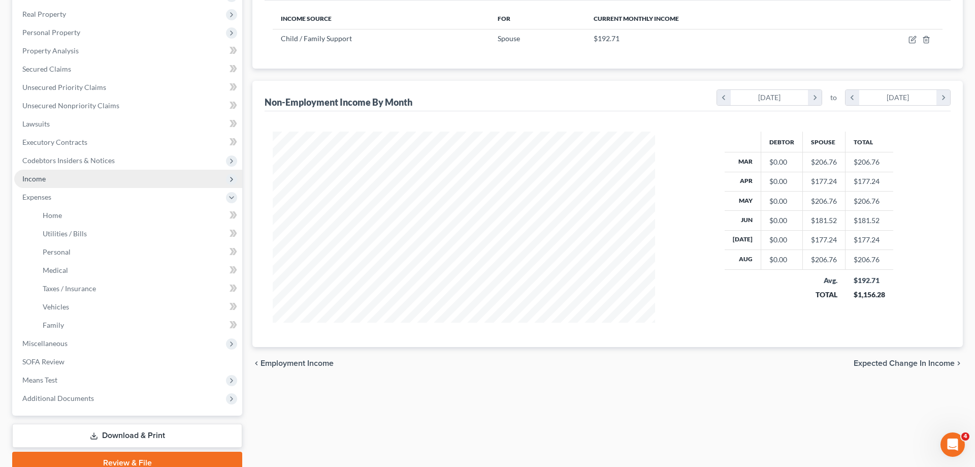
click at [64, 181] on span "Income" at bounding box center [128, 179] width 228 height 18
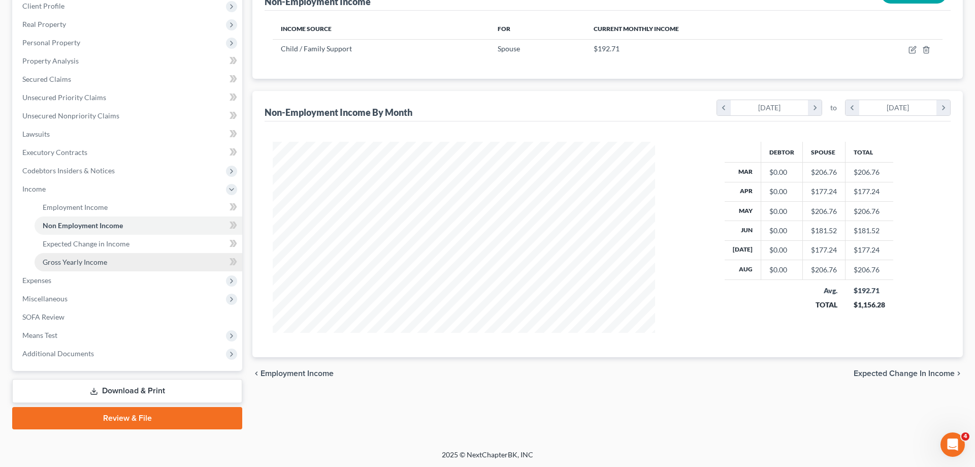
click at [91, 262] on span "Gross Yearly Income" at bounding box center [75, 261] width 64 height 9
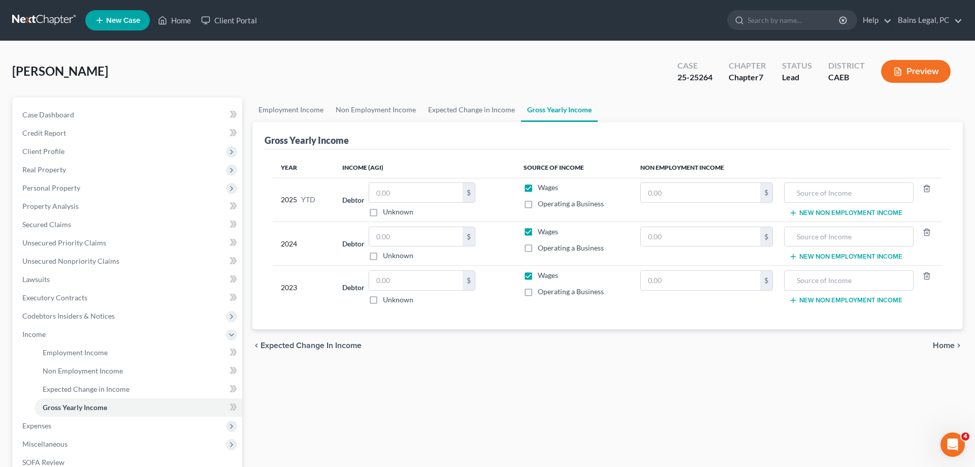
click at [538, 188] on label "Wages" at bounding box center [548, 187] width 20 height 10
click at [542, 188] on input "Wages" at bounding box center [545, 185] width 7 height 7
click at [431, 195] on input "text" at bounding box center [415, 192] width 93 height 19
click at [430, 239] on input "text" at bounding box center [415, 236] width 93 height 19
click at [676, 198] on input "text" at bounding box center [700, 192] width 119 height 19
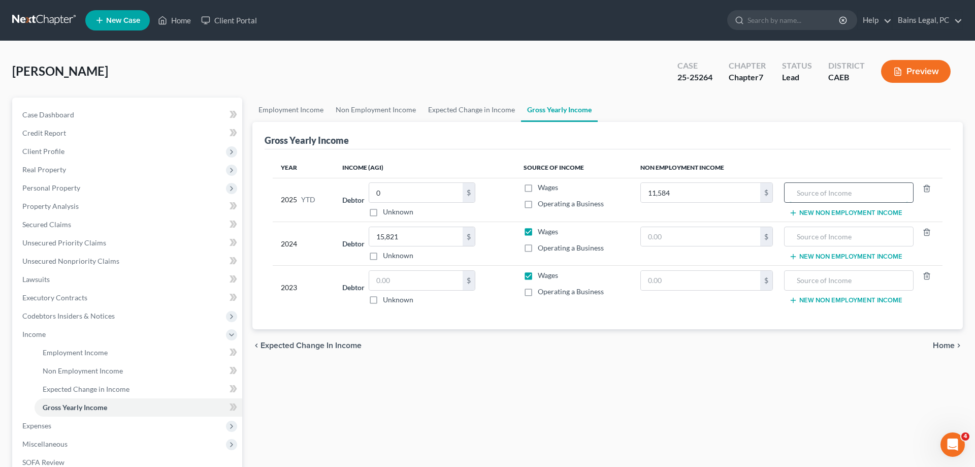
click at [831, 183] on input "text" at bounding box center [848, 192] width 118 height 19
click at [826, 211] on button "New Non Employment Income" at bounding box center [845, 213] width 113 height 8
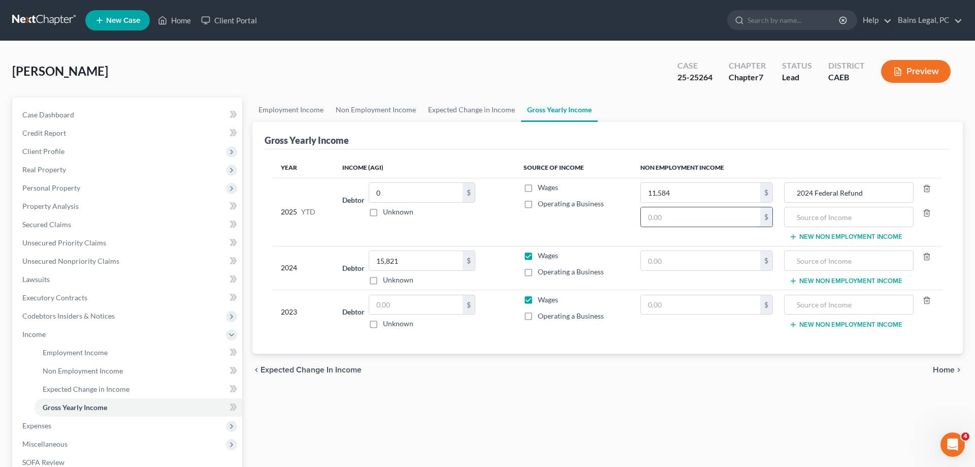
click at [665, 216] on input "text" at bounding box center [700, 216] width 119 height 19
click at [807, 217] on input "text" at bounding box center [848, 216] width 118 height 19
click at [446, 303] on input "text" at bounding box center [415, 304] width 93 height 19
click at [661, 309] on input "text" at bounding box center [700, 304] width 119 height 19
click at [813, 306] on input "text" at bounding box center [848, 304] width 118 height 19
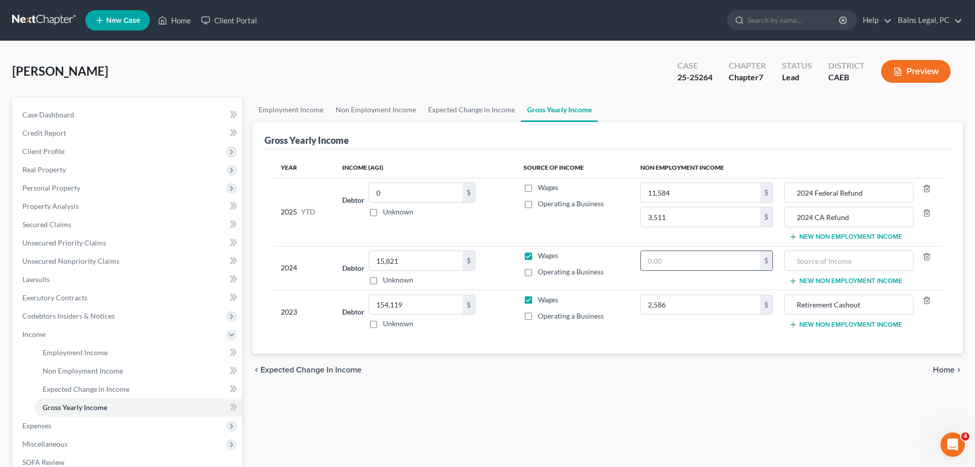
click at [666, 261] on input "text" at bounding box center [700, 260] width 119 height 19
click at [836, 257] on input "text" at bounding box center [848, 260] width 118 height 19
click at [832, 281] on button "New Non Employment Income" at bounding box center [845, 281] width 113 height 8
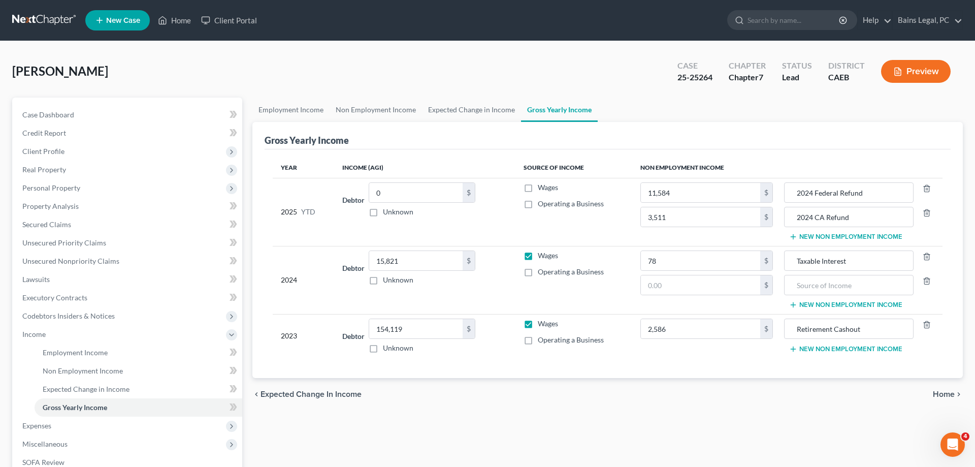
click at [824, 346] on button "New Non Employment Income" at bounding box center [845, 349] width 113 height 8
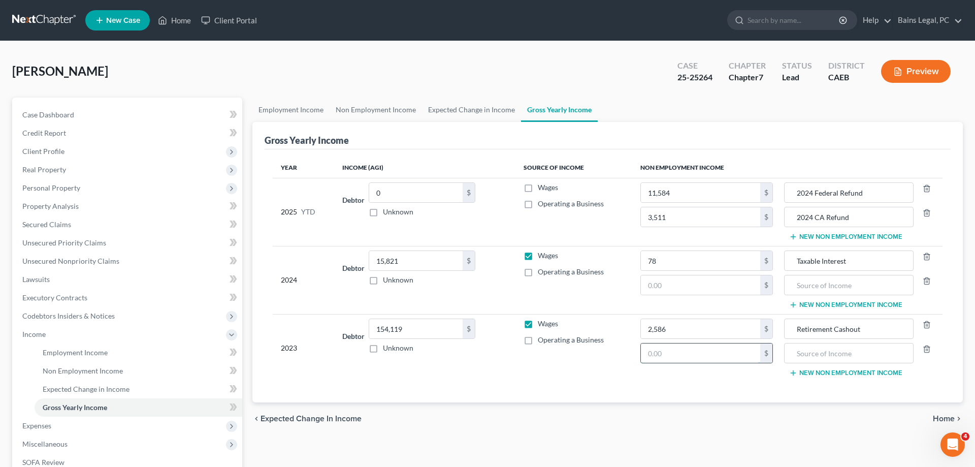
click at [698, 352] on input "text" at bounding box center [700, 352] width 119 height 19
drag, startPoint x: 876, startPoint y: 263, endPoint x: 775, endPoint y: 263, distance: 101.5
click at [789, 263] on input "Taxable Interest" at bounding box center [848, 260] width 118 height 19
click at [854, 349] on input "text" at bounding box center [848, 352] width 118 height 19
paste input "Taxable Interest"
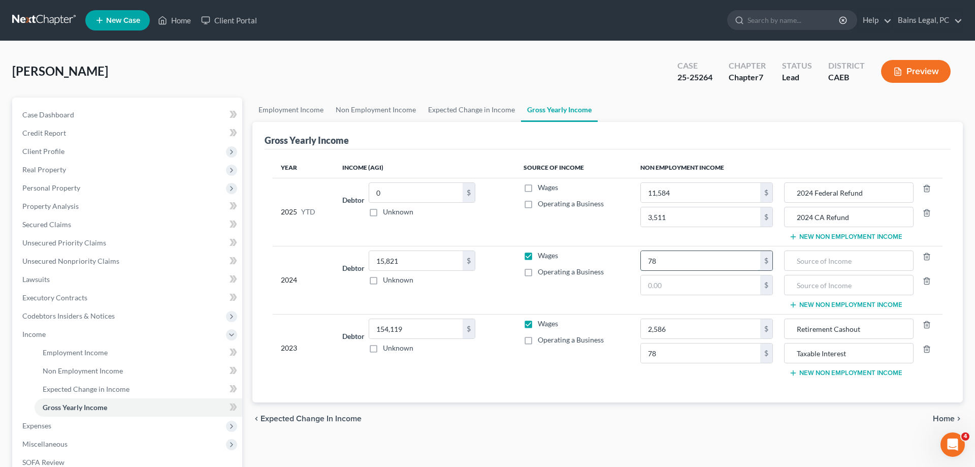
drag, startPoint x: 682, startPoint y: 264, endPoint x: 684, endPoint y: 258, distance: 6.6
click at [684, 258] on input "78" at bounding box center [700, 260] width 119 height 19
click at [817, 256] on input "text" at bounding box center [848, 260] width 118 height 19
click at [822, 371] on button "New Non Employment Income" at bounding box center [845, 373] width 113 height 8
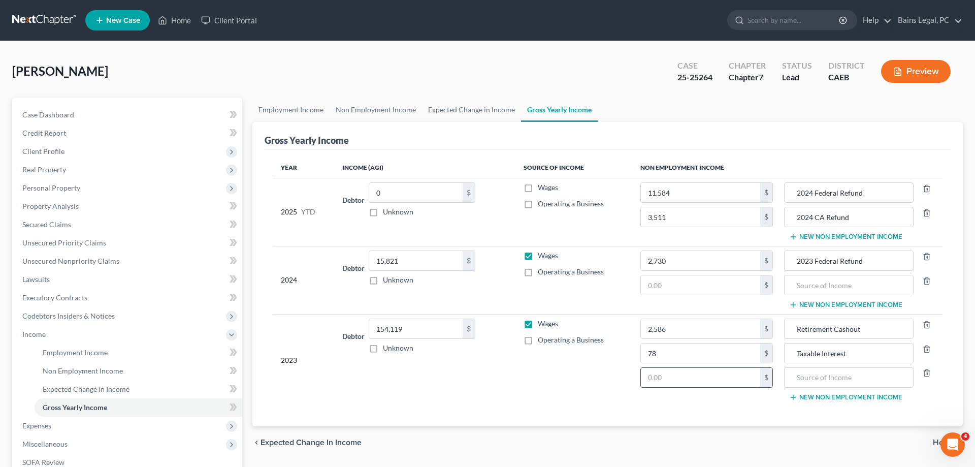
click at [681, 381] on input "text" at bounding box center [700, 377] width 119 height 19
click at [820, 372] on input "text" at bounding box center [848, 377] width 118 height 19
click at [715, 285] on input "text" at bounding box center [700, 284] width 119 height 19
click at [870, 285] on input "text" at bounding box center [848, 284] width 118 height 19
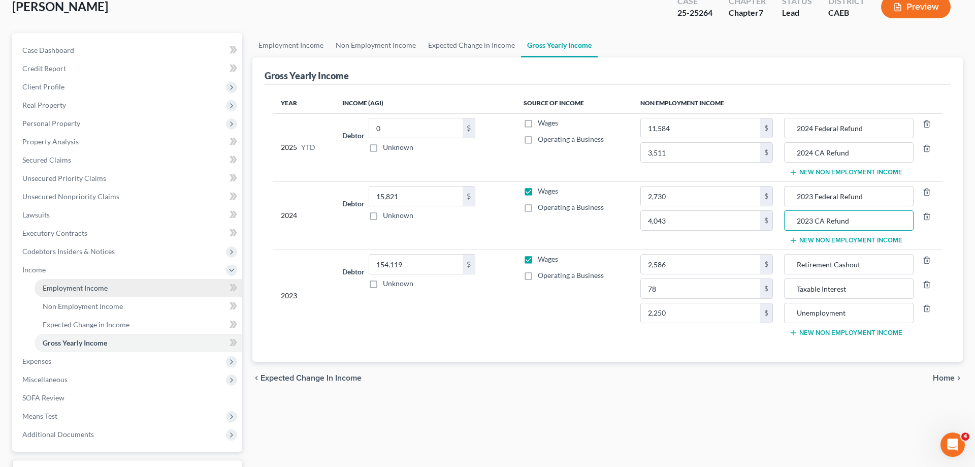
scroll to position [145, 0]
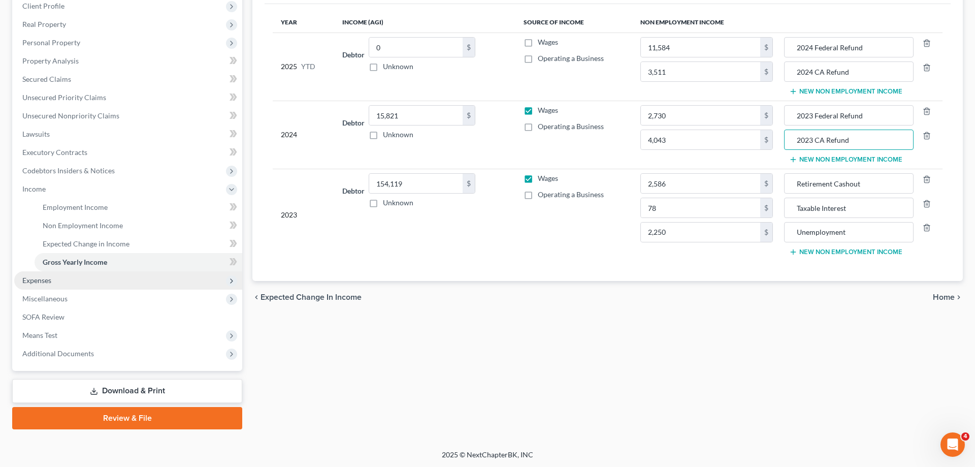
click at [70, 282] on span "Expenses" at bounding box center [128, 280] width 228 height 18
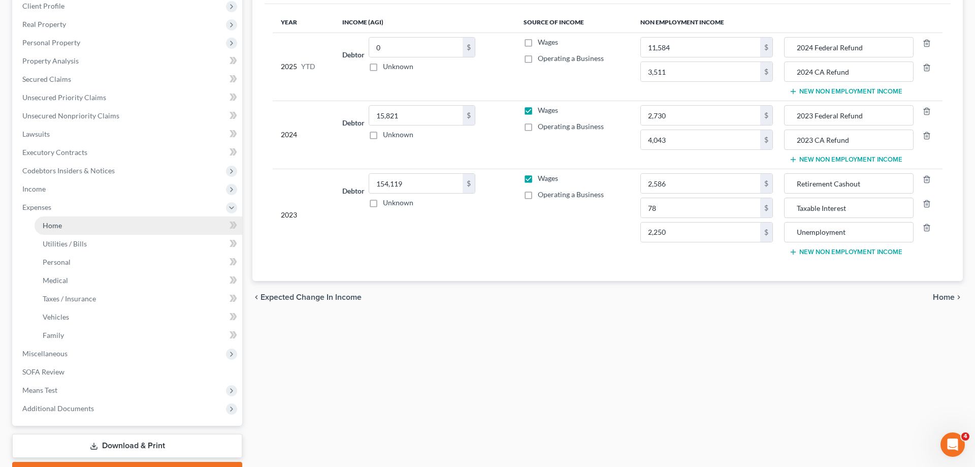
click at [57, 226] on span "Home" at bounding box center [52, 225] width 19 height 9
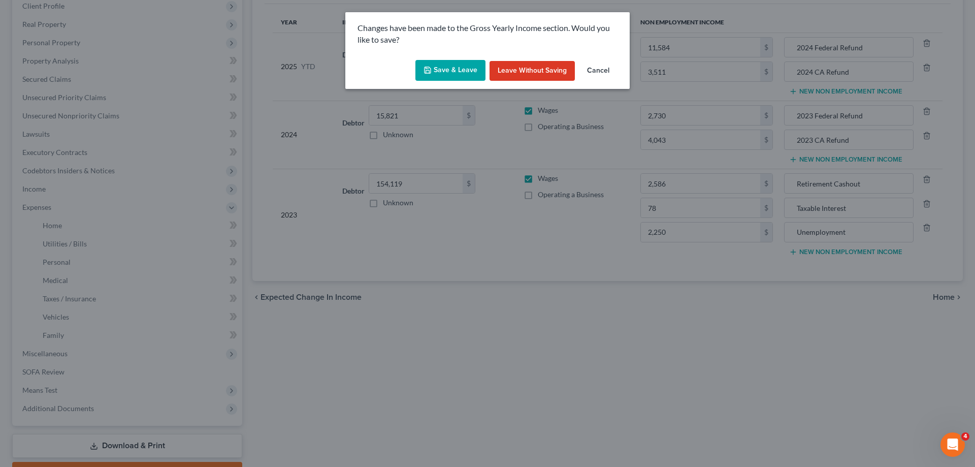
click at [463, 77] on button "Save & Leave" at bounding box center [450, 70] width 70 height 21
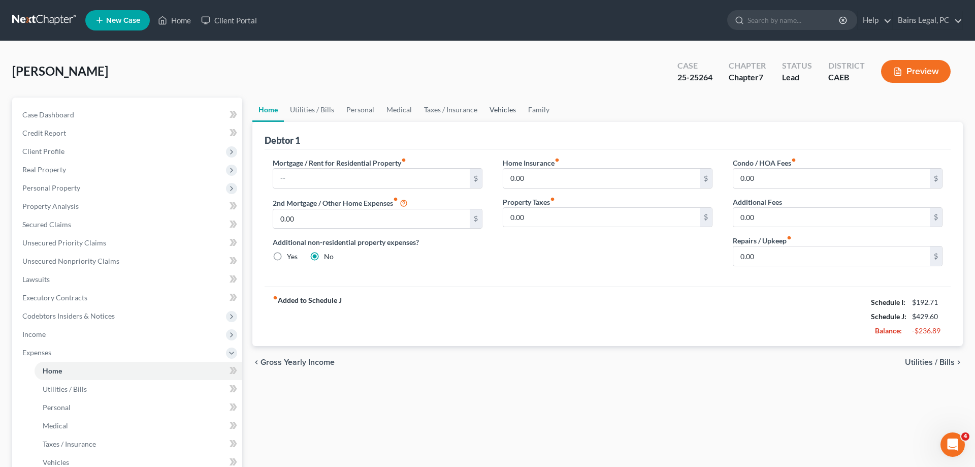
click at [505, 112] on link "Vehicles" at bounding box center [502, 109] width 39 height 24
click at [497, 105] on link "Vehicles" at bounding box center [502, 109] width 39 height 24
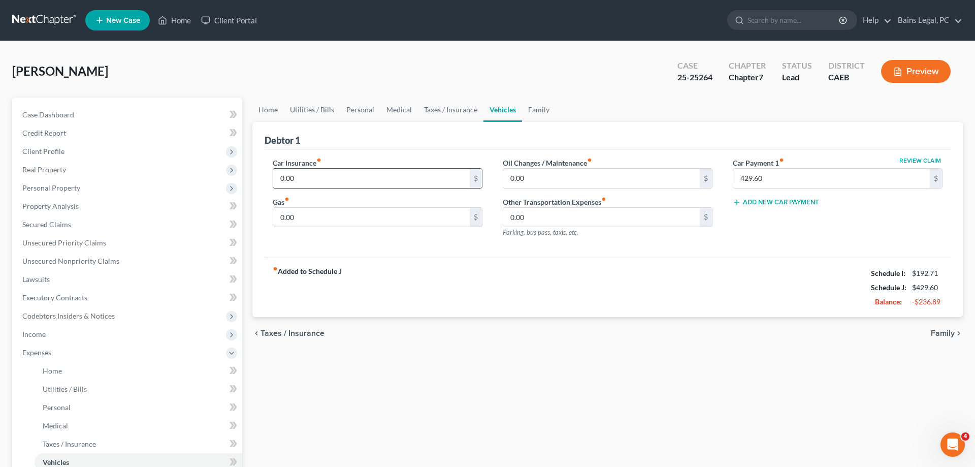
click at [408, 168] on div "0.00 $" at bounding box center [378, 178] width 210 height 20
click at [404, 172] on input "0.00" at bounding box center [371, 178] width 196 height 19
click at [414, 169] on input "1,510" at bounding box center [371, 178] width 196 height 19
type input "150"
type input "50"
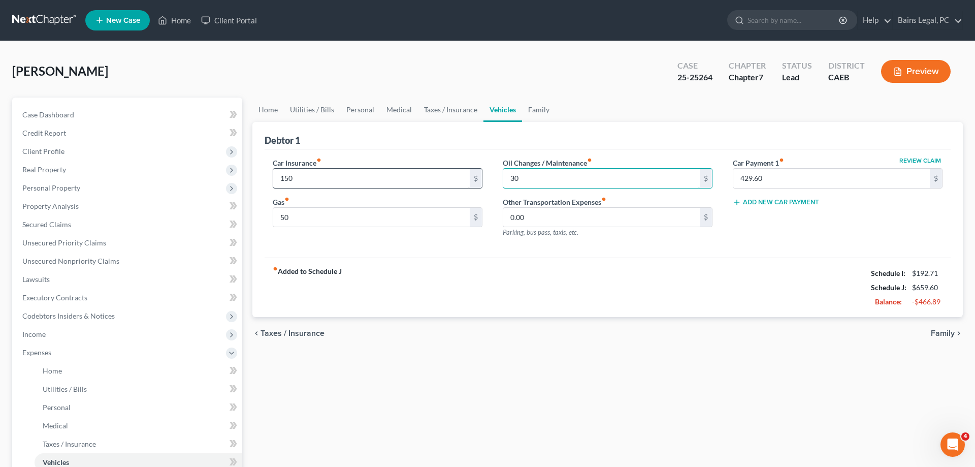
type input "30"
click at [541, 105] on link "Family" at bounding box center [539, 109] width 34 height 24
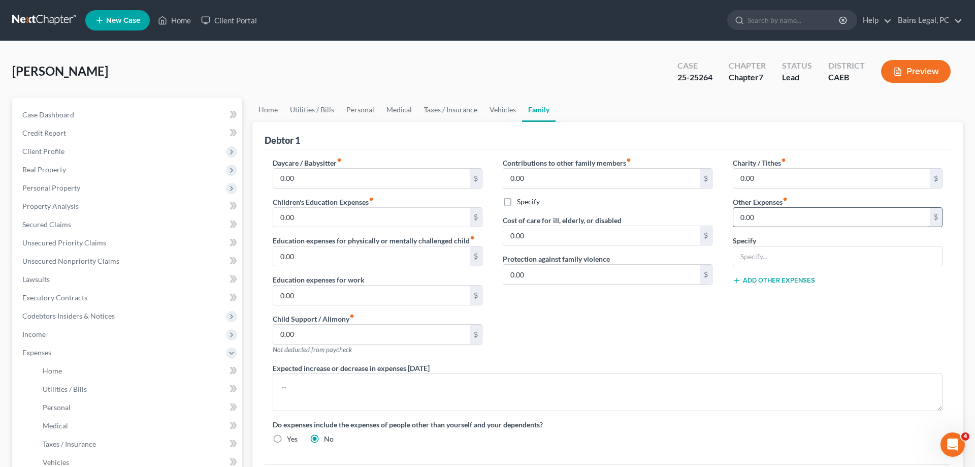
click at [799, 219] on input "0.00" at bounding box center [831, 217] width 196 height 19
type input "8"
type input "Auto Registration"
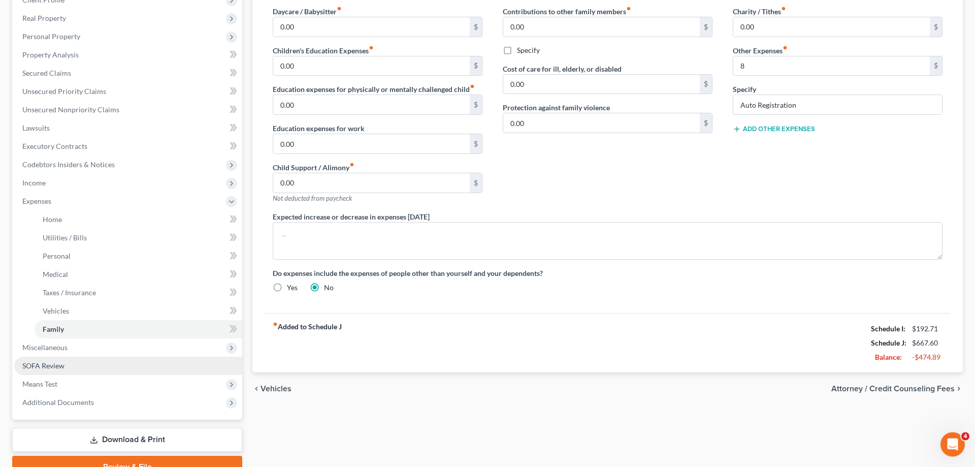
scroll to position [200, 0]
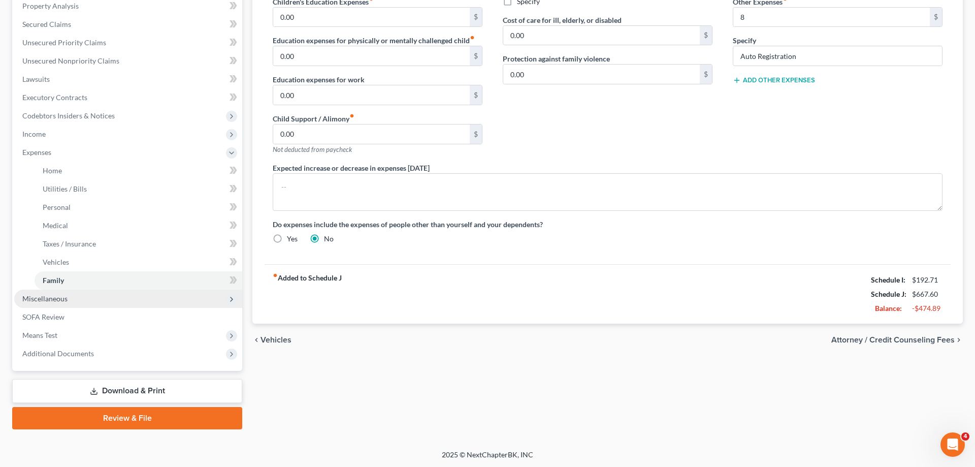
click at [39, 298] on span "Miscellaneous" at bounding box center [44, 298] width 45 height 9
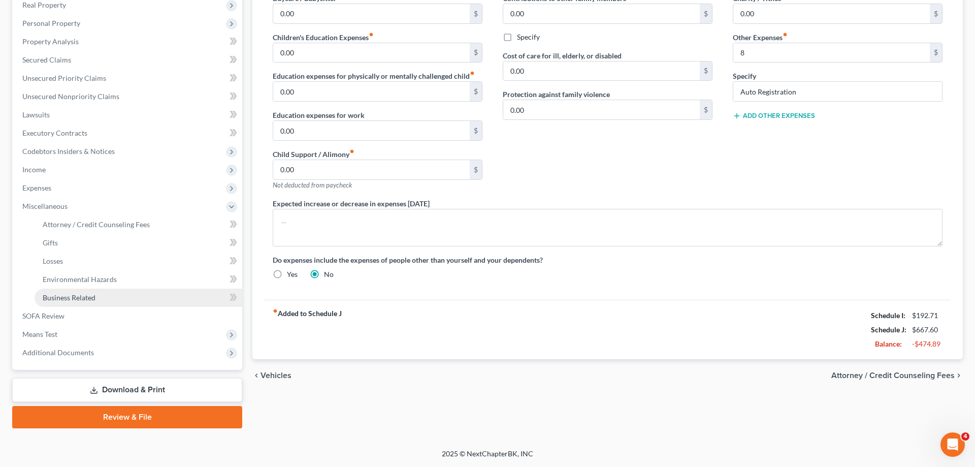
scroll to position [163, 0]
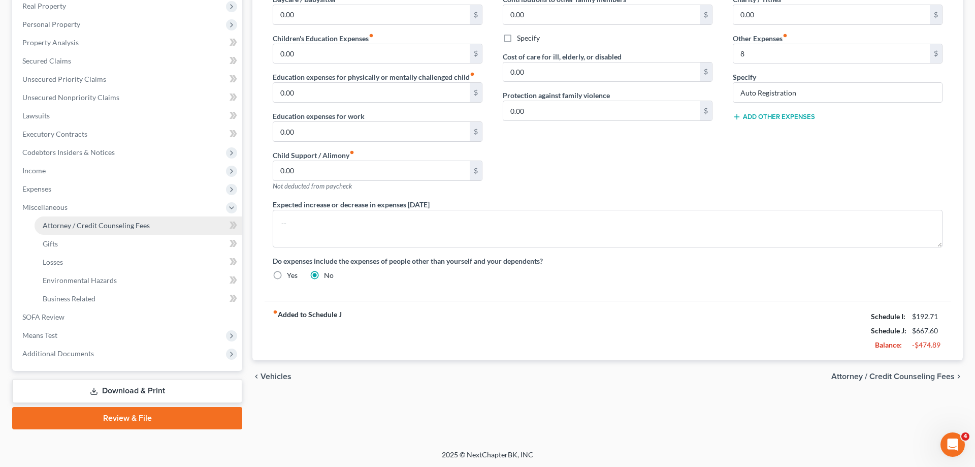
click at [116, 225] on span "Attorney / Credit Counseling Fees" at bounding box center [96, 225] width 107 height 9
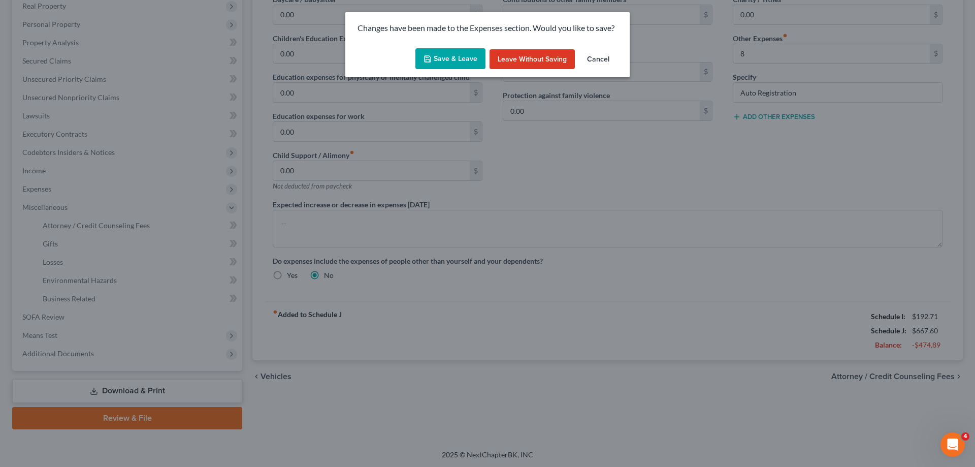
click at [465, 68] on button "Save & Leave" at bounding box center [450, 58] width 70 height 21
type input "8.00"
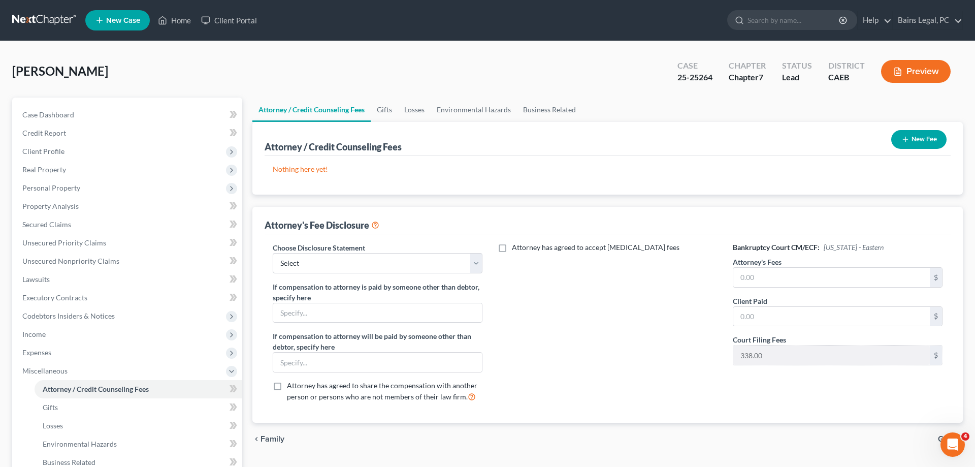
click at [394, 249] on div "Choose Disclosure Statement Select Fee Disclosure: $2,000 pre; $400 post Fee Di…" at bounding box center [378, 257] width 210 height 31
drag, startPoint x: 377, startPoint y: 285, endPoint x: 379, endPoint y: 274, distance: 11.9
click at [379, 277] on div "Choose Disclosure Statement Select Fee Disclosure: $2,000 pre; $400 post Fee Di…" at bounding box center [377, 326] width 230 height 168
click at [273, 253] on select "Select Fee Disclosure: $2,000 pre; $400 post Fee Discolosure - $1,200 pre; $1,2…" at bounding box center [378, 263] width 210 height 20
select select "36"
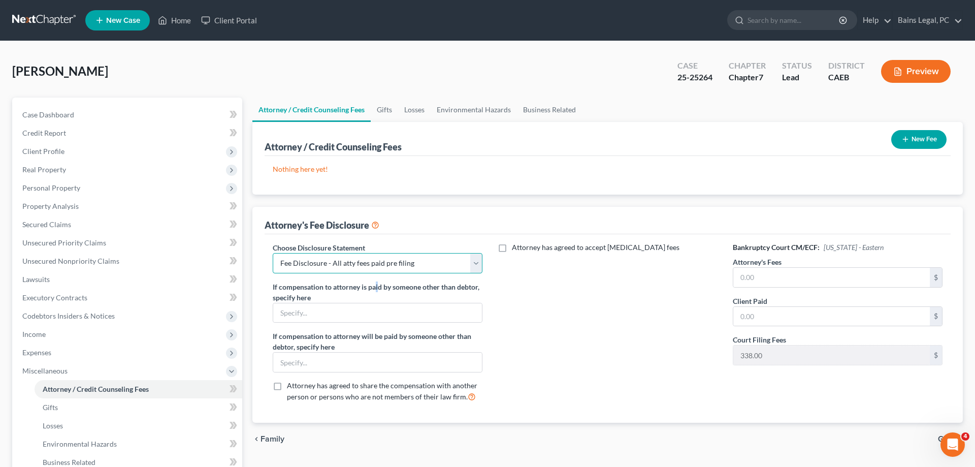
click option "Fee Disclosure - All atty fees paid pre filing" at bounding box center [0, 0] width 0 height 0
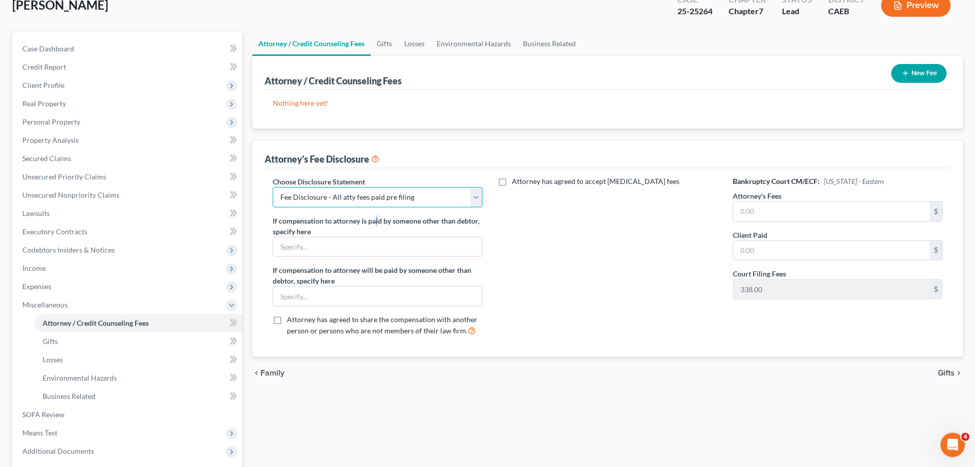
scroll to position [155, 0]
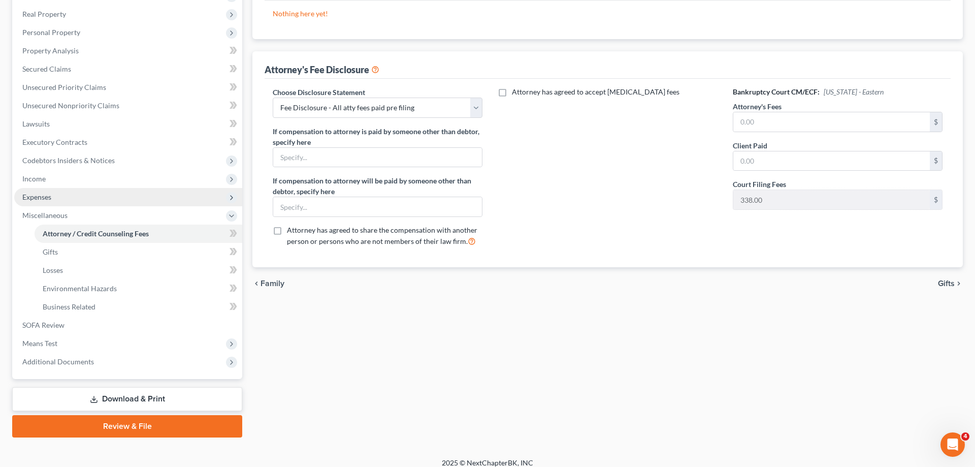
click at [70, 196] on span "Expenses" at bounding box center [128, 197] width 228 height 18
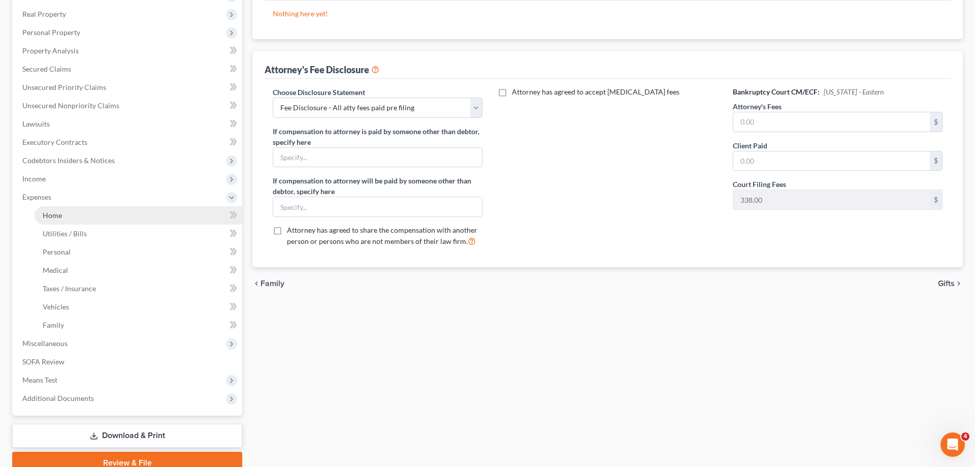
click at [61, 209] on link "Home" at bounding box center [139, 215] width 208 height 18
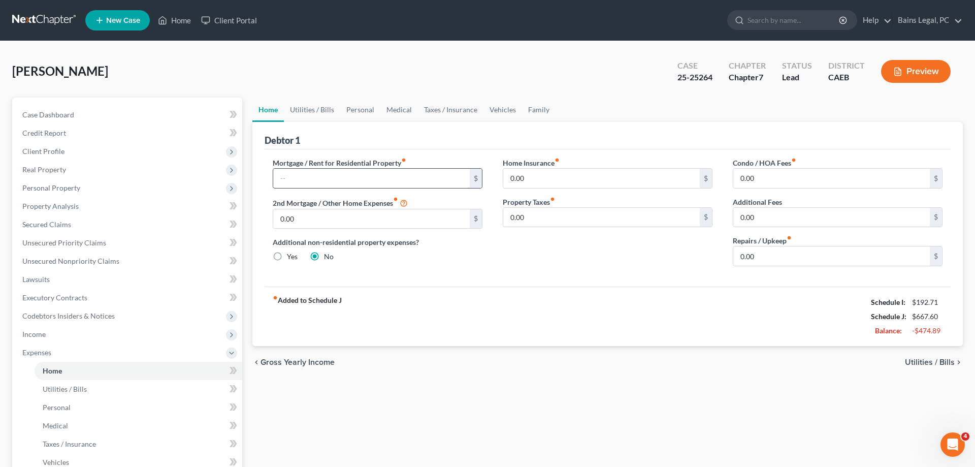
click at [347, 171] on input "text" at bounding box center [371, 178] width 196 height 19
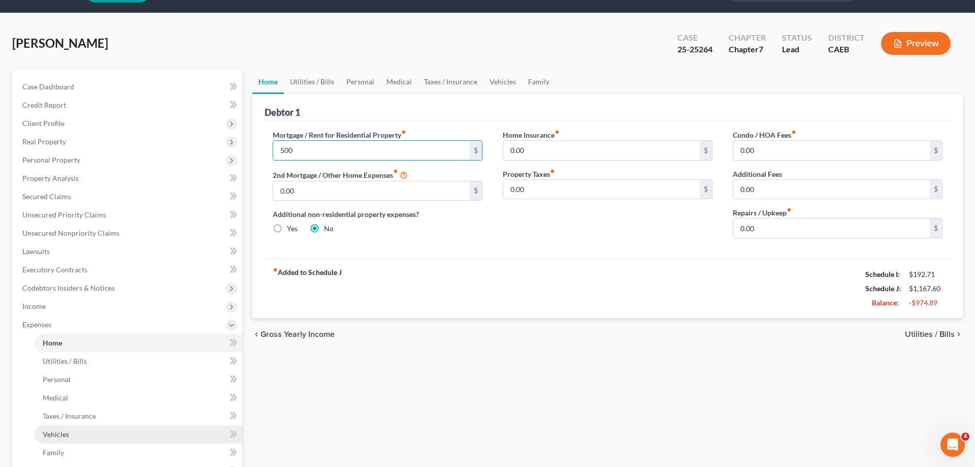
scroll to position [155, 0]
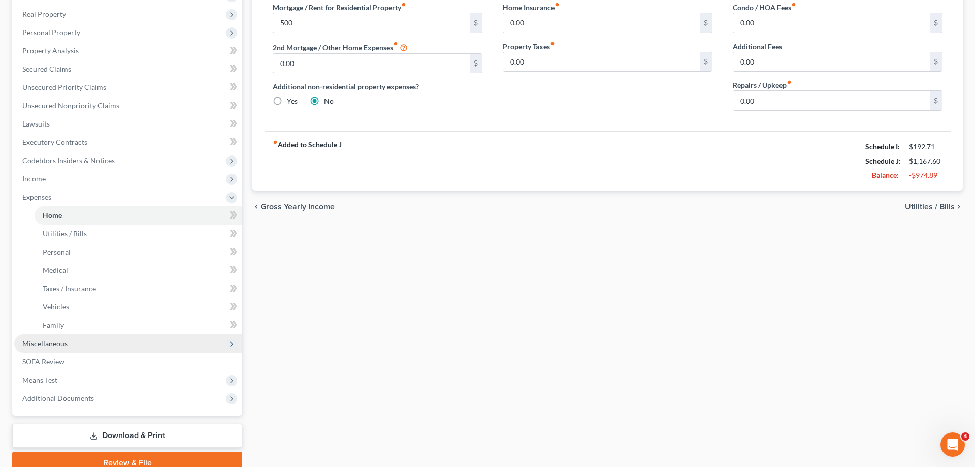
click at [64, 343] on span "Miscellaneous" at bounding box center [44, 343] width 45 height 9
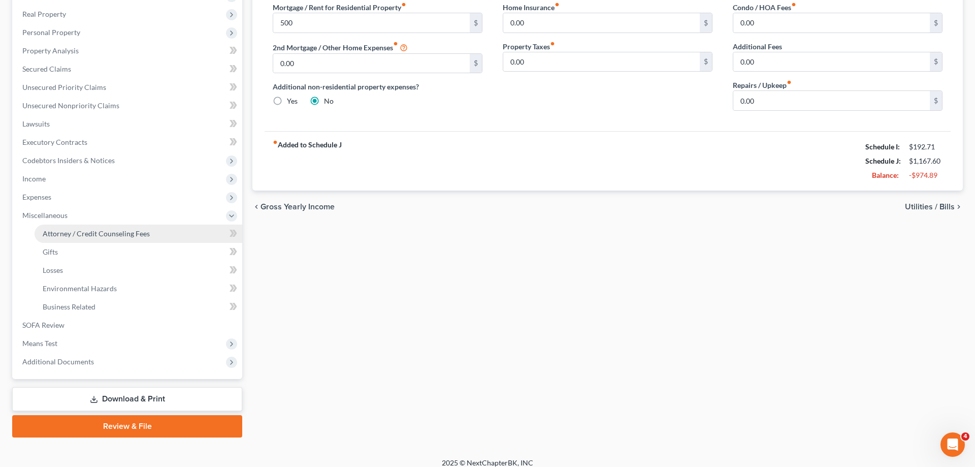
click at [107, 236] on span "Attorney / Credit Counseling Fees" at bounding box center [96, 233] width 107 height 9
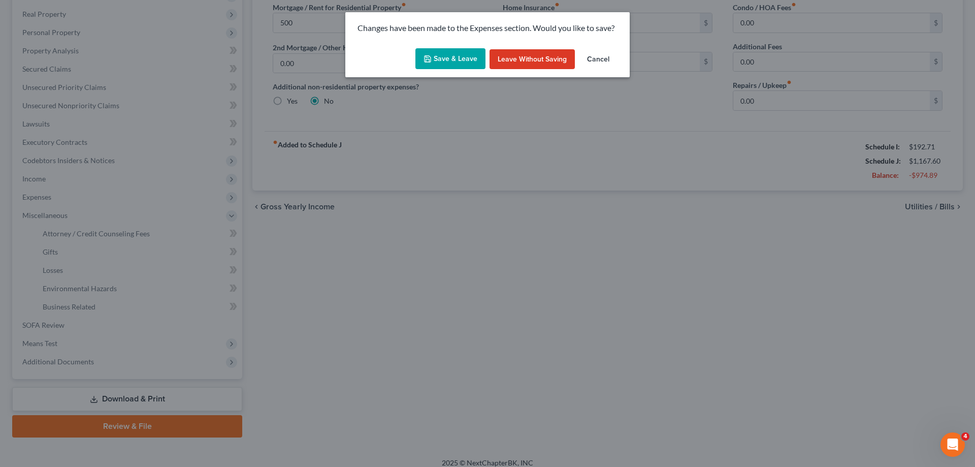
click at [463, 54] on button "Save & Leave" at bounding box center [450, 58] width 70 height 21
type input "500.00"
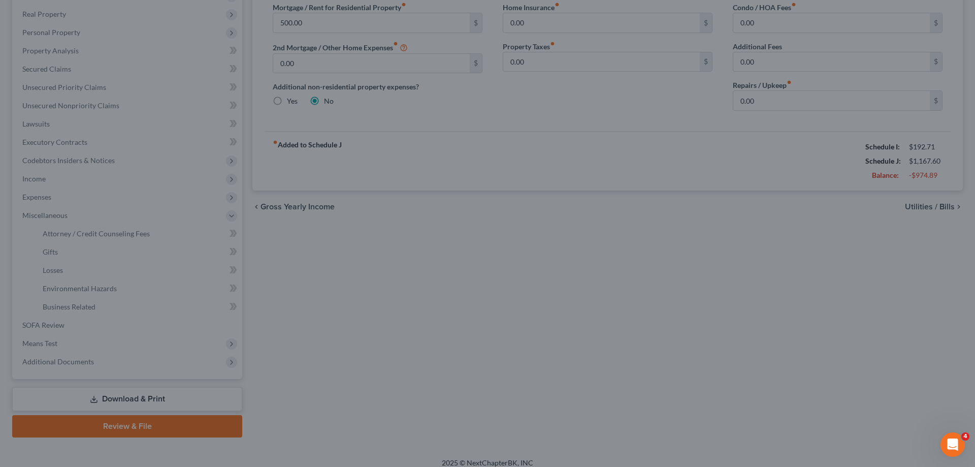
select select "36"
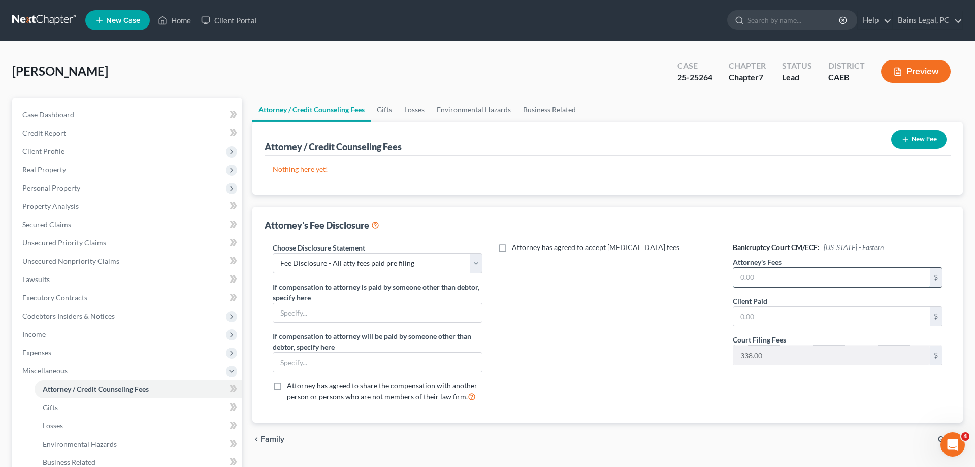
click at [859, 269] on input "text" at bounding box center [831, 277] width 196 height 19
type input "2,000"
click at [928, 136] on button "New Fee" at bounding box center [918, 139] width 55 height 19
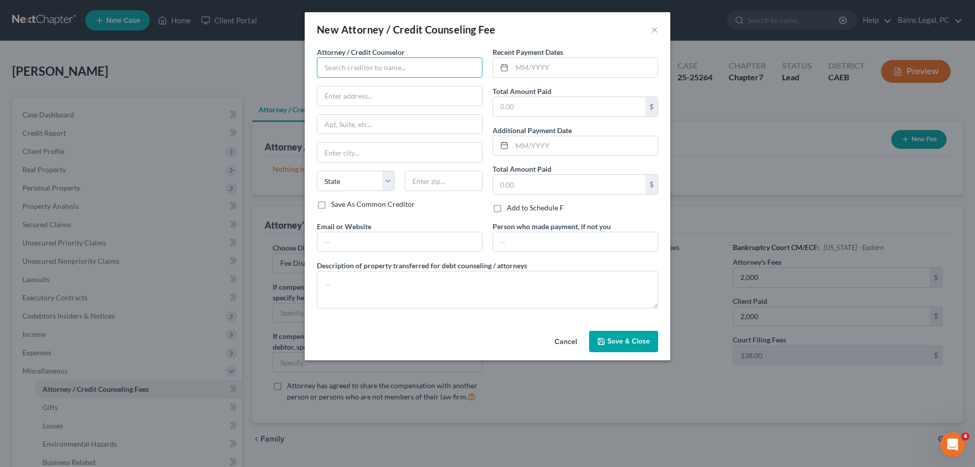
click at [375, 65] on input "text" at bounding box center [400, 67] width 166 height 20
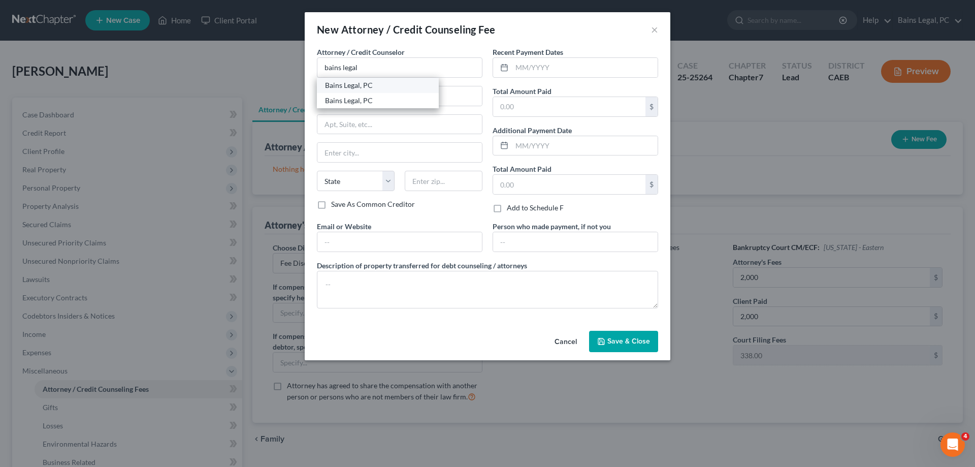
click at [370, 80] on div "Bains Legal, PC" at bounding box center [378, 85] width 122 height 15
type input "Bains Legal, PC"
type input "[STREET_ADDRESS]"
type input "Suite 250"
type input "[GEOGRAPHIC_DATA]"
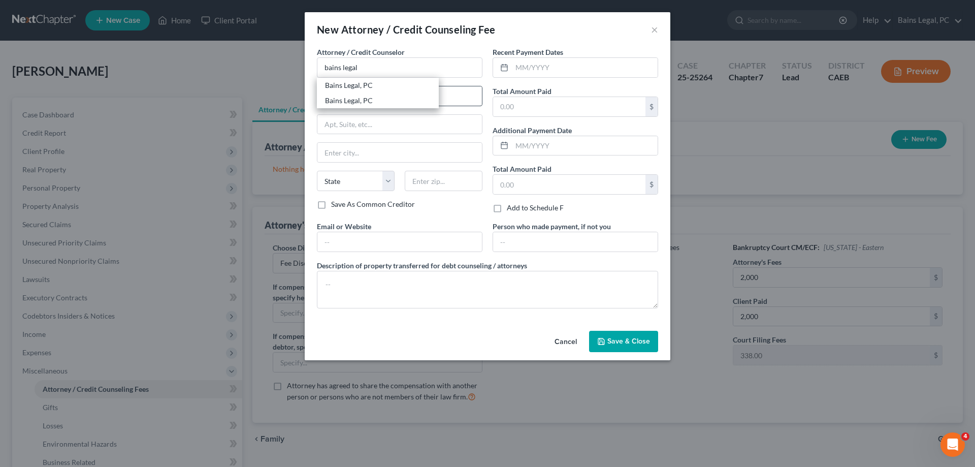
select select "4"
type input "95678"
drag, startPoint x: 385, startPoint y: 249, endPoint x: 378, endPoint y: 255, distance: 9.7
click at [378, 251] on input "text" at bounding box center [399, 241] width 164 height 19
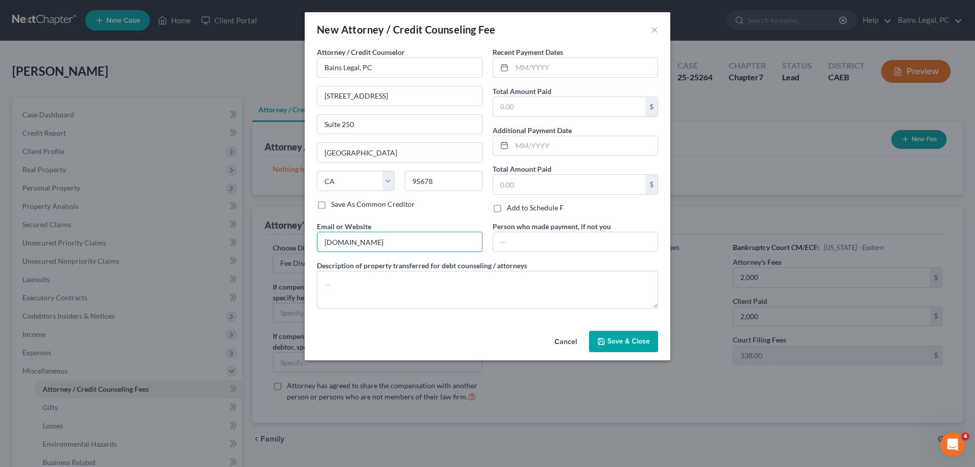
type input "[DOMAIN_NAME]"
type textarea "Attorney Fees: $2,000 Filing Fee: $338"
click at [546, 332] on button "Cancel" at bounding box center [565, 342] width 39 height 20
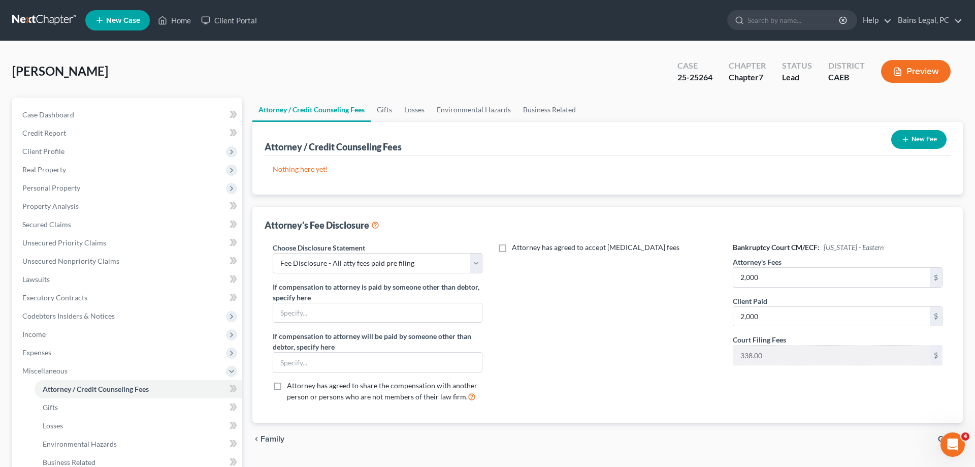
click at [908, 141] on button "New Fee" at bounding box center [918, 139] width 55 height 19
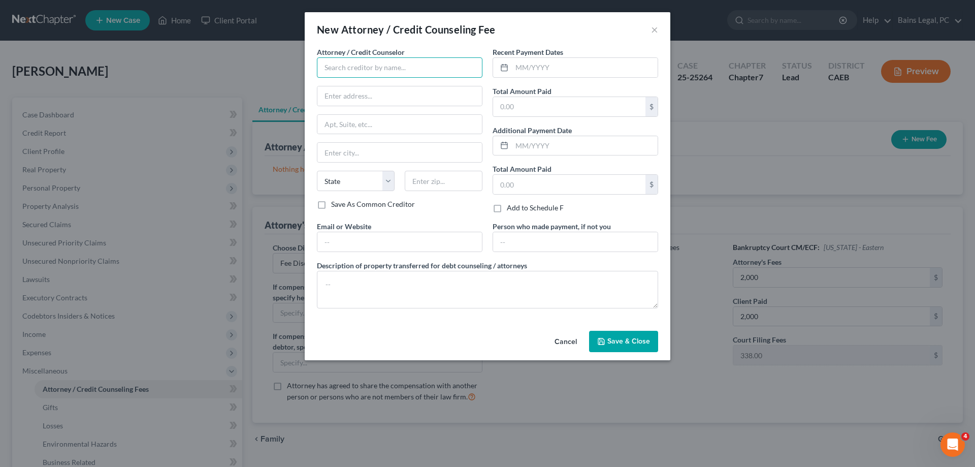
click at [344, 69] on input "text" at bounding box center [400, 67] width 166 height 20
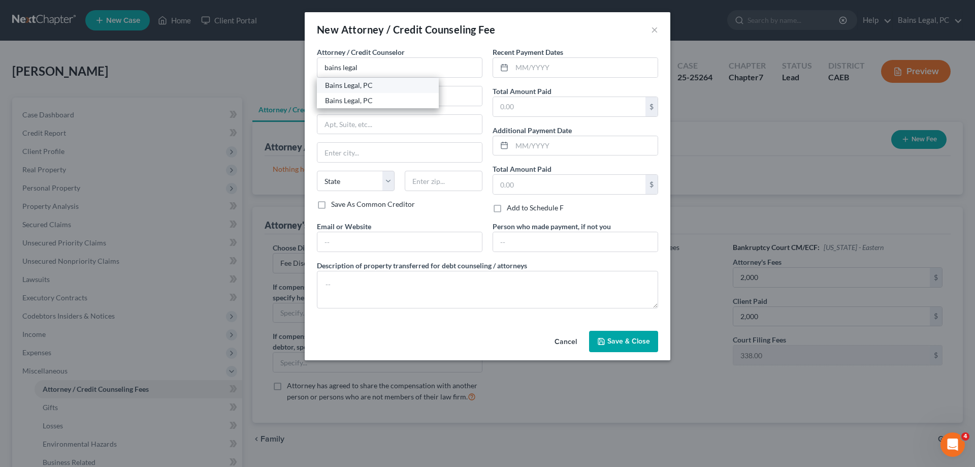
click at [331, 84] on div "Bains Legal, PC" at bounding box center [378, 85] width 106 height 10
type input "Bains Legal, PC"
type input "[STREET_ADDRESS]"
type input "Suite 250"
type input "[GEOGRAPHIC_DATA]"
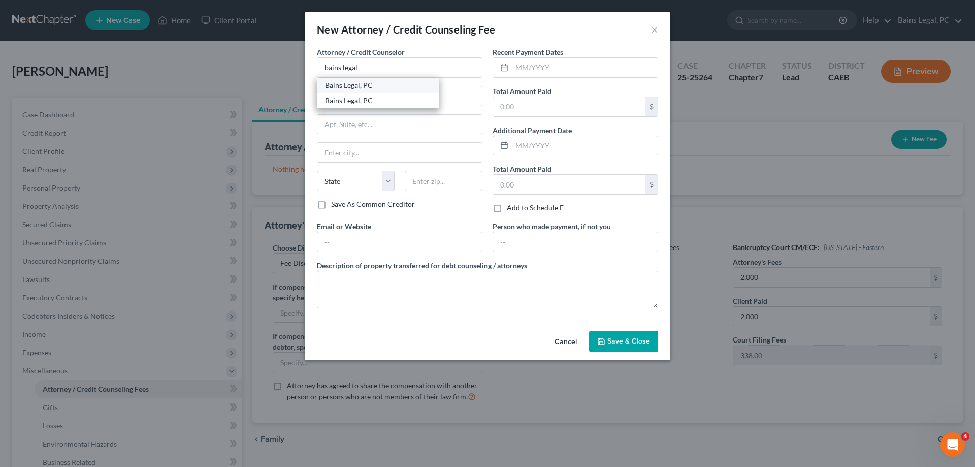
select select "4"
type input "95678"
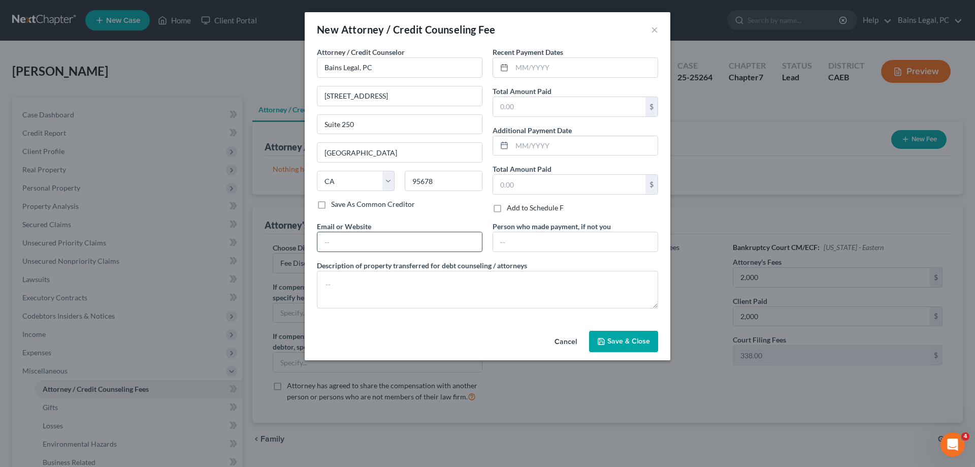
click at [340, 245] on input "text" at bounding box center [399, 241] width 164 height 19
type input "[DOMAIN_NAME]"
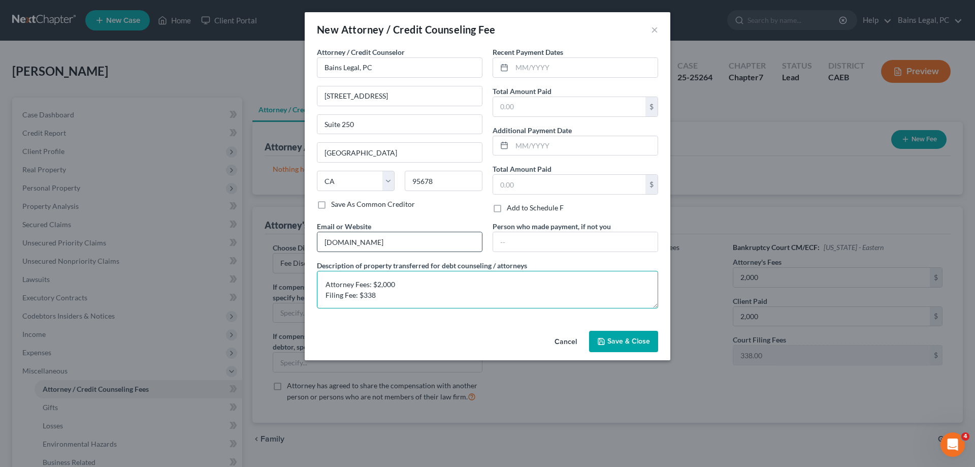
scroll to position [3, 0]
type textarea "Attorney Fees: $2,000 Filing Fee: $338 Costs: $57"
click at [534, 59] on input "text" at bounding box center [585, 67] width 146 height 19
type input "[DATE]"
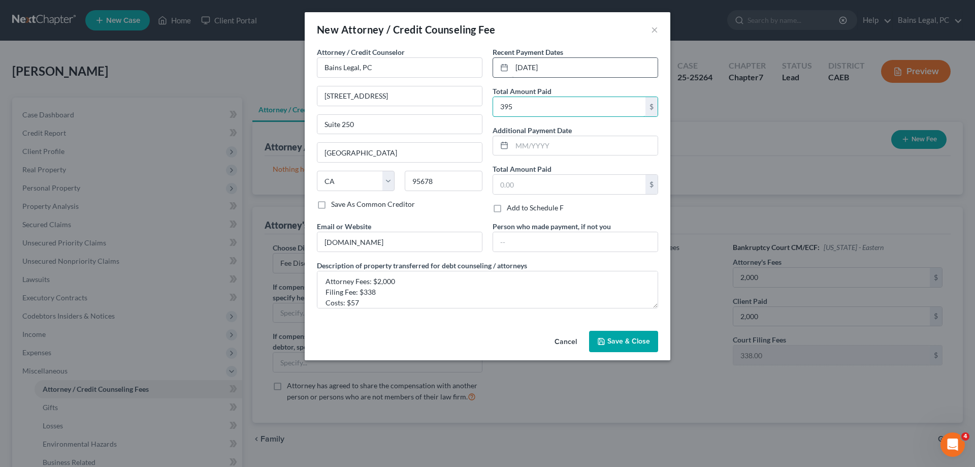
type input "395"
type input "[DATE]"
type input "2,000"
click at [631, 349] on button "Save & Close" at bounding box center [623, 341] width 69 height 21
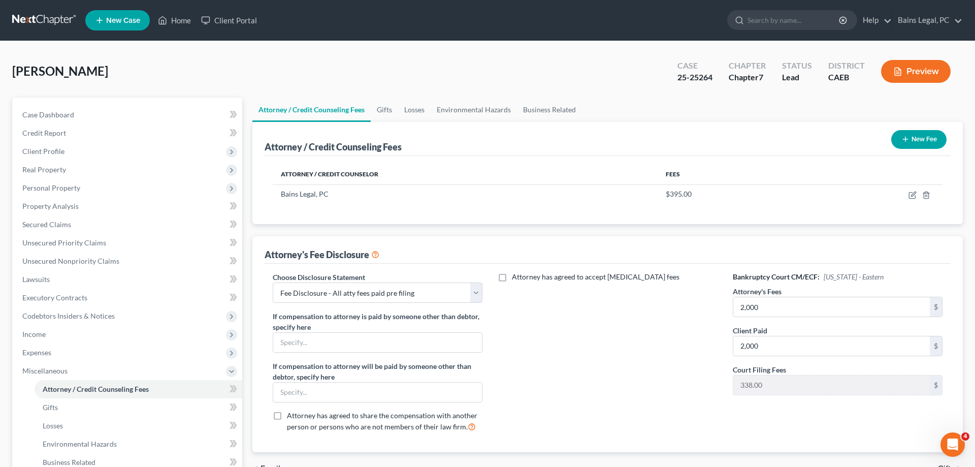
click at [920, 132] on button "New Fee" at bounding box center [918, 139] width 55 height 19
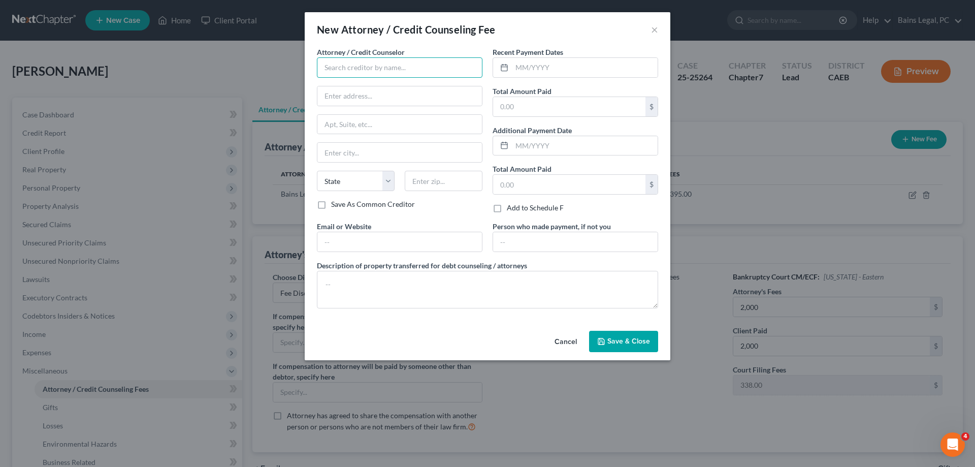
click at [410, 72] on input "text" at bounding box center [400, 67] width 166 height 20
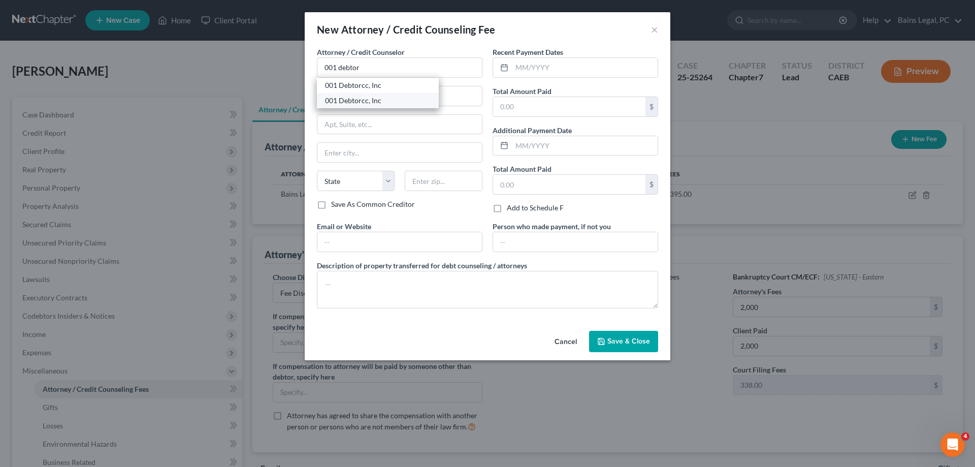
click at [378, 102] on div "001 Debtorcc, Inc" at bounding box center [378, 100] width 106 height 10
type input "001 Debtorcc, Inc"
type input "[STREET_ADDRESS]"
type input "[GEOGRAPHIC_DATA]"
select select "33"
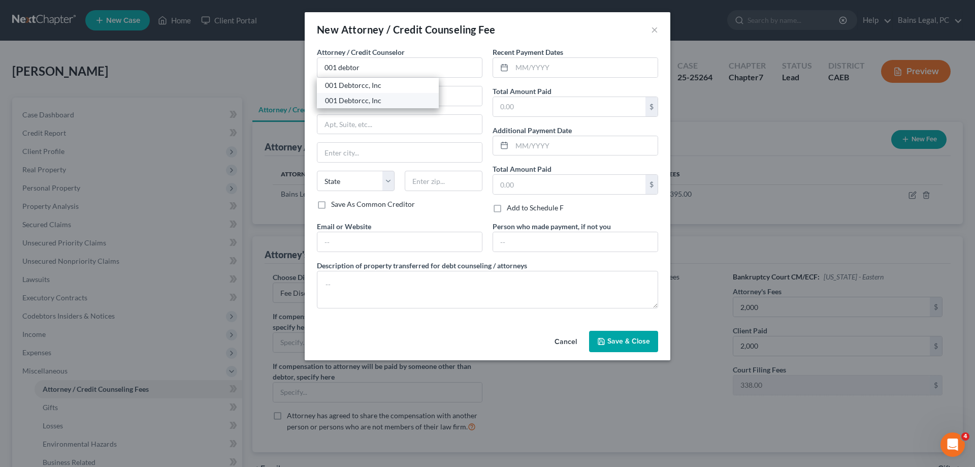
type input "07306"
click at [353, 243] on input "text" at bounding box center [399, 241] width 164 height 19
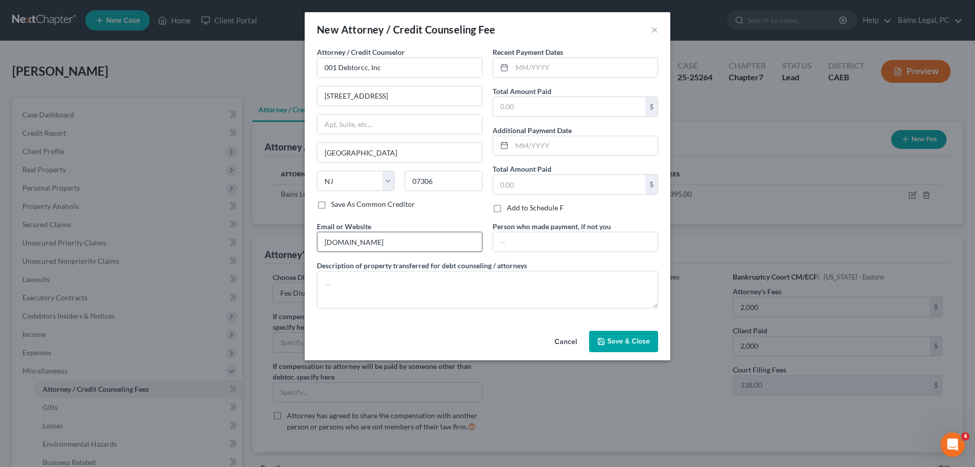
type input "[DOMAIN_NAME]"
type textarea "Credit Counseling"
click at [541, 69] on input "text" at bounding box center [585, 67] width 146 height 19
type input "[DATE]"
type input "19.95"
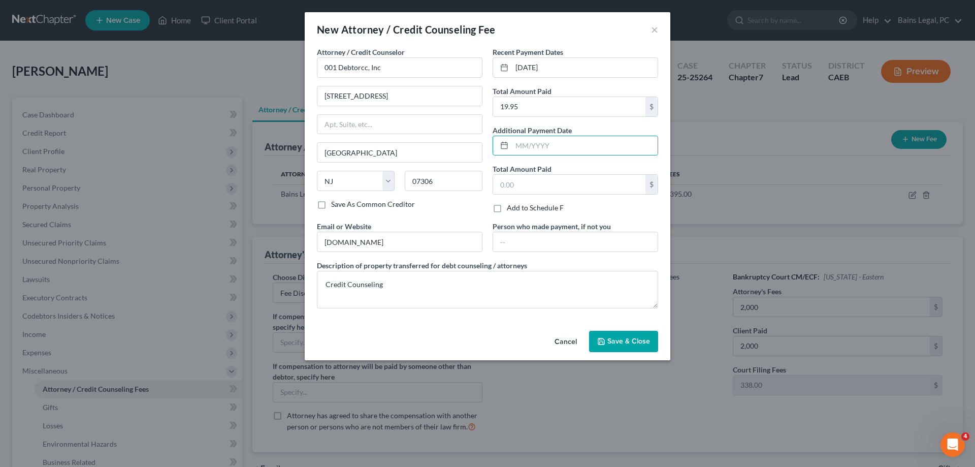
click at [638, 335] on button "Save & Close" at bounding box center [623, 341] width 69 height 21
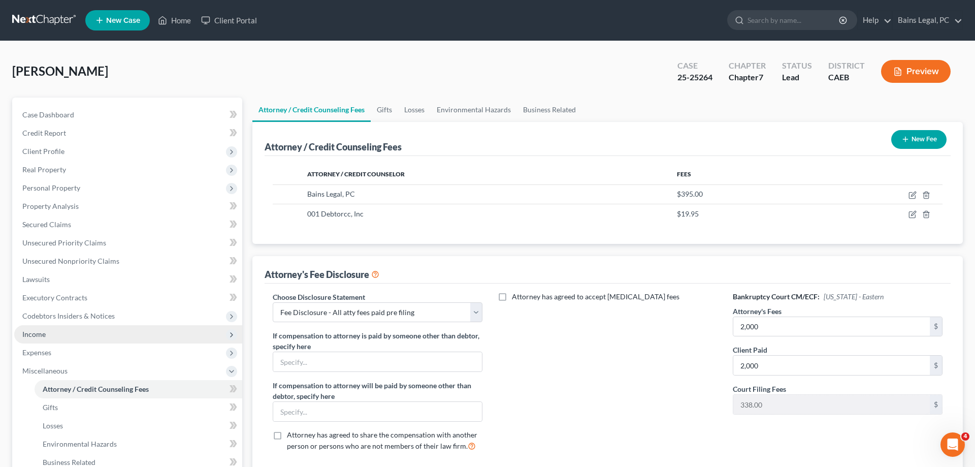
click at [79, 335] on span "Income" at bounding box center [128, 334] width 228 height 18
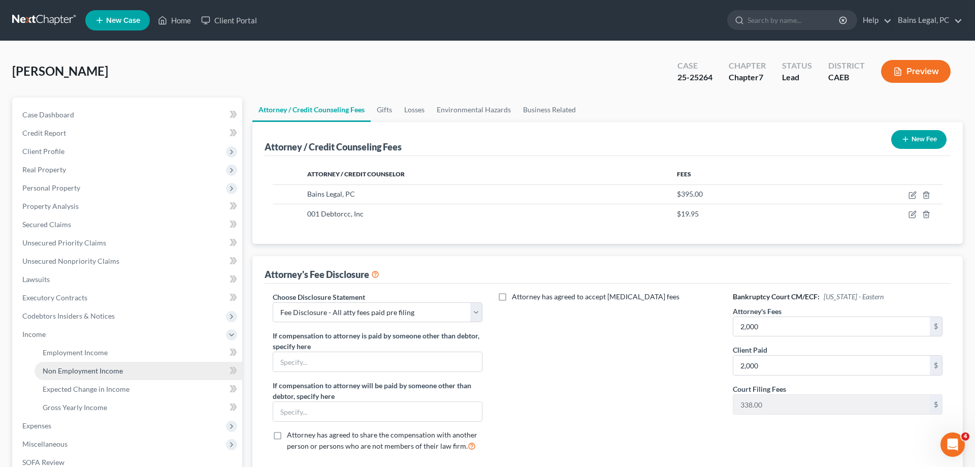
drag, startPoint x: 89, startPoint y: 367, endPoint x: 96, endPoint y: 364, distance: 7.9
click at [89, 368] on span "Non Employment Income" at bounding box center [83, 370] width 80 height 9
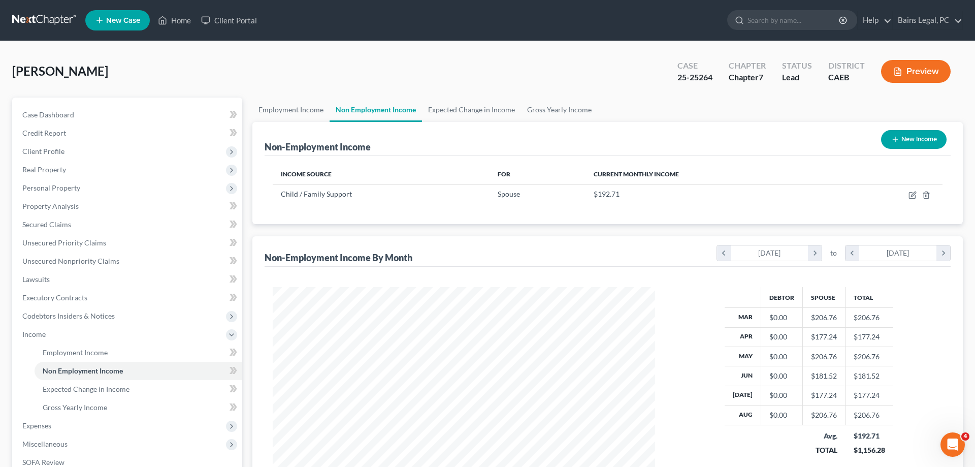
scroll to position [191, 403]
click at [911, 150] on div "New Income" at bounding box center [914, 139] width 74 height 27
click at [913, 144] on button "New Income" at bounding box center [913, 139] width 65 height 19
select select "0"
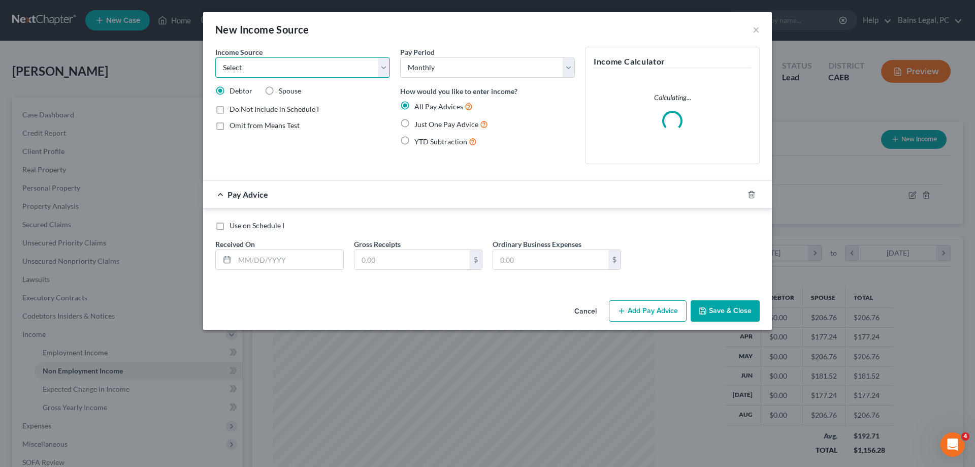
click at [215, 57] on select "Select Unemployment Disability (from employer) Pension Retirement Social Securi…" at bounding box center [302, 67] width 175 height 20
select select "5"
click option "Other Government Assistance" at bounding box center [0, 0] width 0 height 0
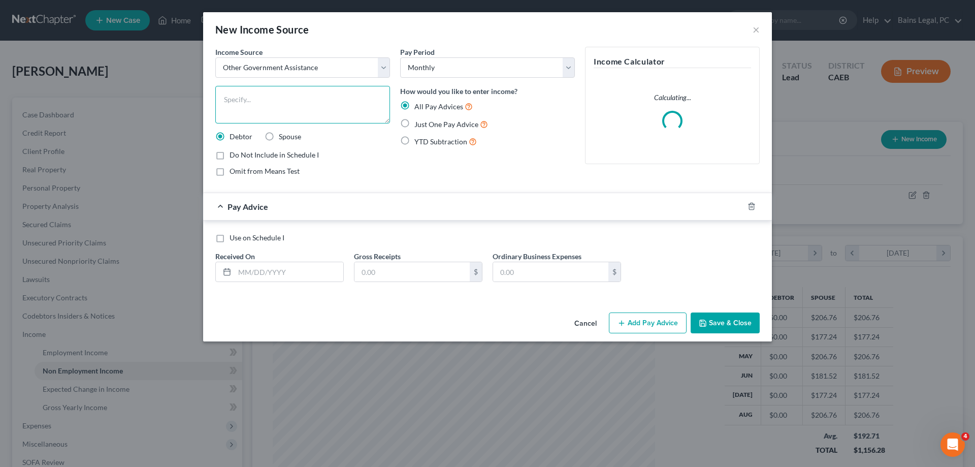
click at [297, 98] on textarea at bounding box center [302, 105] width 175 height 38
type textarea "CalFresh"
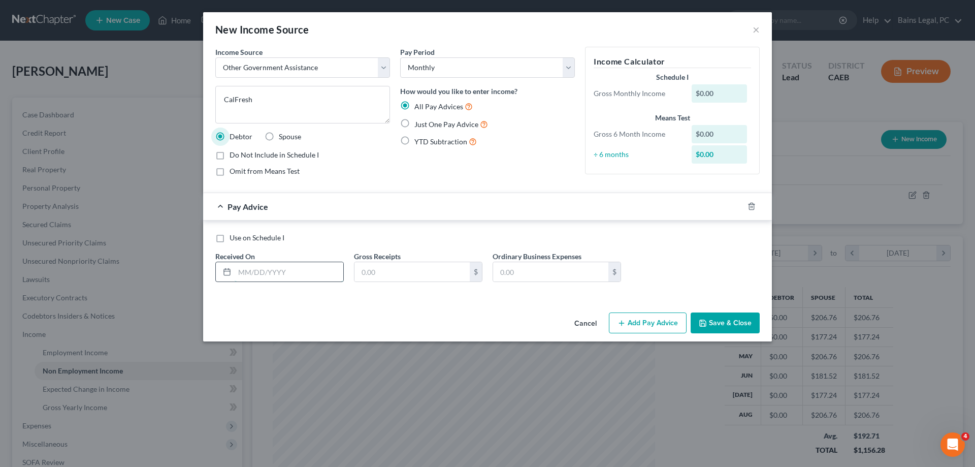
click at [311, 278] on input "text" at bounding box center [289, 271] width 109 height 19
type input "[DATE]"
type input "4,632"
click at [271, 159] on span "Do Not Include in Schedule I" at bounding box center [273, 154] width 89 height 9
click at [240, 156] on input "Do Not Include in Schedule I" at bounding box center [237, 153] width 7 height 7
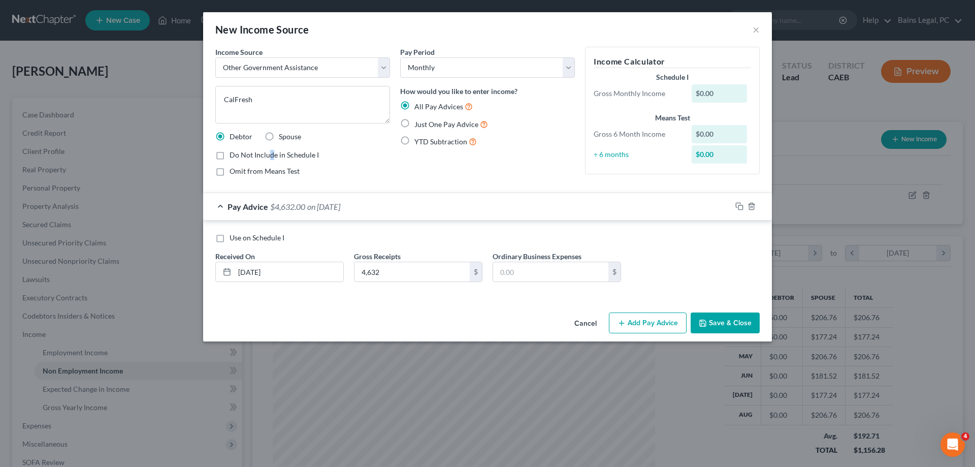
checkbox input "true"
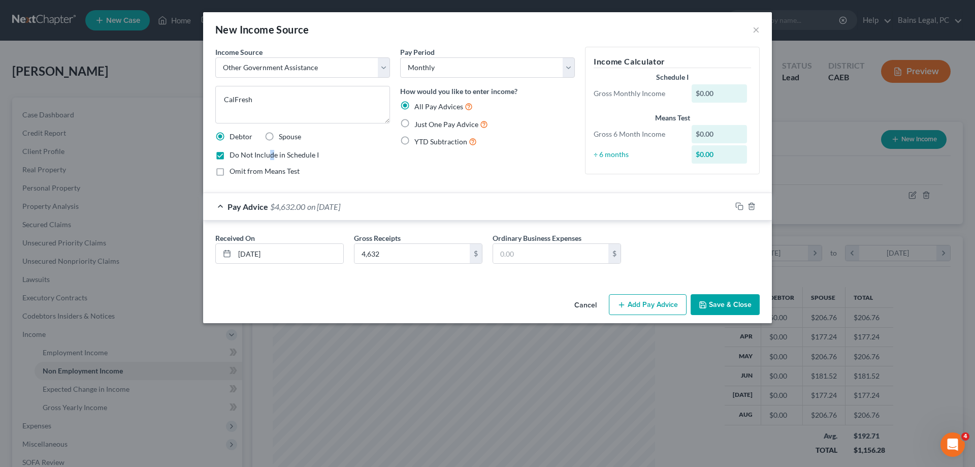
click at [722, 303] on button "Save & Close" at bounding box center [724, 304] width 69 height 21
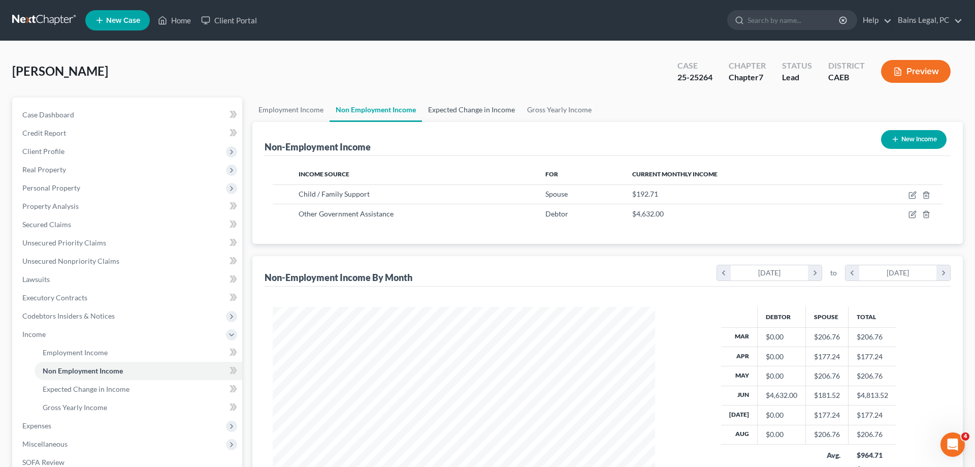
click at [459, 109] on link "Expected Change in Income" at bounding box center [471, 109] width 99 height 24
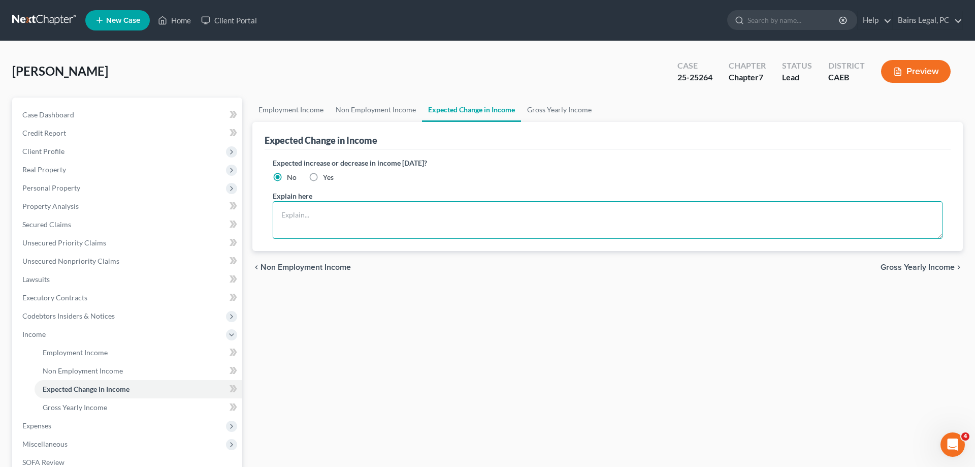
drag, startPoint x: 402, startPoint y: 204, endPoint x: 400, endPoint y: 208, distance: 5.2
click at [402, 204] on textarea at bounding box center [608, 220] width 670 height 38
type textarea "CalFresh ended in June"
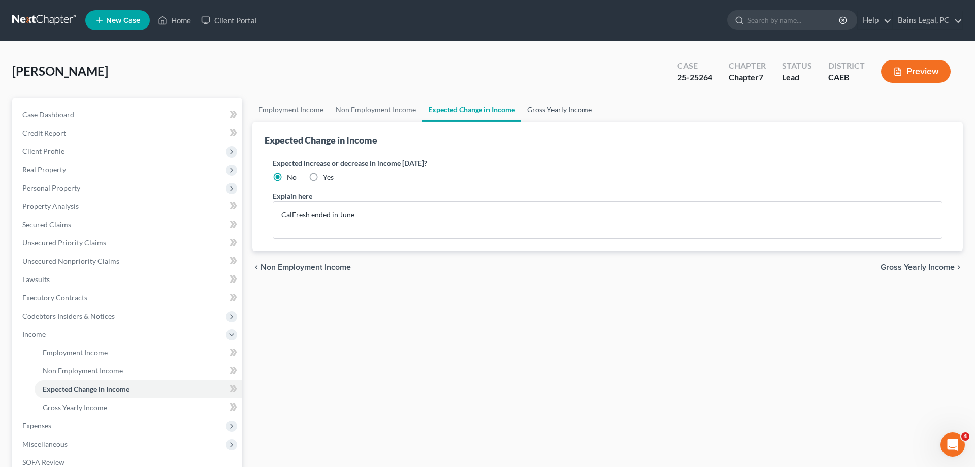
click at [571, 112] on link "Gross Yearly Income" at bounding box center [559, 109] width 77 height 24
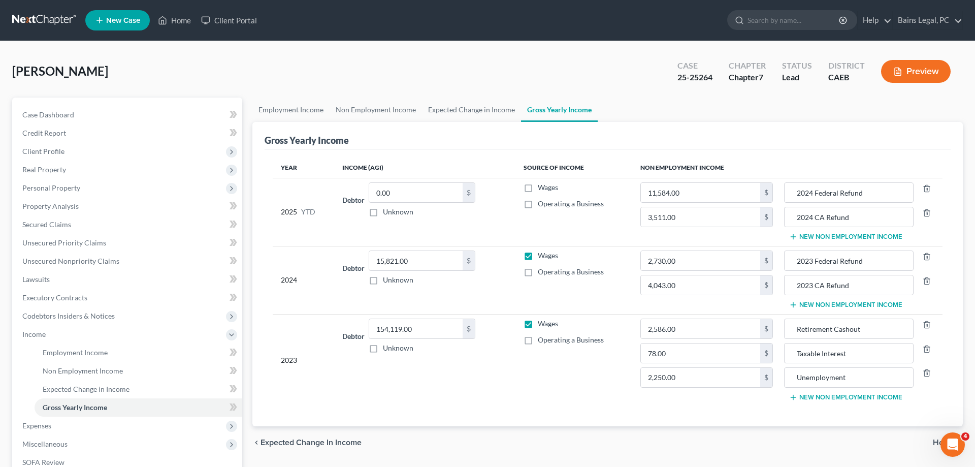
click at [826, 239] on button "New Non Employment Income" at bounding box center [845, 237] width 113 height 8
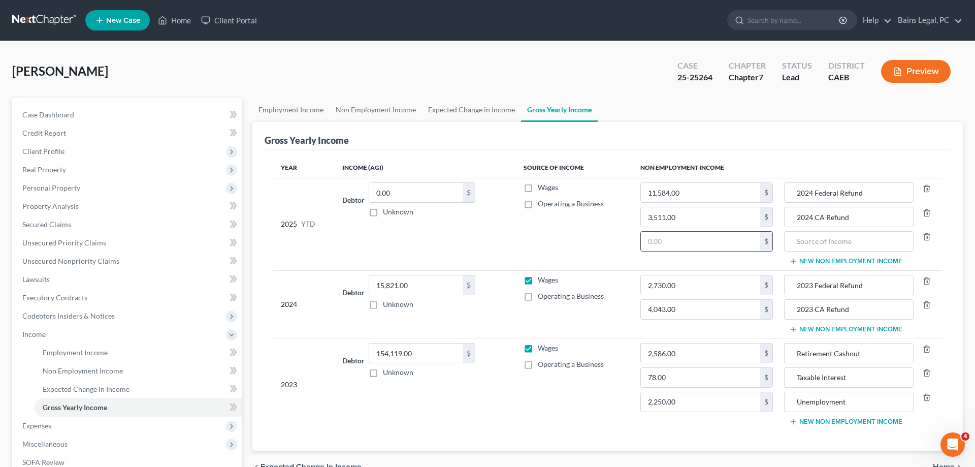
click at [705, 240] on input "text" at bounding box center [700, 241] width 119 height 19
type input "6,425"
click at [848, 247] on input "text" at bounding box center [848, 241] width 118 height 19
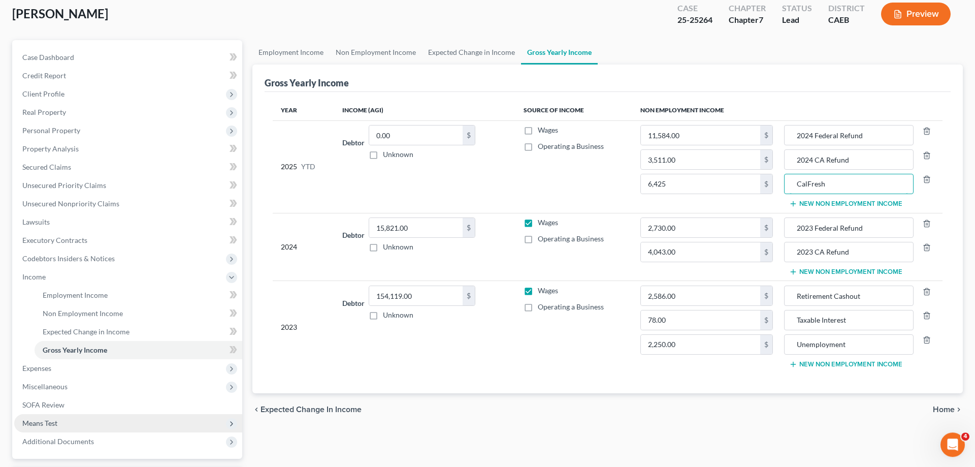
scroll to position [104, 0]
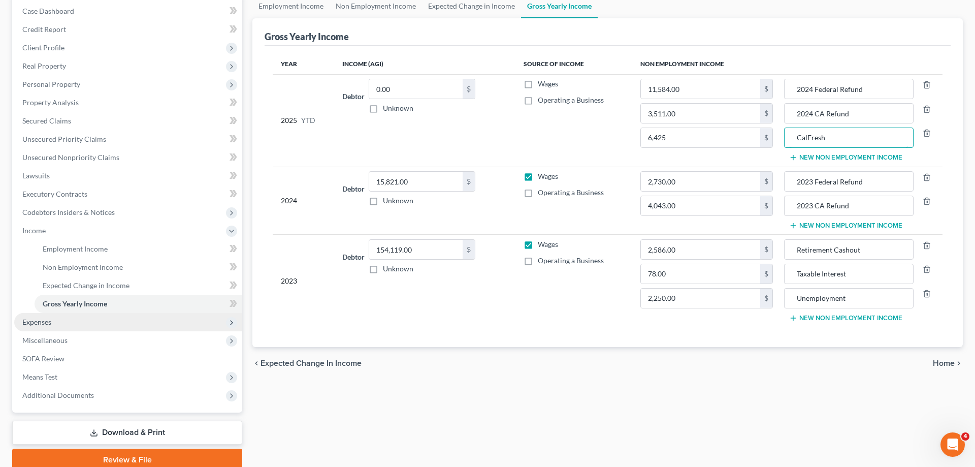
type input "CalFresh"
click at [40, 318] on span "Expenses" at bounding box center [36, 321] width 29 height 9
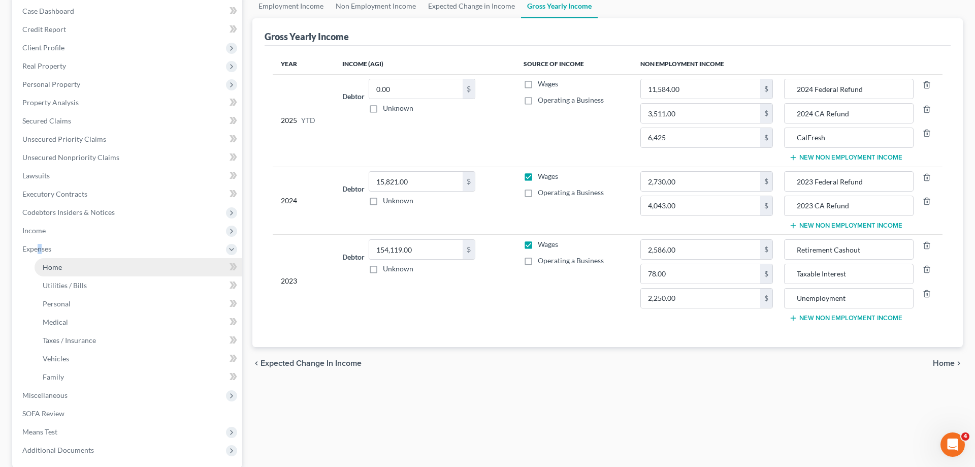
click at [56, 268] on span "Home" at bounding box center [52, 266] width 19 height 9
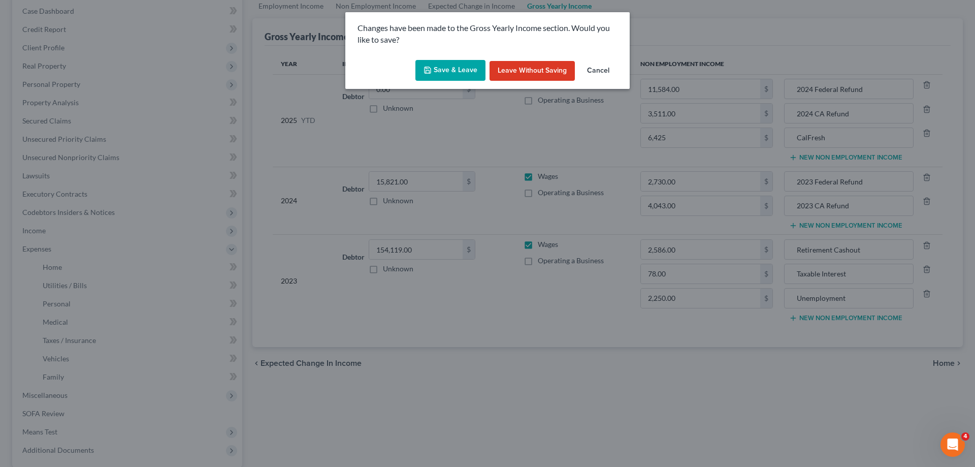
click at [458, 69] on button "Save & Leave" at bounding box center [450, 70] width 70 height 21
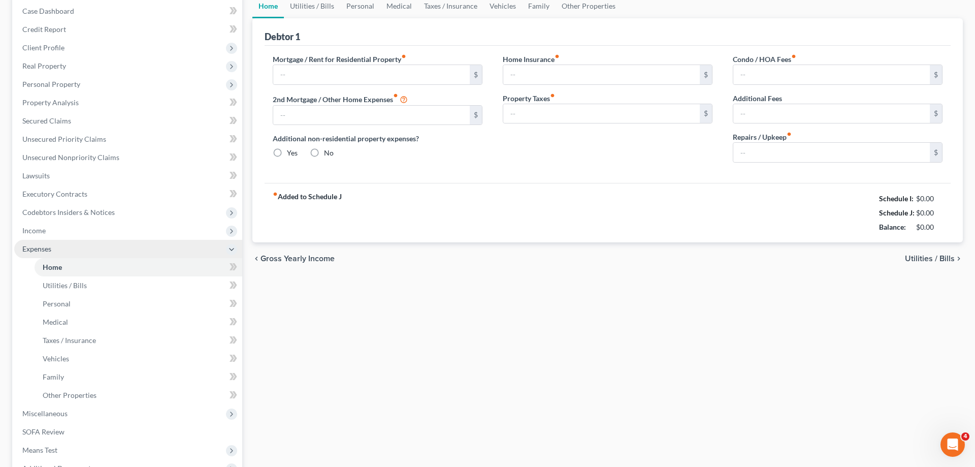
type input "500.00"
type input "0.00"
radio input "true"
type input "0.00"
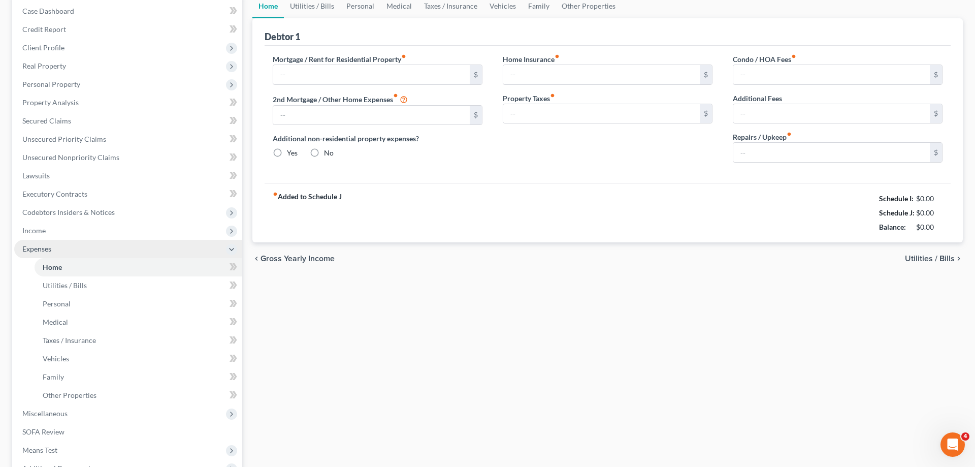
type input "0.00"
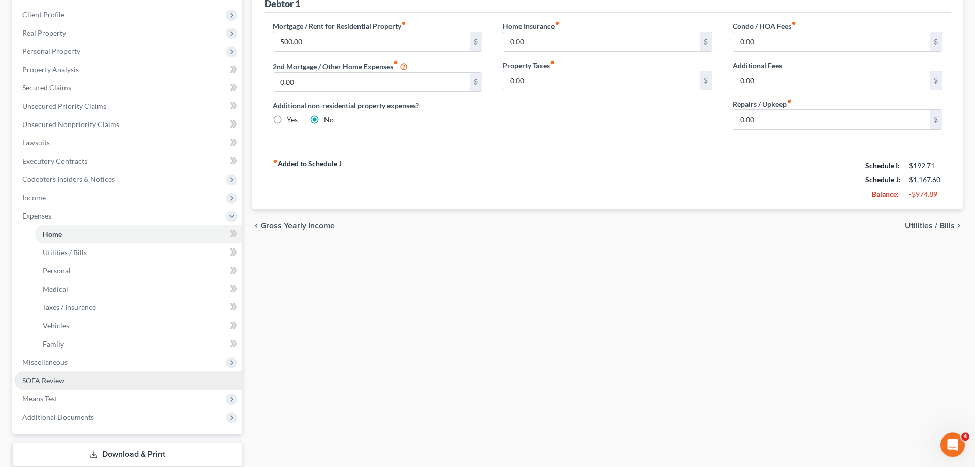
scroll to position [200, 0]
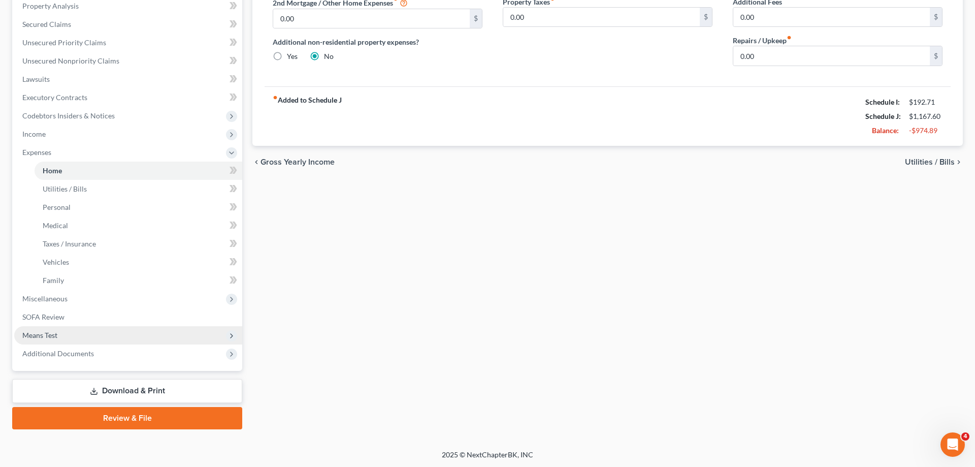
drag, startPoint x: 62, startPoint y: 332, endPoint x: 110, endPoint y: 332, distance: 47.2
click at [63, 331] on span "Means Test" at bounding box center [128, 335] width 228 height 18
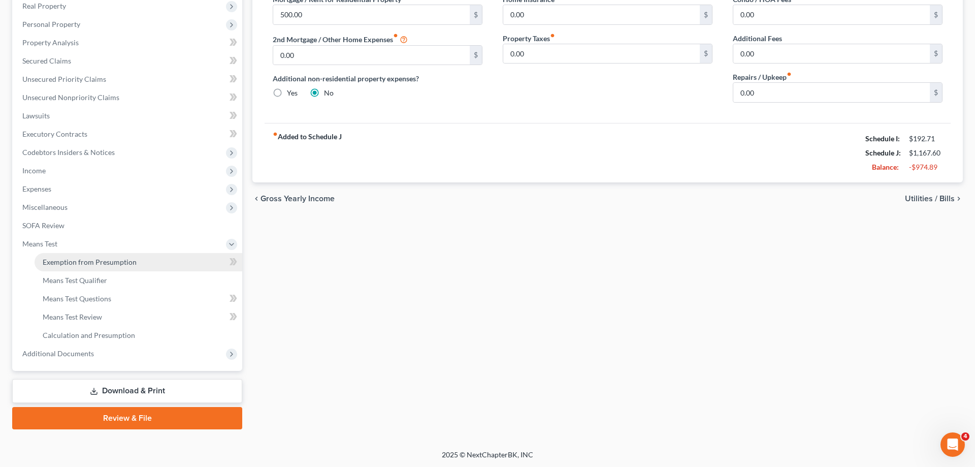
click at [101, 256] on link "Exemption from Presumption" at bounding box center [139, 262] width 208 height 18
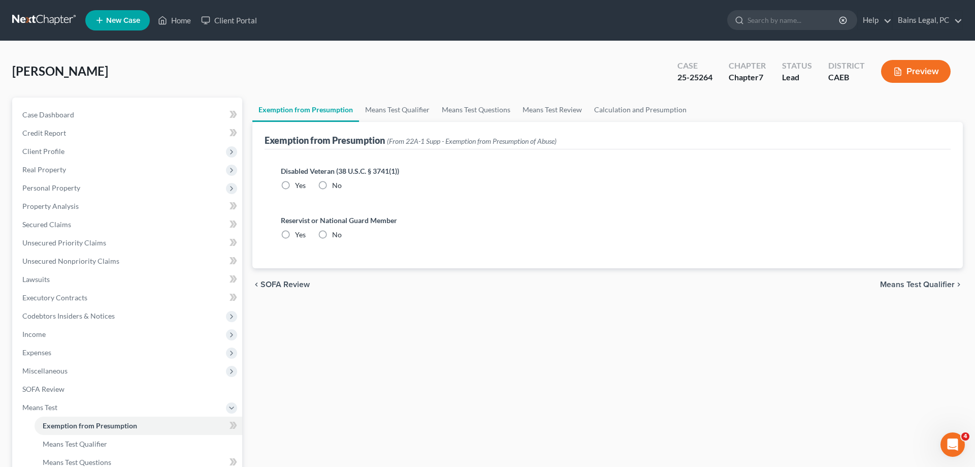
click at [332, 186] on label "No" at bounding box center [337, 185] width 10 height 10
click at [336, 186] on input "No" at bounding box center [339, 183] width 7 height 7
radio input "true"
click at [332, 233] on label "No" at bounding box center [337, 234] width 10 height 10
click at [336, 233] on input "No" at bounding box center [339, 232] width 7 height 7
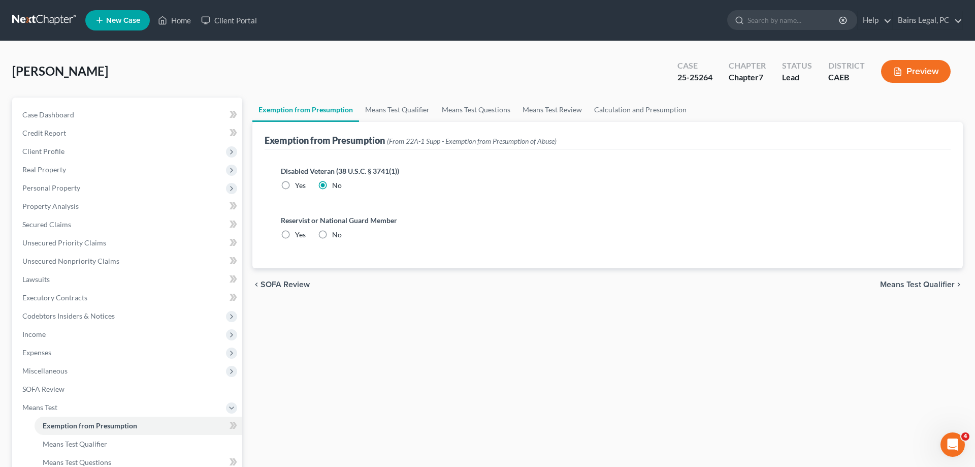
radio input "true"
click at [409, 104] on link "Means Test Qualifier" at bounding box center [397, 109] width 77 height 24
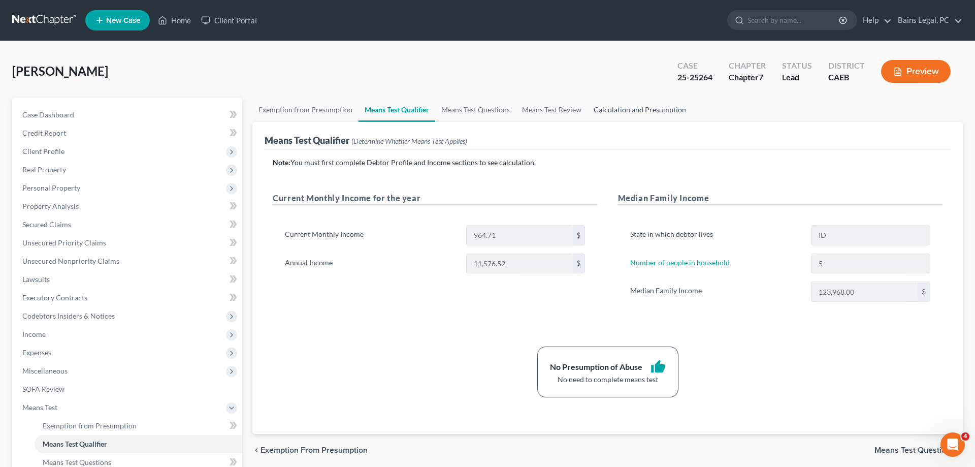
click at [655, 114] on link "Calculation and Presumption" at bounding box center [639, 109] width 105 height 24
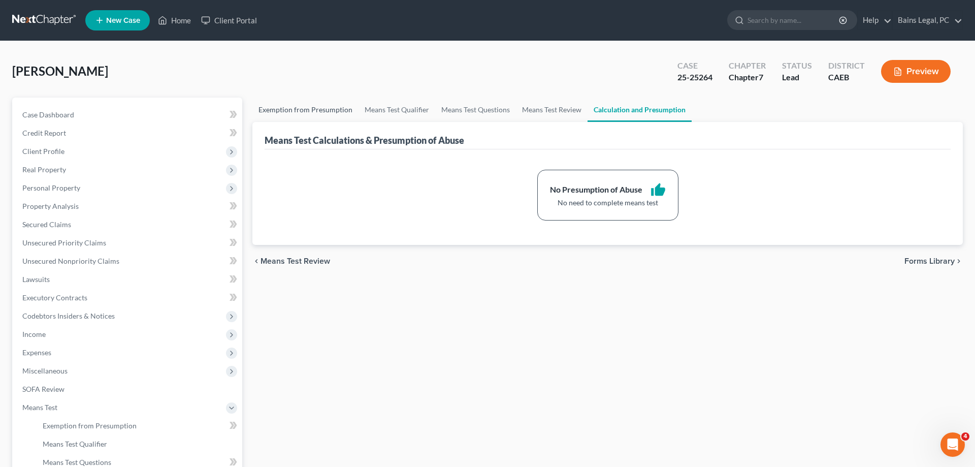
click at [305, 103] on link "Exemption from Presumption" at bounding box center [305, 109] width 106 height 24
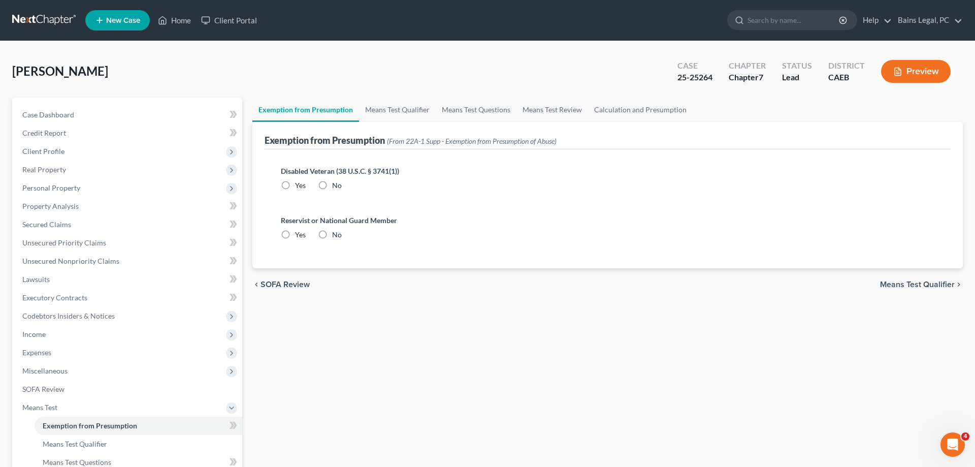
radio input "true"
click at [379, 111] on link "Means Test Qualifier" at bounding box center [397, 109] width 77 height 24
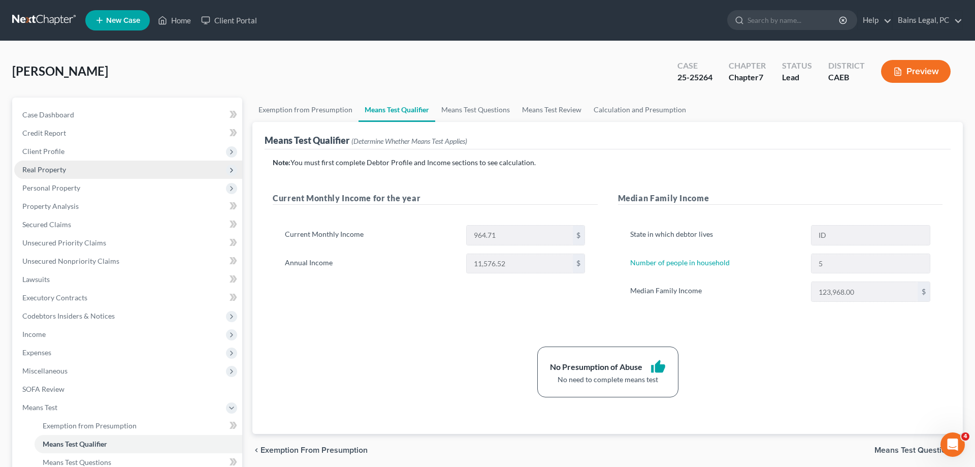
click at [77, 160] on span "Real Property" at bounding box center [128, 169] width 228 height 18
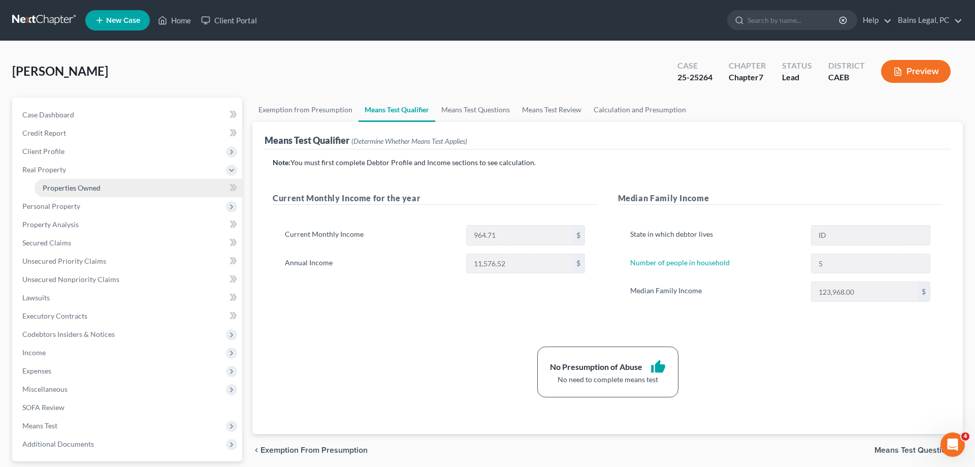
click at [79, 190] on span "Properties Owned" at bounding box center [72, 187] width 58 height 9
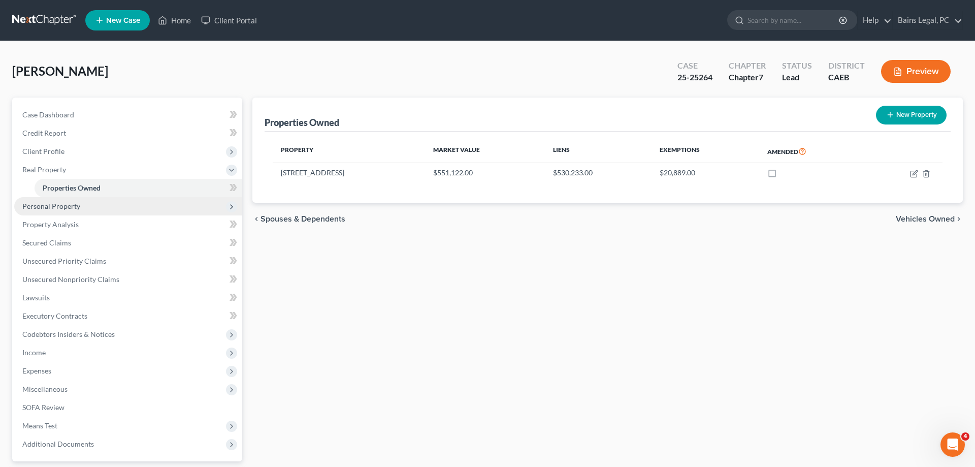
click at [70, 205] on span "Personal Property" at bounding box center [51, 206] width 58 height 9
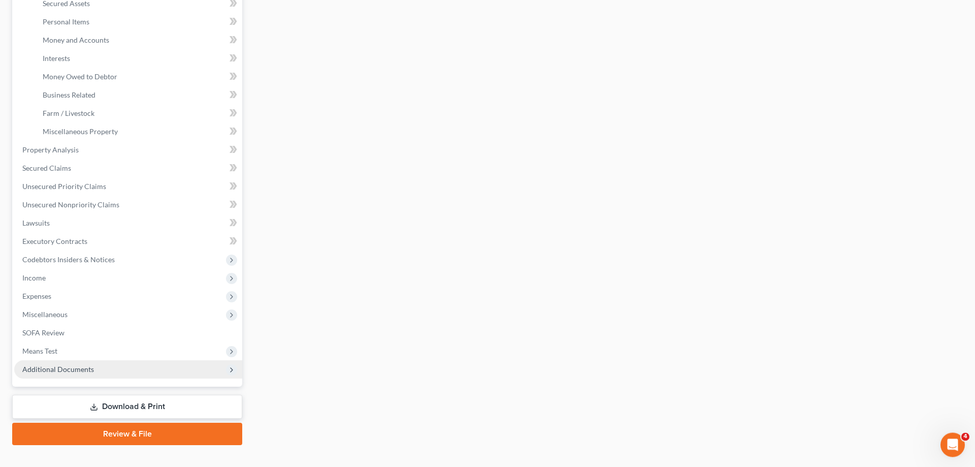
scroll to position [255, 0]
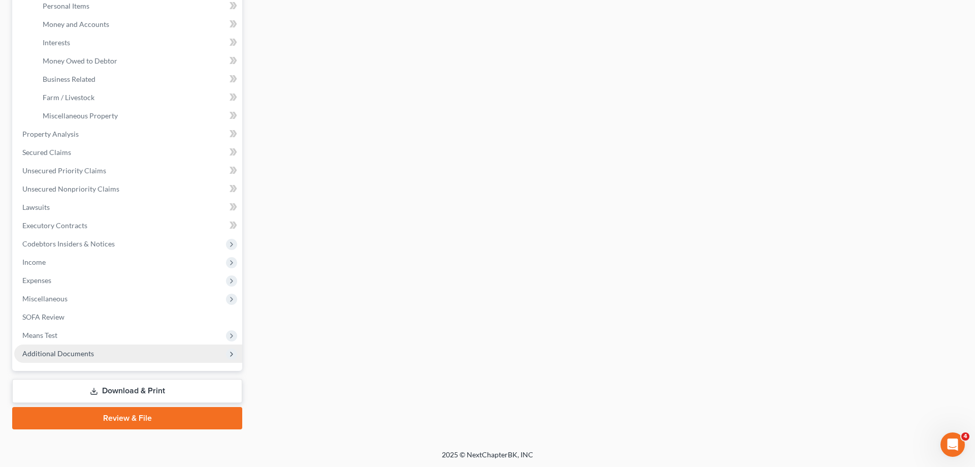
drag, startPoint x: 88, startPoint y: 355, endPoint x: 102, endPoint y: 363, distance: 15.9
click at [89, 355] on span "Additional Documents" at bounding box center [58, 353] width 72 height 9
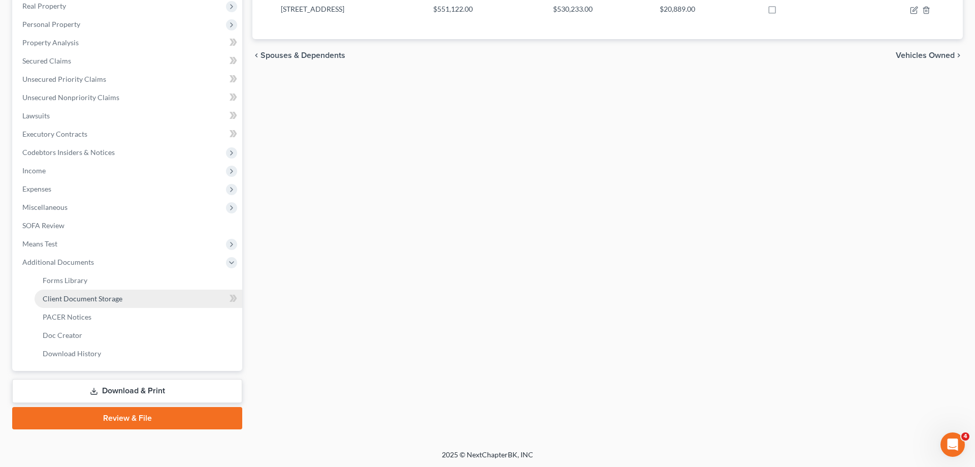
click at [81, 295] on span "Client Document Storage" at bounding box center [83, 298] width 80 height 9
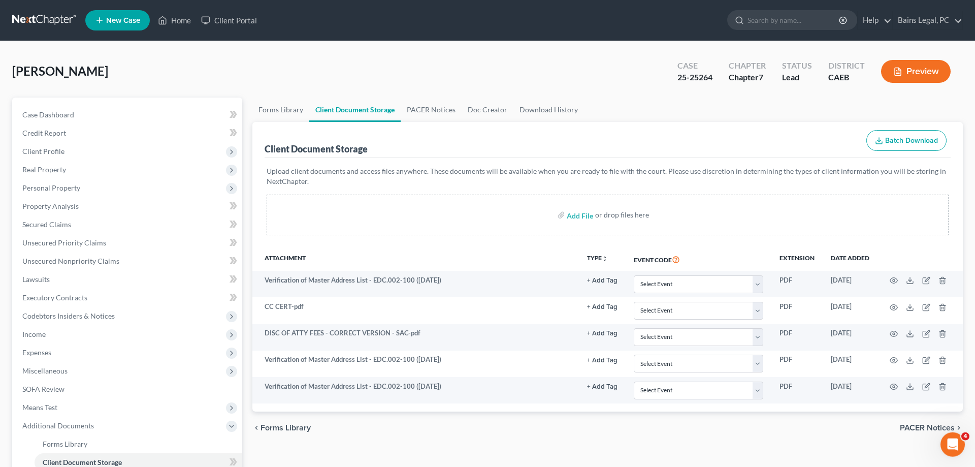
scroll to position [163, 0]
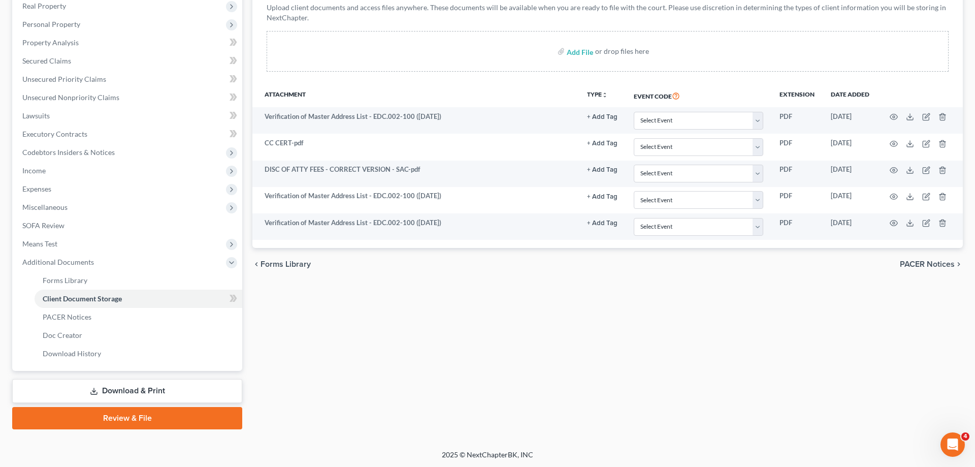
click at [108, 388] on link "Download & Print" at bounding box center [127, 391] width 230 height 24
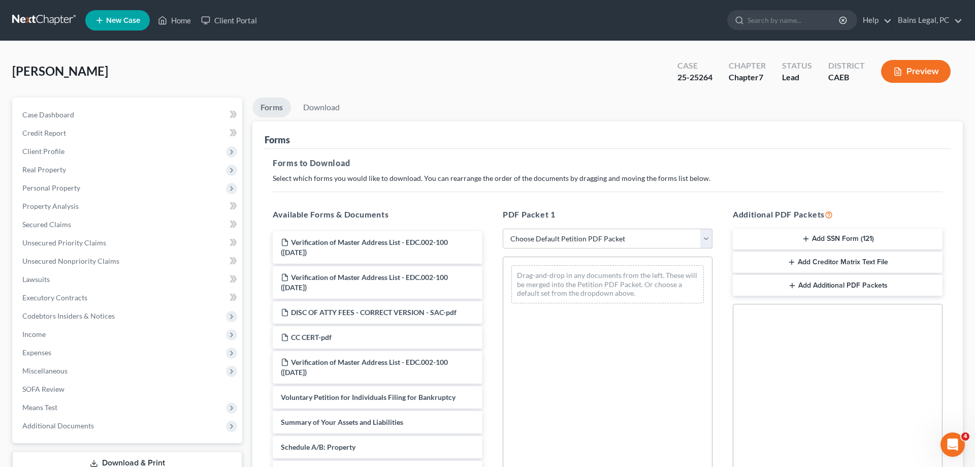
click at [503, 228] on select "Choose Default Petition PDF Packet Complete Bankruptcy Petition (all forms and …" at bounding box center [608, 238] width 210 height 20
select select "0"
click option "Complete Bankruptcy Petition (all forms and schedules)" at bounding box center [0, 0] width 0 height 0
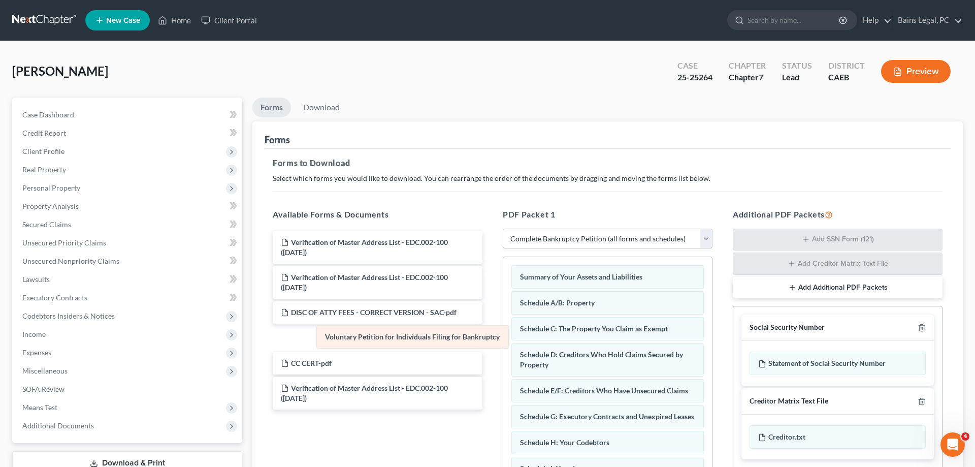
drag, startPoint x: 565, startPoint y: 278, endPoint x: 255, endPoint y: 318, distance: 311.8
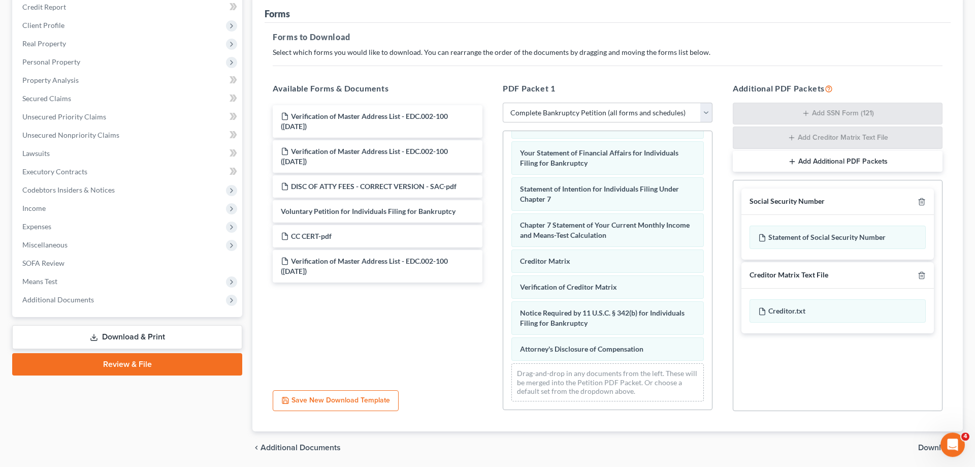
scroll to position [155, 0]
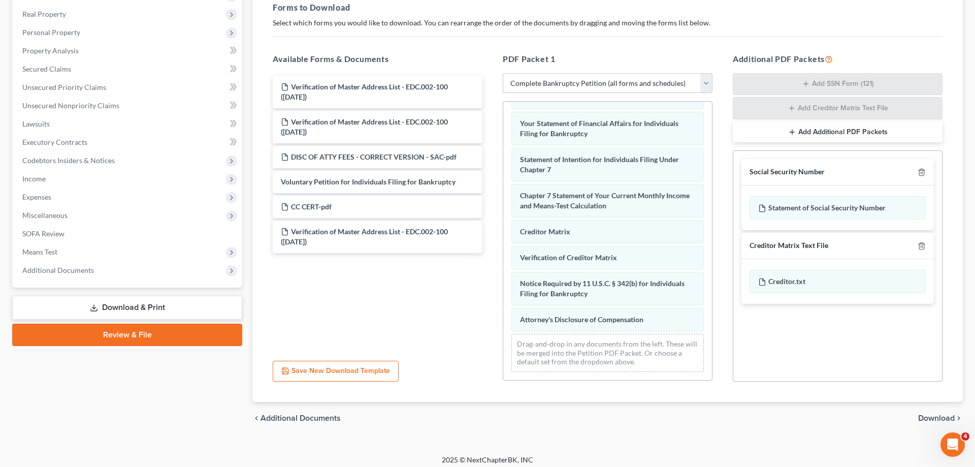
click at [503, 339] on div "Summary of Your Assets and Liabilities Schedule A/B: Property Schedule C: The P…" at bounding box center [607, 106] width 209 height 545
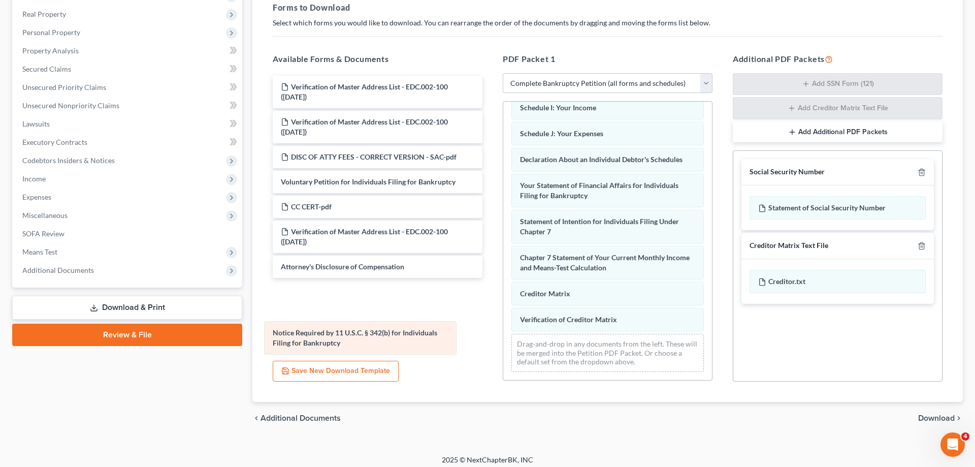
drag, startPoint x: 608, startPoint y: 322, endPoint x: 245, endPoint y: 332, distance: 363.6
click at [503, 334] on div "Notice Required by 11 U.S.C. § 342(b) for Individuals Filing for Bankruptcy Sum…" at bounding box center [607, 137] width 209 height 483
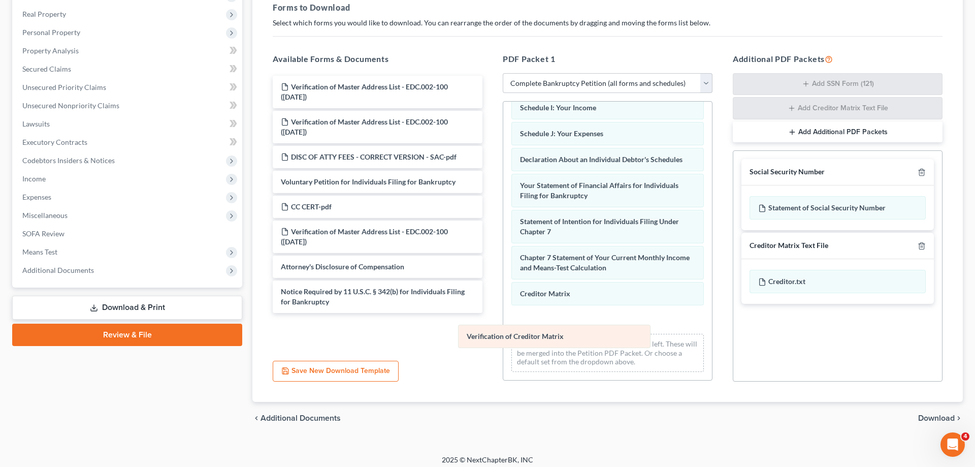
scroll to position [179, 0]
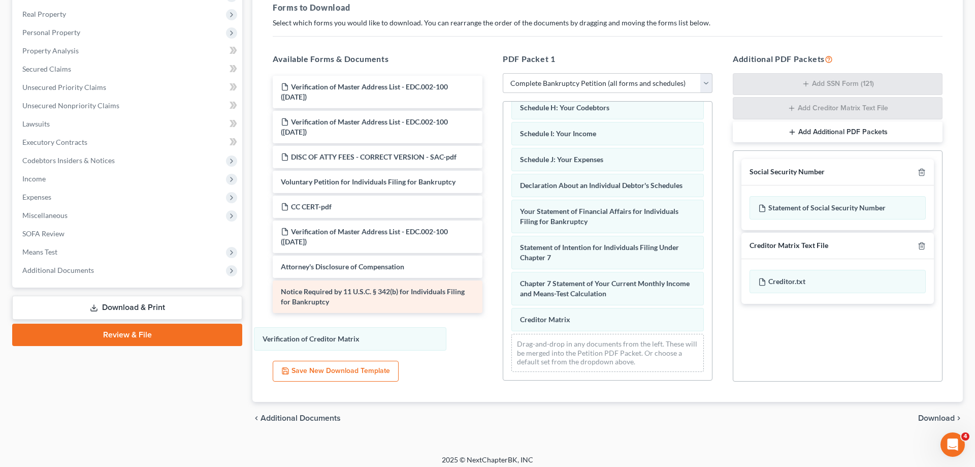
drag, startPoint x: 543, startPoint y: 323, endPoint x: 460, endPoint y: 304, distance: 84.6
click at [503, 341] on div "Verification of Creditor Matrix Summary of Your Assets and Liabilities Schedule…" at bounding box center [607, 150] width 209 height 457
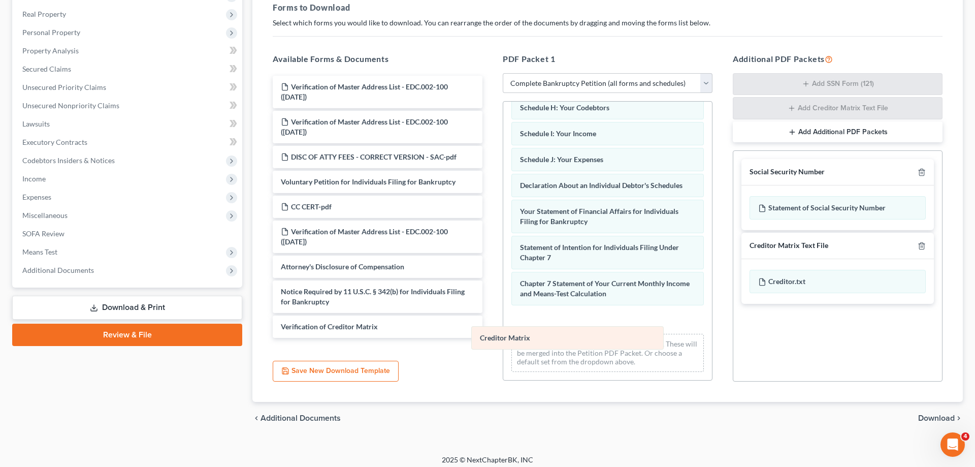
scroll to position [153, 0]
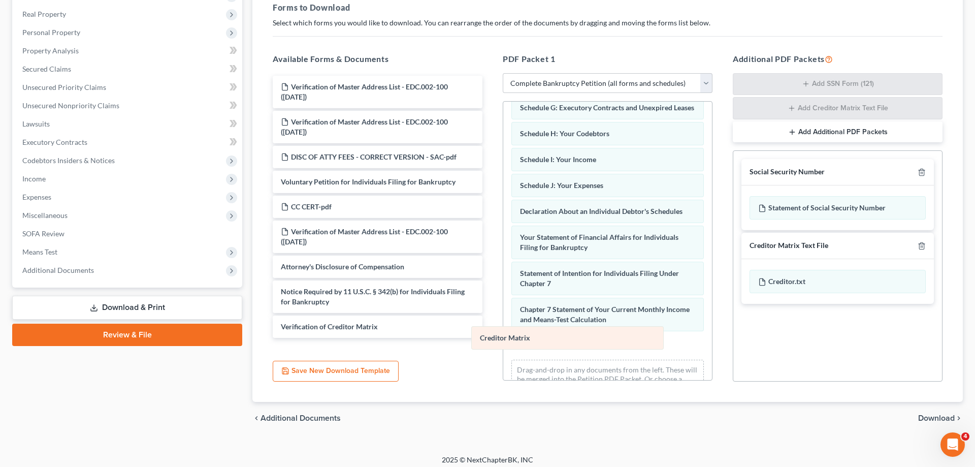
drag, startPoint x: 570, startPoint y: 319, endPoint x: 277, endPoint y: 324, distance: 293.5
click at [503, 332] on div "Creditor Matrix Summary of Your Assets and Liabilities Schedule A/B: Property S…" at bounding box center [607, 176] width 209 height 457
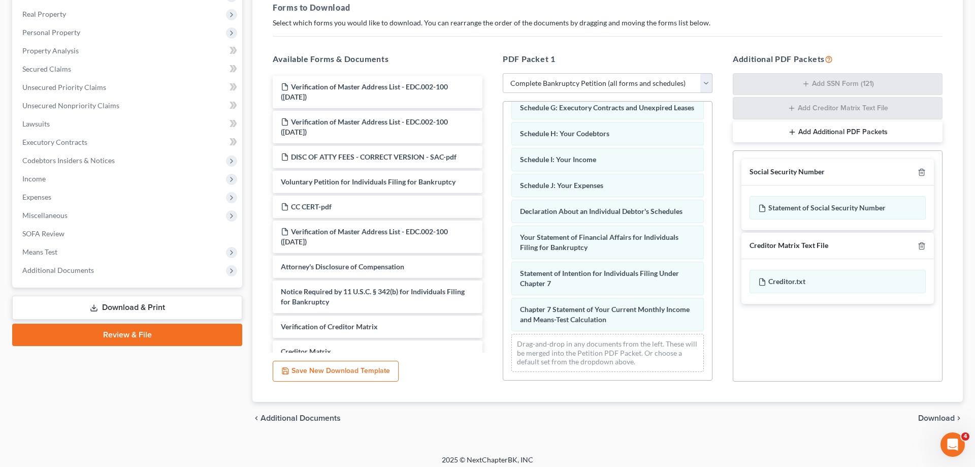
click at [940, 415] on span "Download" at bounding box center [936, 418] width 37 height 8
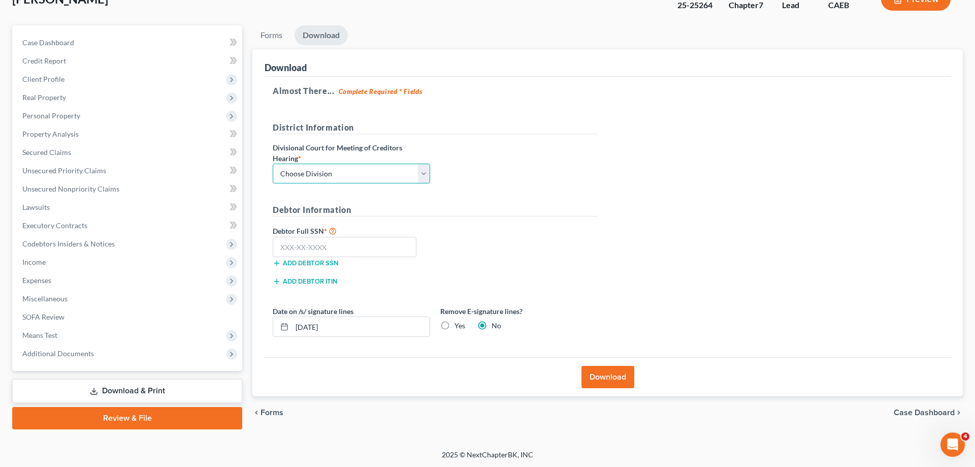
click at [273, 163] on select "Choose Division Fresno Modesto [GEOGRAPHIC_DATA]" at bounding box center [351, 173] width 157 height 20
select select "2"
click option "[GEOGRAPHIC_DATA]" at bounding box center [0, 0] width 0 height 0
click at [300, 245] on input "text" at bounding box center [345, 247] width 144 height 20
type input "111-11-1111"
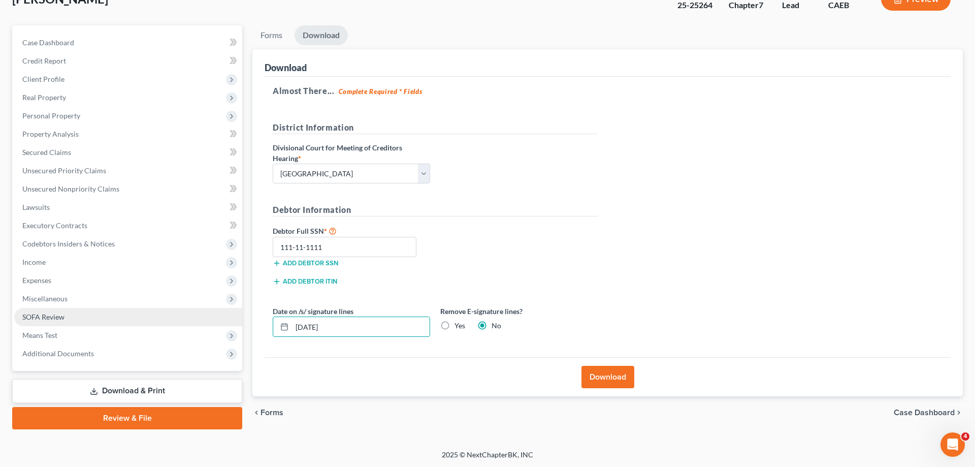
drag, startPoint x: 353, startPoint y: 330, endPoint x: 198, endPoint y: 319, distance: 155.8
click at [292, 322] on input "[DATE]" at bounding box center [361, 326] width 138 height 19
click at [459, 326] on label "Yes" at bounding box center [459, 325] width 11 height 10
click at [459, 326] on input "Yes" at bounding box center [461, 323] width 7 height 7
radio input "true"
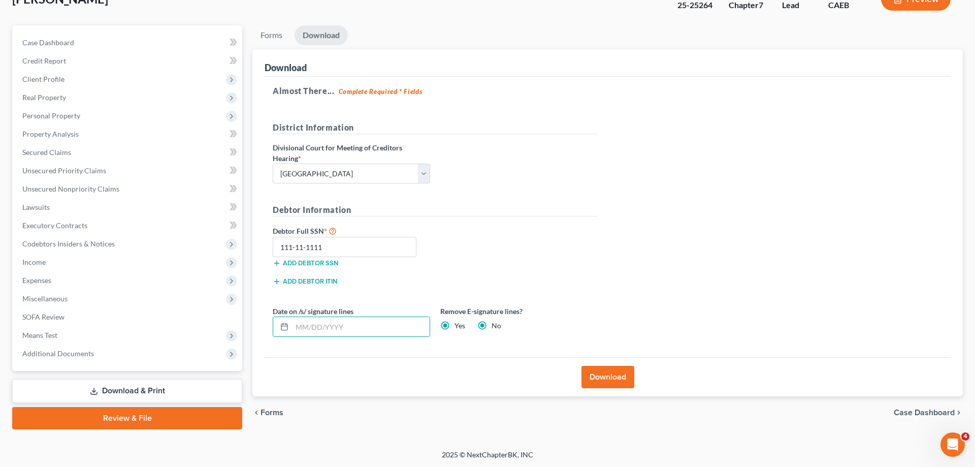
radio input "false"
drag, startPoint x: 593, startPoint y: 377, endPoint x: 596, endPoint y: 371, distance: 6.4
click at [593, 376] on button "Download" at bounding box center [607, 377] width 53 height 22
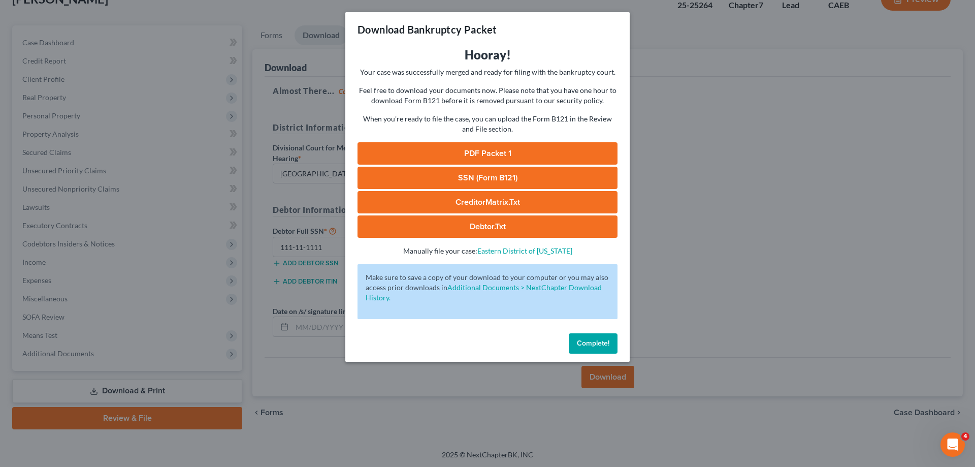
click at [525, 150] on link "PDF Packet 1" at bounding box center [487, 153] width 260 height 22
click at [600, 337] on button "Complete!" at bounding box center [593, 343] width 49 height 20
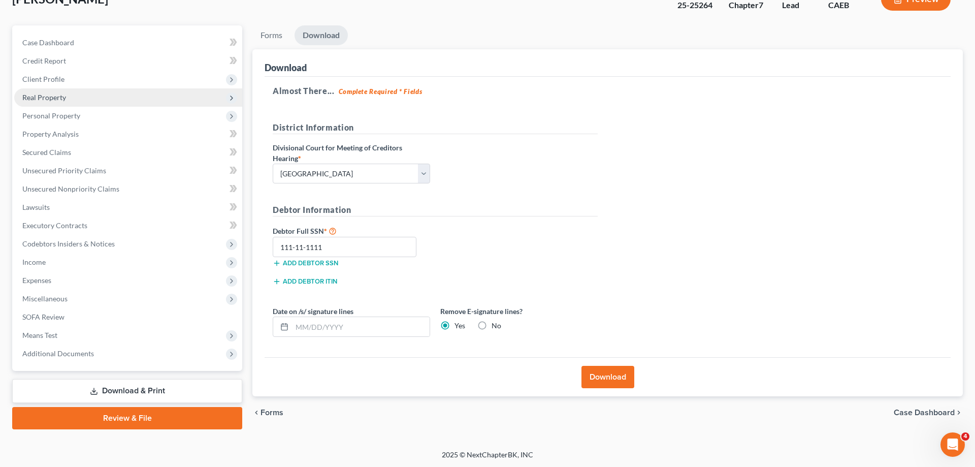
scroll to position [0, 0]
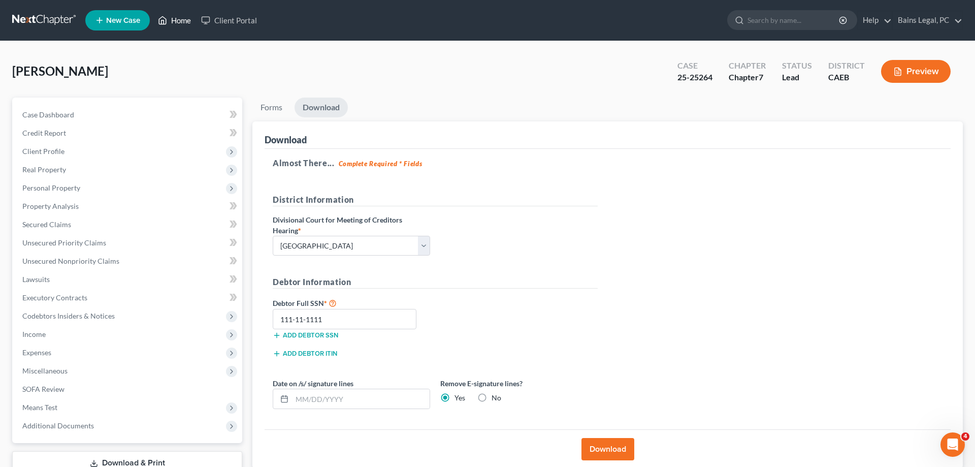
click at [173, 20] on link "Home" at bounding box center [174, 20] width 43 height 18
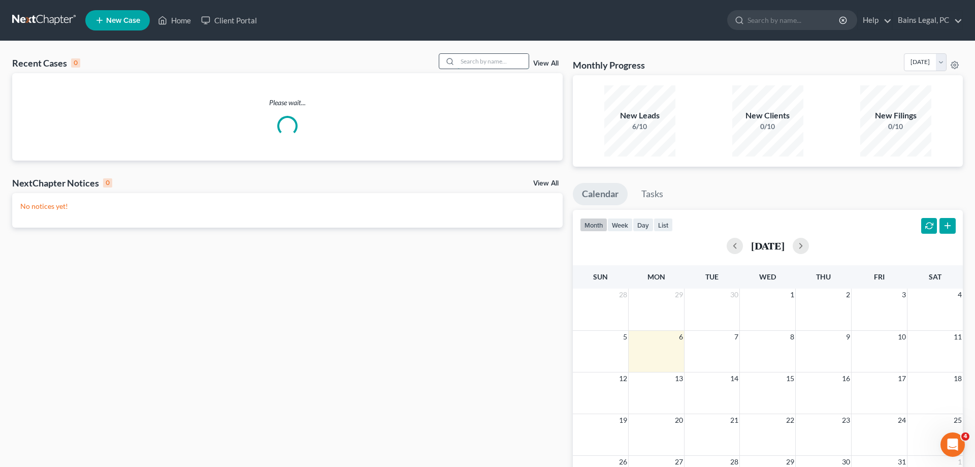
click at [462, 59] on input "search" at bounding box center [492, 61] width 71 height 15
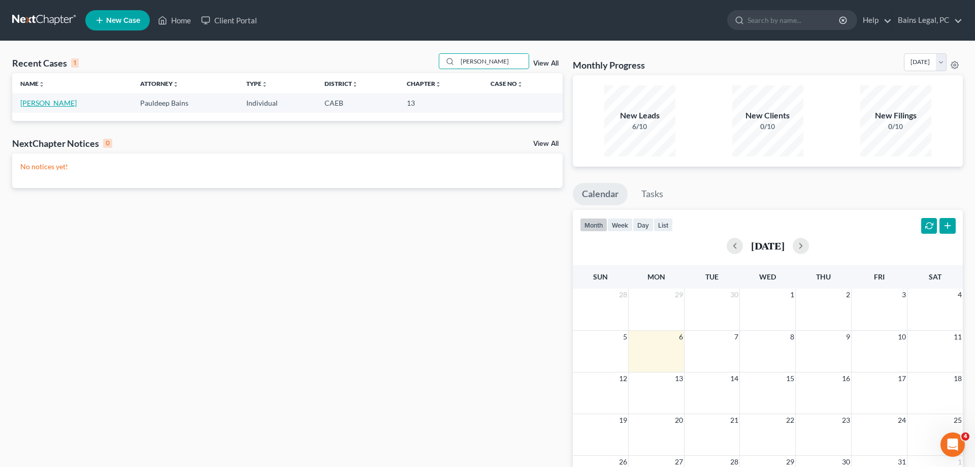
type input "[PERSON_NAME]"
click at [59, 105] on link "[PERSON_NAME]" at bounding box center [48, 102] width 56 height 9
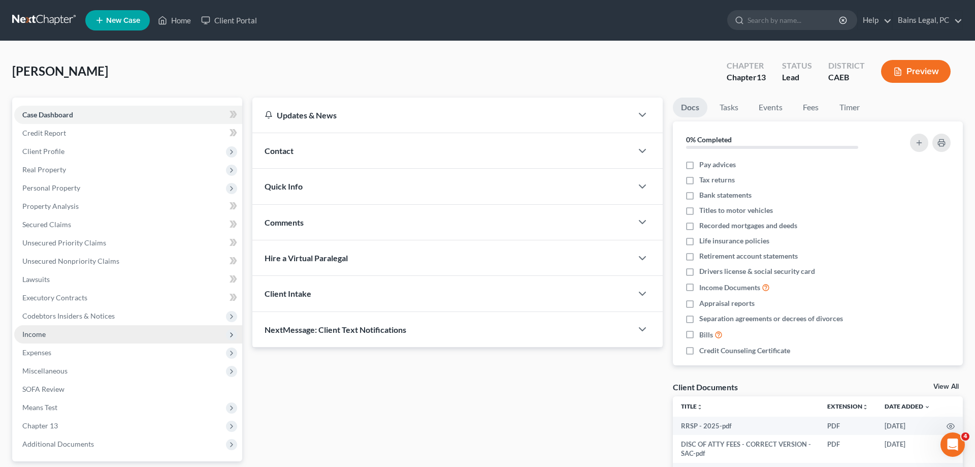
click at [57, 333] on span "Income" at bounding box center [128, 334] width 228 height 18
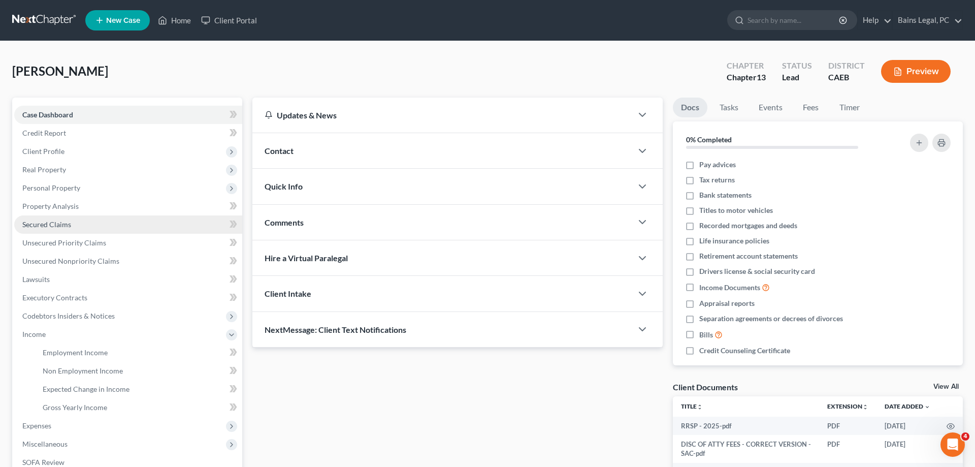
click at [40, 218] on link "Secured Claims" at bounding box center [128, 224] width 228 height 18
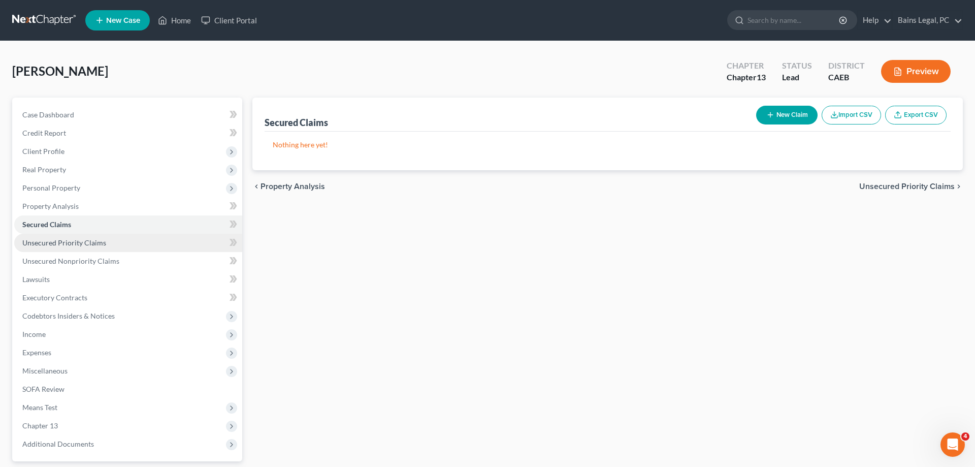
click at [97, 245] on span "Unsecured Priority Claims" at bounding box center [64, 242] width 84 height 9
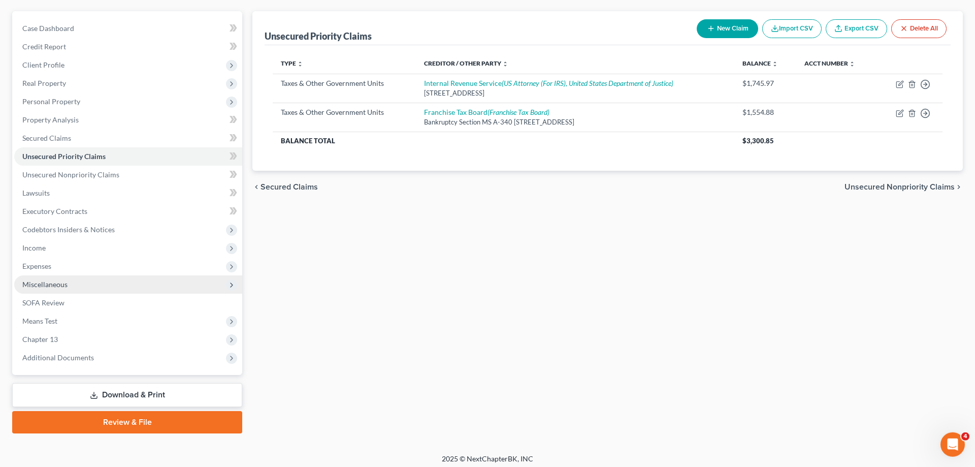
scroll to position [90, 0]
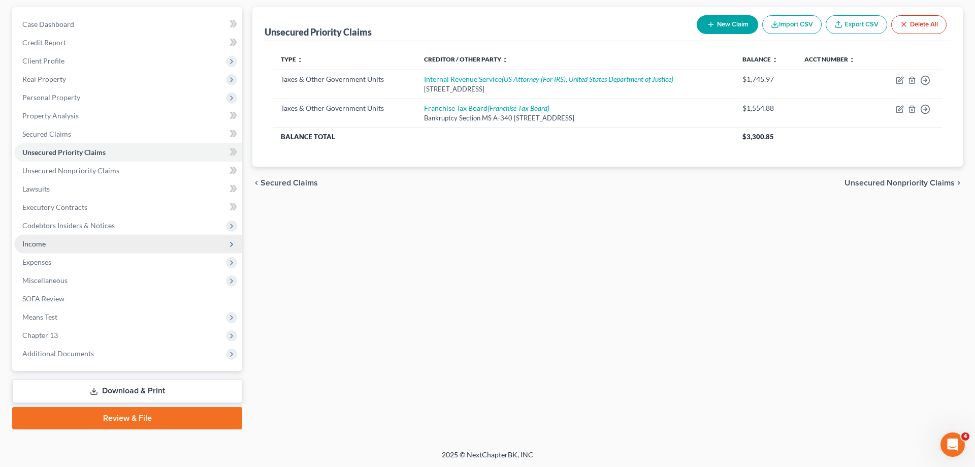
click at [47, 243] on span "Income" at bounding box center [128, 244] width 228 height 18
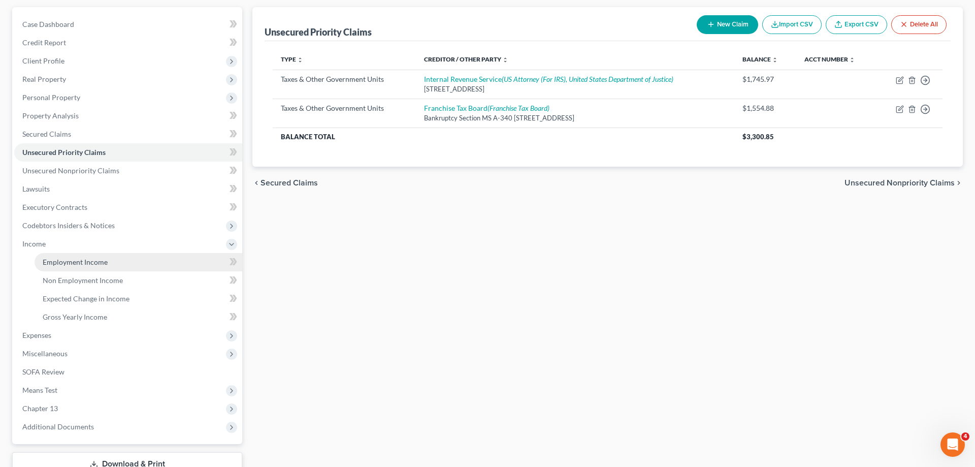
click at [69, 259] on span "Employment Income" at bounding box center [75, 261] width 65 height 9
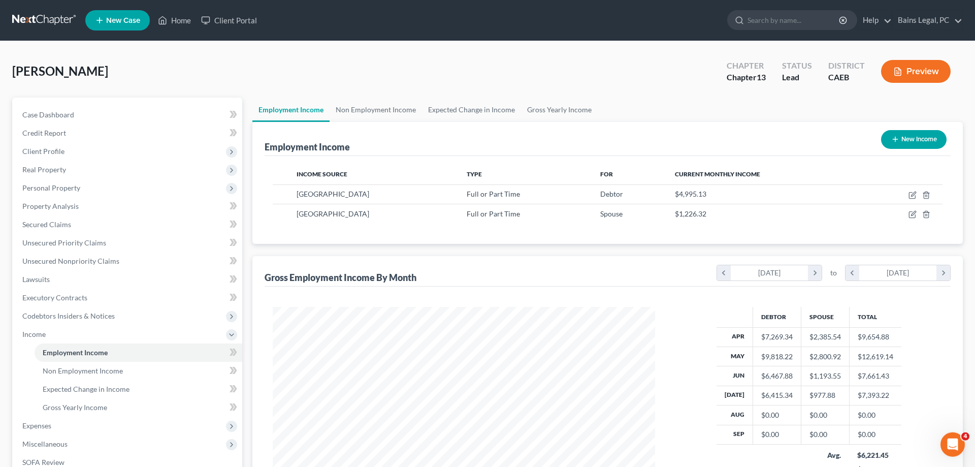
scroll to position [191, 403]
click at [42, 152] on span "Client Profile" at bounding box center [43, 151] width 42 height 9
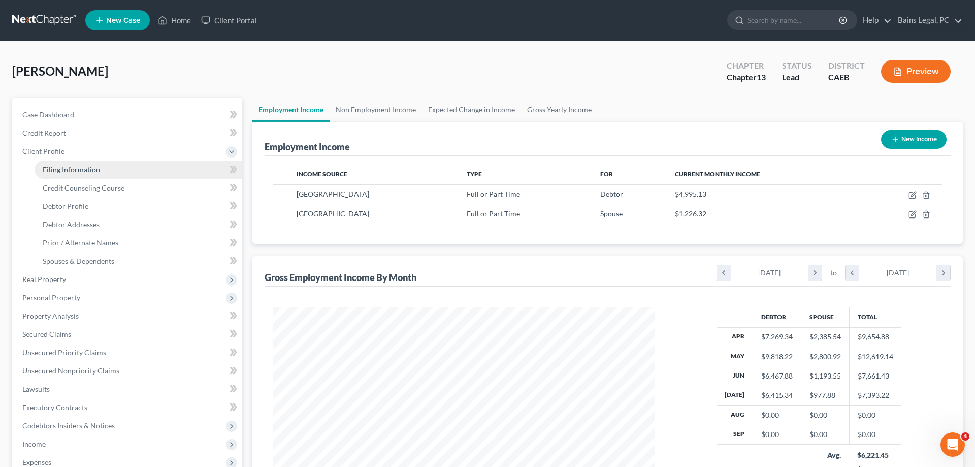
click at [57, 168] on span "Filing Information" at bounding box center [71, 169] width 57 height 9
select select "1"
select select "0"
select select "3"
select select "4"
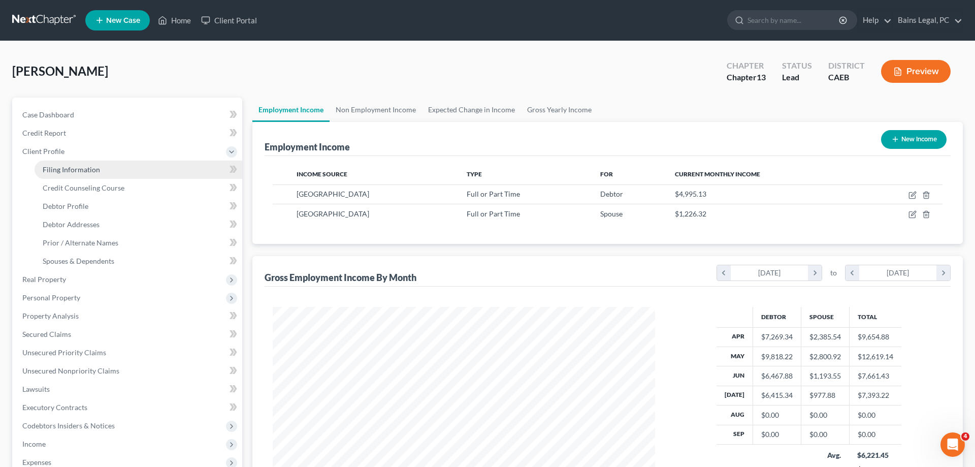
select select "0"
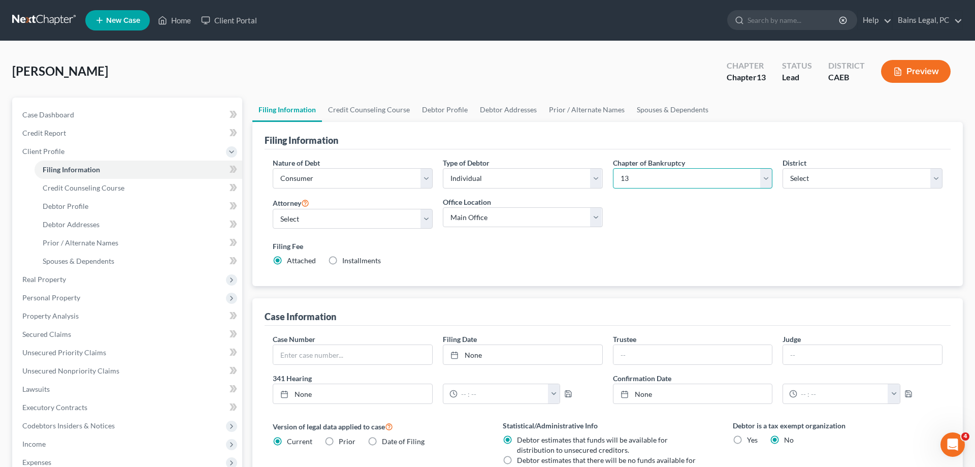
click at [613, 168] on select "Select 7 11 12 13" at bounding box center [693, 178] width 160 height 20
select select "0"
click option "7" at bounding box center [0, 0] width 0 height 0
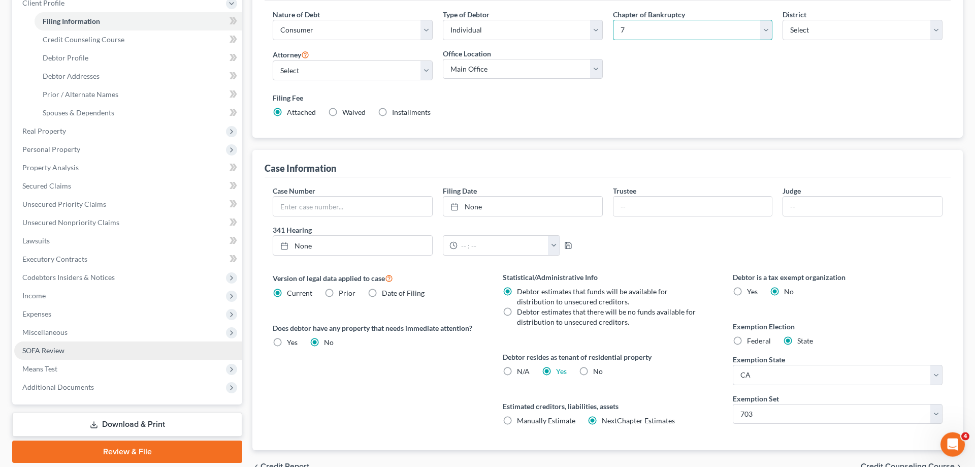
scroll to position [155, 0]
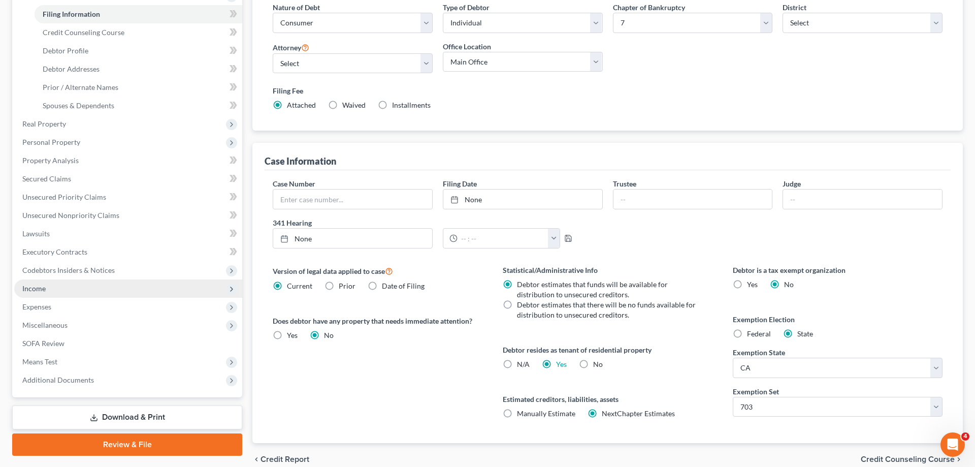
click at [48, 292] on span "Income" at bounding box center [128, 288] width 228 height 18
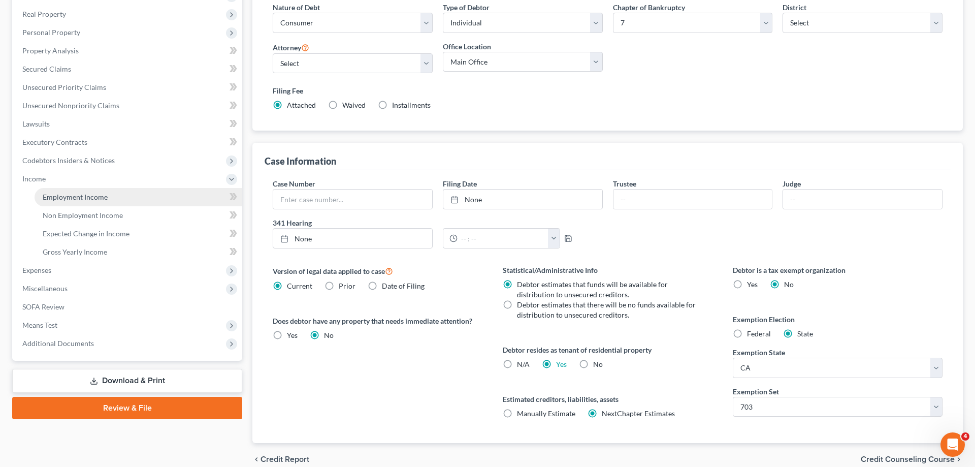
click at [87, 193] on span "Employment Income" at bounding box center [75, 196] width 65 height 9
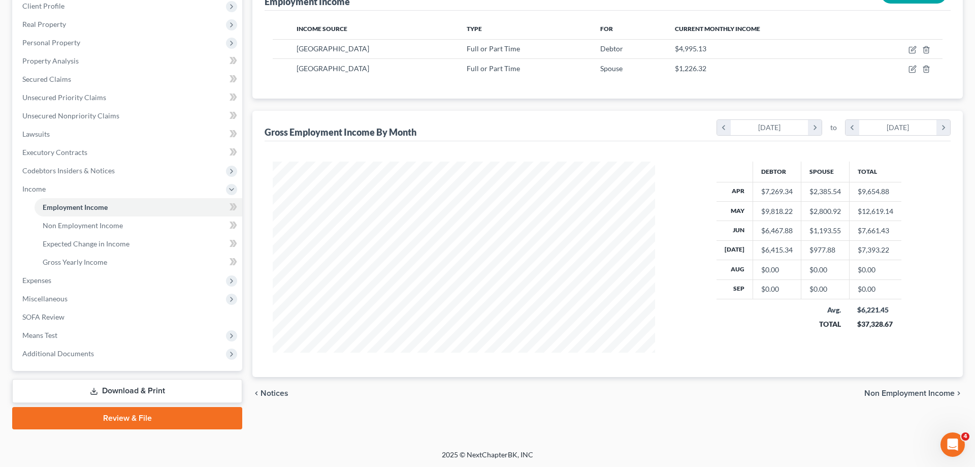
scroll to position [191, 403]
click at [912, 51] on icon "button" at bounding box center [913, 48] width 5 height 5
select select "0"
select select "4"
select select "2"
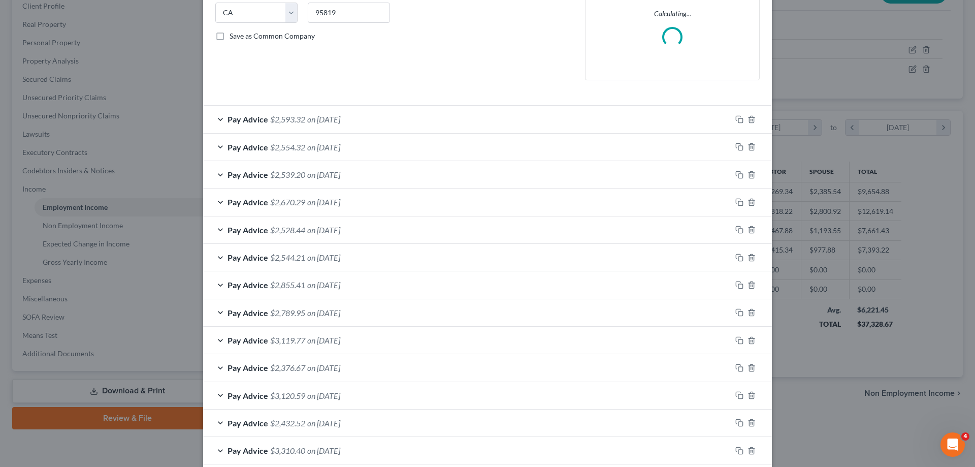
scroll to position [260, 0]
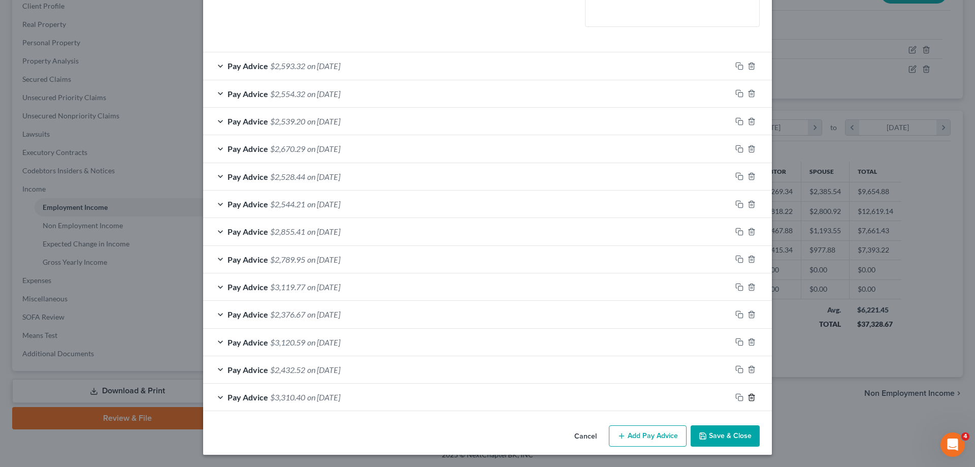
click at [750, 396] on icon "button" at bounding box center [751, 397] width 8 height 8
click at [750, 396] on icon "button" at bounding box center [751, 396] width 8 height 8
click at [750, 396] on icon "button" at bounding box center [751, 397] width 8 height 8
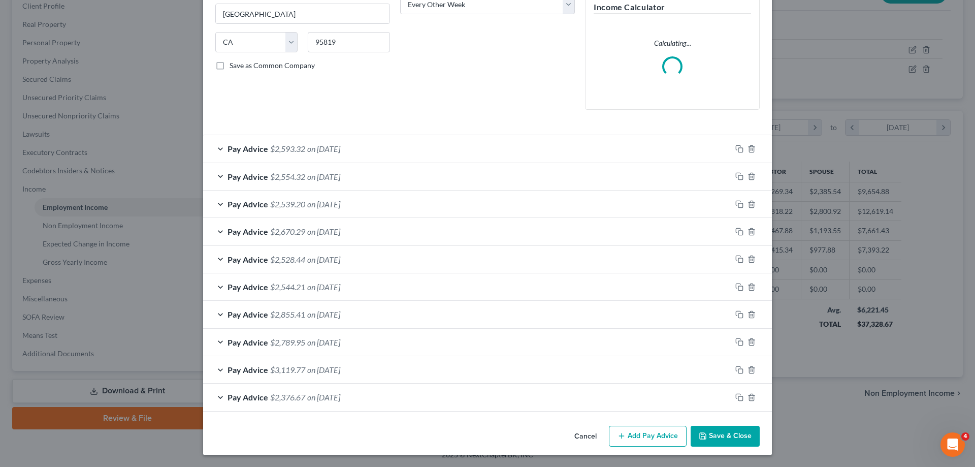
scroll to position [178, 0]
click at [750, 396] on icon "button" at bounding box center [751, 397] width 8 height 8
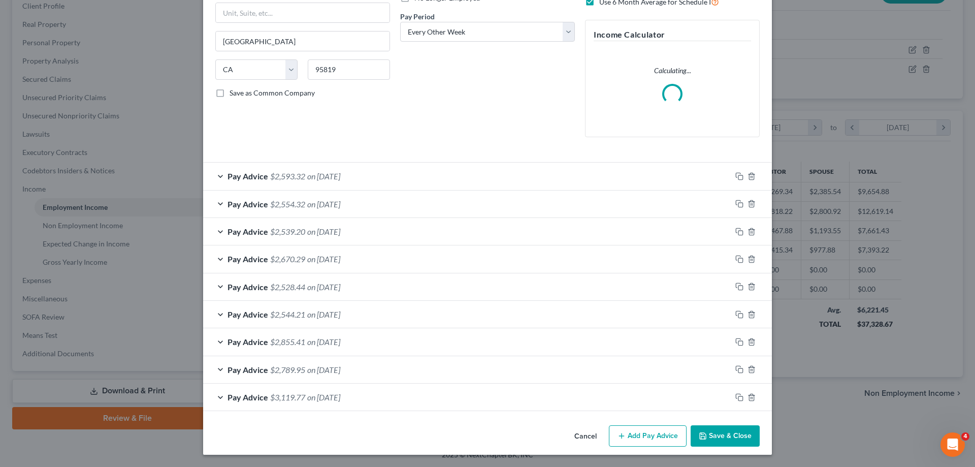
scroll to position [150, 0]
click at [426, 174] on div "Pay Advice $2,593.32 on [DATE]" at bounding box center [467, 175] width 528 height 27
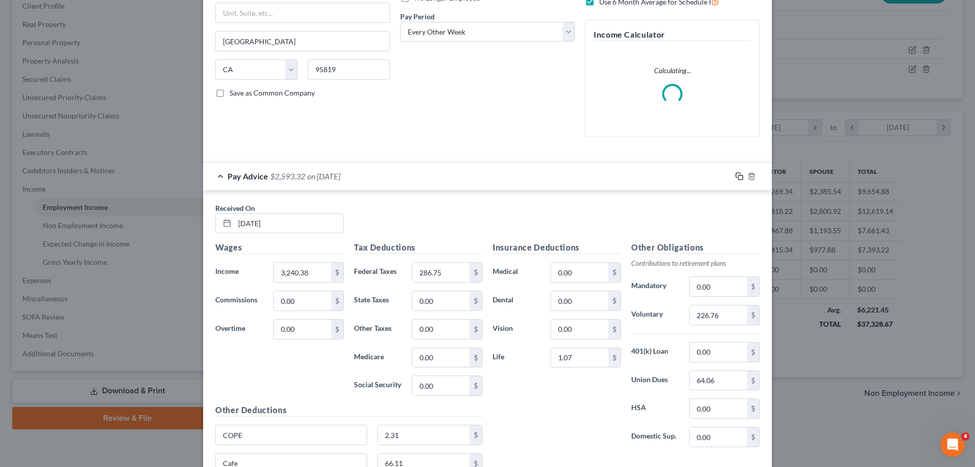
click at [739, 177] on icon "button" at bounding box center [739, 176] width 8 height 8
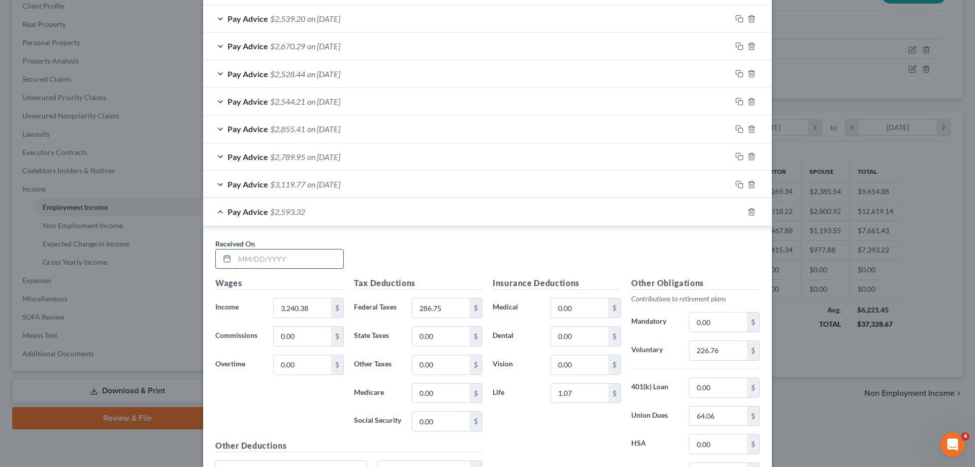
scroll to position [409, 0]
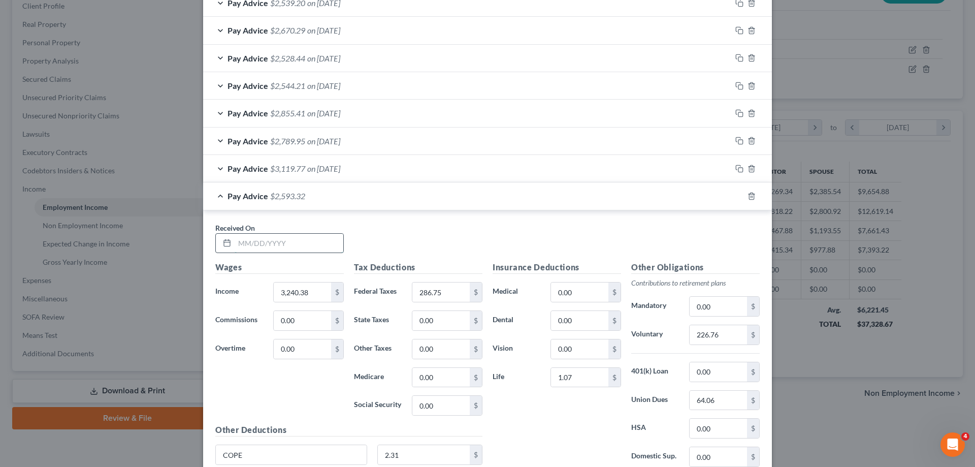
click at [272, 239] on input "text" at bounding box center [289, 243] width 109 height 19
type input "[DATE]"
drag, startPoint x: 319, startPoint y: 287, endPoint x: 406, endPoint y: 319, distance: 92.8
click at [331, 302] on input "307,250" at bounding box center [302, 291] width 57 height 19
type input "3,072.50"
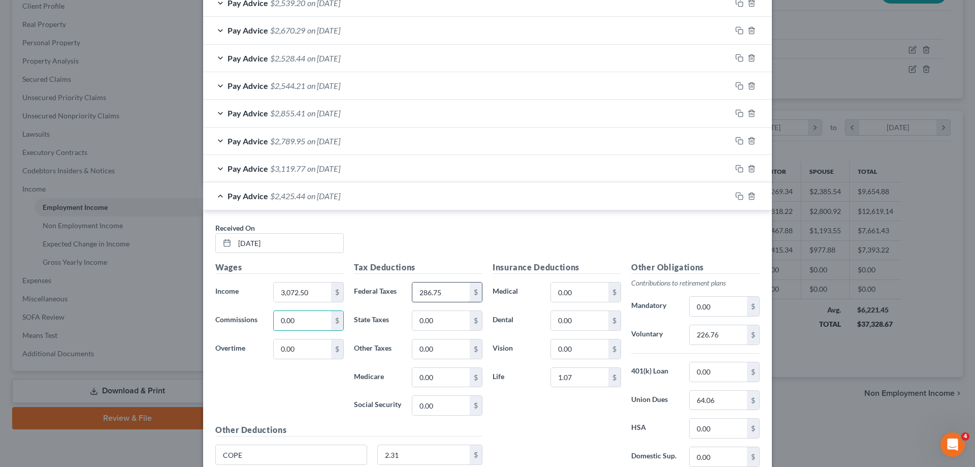
click at [452, 289] on input "286.75" at bounding box center [440, 291] width 57 height 19
type input "271.91"
click at [732, 334] on input "226.76" at bounding box center [717, 334] width 57 height 19
type input "153.57"
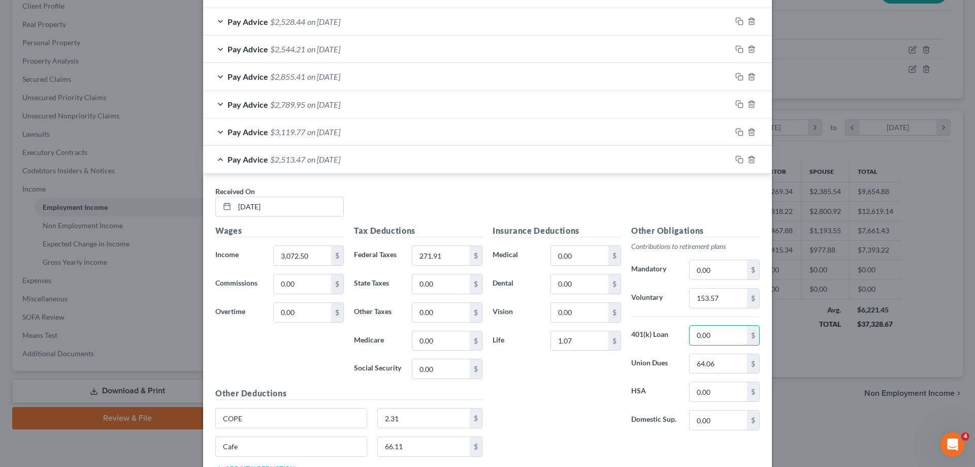
scroll to position [461, 0]
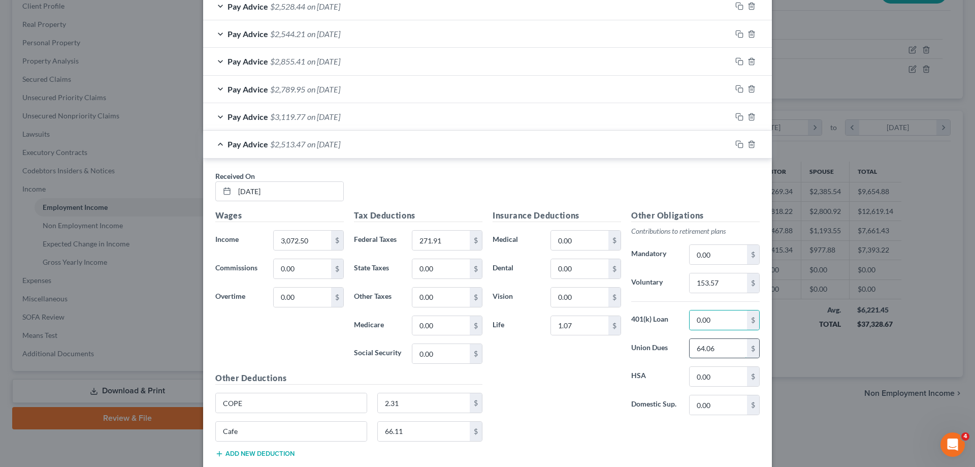
click at [729, 352] on input "64.06" at bounding box center [717, 348] width 57 height 19
click at [596, 328] on input "1.07" at bounding box center [579, 325] width 57 height 19
type input "6.37"
click at [726, 282] on input "153.57" at bounding box center [717, 282] width 57 height 19
type input "61.43"
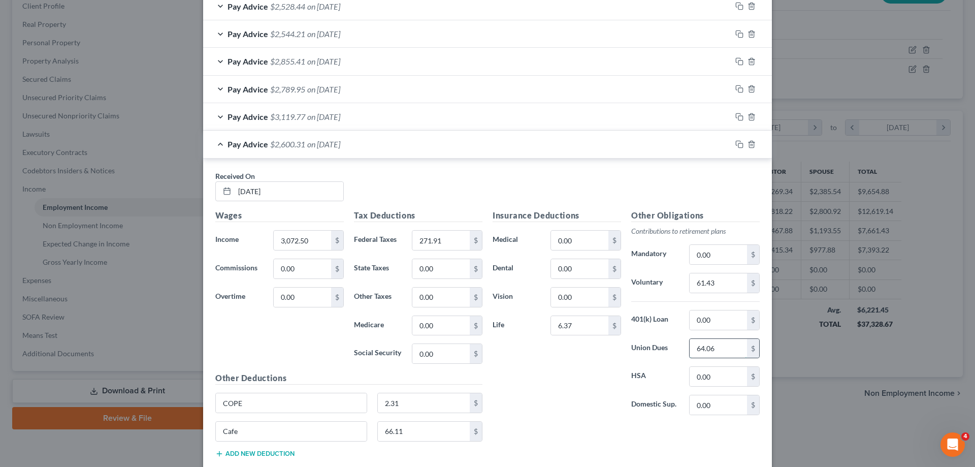
click at [729, 350] on input "64.06" at bounding box center [717, 348] width 57 height 19
type input "0"
type input "61.42"
click at [421, 433] on input "66.11" at bounding box center [424, 430] width 92 height 19
type input "61.54"
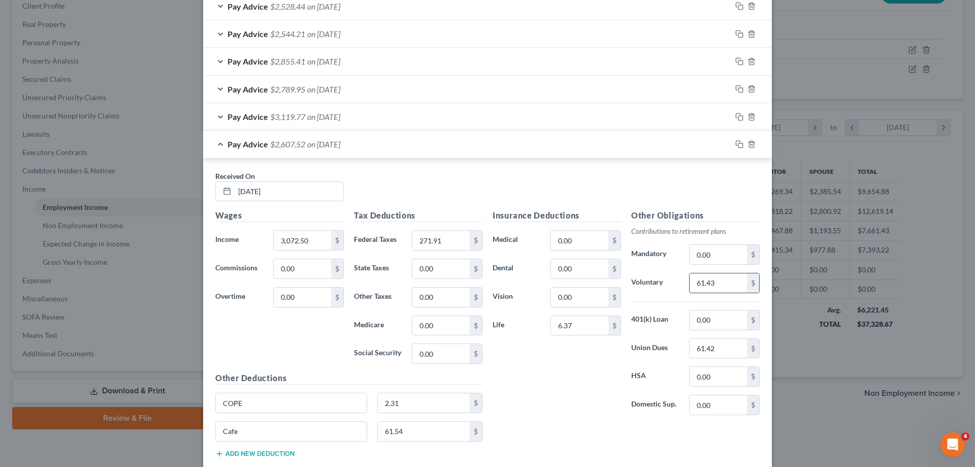
click at [723, 287] on input "61.43" at bounding box center [717, 282] width 57 height 19
type input "215"
click at [720, 344] on input "61.42" at bounding box center [717, 348] width 57 height 19
click at [596, 324] on input "6.37" at bounding box center [579, 325] width 57 height 19
drag, startPoint x: 585, startPoint y: 326, endPoint x: 514, endPoint y: 328, distance: 71.1
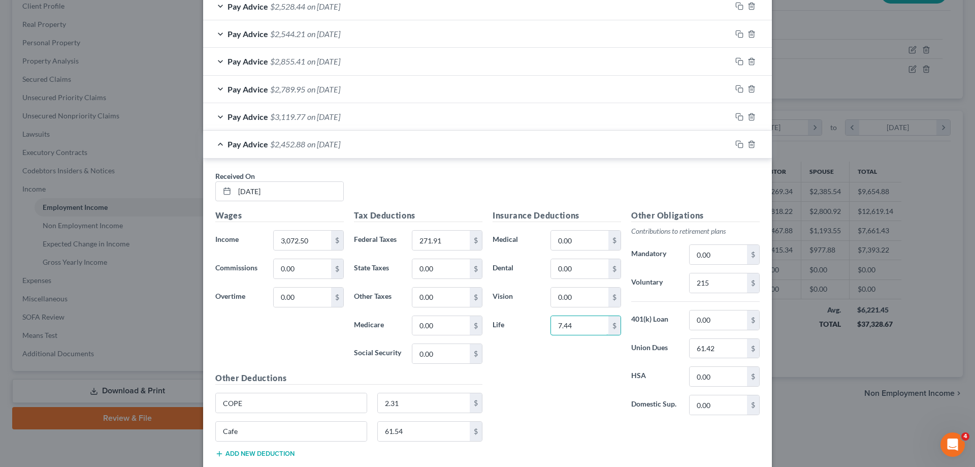
click at [551, 330] on input "7.44" at bounding box center [579, 325] width 57 height 19
drag, startPoint x: 579, startPoint y: 328, endPoint x: 533, endPoint y: 328, distance: 46.2
click at [551, 330] on input "6.37" at bounding box center [579, 325] width 57 height 19
click at [578, 331] on input "7.44" at bounding box center [579, 325] width 57 height 19
type input "1.07"
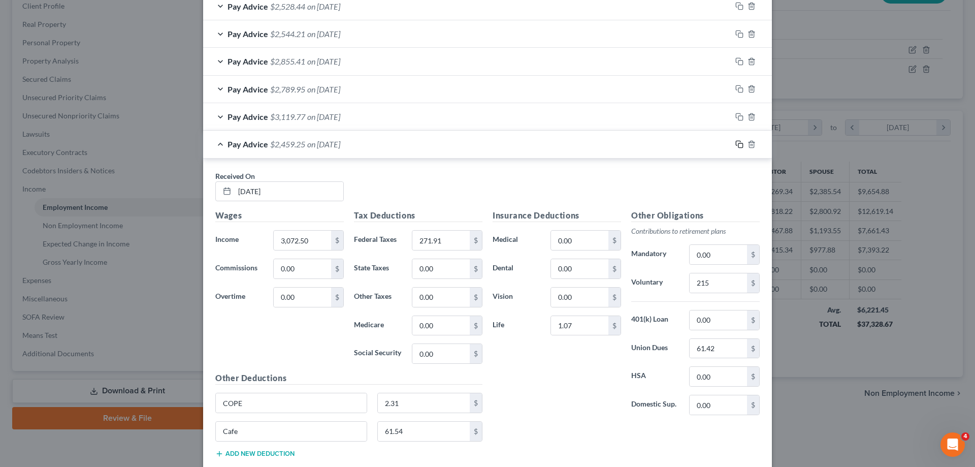
click at [737, 141] on icon "button" at bounding box center [738, 143] width 5 height 5
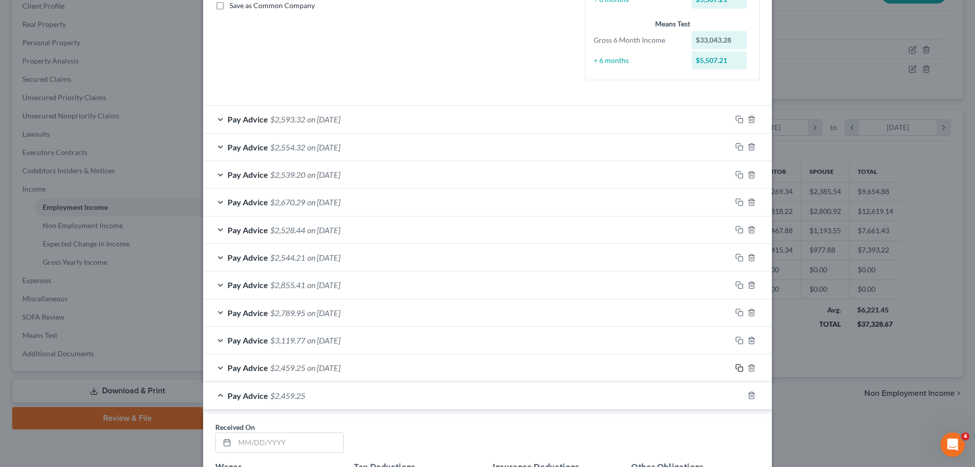
scroll to position [445, 0]
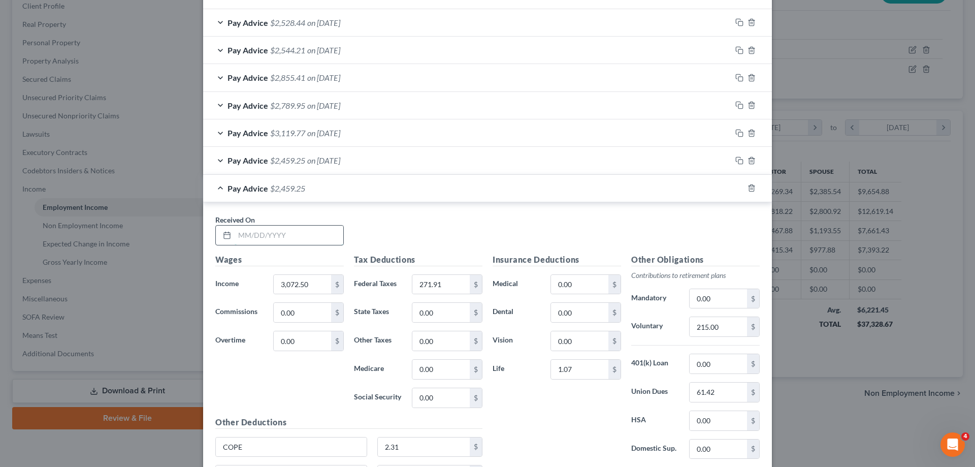
click at [313, 234] on input "text" at bounding box center [289, 234] width 109 height 19
type input "[DATE]"
type input "3,108.63"
click at [446, 292] on input "271.91" at bounding box center [440, 284] width 57 height 19
type input "275.10"
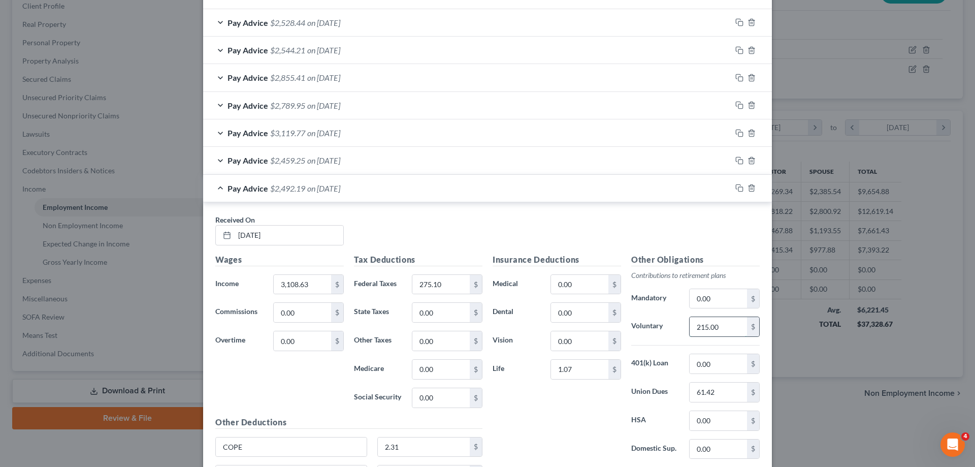
click at [732, 328] on input "215.00" at bounding box center [717, 326] width 57 height 19
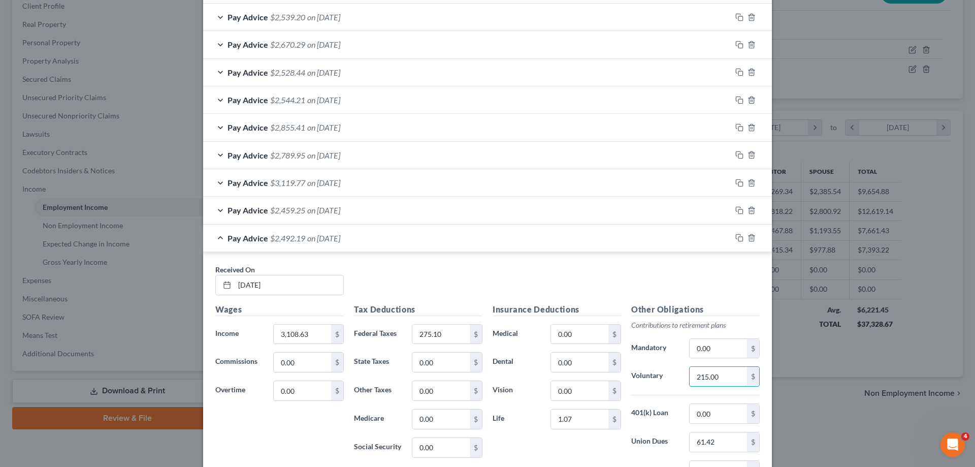
scroll to position [393, 0]
type input "217.53"
click at [723, 446] on input "61.42" at bounding box center [717, 443] width 57 height 19
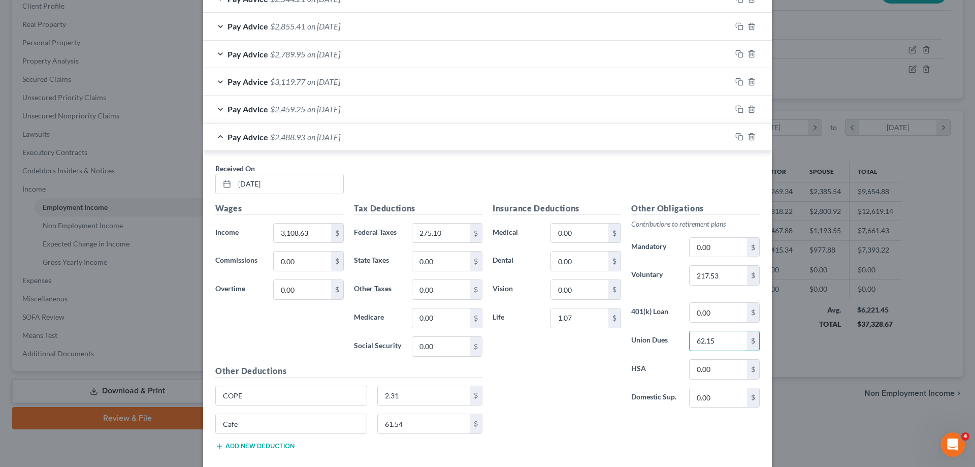
scroll to position [497, 0]
type input "62.15"
click at [421, 425] on input "61.54" at bounding box center [424, 422] width 92 height 19
type input "85.64"
click at [595, 403] on div "Insurance Deductions Medical 0.00 $ Dental 0.00 $ Vision 0.00 $ Life 1.07 $" at bounding box center [556, 309] width 139 height 214
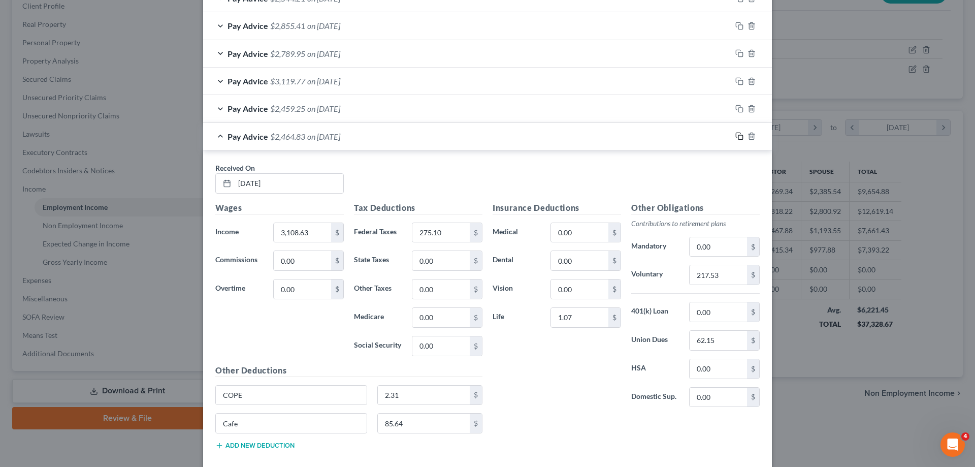
click at [742, 135] on icon "button" at bounding box center [739, 136] width 8 height 8
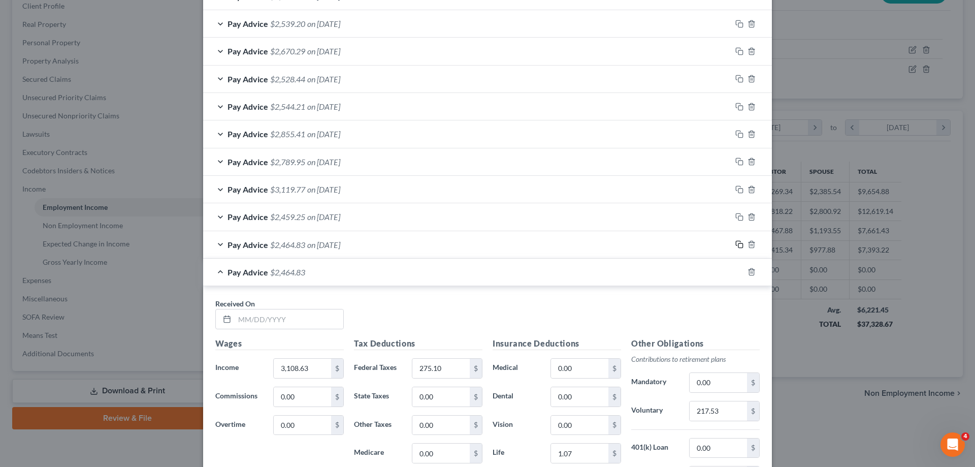
scroll to position [544, 0]
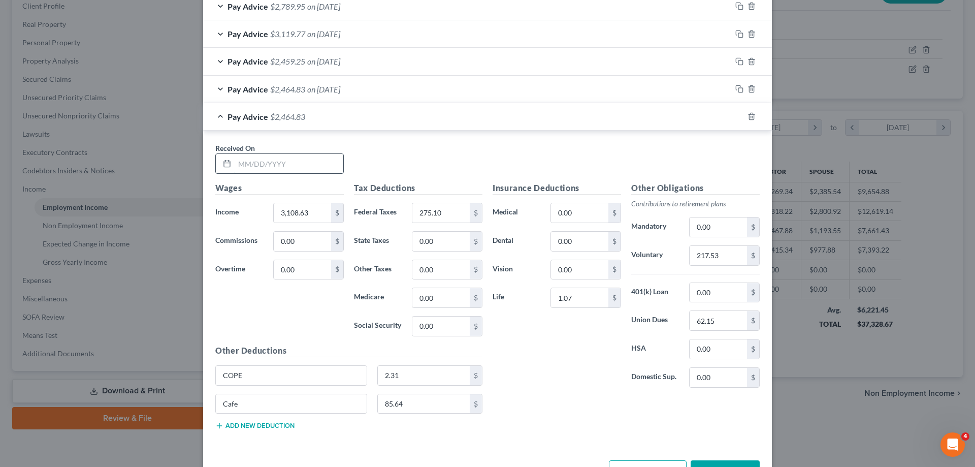
click at [324, 171] on input "text" at bounding box center [289, 163] width 109 height 19
type input "[DATE]"
type input "3,123.67"
click at [439, 211] on input "275.10" at bounding box center [440, 212] width 57 height 19
type input "538.19"
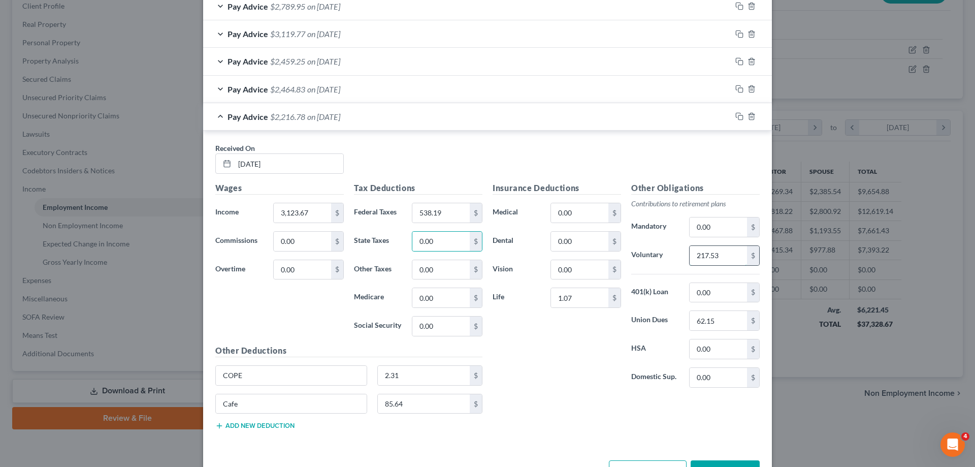
click at [730, 254] on input "217.53" at bounding box center [717, 255] width 57 height 19
type input "218.58"
type input "61.93"
click at [415, 406] on input "85.64" at bounding box center [424, 403] width 92 height 19
type input "32.74"
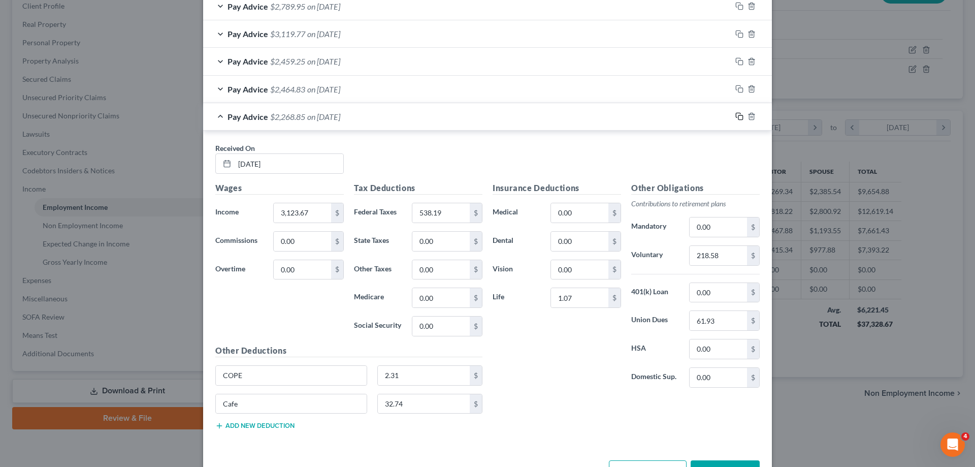
click at [741, 117] on icon "button" at bounding box center [739, 116] width 8 height 8
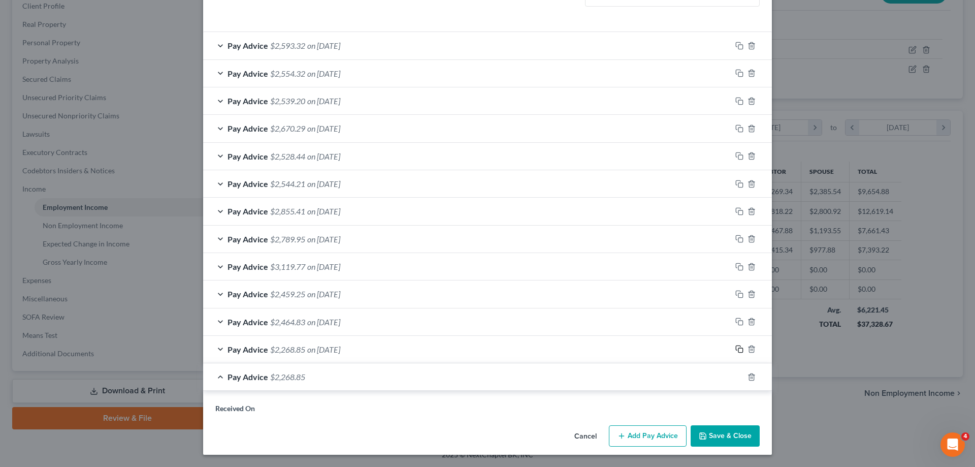
scroll to position [472, 0]
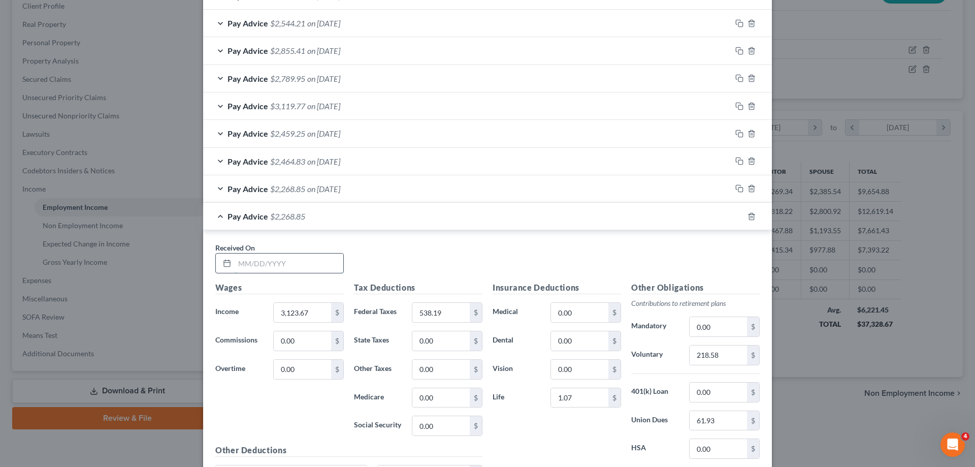
click at [283, 262] on input "text" at bounding box center [289, 262] width 109 height 19
type input "[DATE]"
type input "2,883.18"
click at [444, 316] on input "538.19" at bounding box center [440, 312] width 57 height 19
type input "479.45"
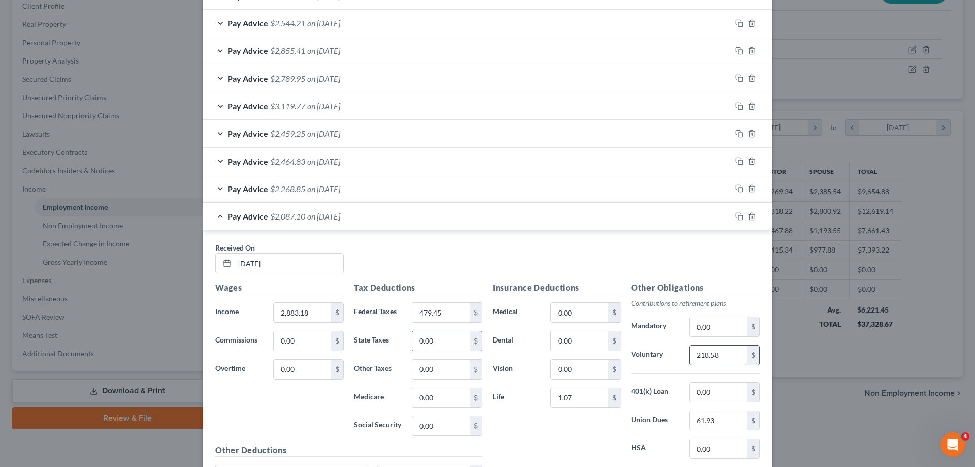
click at [740, 356] on input "218.58" at bounding box center [717, 354] width 57 height 19
type input "201.75"
type input "57.28"
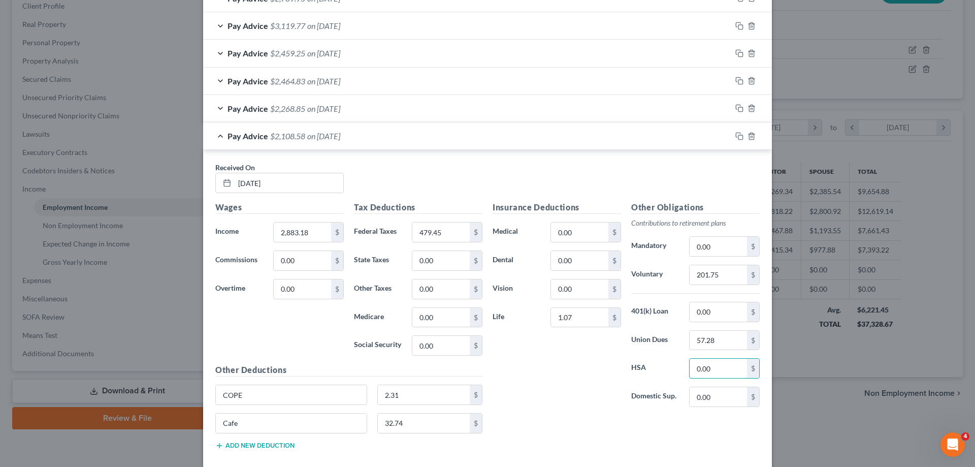
scroll to position [607, 0]
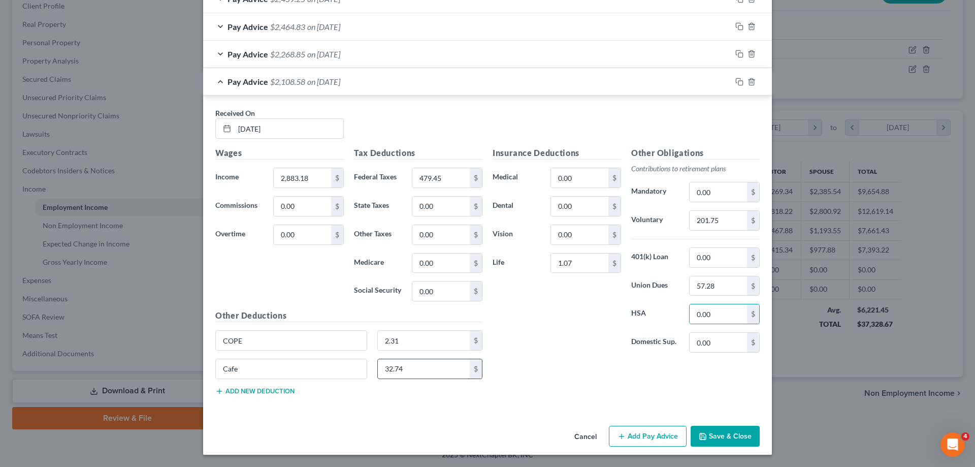
click at [441, 367] on input "32.74" at bounding box center [424, 368] width 92 height 19
type input "22.98"
click at [738, 441] on button "Save & Close" at bounding box center [724, 435] width 69 height 21
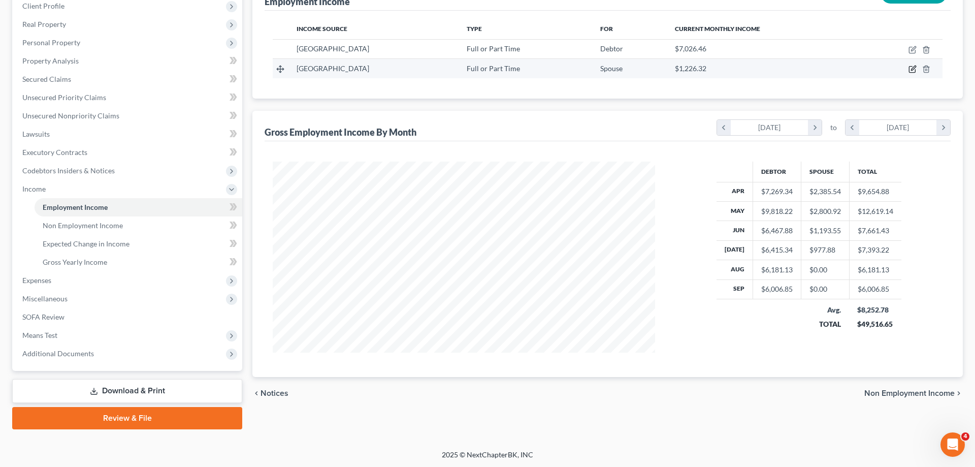
click at [913, 68] on icon "button" at bounding box center [913, 68] width 5 height 5
select select "0"
select select "4"
select select "1"
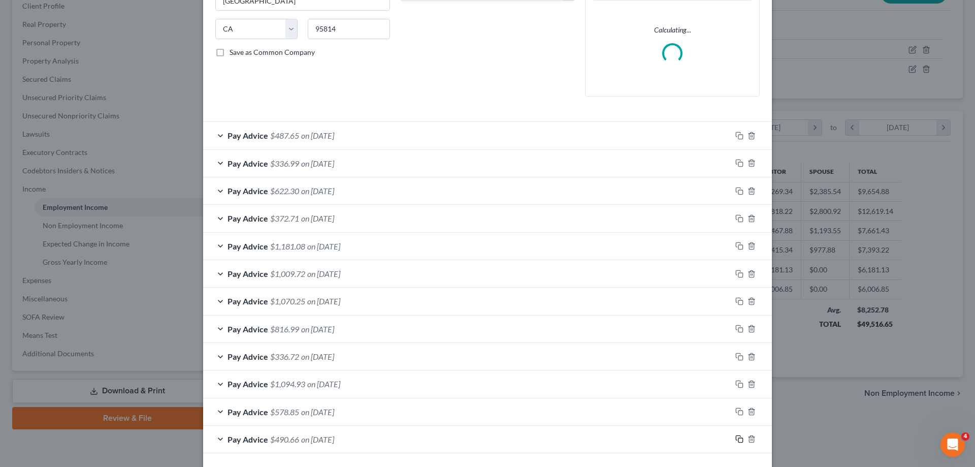
scroll to position [233, 0]
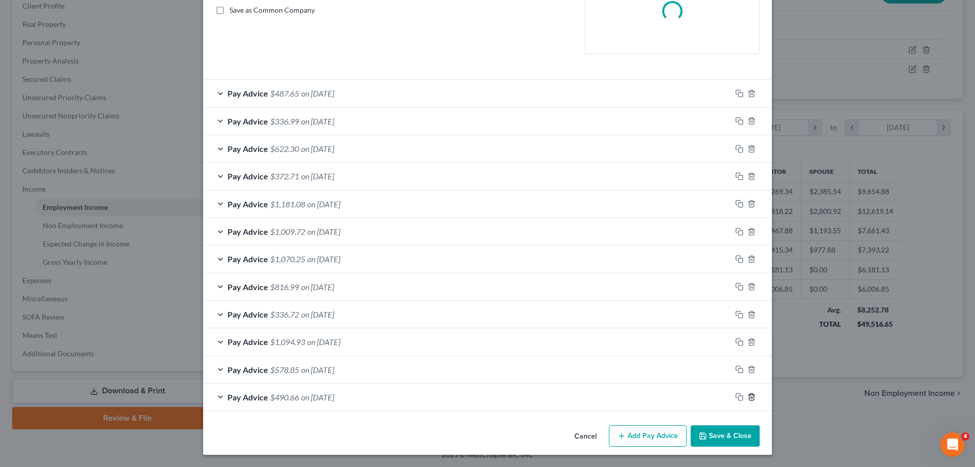
click at [750, 397] on icon "button" at bounding box center [751, 396] width 8 height 8
click at [751, 397] on line "button" at bounding box center [751, 398] width 0 height 2
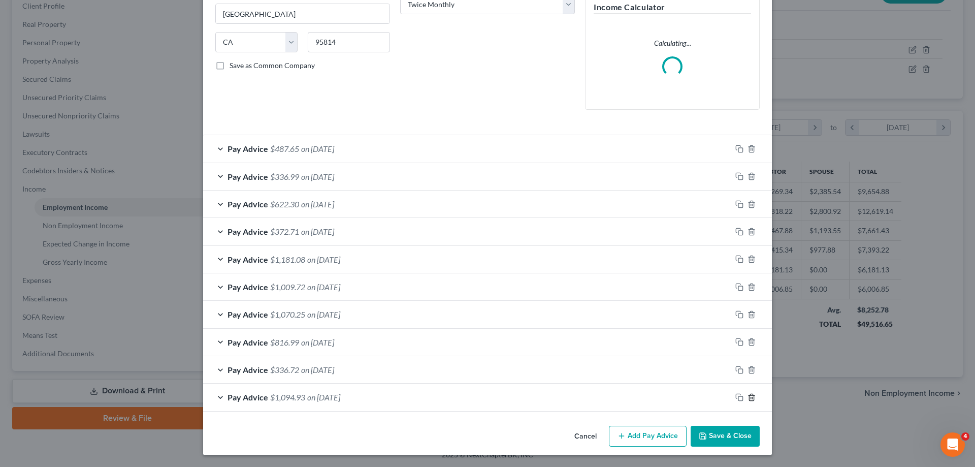
click at [750, 397] on icon "button" at bounding box center [751, 397] width 8 height 8
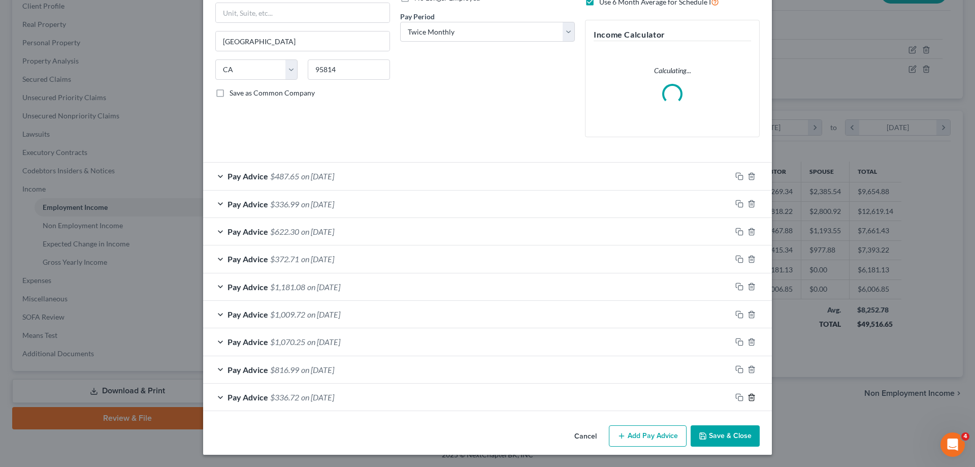
click at [750, 397] on icon "button" at bounding box center [751, 397] width 8 height 8
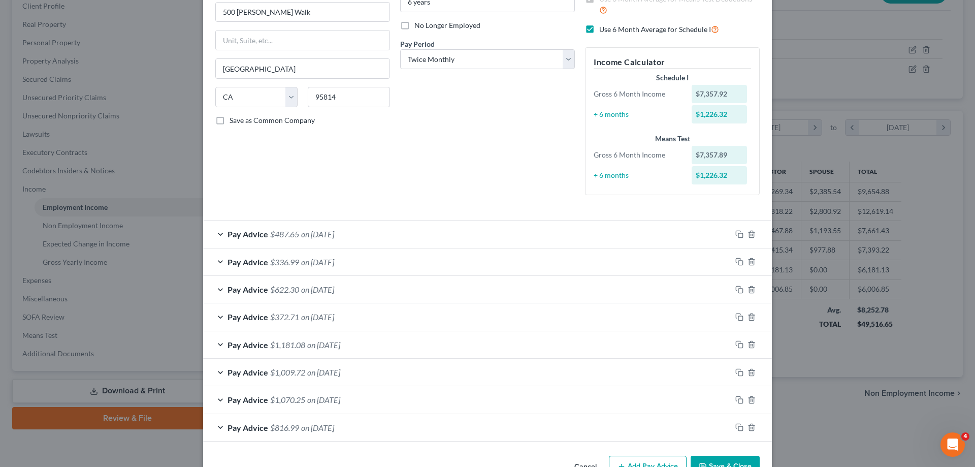
click at [512, 233] on div "Pay Advice $487.65 on [DATE]" at bounding box center [467, 233] width 528 height 27
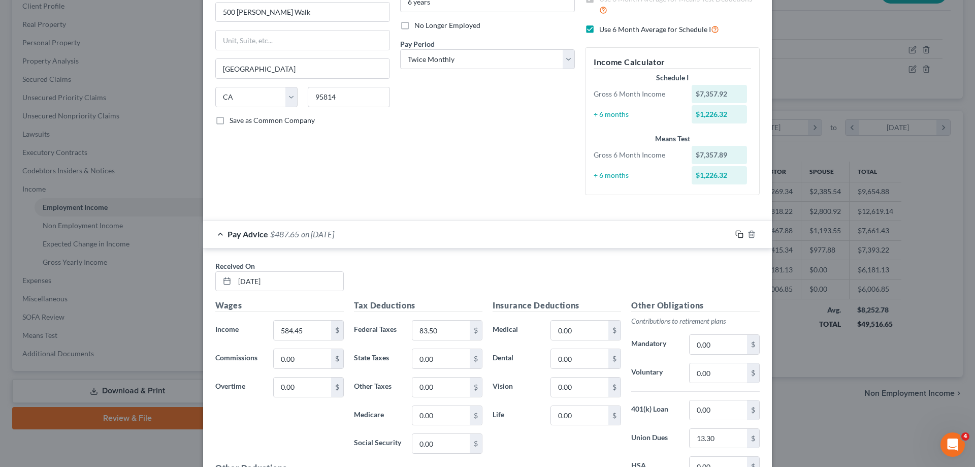
click at [737, 232] on icon "button" at bounding box center [739, 234] width 8 height 8
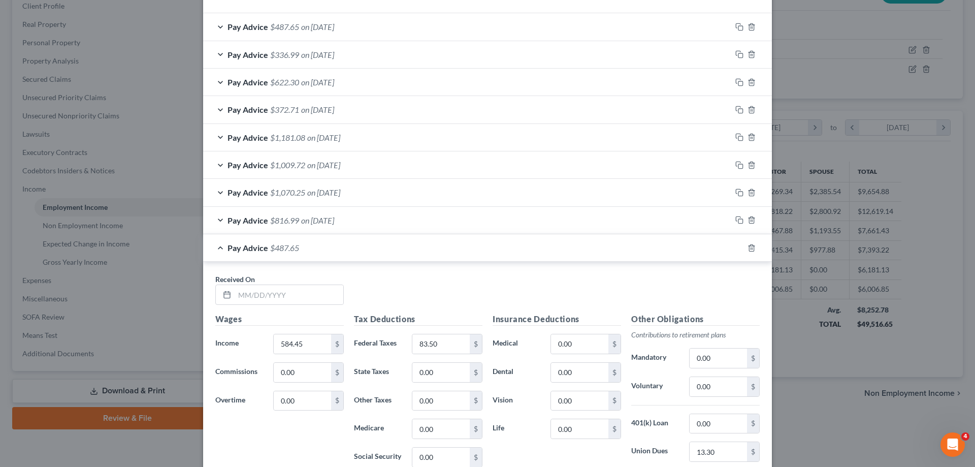
scroll to position [468, 0]
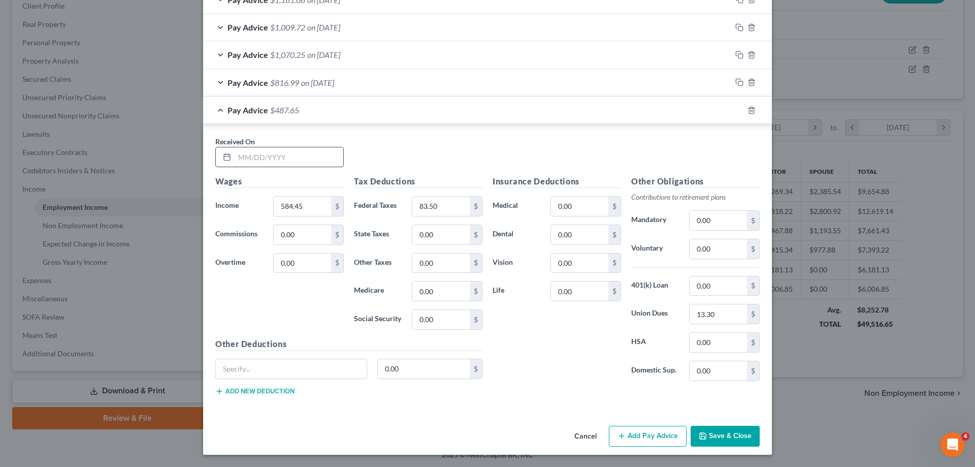
click at [301, 154] on input "text" at bounding box center [289, 156] width 109 height 19
type input "[DATE]"
type input "982.44"
click at [448, 203] on input "83.50" at bounding box center [440, 205] width 57 height 19
type input "174.53"
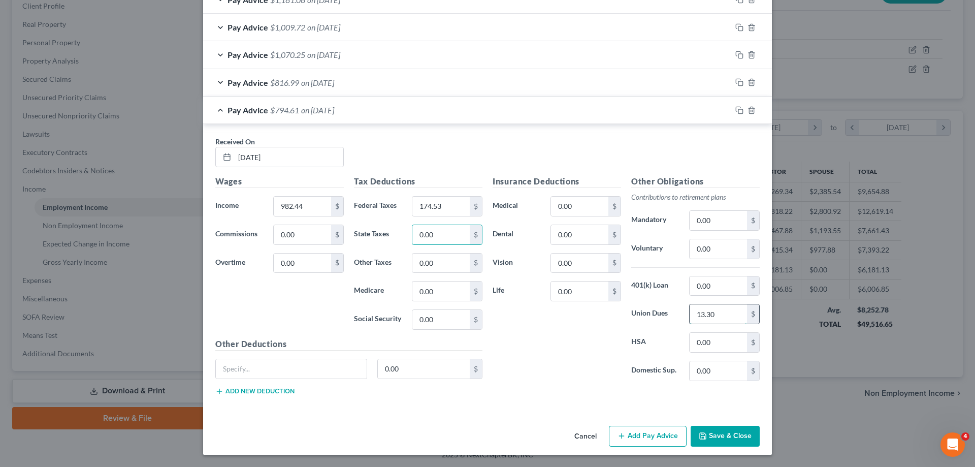
click at [729, 312] on input "13.30" at bounding box center [717, 313] width 57 height 19
type input "22.39"
click at [738, 110] on rect "button" at bounding box center [740, 111] width 5 height 5
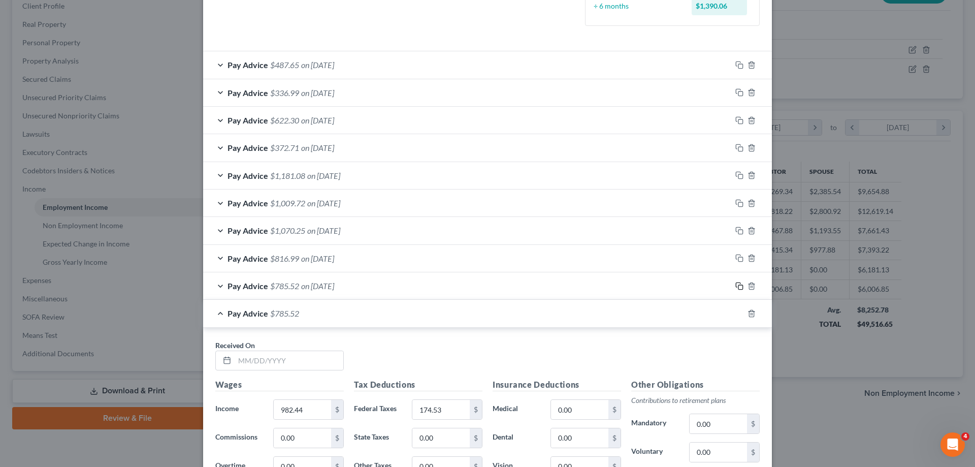
scroll to position [321, 0]
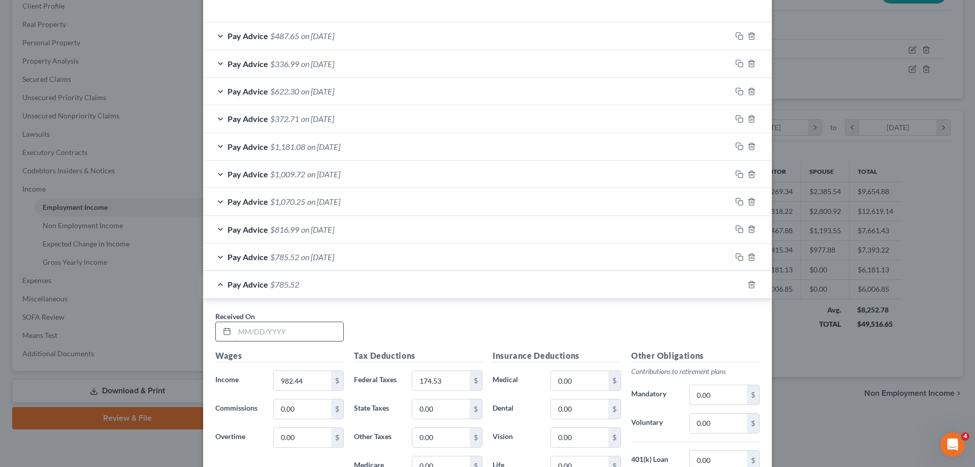
click at [293, 322] on input "text" at bounding box center [289, 331] width 109 height 19
type input "[DATE]"
type input "383.19"
click at [449, 370] on div "Tax Deductions Federal Taxes 174.53 $ State Taxes 0.00 $ Other Taxes 0.00 $ Med…" at bounding box center [418, 430] width 139 height 162
click at [451, 374] on input "174.53" at bounding box center [440, 380] width 57 height 19
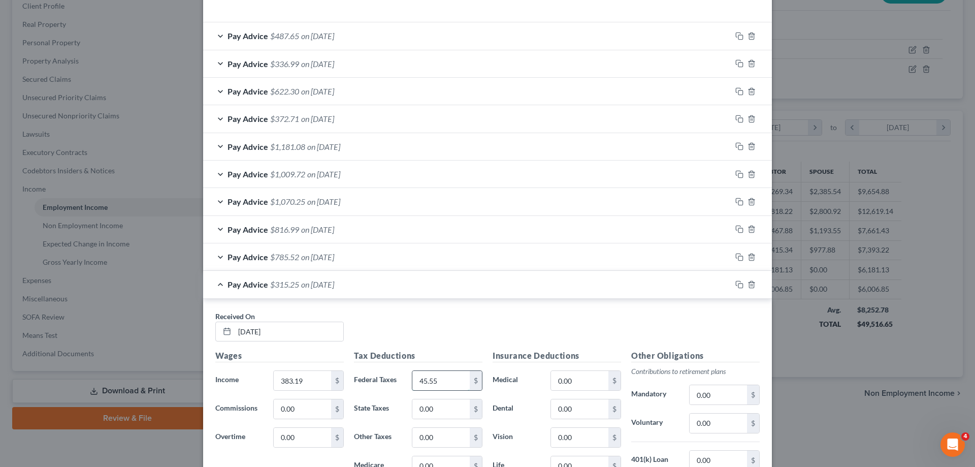
type input "45.55"
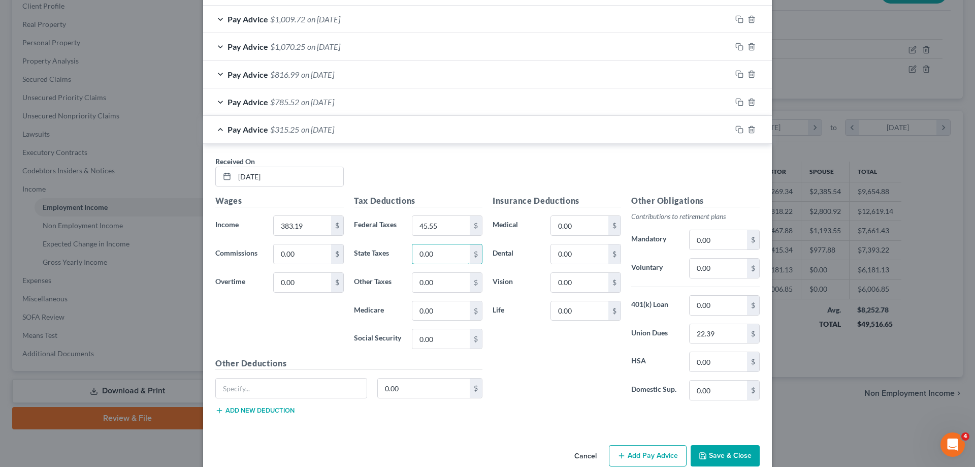
scroll to position [476, 0]
click at [740, 336] on input "22.39" at bounding box center [717, 332] width 57 height 19
type input "8.82"
click at [740, 128] on icon "button" at bounding box center [739, 129] width 8 height 8
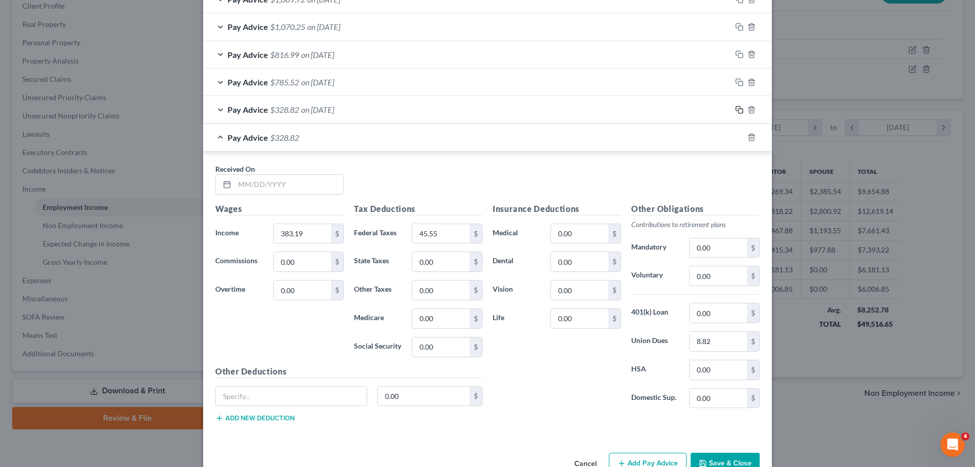
scroll to position [523, 0]
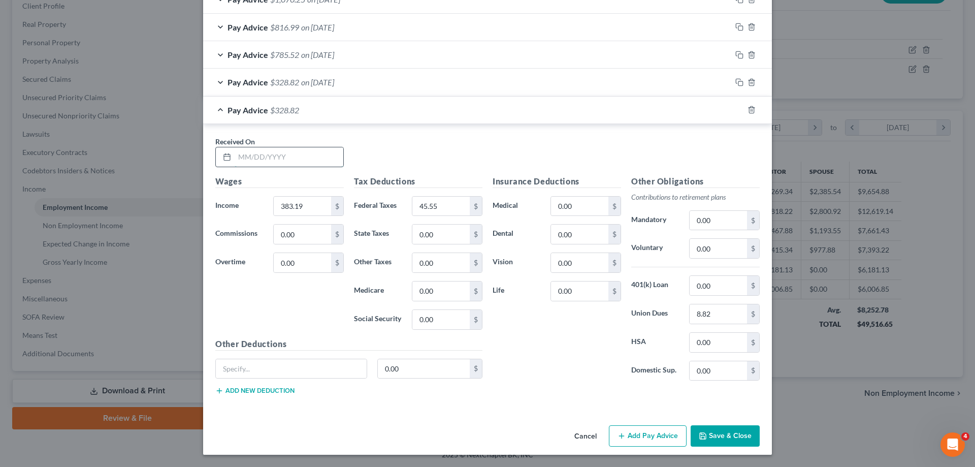
click at [303, 157] on input "text" at bounding box center [289, 156] width 109 height 19
type input "[DATE]"
type input "494.71"
click at [468, 205] on input "45.55" at bounding box center [440, 205] width 57 height 19
type input "66.59"
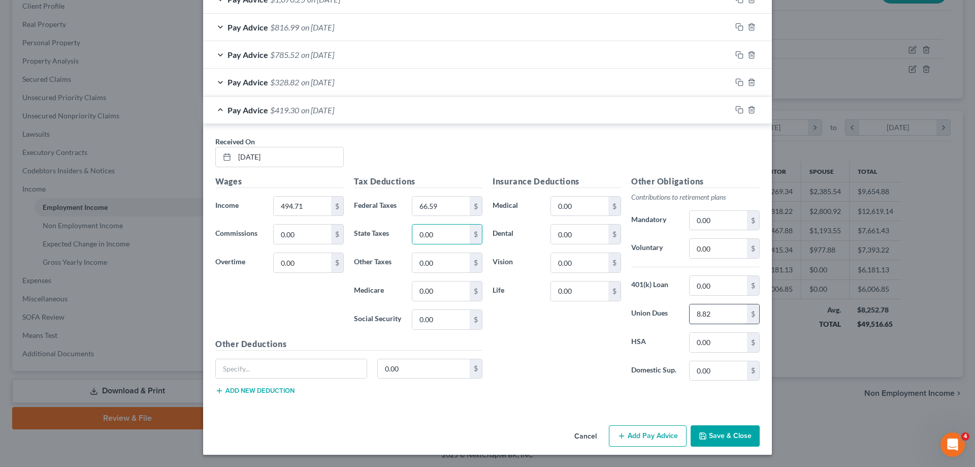
click at [723, 314] on input "8.82" at bounding box center [717, 313] width 57 height 19
type input "11.21"
click at [740, 110] on icon "button" at bounding box center [739, 110] width 8 height 8
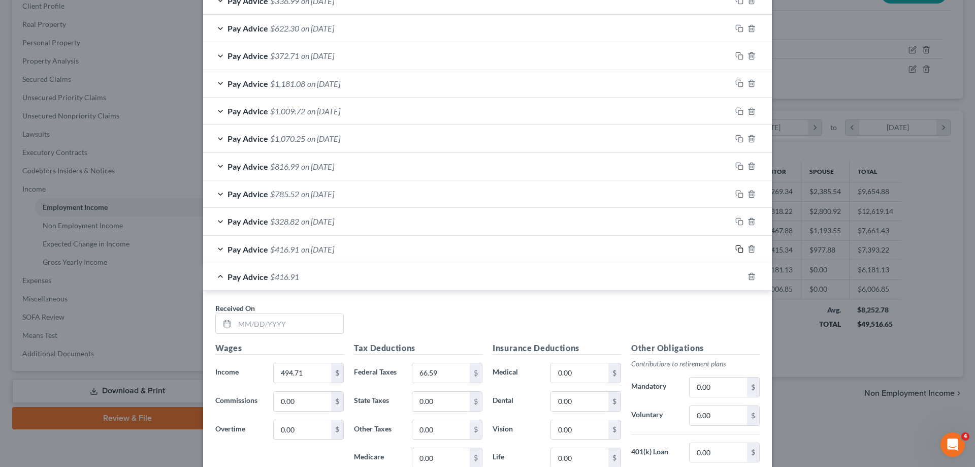
scroll to position [423, 0]
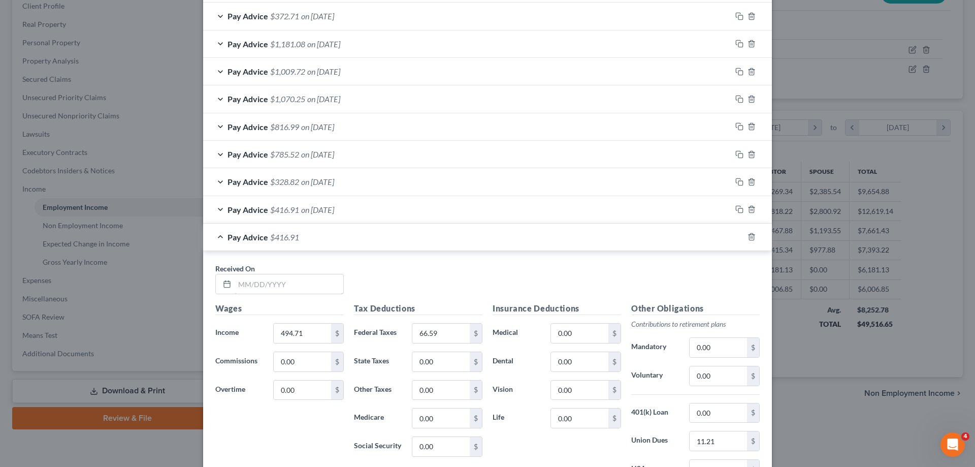
click at [325, 280] on input "text" at bounding box center [289, 283] width 109 height 19
type input "[DATE]"
type input "346.56"
click at [453, 333] on input "66.59" at bounding box center [440, 332] width 57 height 19
type input "38.65"
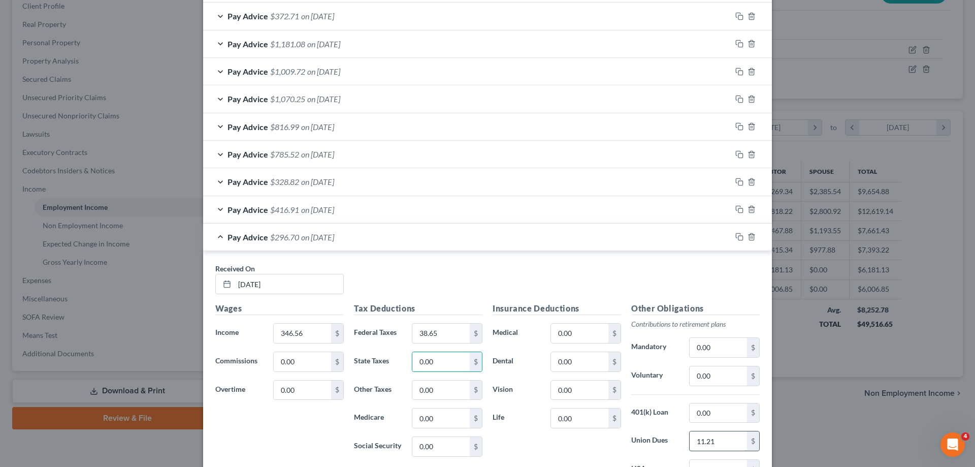
click at [732, 438] on input "11.21" at bounding box center [717, 440] width 57 height 19
type input "7.84"
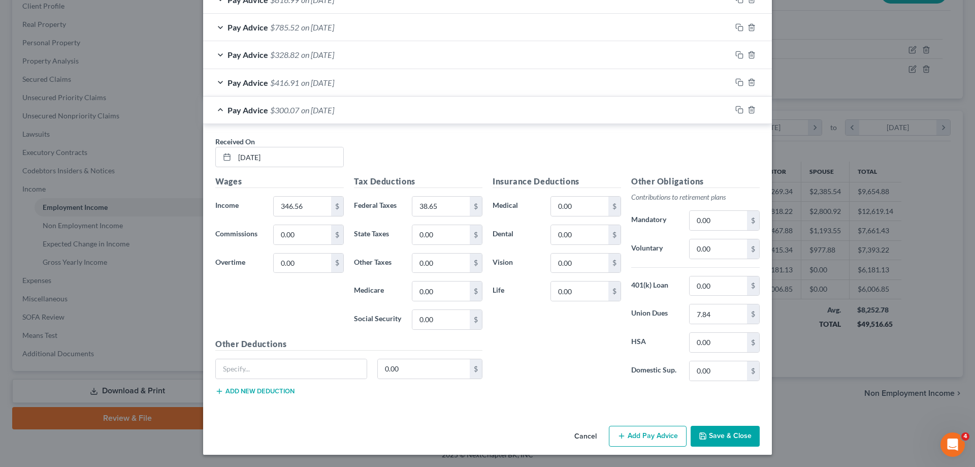
click at [716, 430] on button "Save & Close" at bounding box center [724, 435] width 69 height 21
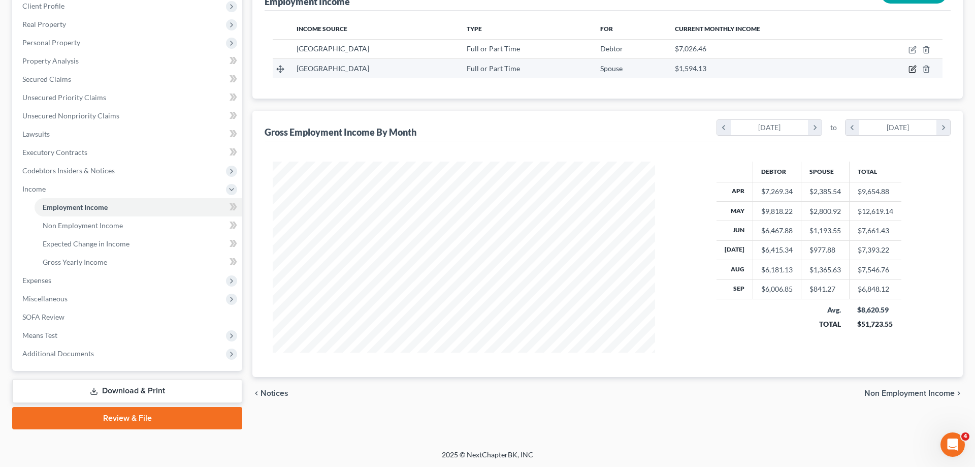
click at [912, 70] on icon "button" at bounding box center [912, 69] width 8 height 8
select select "0"
select select "4"
select select "1"
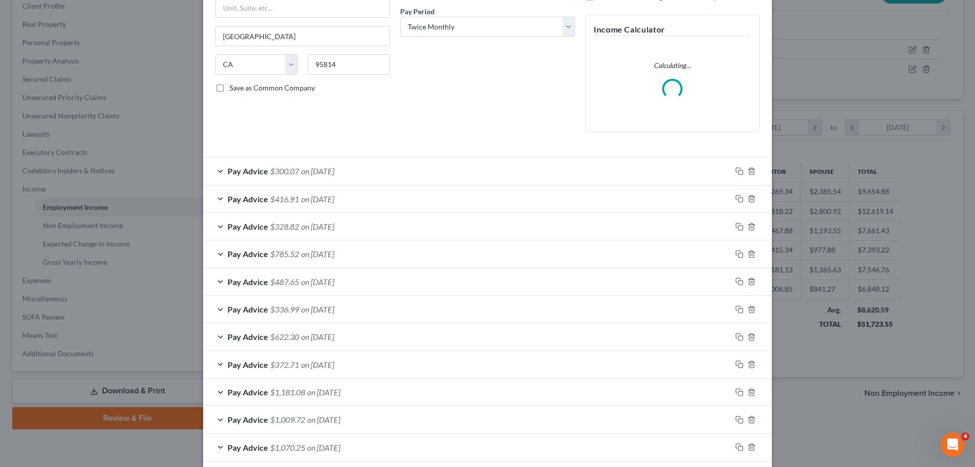
scroll to position [233, 0]
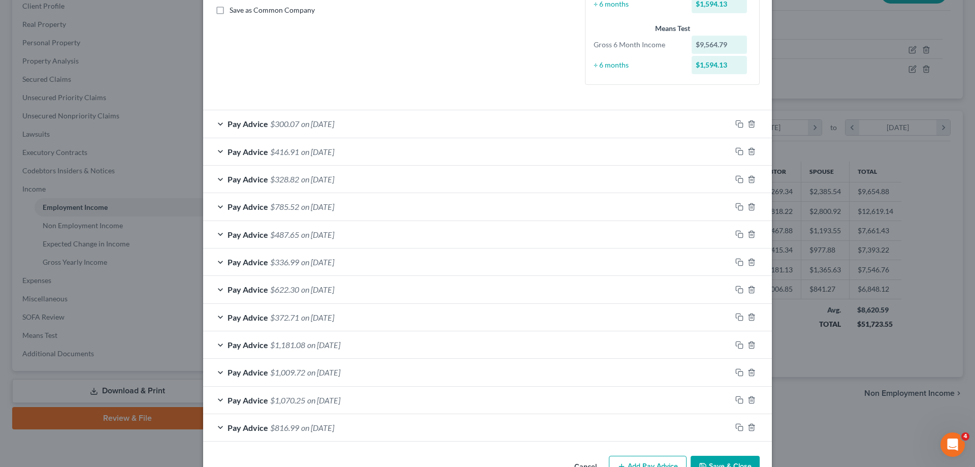
click at [727, 461] on button "Save & Close" at bounding box center [724, 465] width 69 height 21
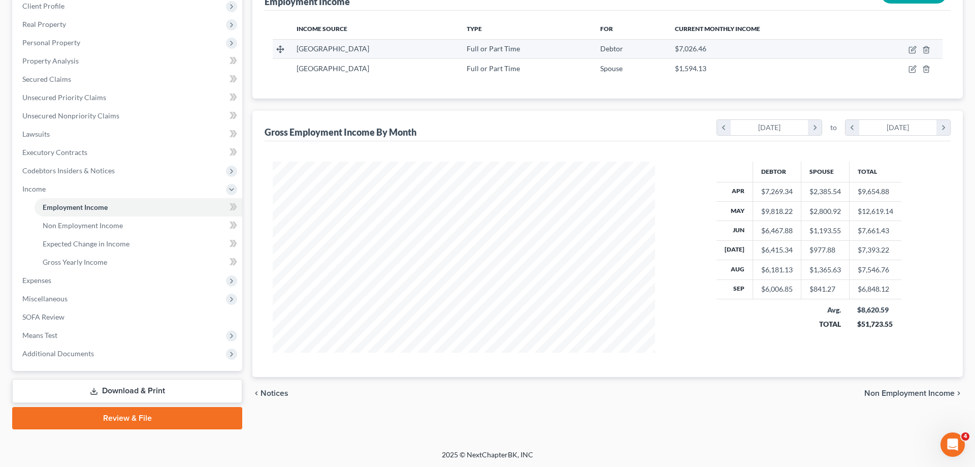
click at [907, 50] on td at bounding box center [902, 48] width 81 height 19
click at [913, 48] on icon "button" at bounding box center [912, 50] width 8 height 8
select select "0"
select select "4"
select select "2"
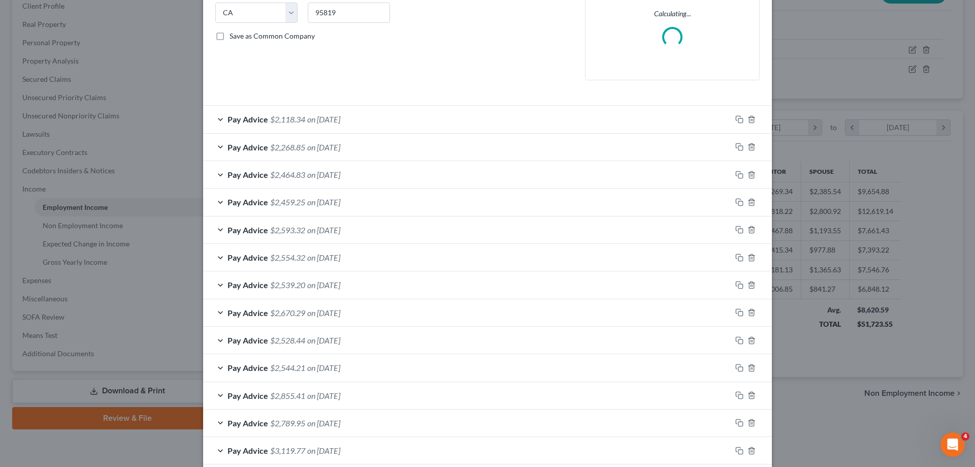
scroll to position [260, 0]
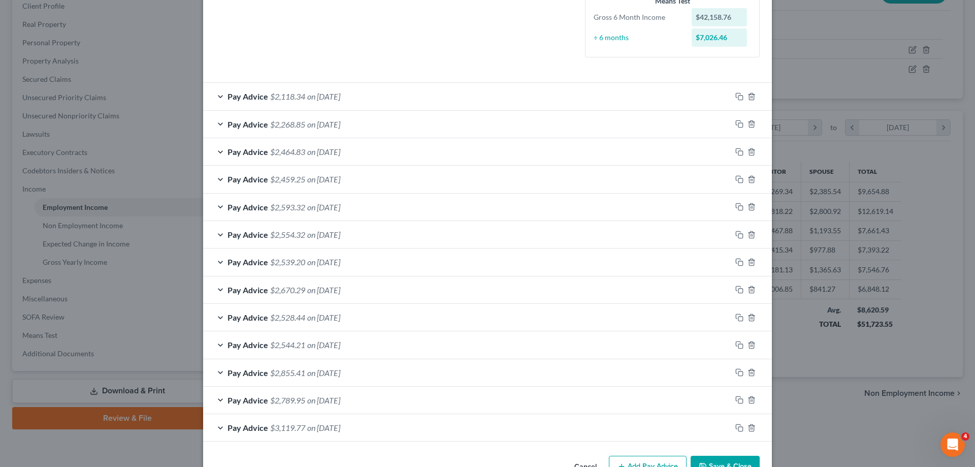
click at [722, 460] on button "Save & Close" at bounding box center [724, 465] width 69 height 21
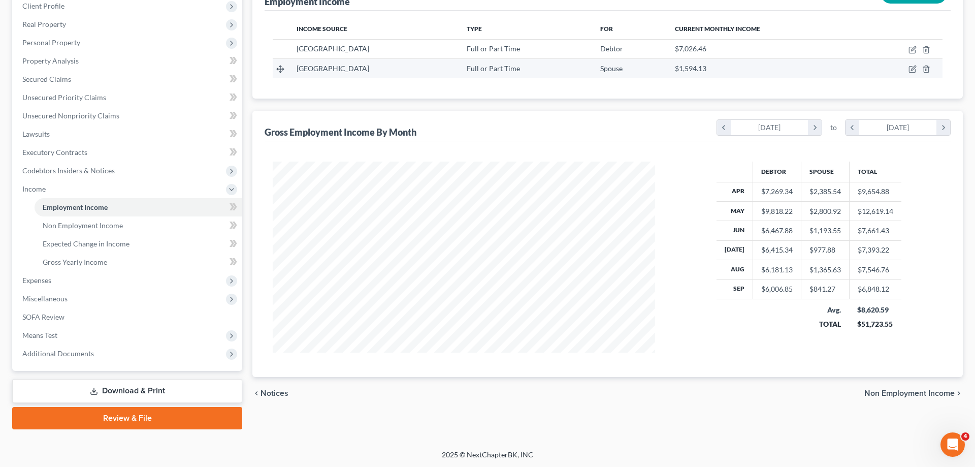
scroll to position [0, 0]
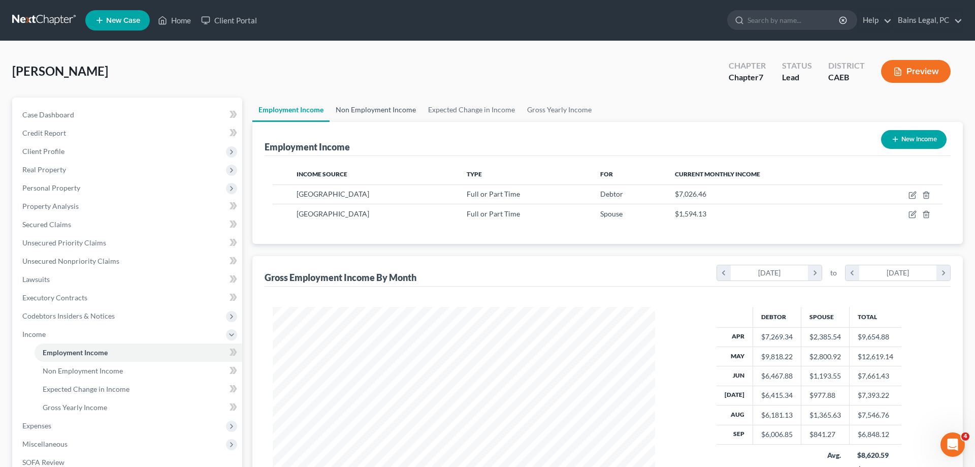
click at [376, 110] on link "Non Employment Income" at bounding box center [376, 109] width 92 height 24
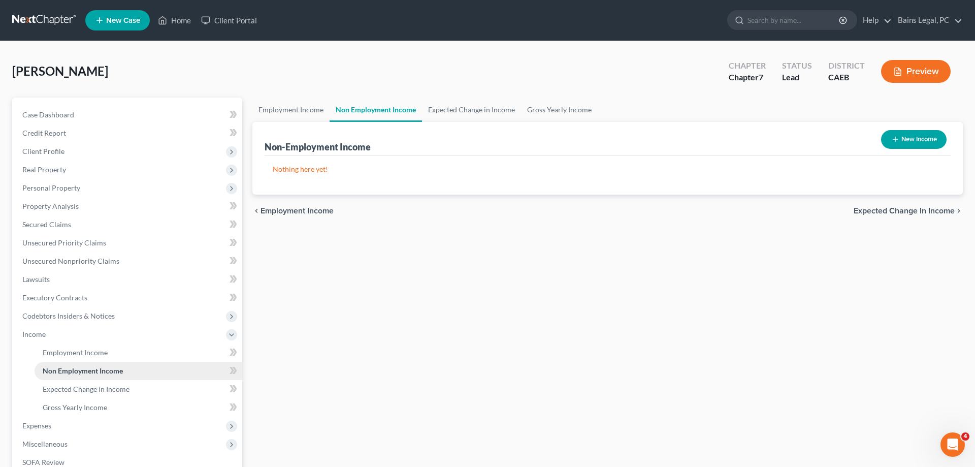
scroll to position [145, 0]
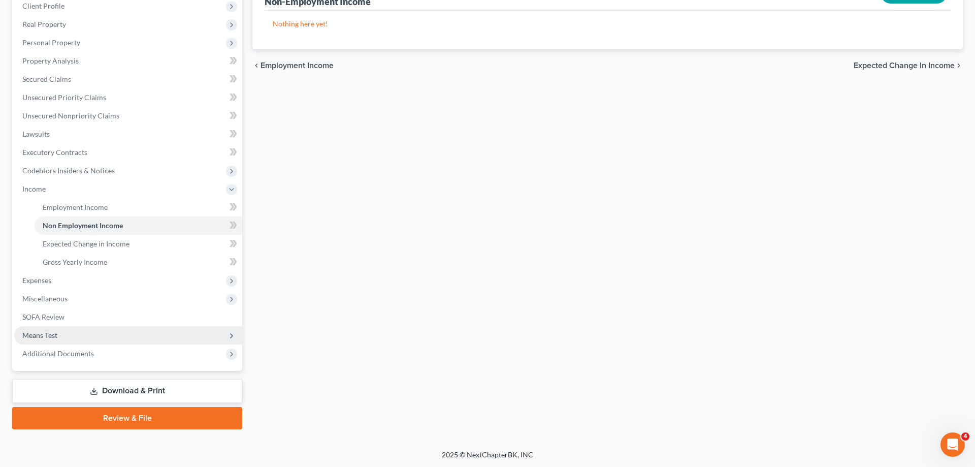
click at [68, 333] on span "Means Test" at bounding box center [128, 335] width 228 height 18
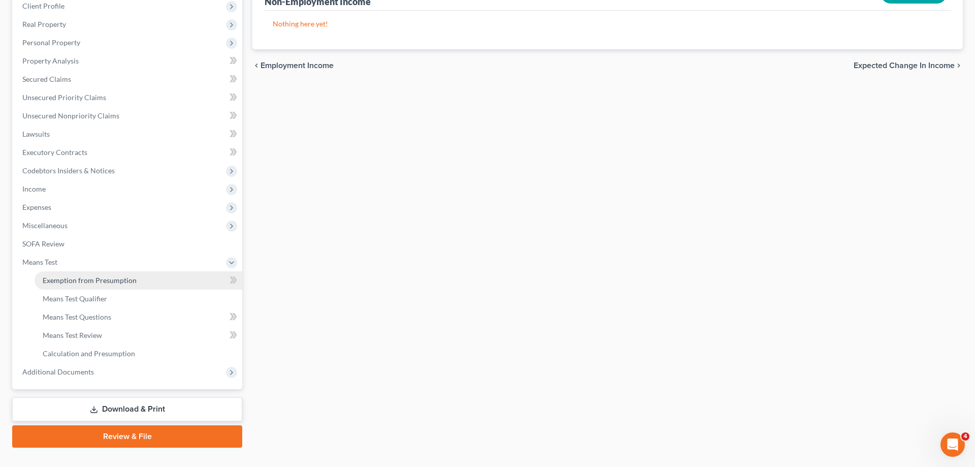
click at [112, 284] on link "Exemption from Presumption" at bounding box center [139, 280] width 208 height 18
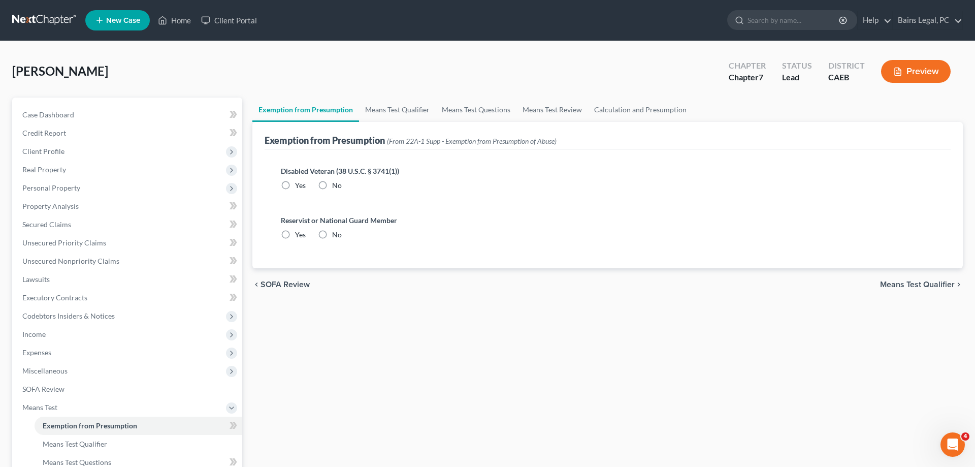
drag, startPoint x: 326, startPoint y: 183, endPoint x: 325, endPoint y: 202, distance: 19.3
click at [332, 184] on label "No" at bounding box center [337, 185] width 10 height 10
click at [336, 184] on input "No" at bounding box center [339, 183] width 7 height 7
radio input "true"
click at [332, 235] on label "No" at bounding box center [337, 234] width 10 height 10
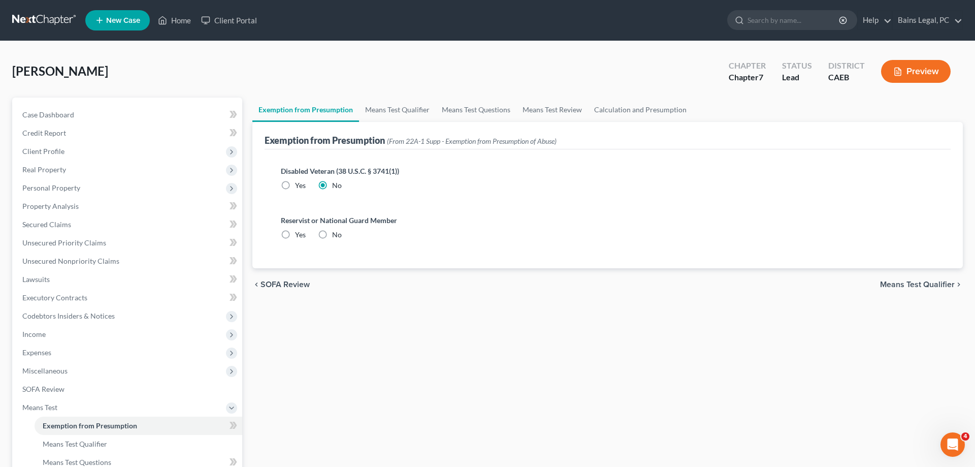
click at [336, 235] on input "No" at bounding box center [339, 232] width 7 height 7
radio input "true"
click at [394, 110] on link "Means Test Qualifier" at bounding box center [397, 109] width 77 height 24
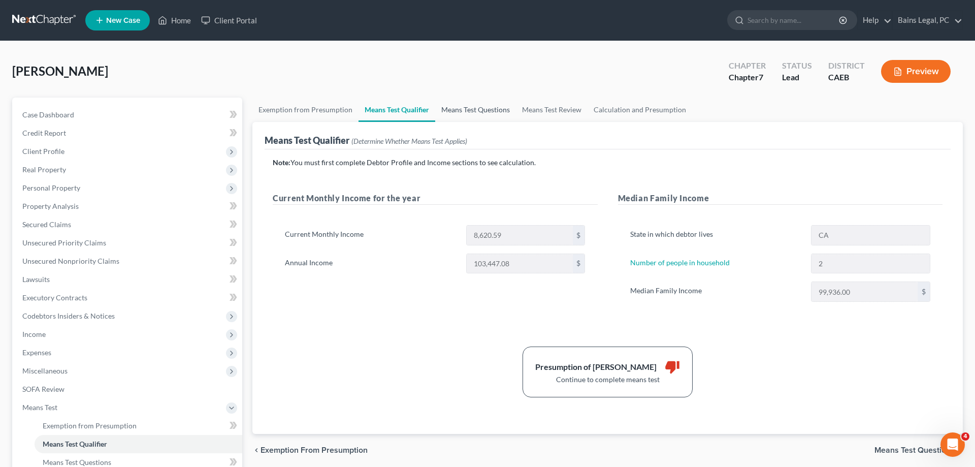
click at [459, 111] on link "Means Test Questions" at bounding box center [475, 109] width 81 height 24
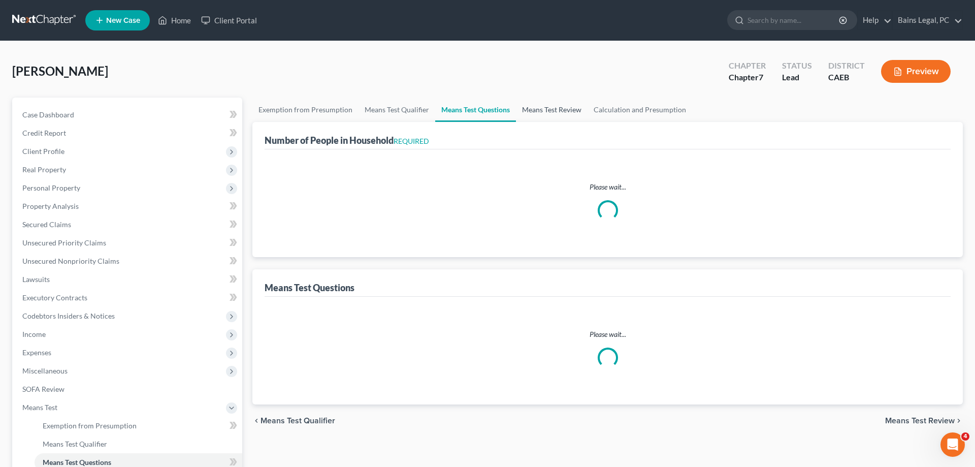
select select "2"
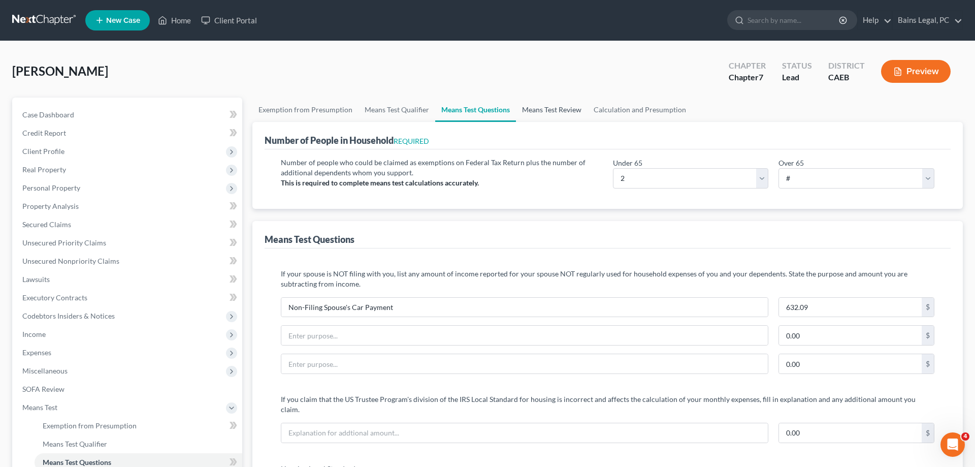
click at [533, 107] on link "Means Test Review" at bounding box center [552, 109] width 72 height 24
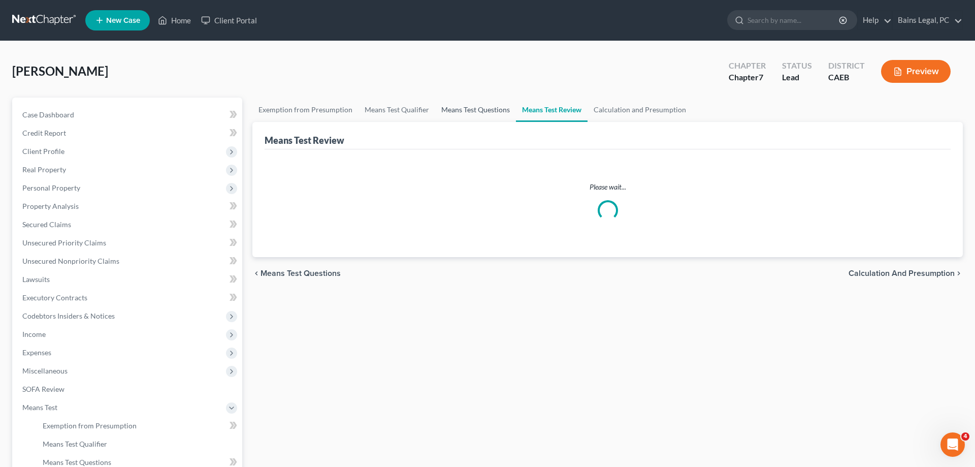
click at [487, 107] on link "Means Test Questions" at bounding box center [475, 109] width 81 height 24
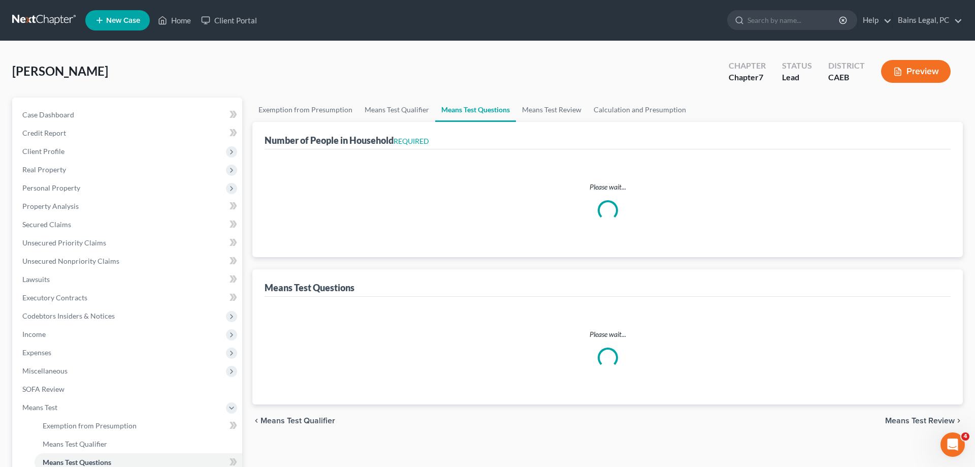
select select "2"
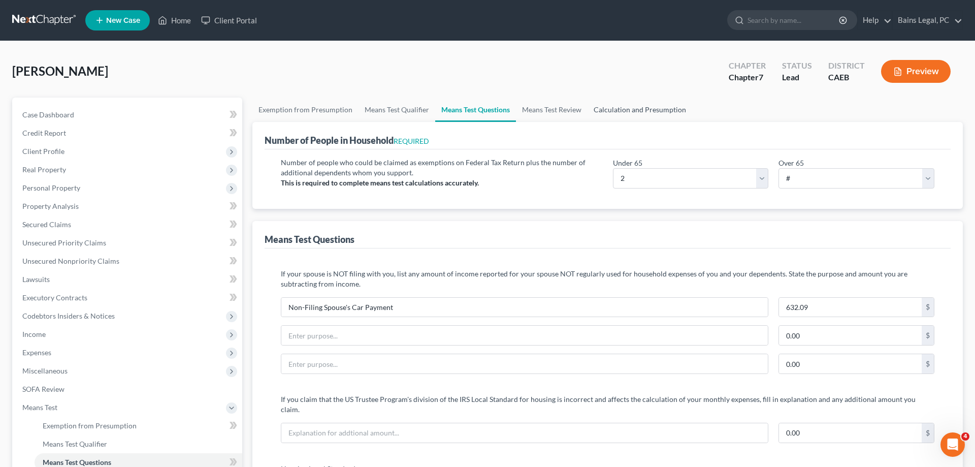
click at [614, 109] on link "Calculation and Presumption" at bounding box center [639, 109] width 105 height 24
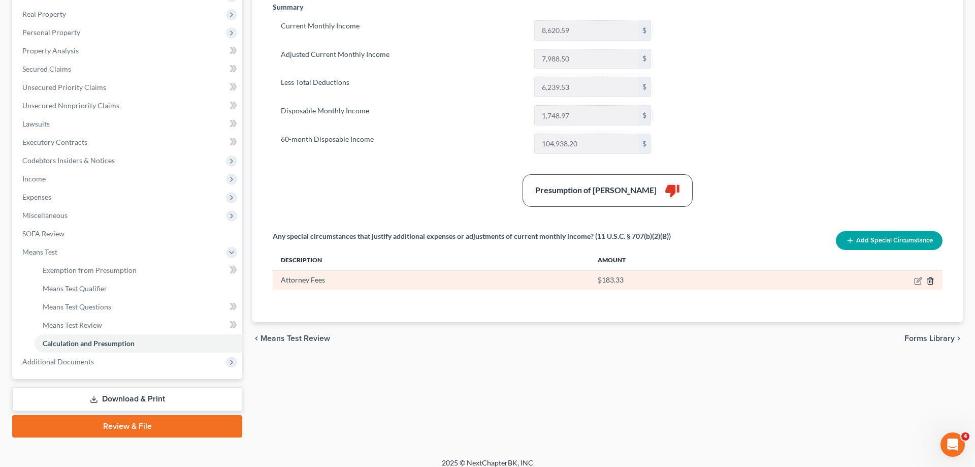
click at [927, 280] on icon "button" at bounding box center [930, 281] width 8 height 8
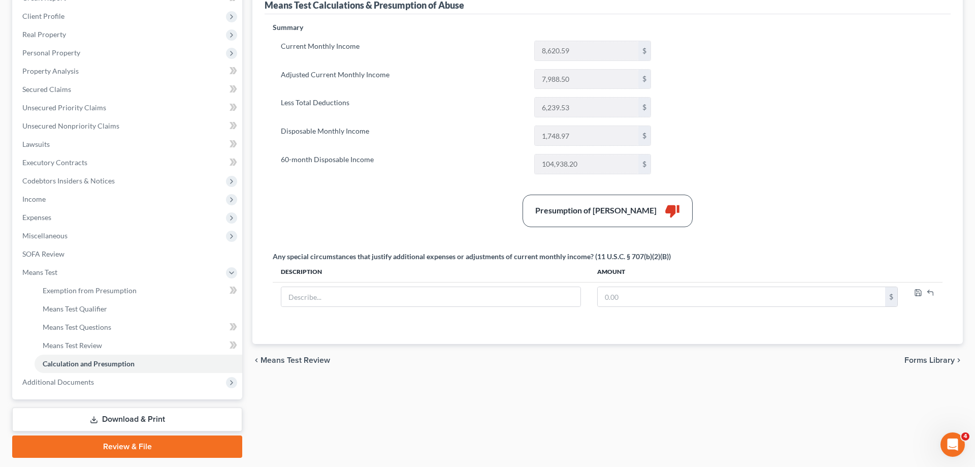
scroll to position [163, 0]
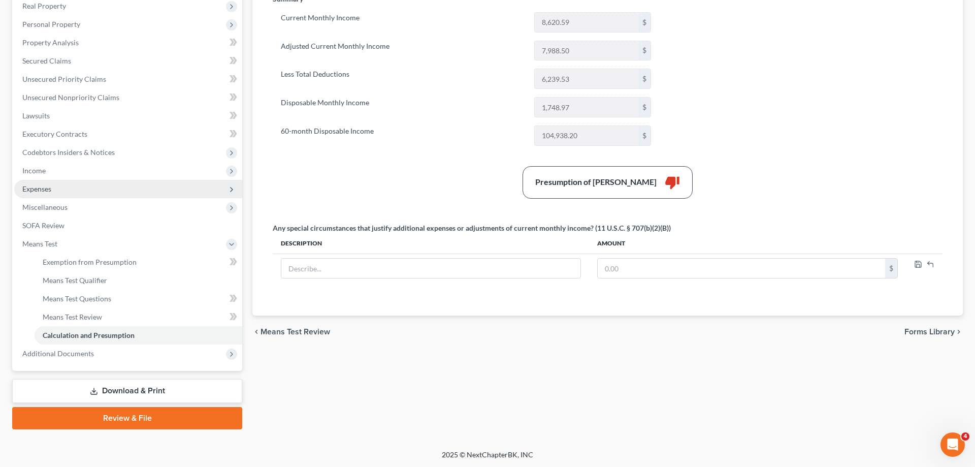
click at [70, 185] on span "Expenses" at bounding box center [128, 189] width 228 height 18
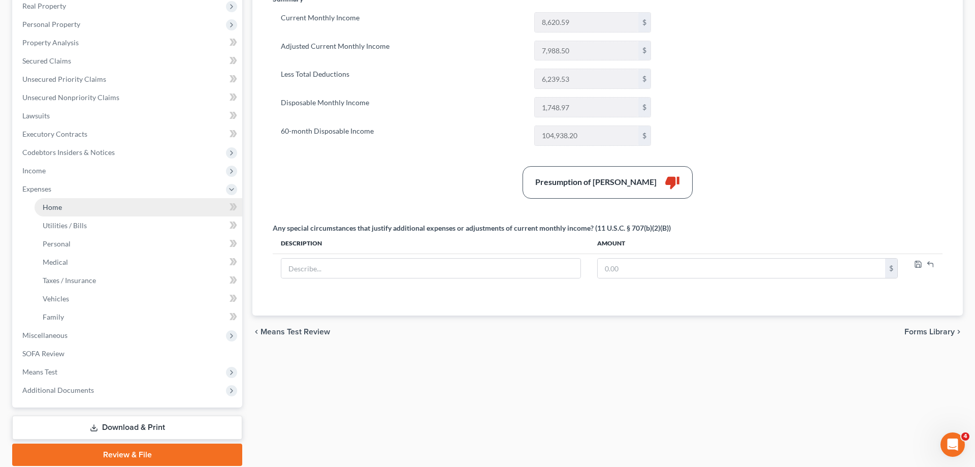
click at [91, 204] on link "Home" at bounding box center [139, 207] width 208 height 18
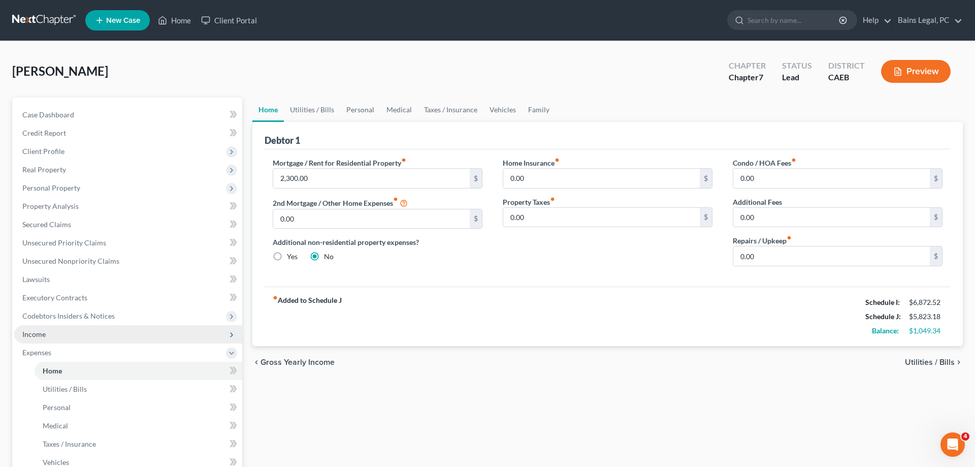
click at [77, 335] on span "Income" at bounding box center [128, 334] width 228 height 18
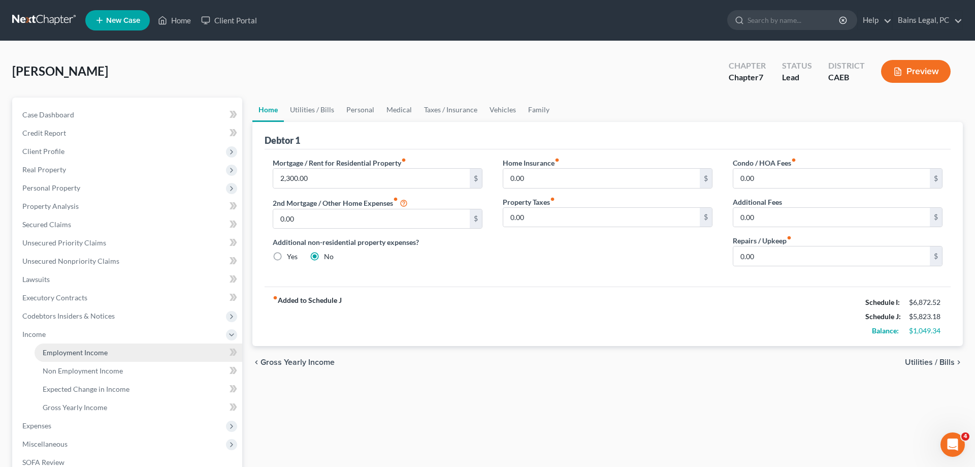
click at [84, 350] on span "Employment Income" at bounding box center [75, 352] width 65 height 9
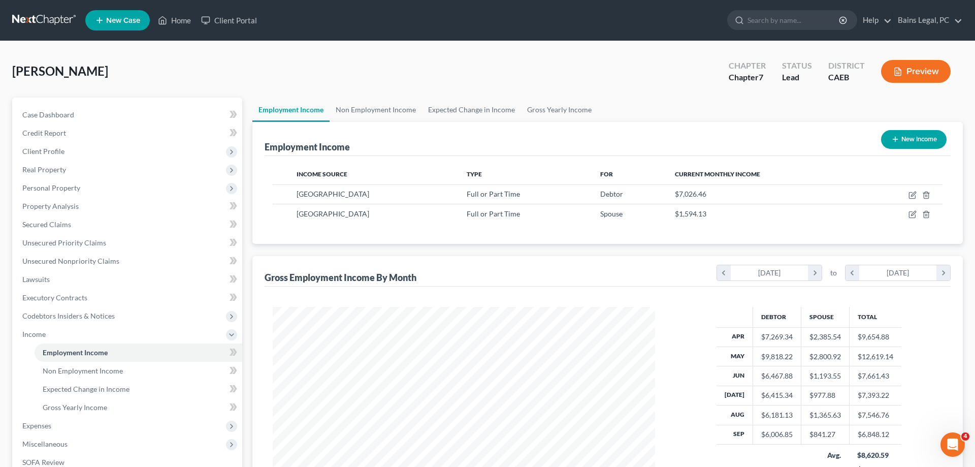
scroll to position [191, 403]
click at [913, 198] on icon "button" at bounding box center [912, 195] width 6 height 6
select select "0"
select select "4"
select select "2"
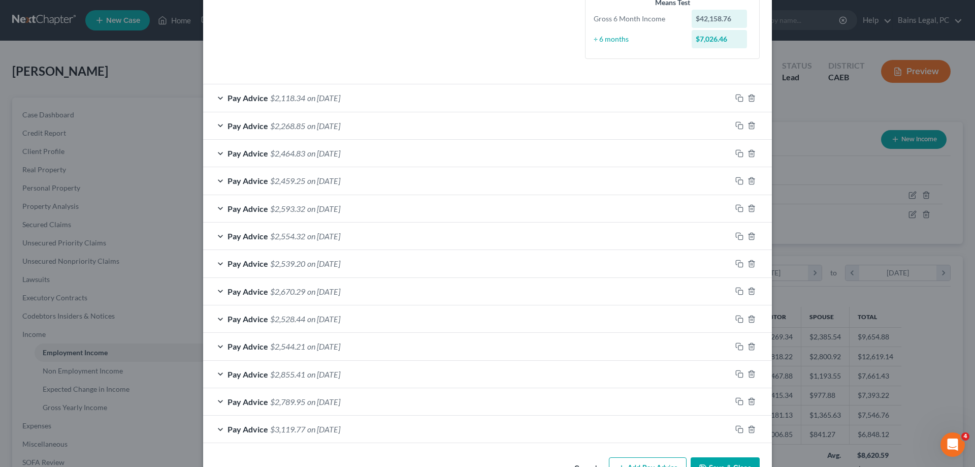
scroll to position [291, 0]
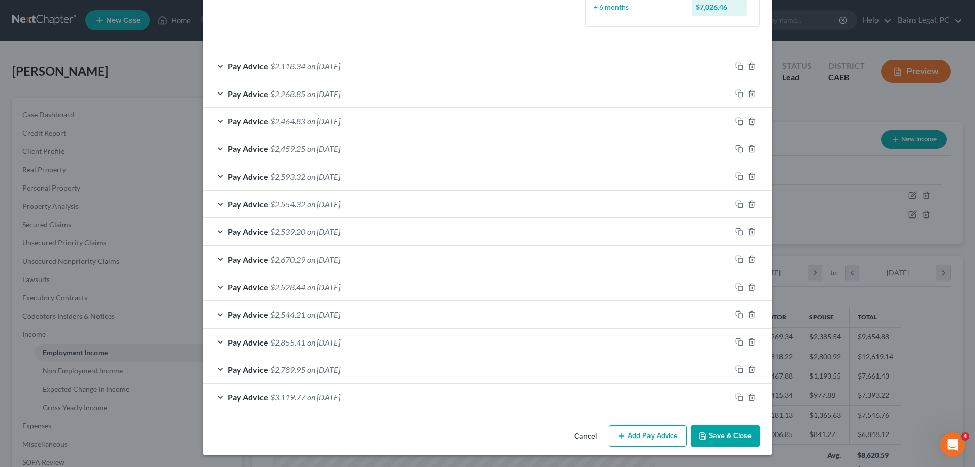
click at [720, 435] on button "Save & Close" at bounding box center [724, 435] width 69 height 21
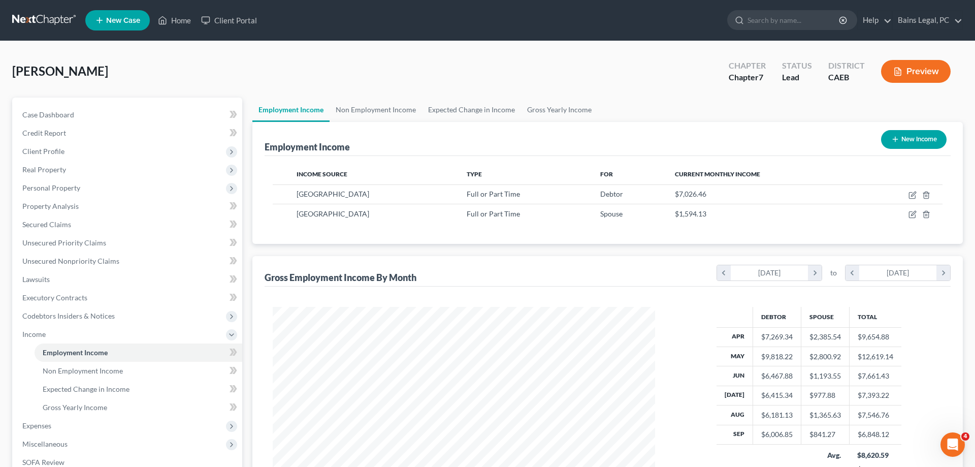
drag, startPoint x: 65, startPoint y: 149, endPoint x: 84, endPoint y: 160, distance: 21.9
click at [65, 149] on span "Client Profile" at bounding box center [128, 151] width 228 height 18
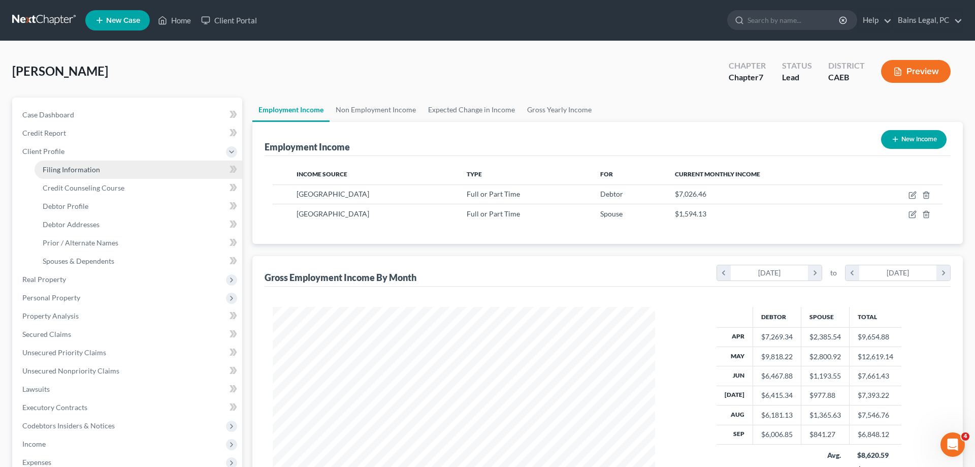
click at [82, 167] on span "Filing Information" at bounding box center [71, 169] width 57 height 9
select select "1"
select select "0"
select select "4"
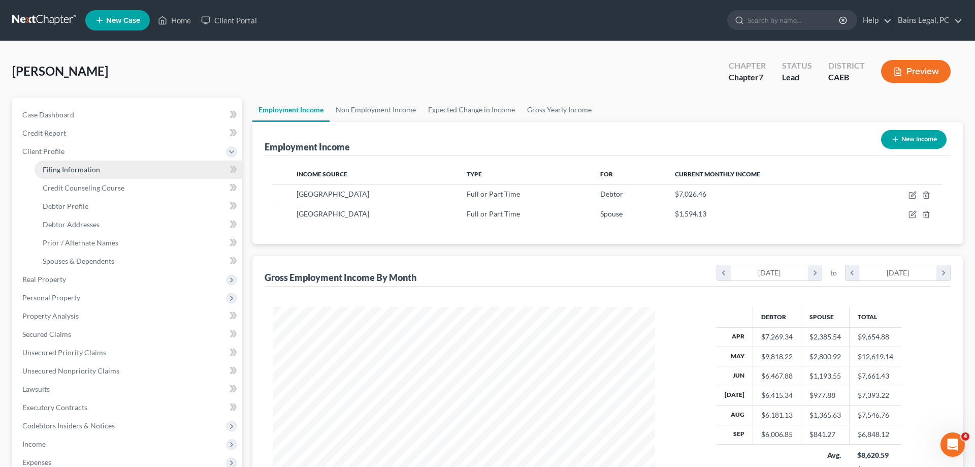
select select "0"
